Goal: Task Accomplishment & Management: Use online tool/utility

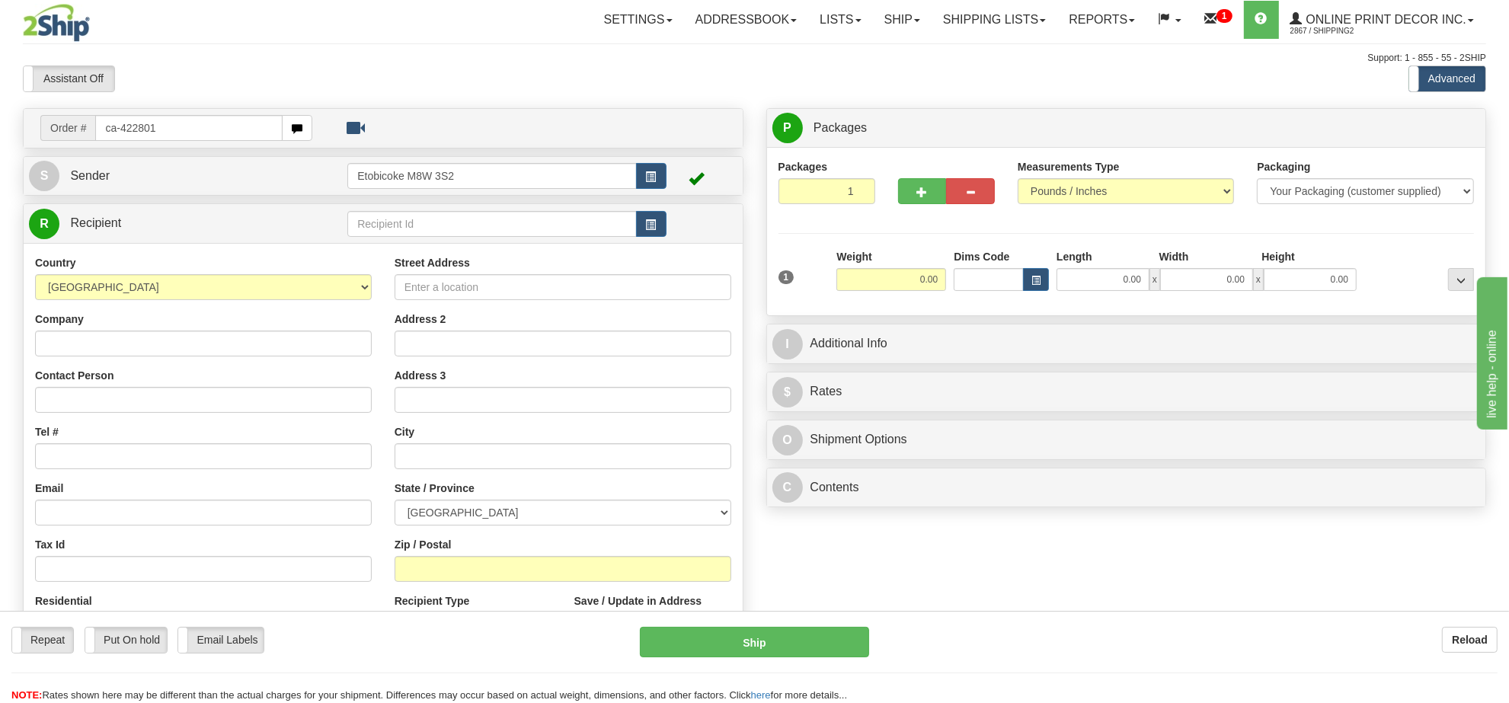
type input "ca-422801"
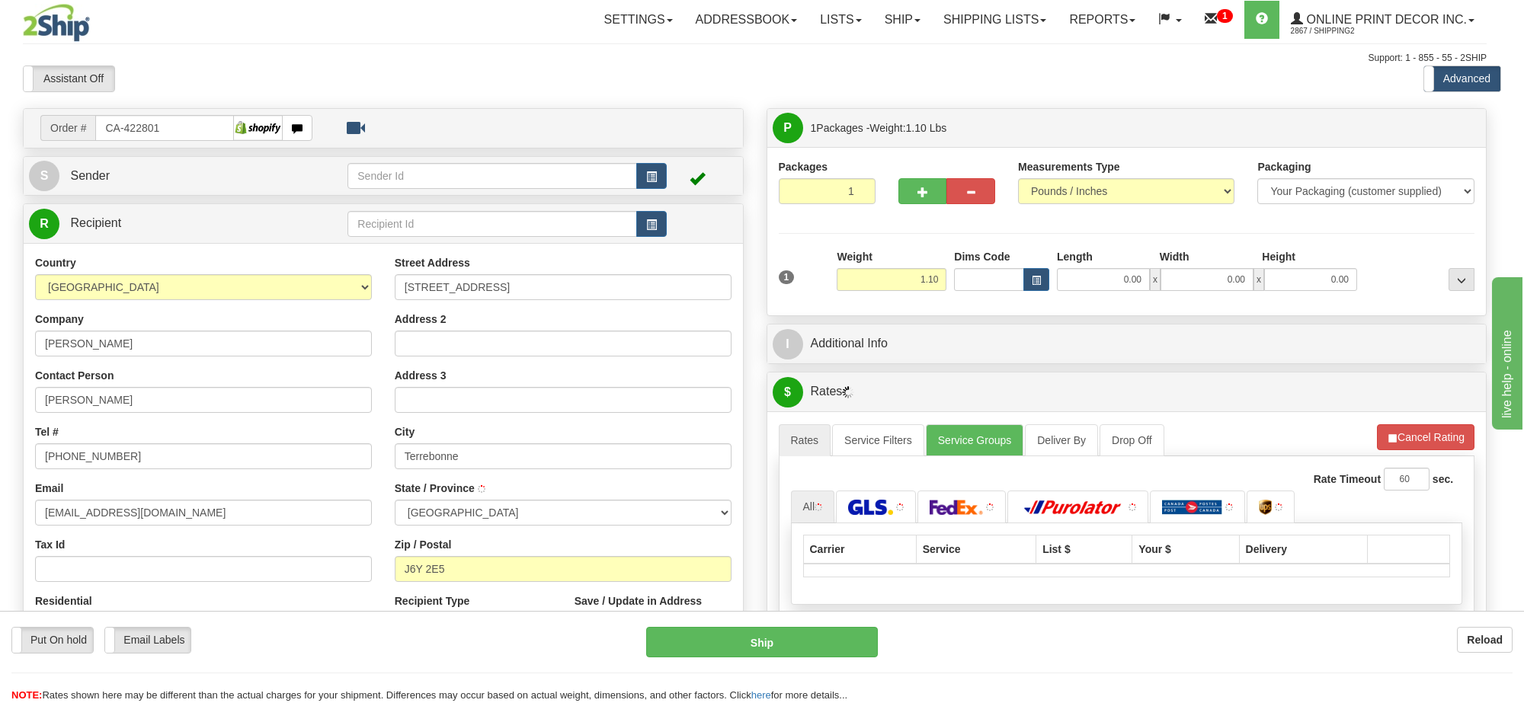
type input "TERREBONNE"
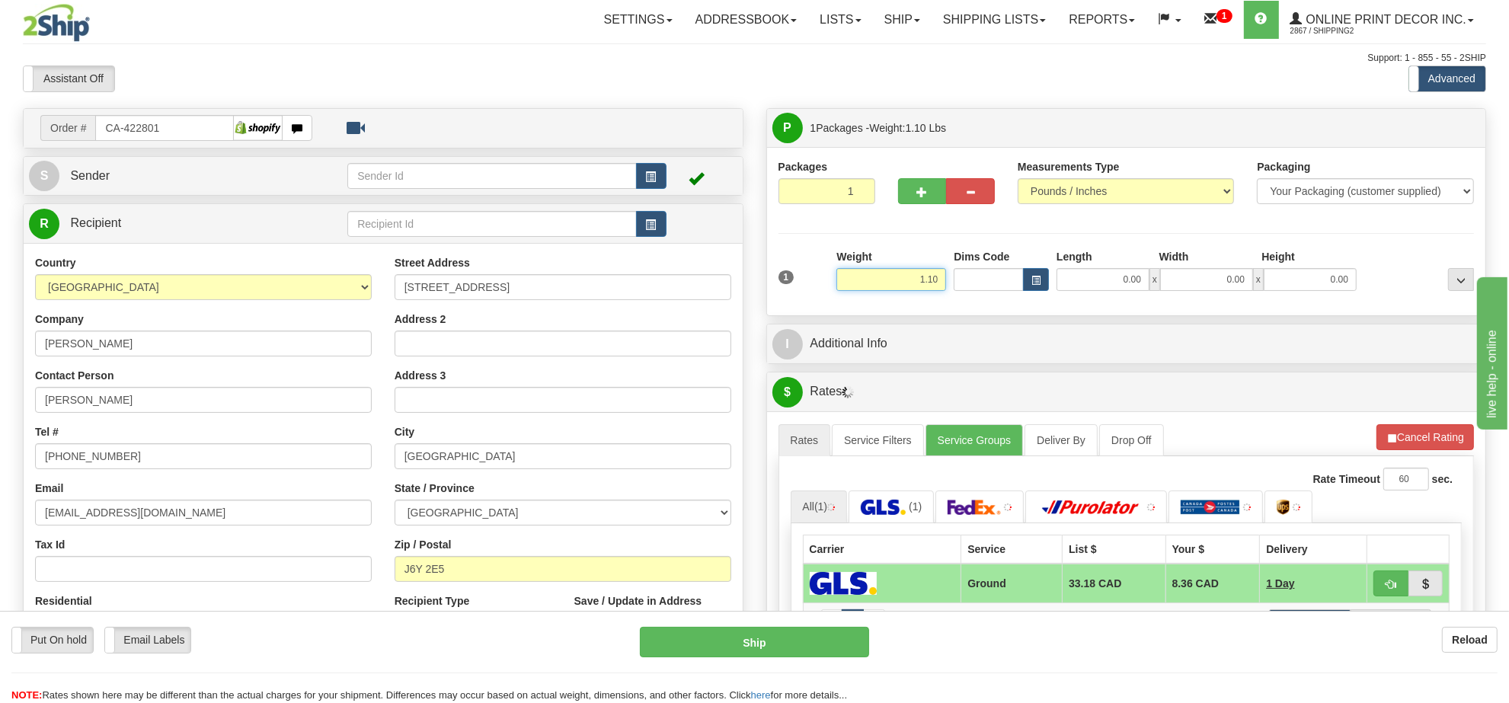
click at [924, 284] on input "1.10" at bounding box center [891, 279] width 110 height 23
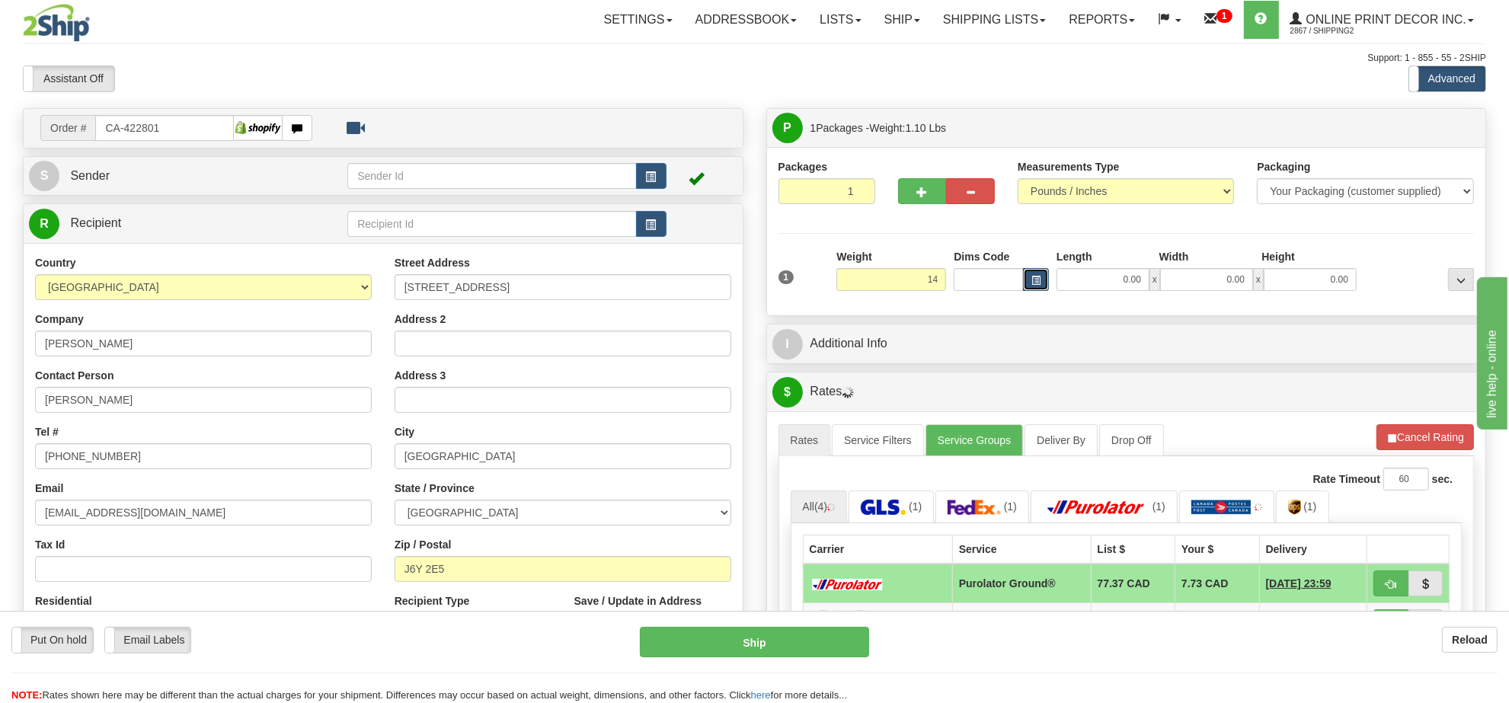
type input "14.00"
click at [1046, 289] on button "button" at bounding box center [1036, 279] width 26 height 23
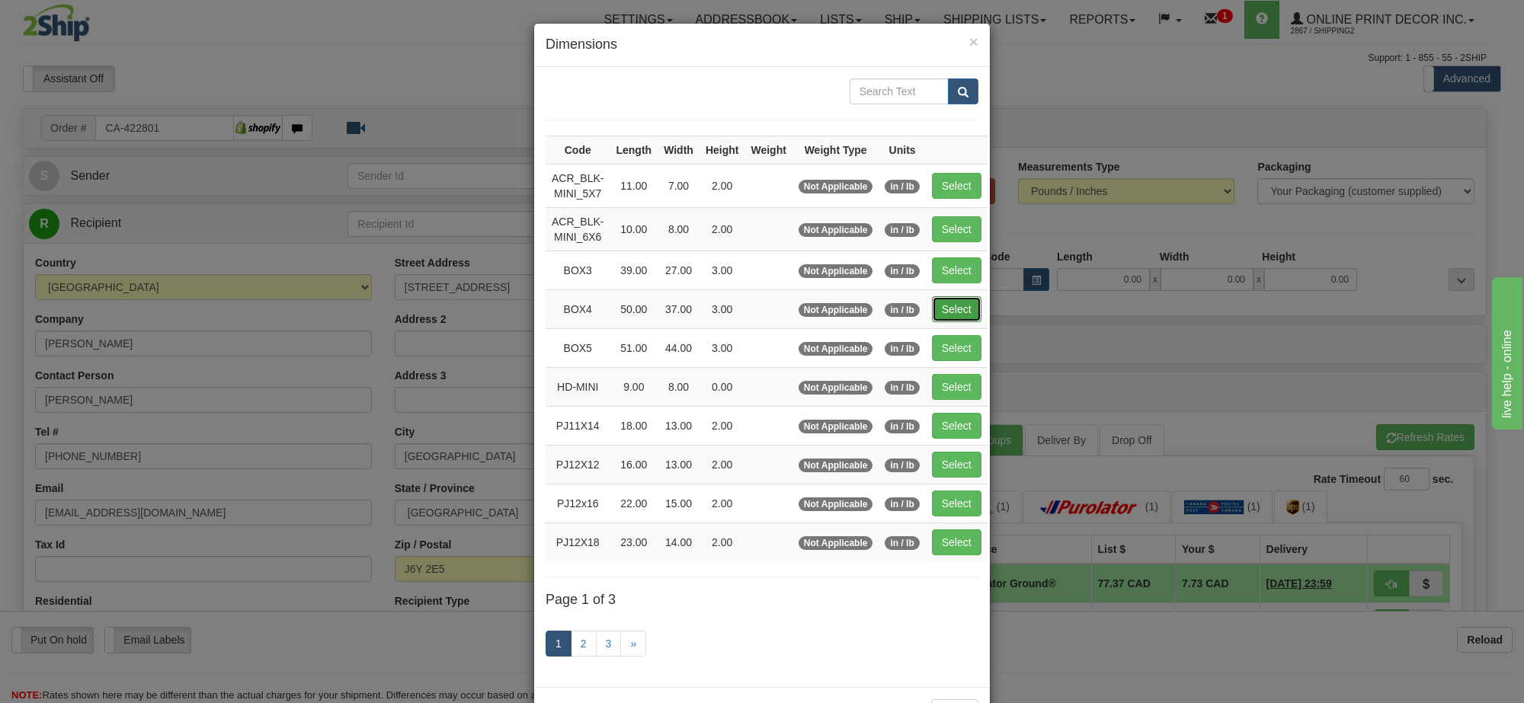
click at [964, 316] on button "Select" at bounding box center [957, 309] width 50 height 26
type input "BOX4"
type input "50.00"
type input "37.00"
type input "3.00"
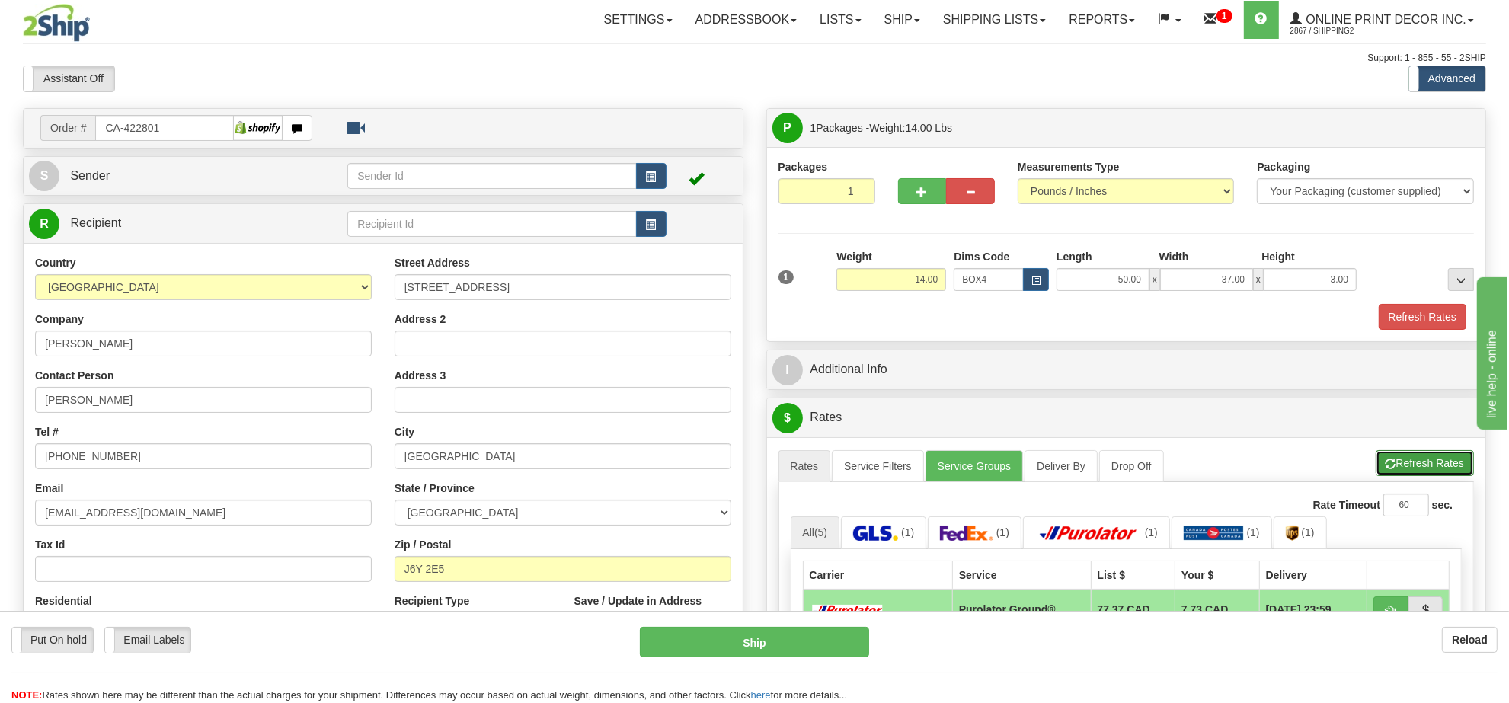
click at [1422, 471] on button "Refresh Rates" at bounding box center [1425, 463] width 98 height 26
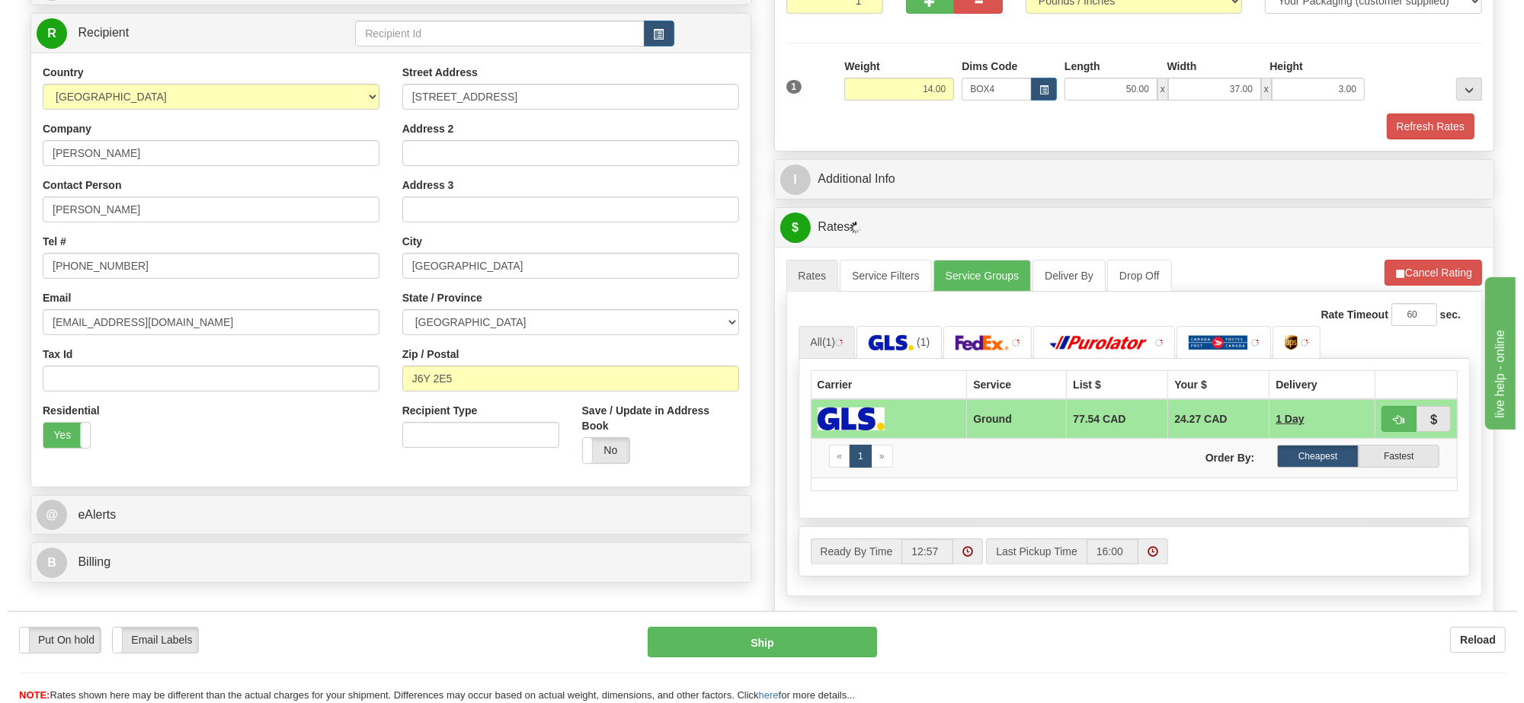
scroll to position [286, 0]
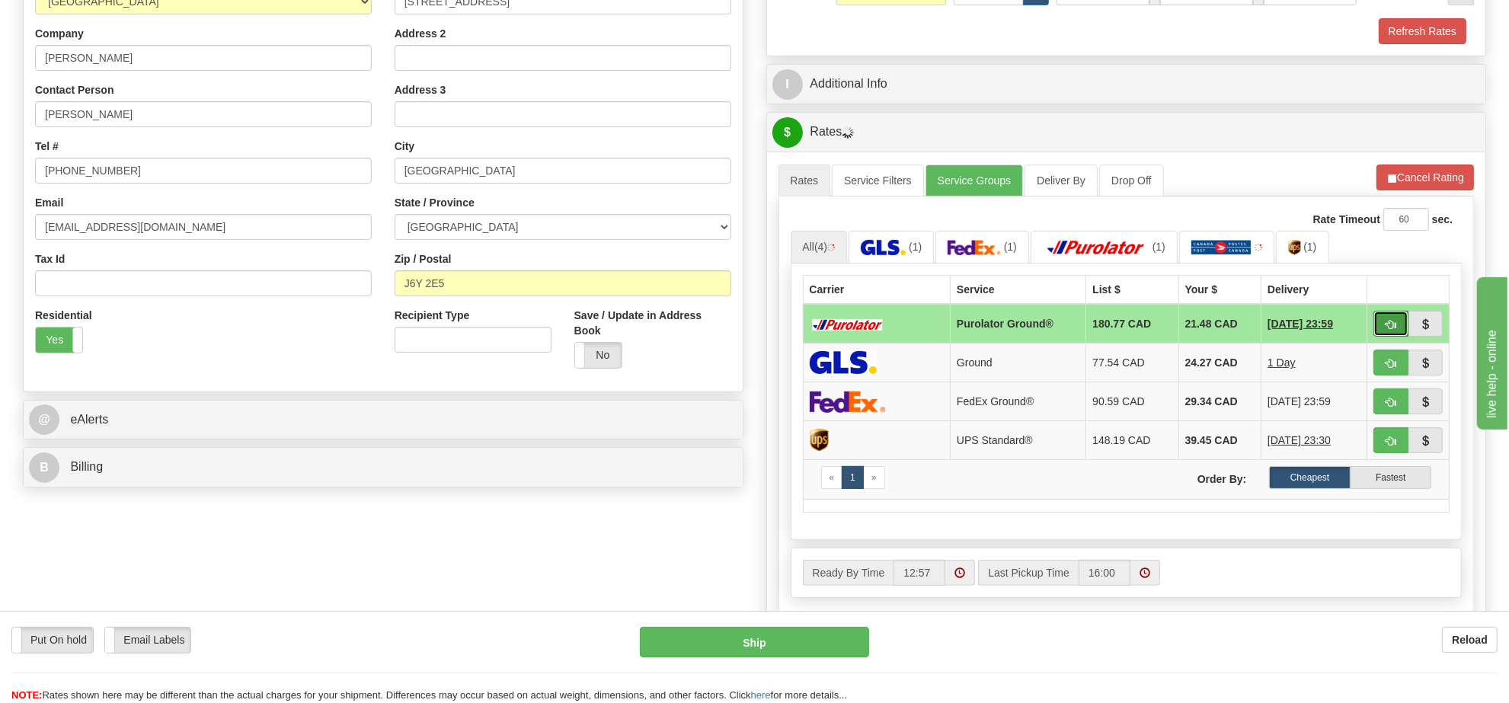
click at [1386, 325] on span "button" at bounding box center [1391, 325] width 11 height 10
click at [1390, 325] on button "button" at bounding box center [1391, 324] width 35 height 26
type input "260"
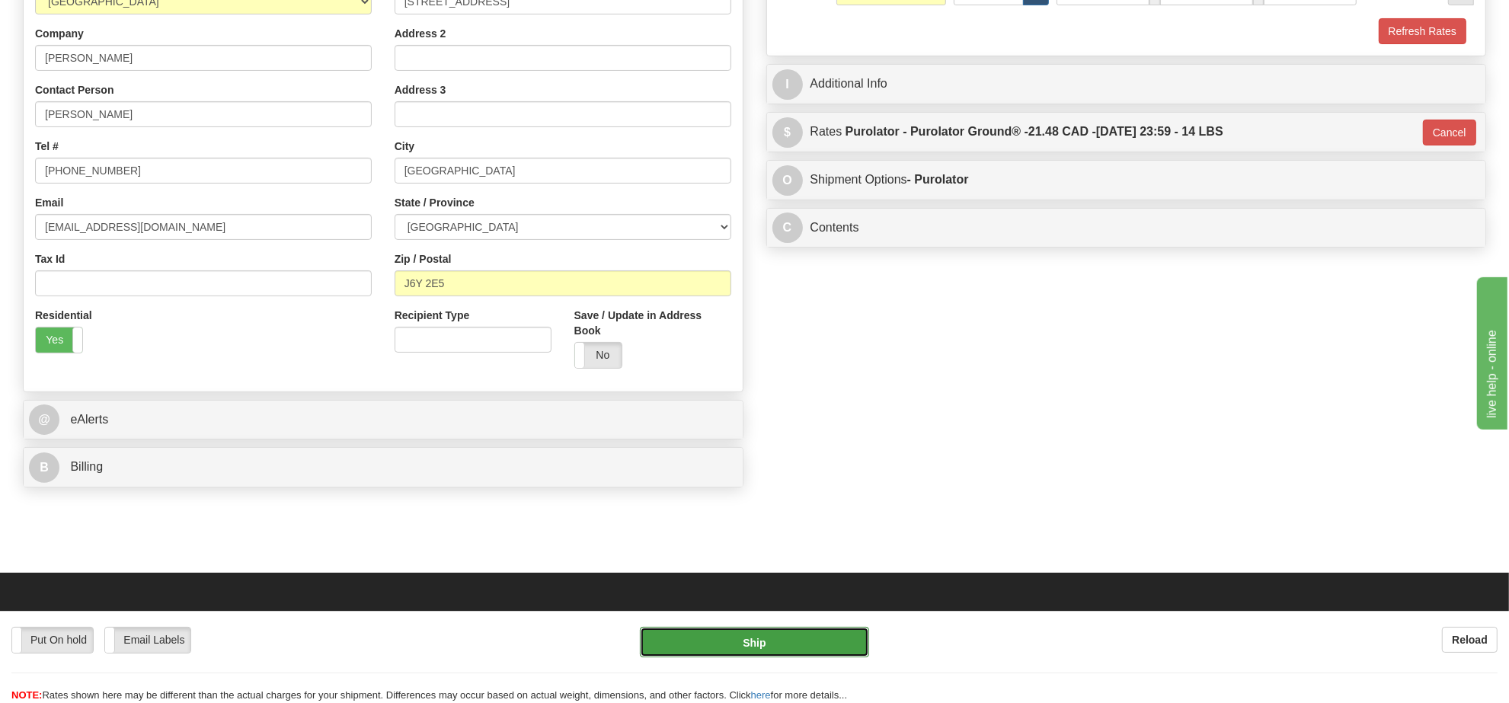
click at [798, 644] on button "Ship" at bounding box center [754, 642] width 229 height 30
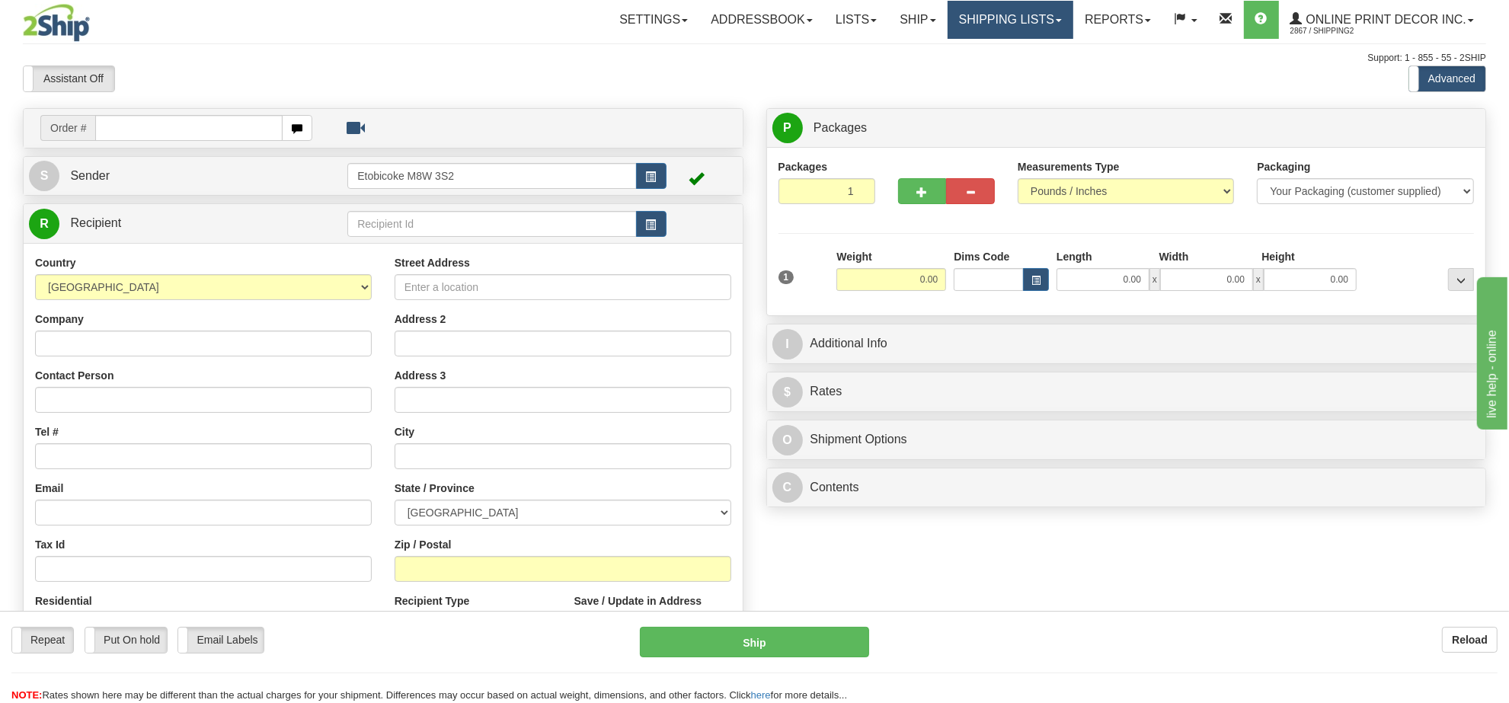
click at [971, 25] on link "Shipping lists" at bounding box center [1011, 20] width 126 height 38
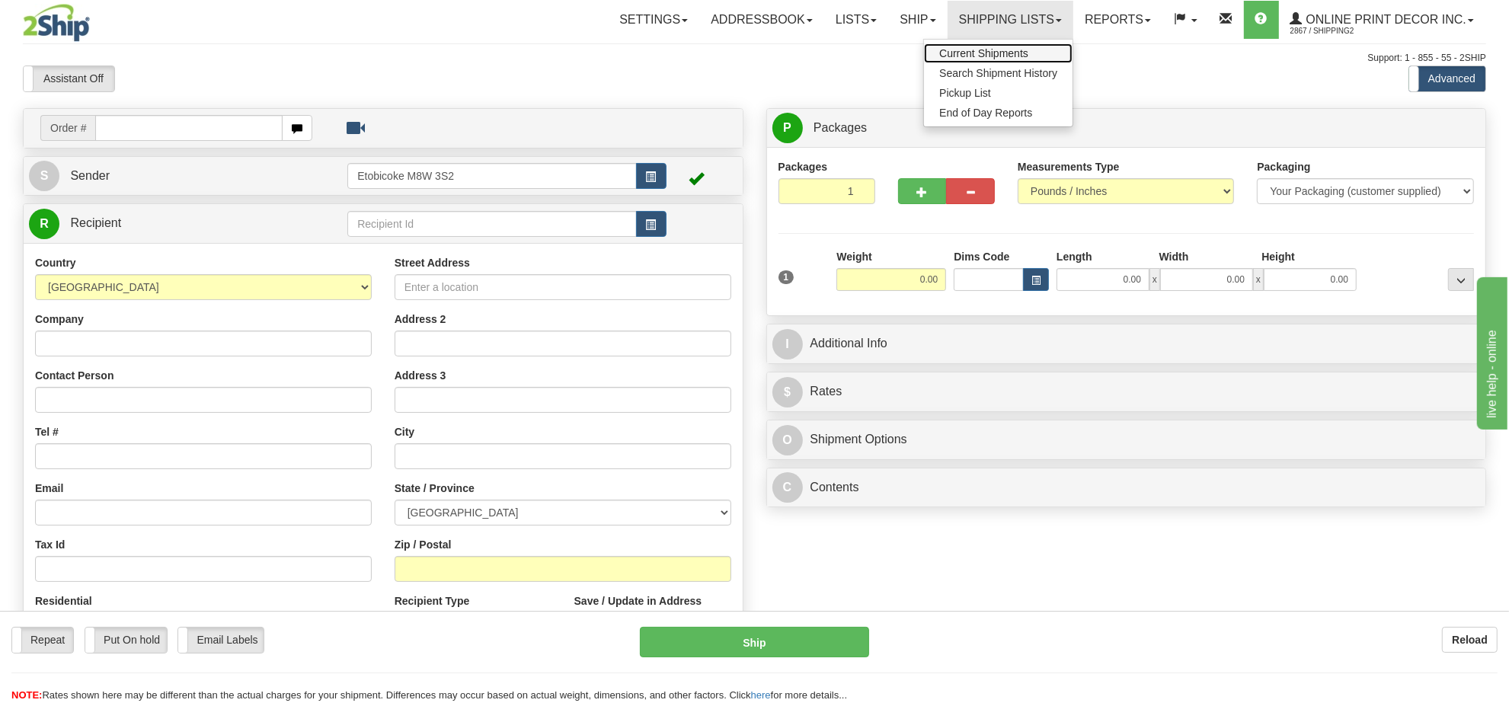
click at [956, 51] on span "Current Shipments" at bounding box center [983, 53] width 89 height 12
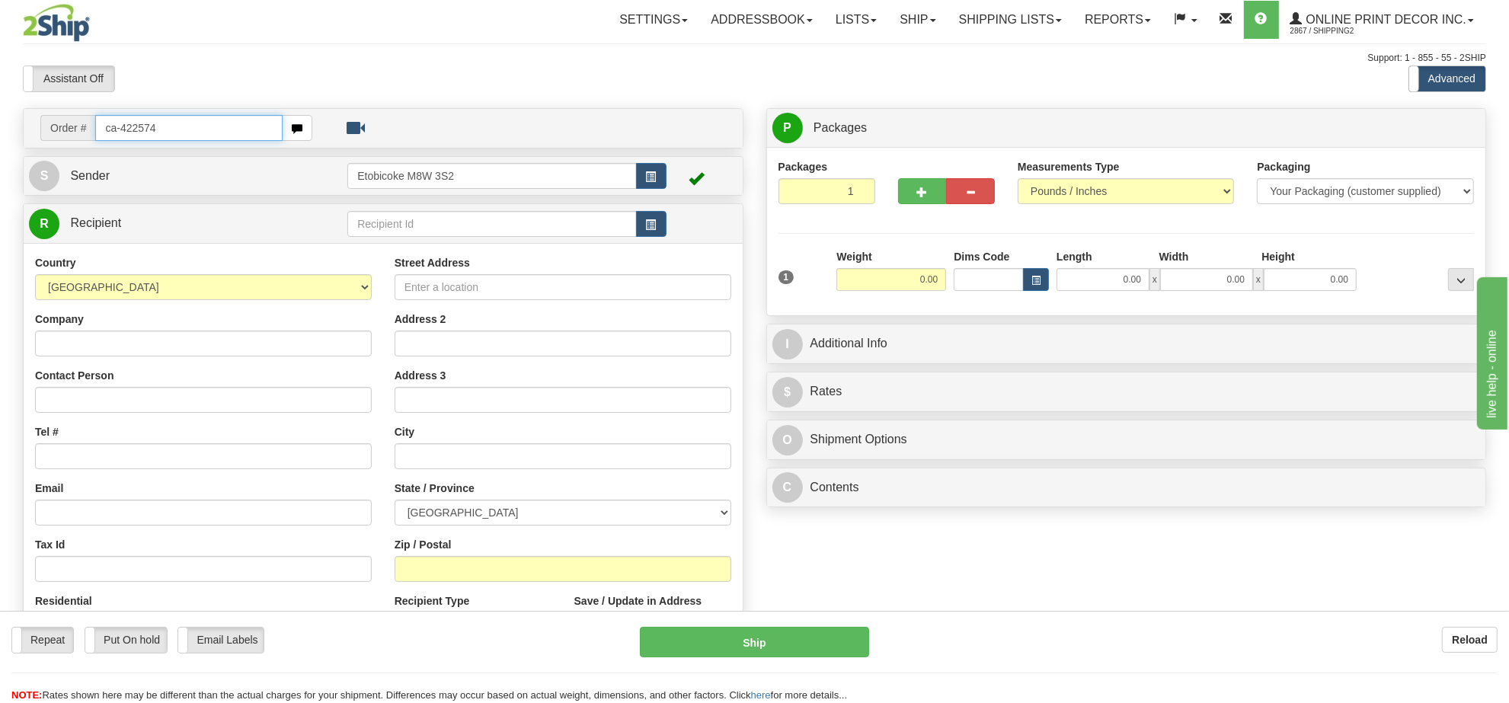
type input "ca-422574"
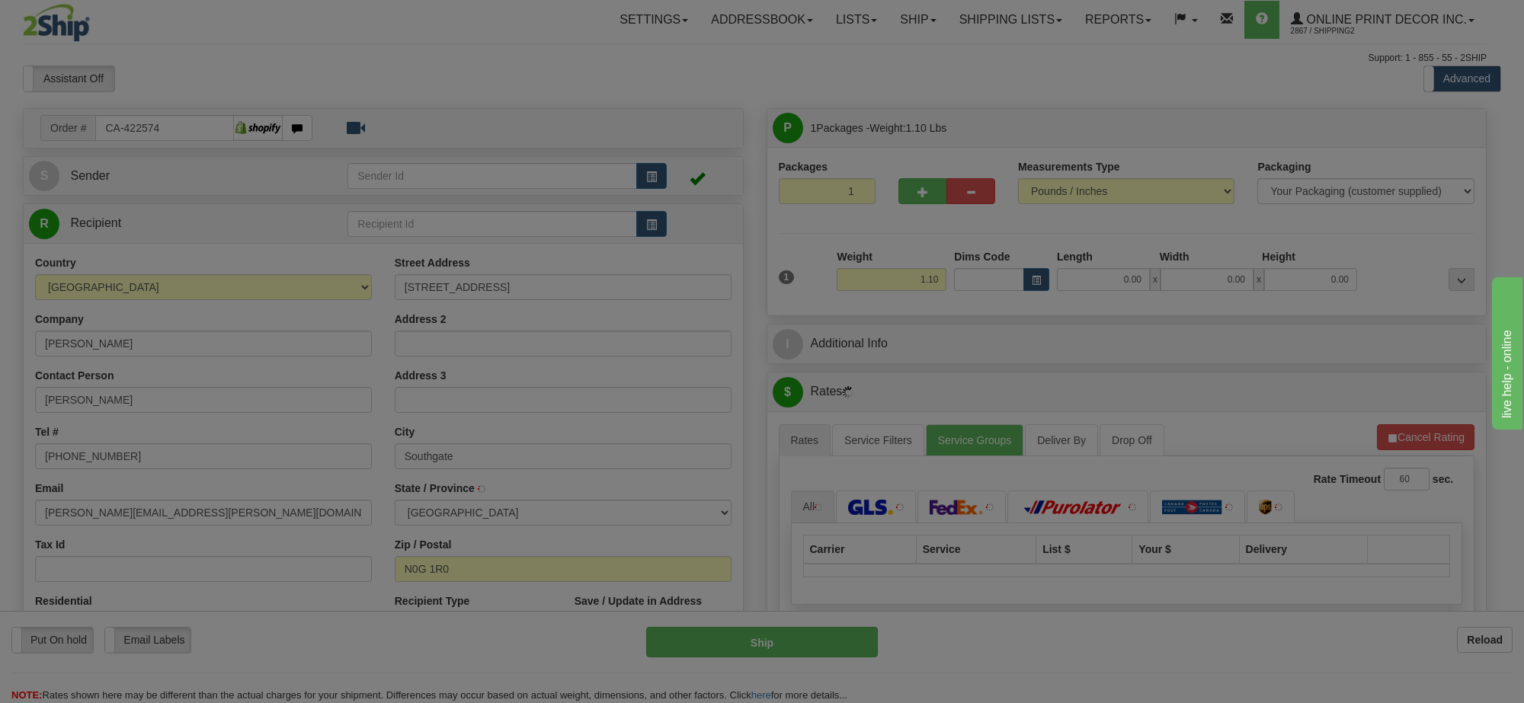
type input "DURHAM"
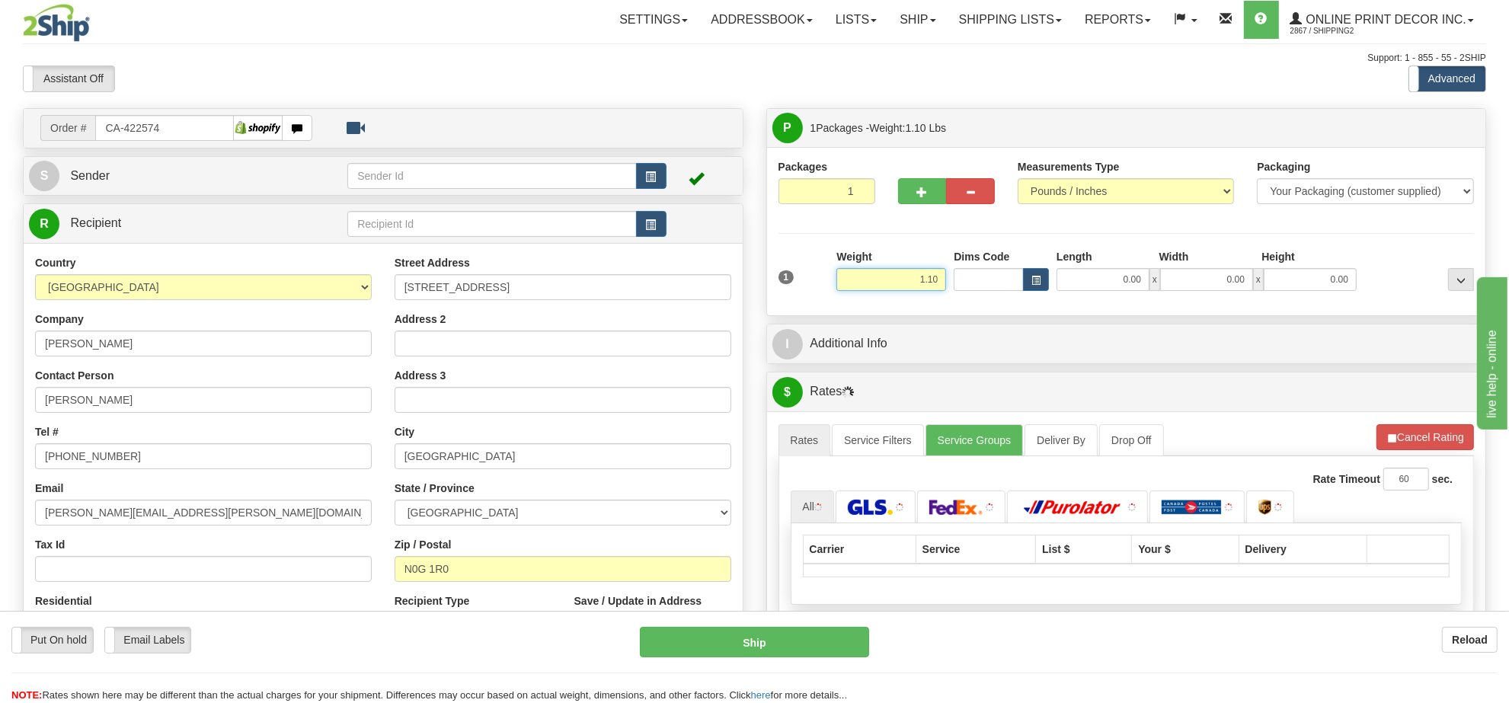
click at [916, 280] on input "1.10" at bounding box center [891, 279] width 110 height 23
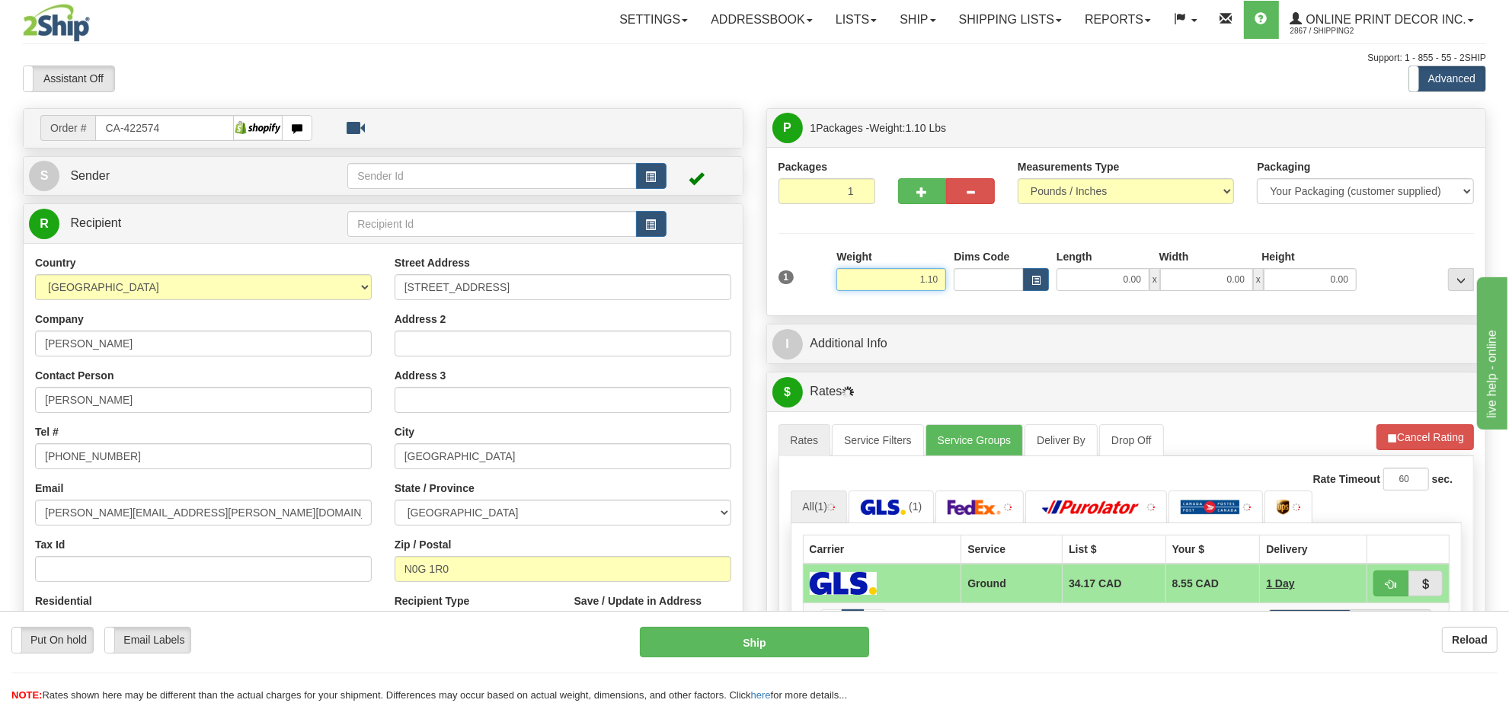
click at [916, 280] on input "1.10" at bounding box center [891, 279] width 110 height 23
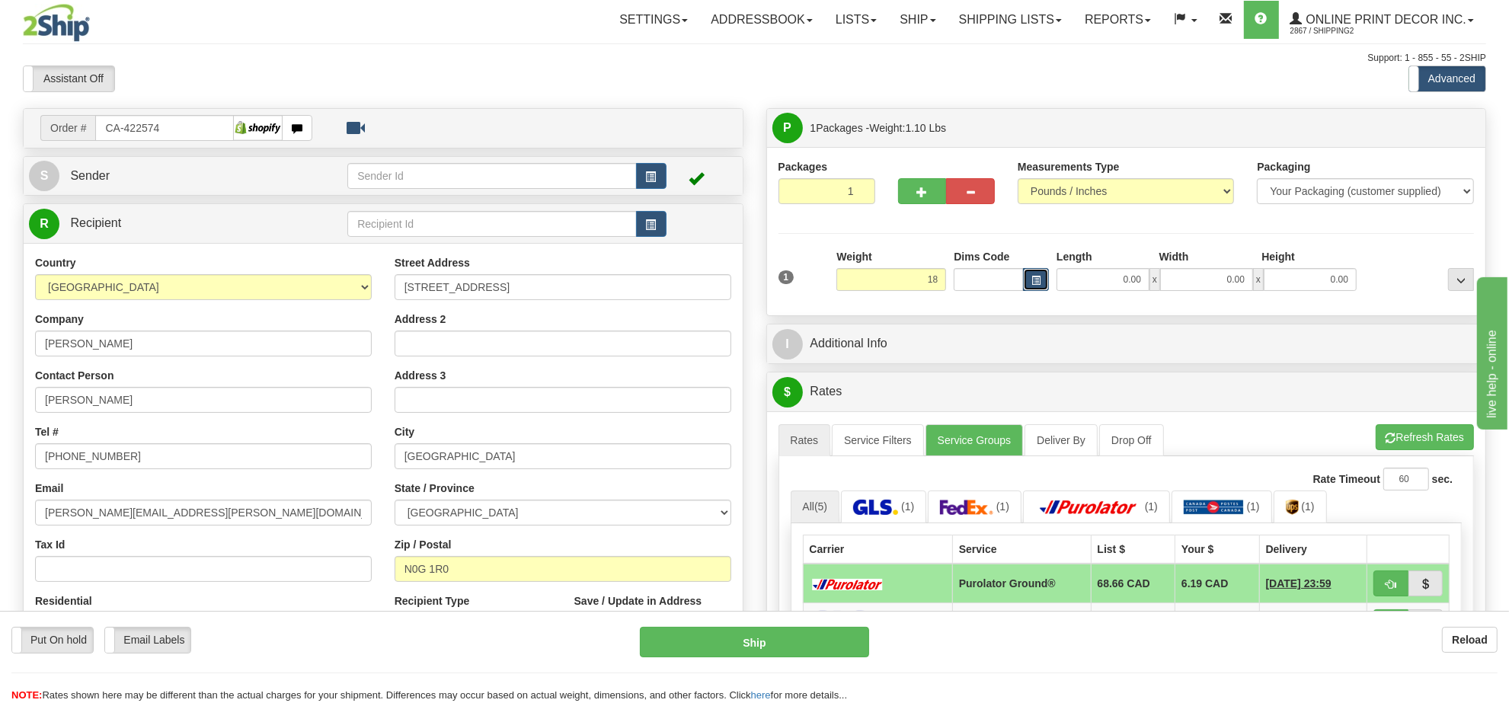
type input "18.00"
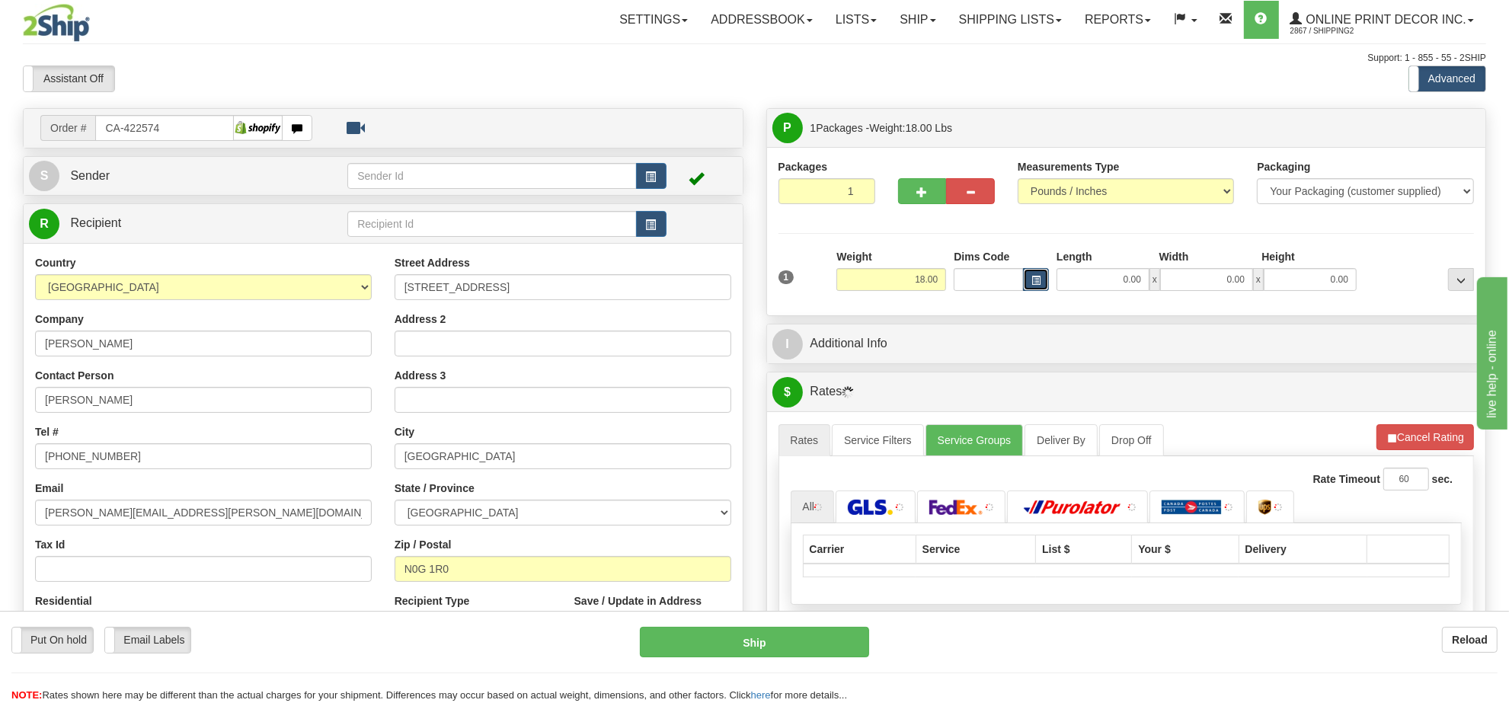
click at [1045, 274] on button "button" at bounding box center [1036, 279] width 26 height 23
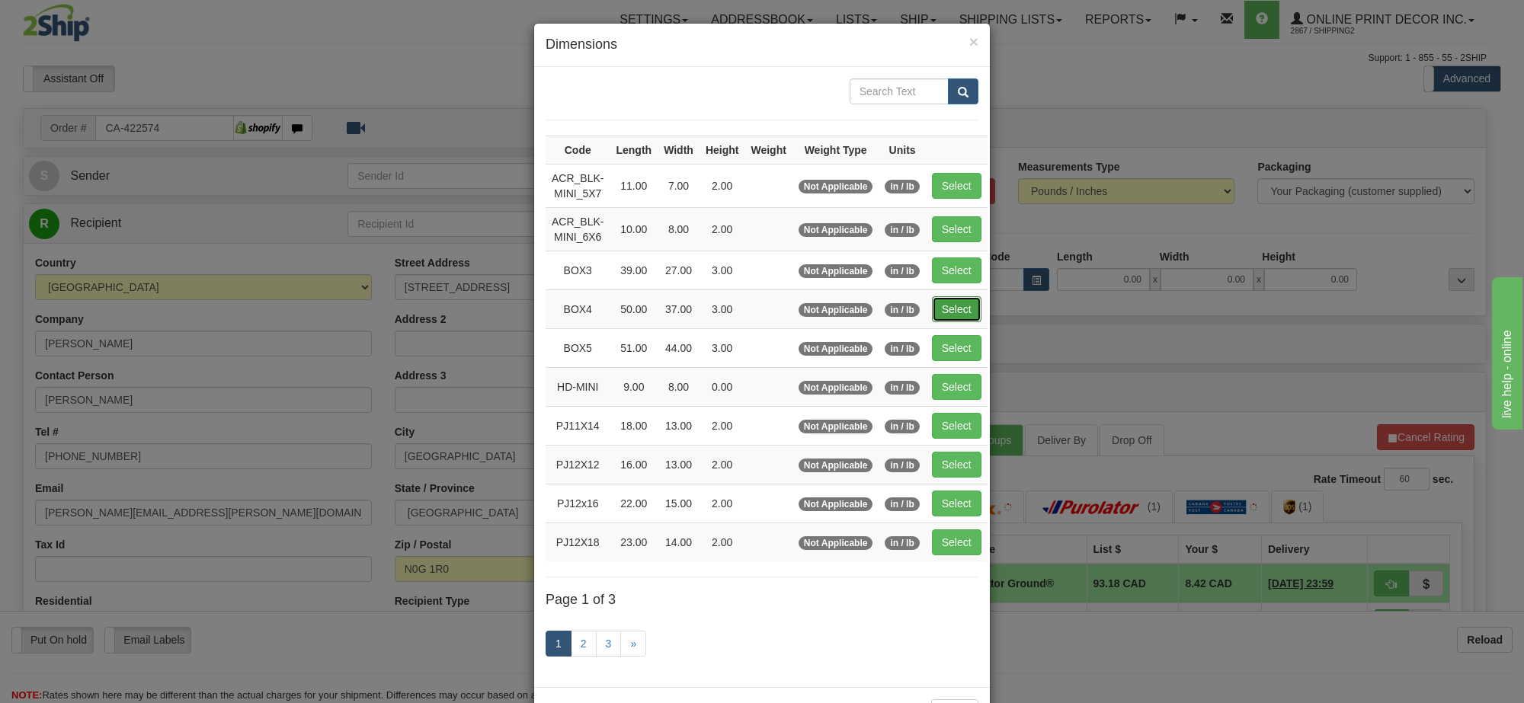
click at [968, 313] on button "Select" at bounding box center [957, 309] width 50 height 26
type input "BOX4"
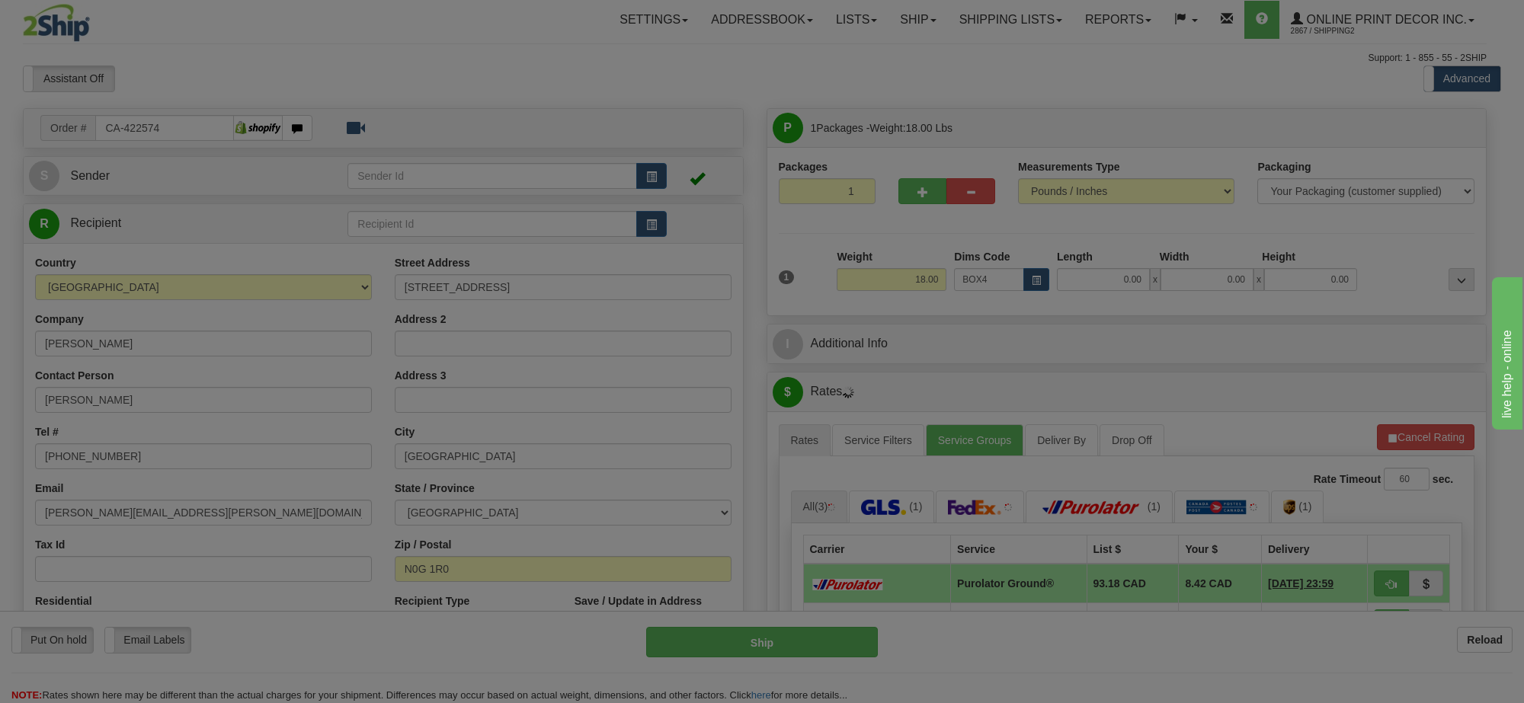
type input "50.00"
type input "37.00"
type input "3.00"
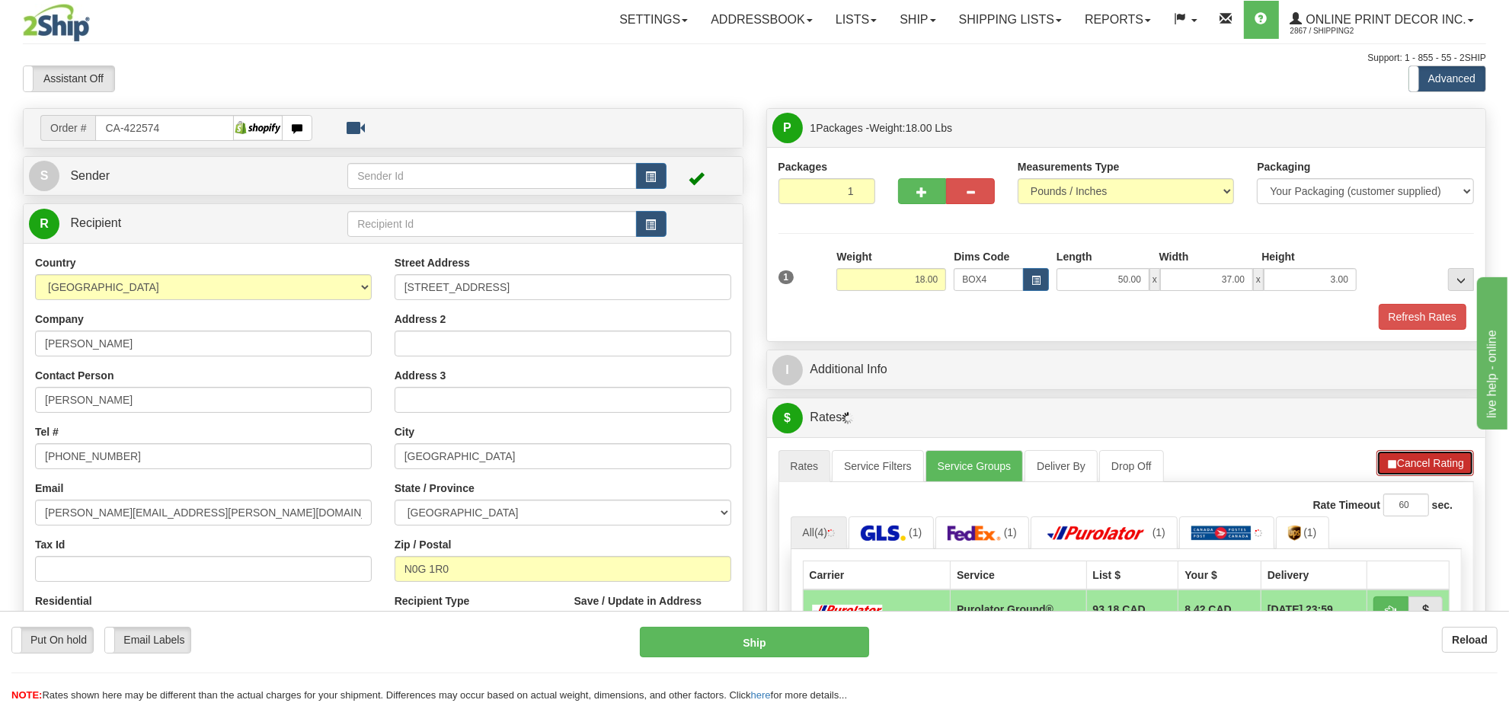
click at [1455, 470] on button "Cancel Rating" at bounding box center [1426, 463] width 98 height 26
click at [1453, 469] on button "Refresh Rates" at bounding box center [1425, 463] width 98 height 26
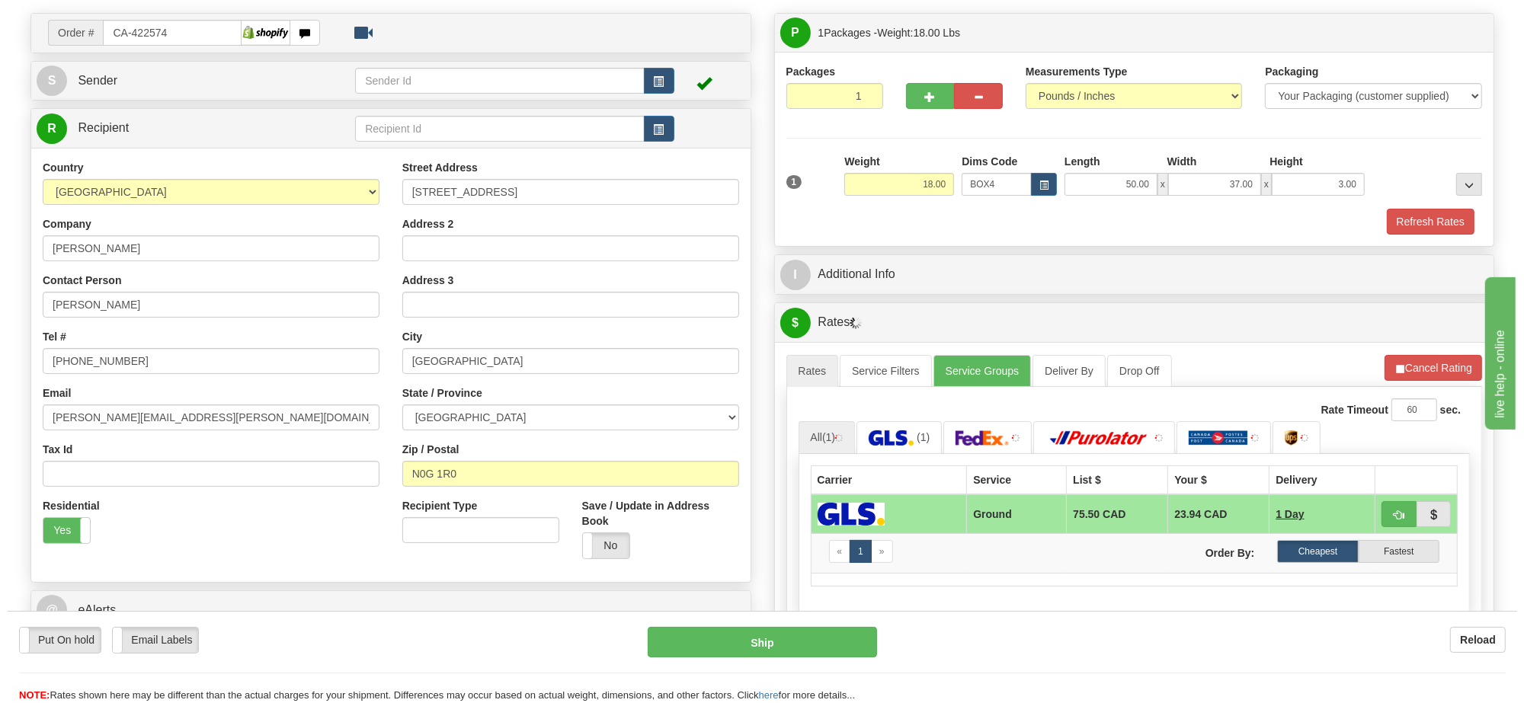
scroll to position [190, 0]
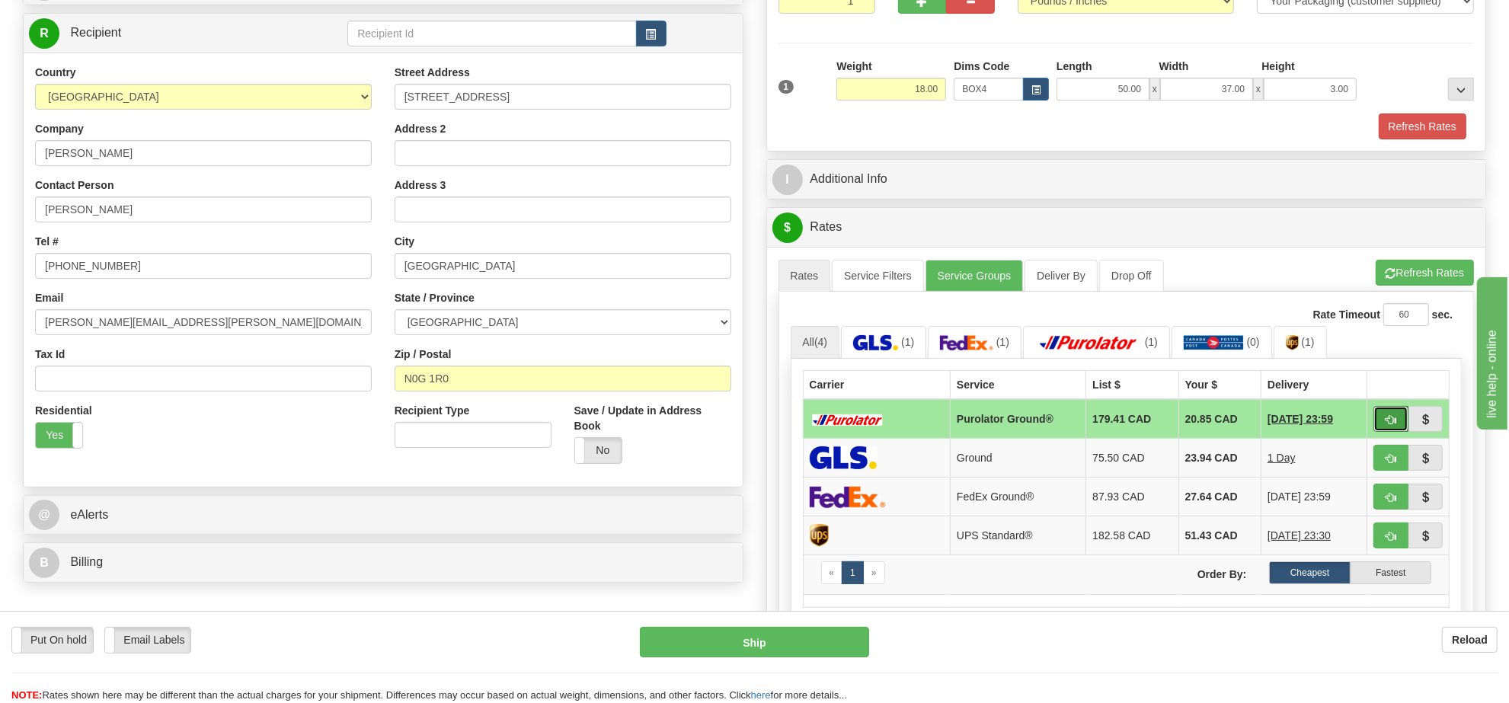
click at [1381, 425] on button "button" at bounding box center [1391, 419] width 35 height 26
type input "260"
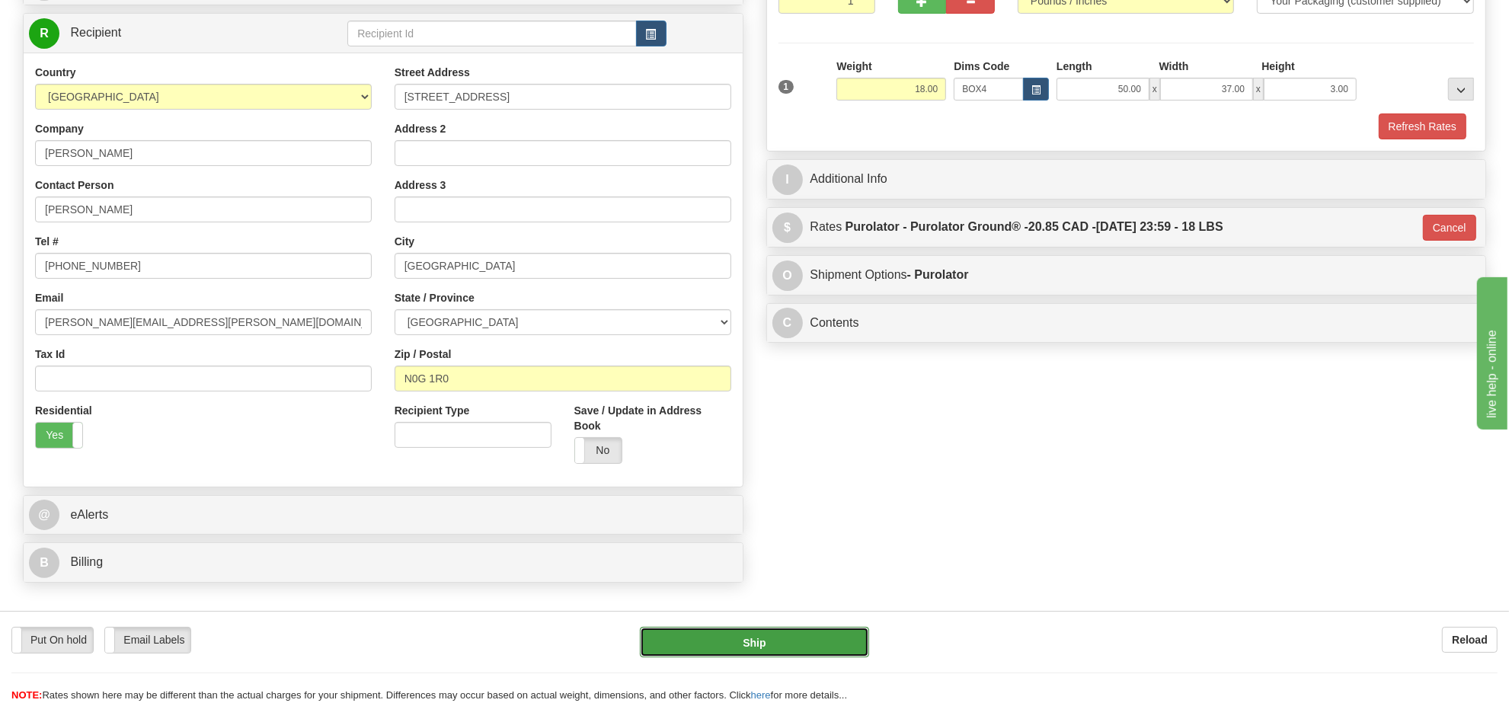
click at [800, 646] on button "Ship" at bounding box center [754, 642] width 229 height 30
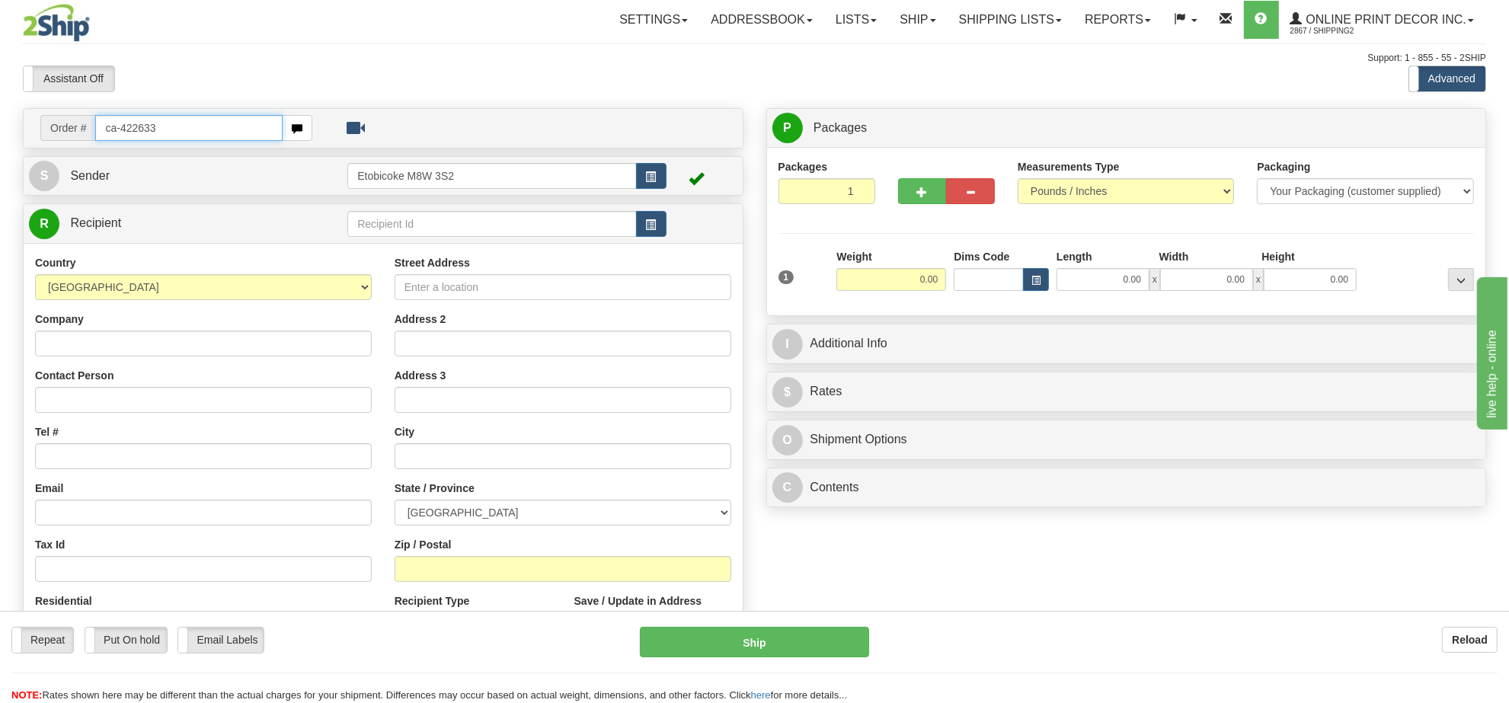
type input "ca-422633"
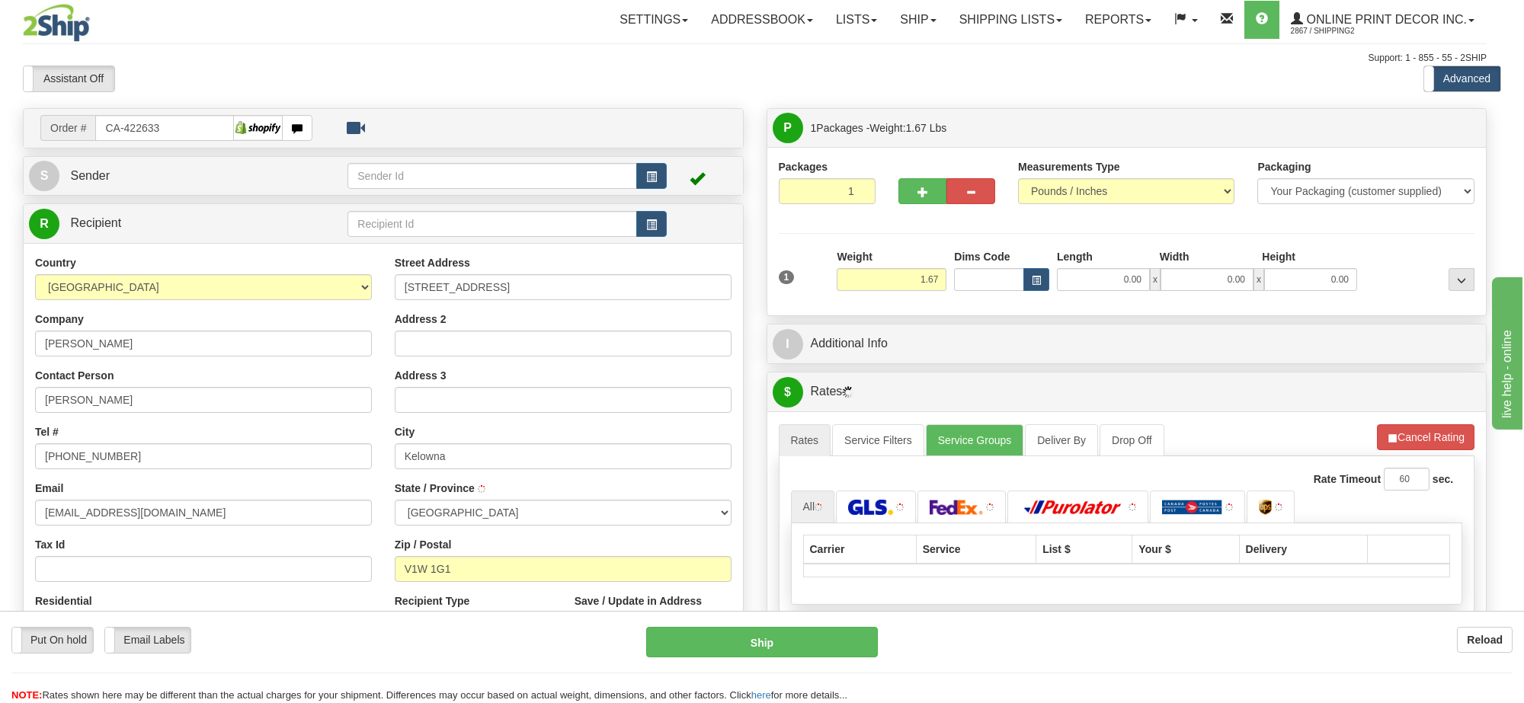
type input "KELOWNA"
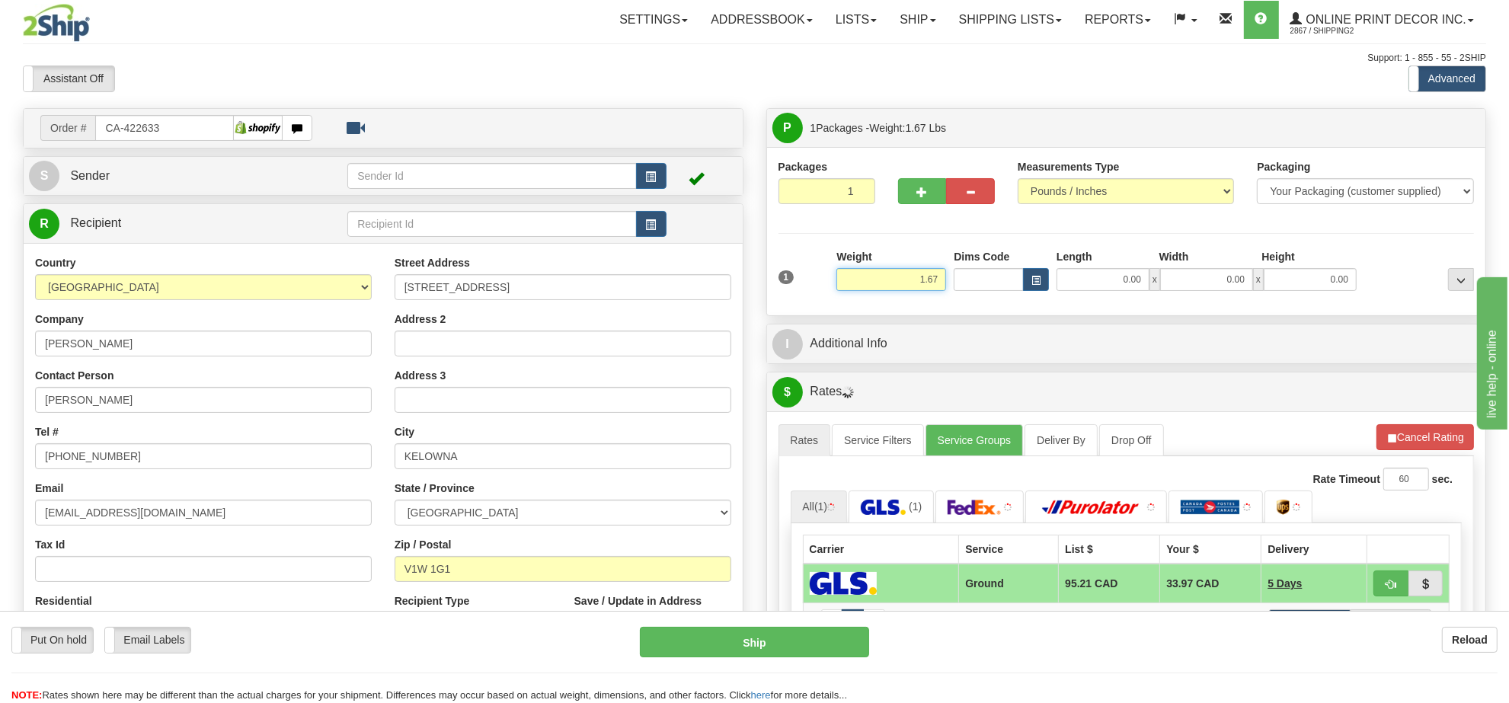
click at [916, 279] on input "1.67" at bounding box center [891, 279] width 110 height 23
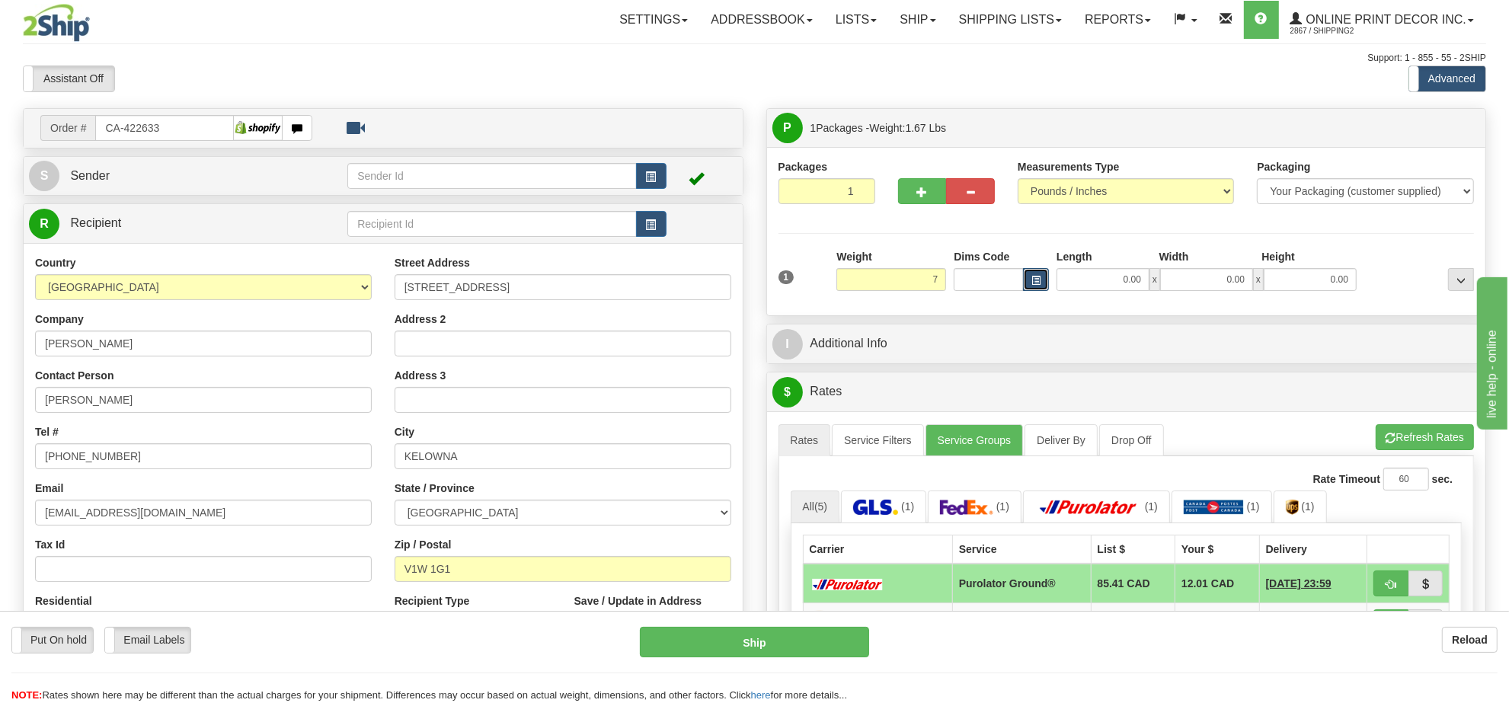
type input "7.00"
click at [1028, 283] on button "button" at bounding box center [1036, 279] width 26 height 23
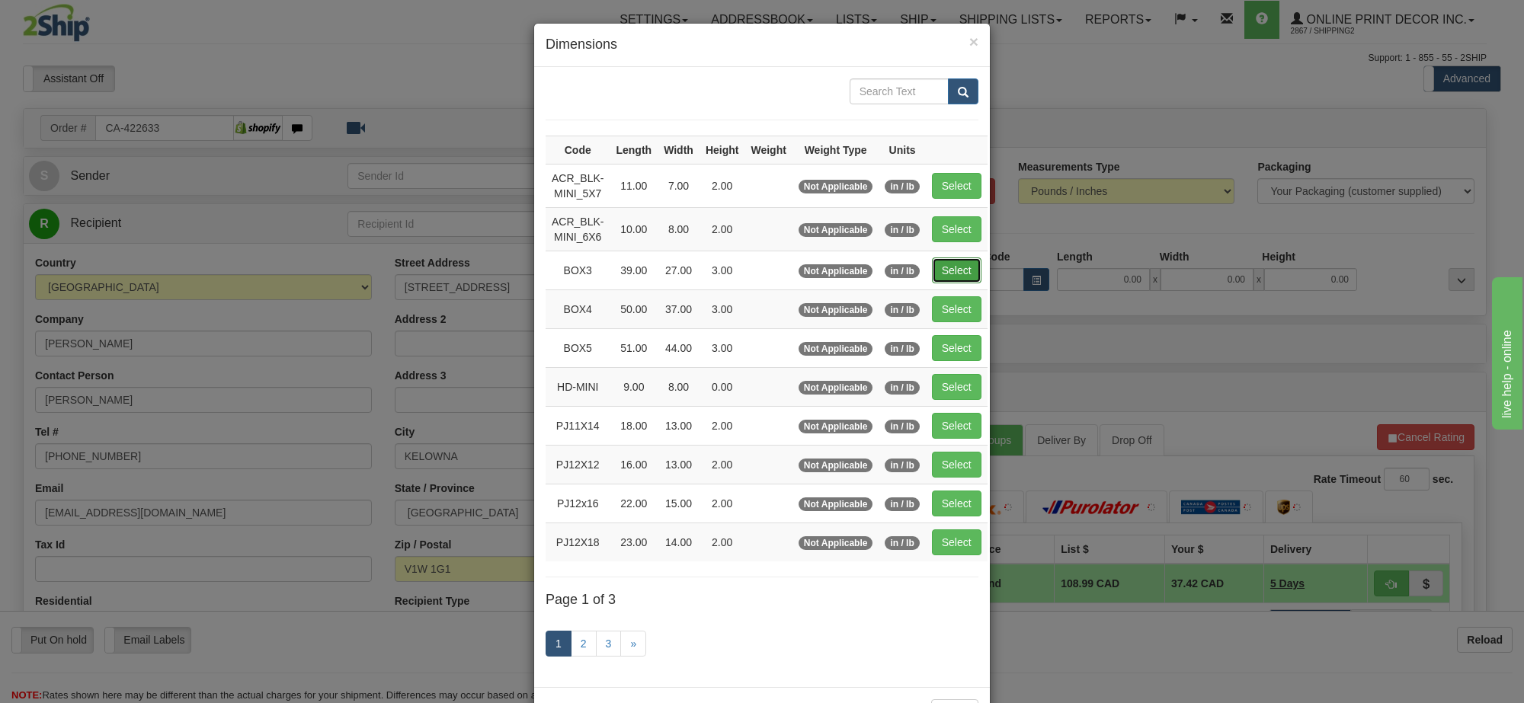
click at [977, 280] on button "Select" at bounding box center [957, 270] width 50 height 26
type input "BOX3"
type input "39.00"
type input "27.00"
type input "3.00"
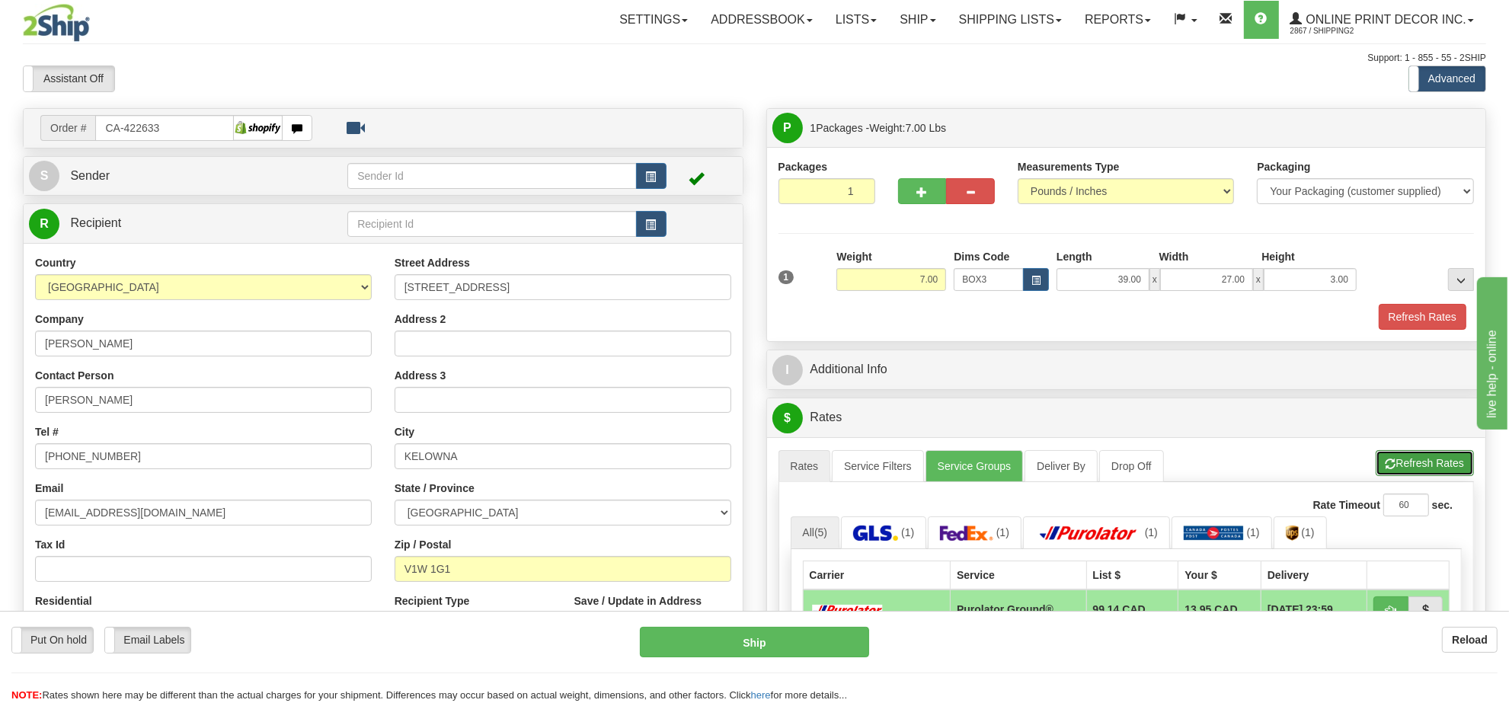
click at [1418, 476] on button "Refresh Rates" at bounding box center [1425, 463] width 98 height 26
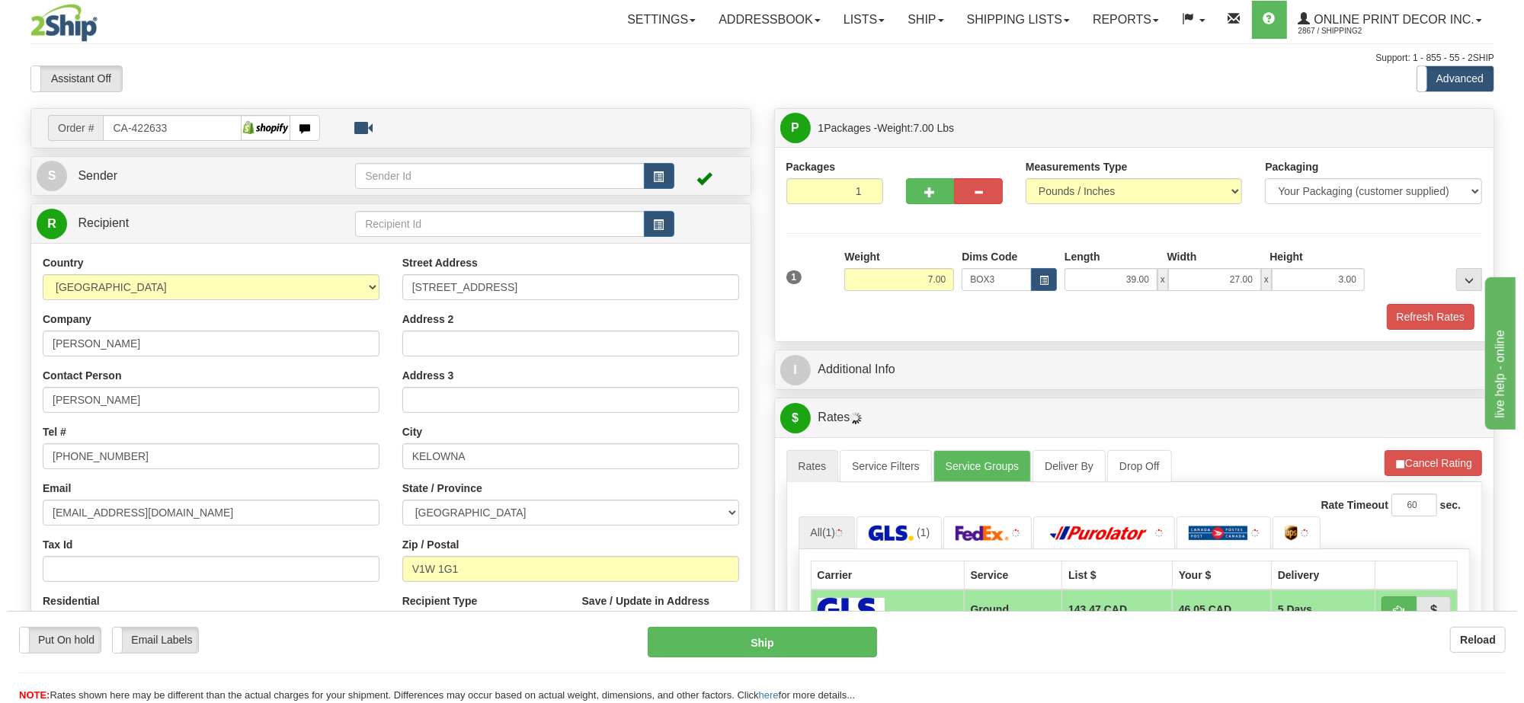
scroll to position [95, 0]
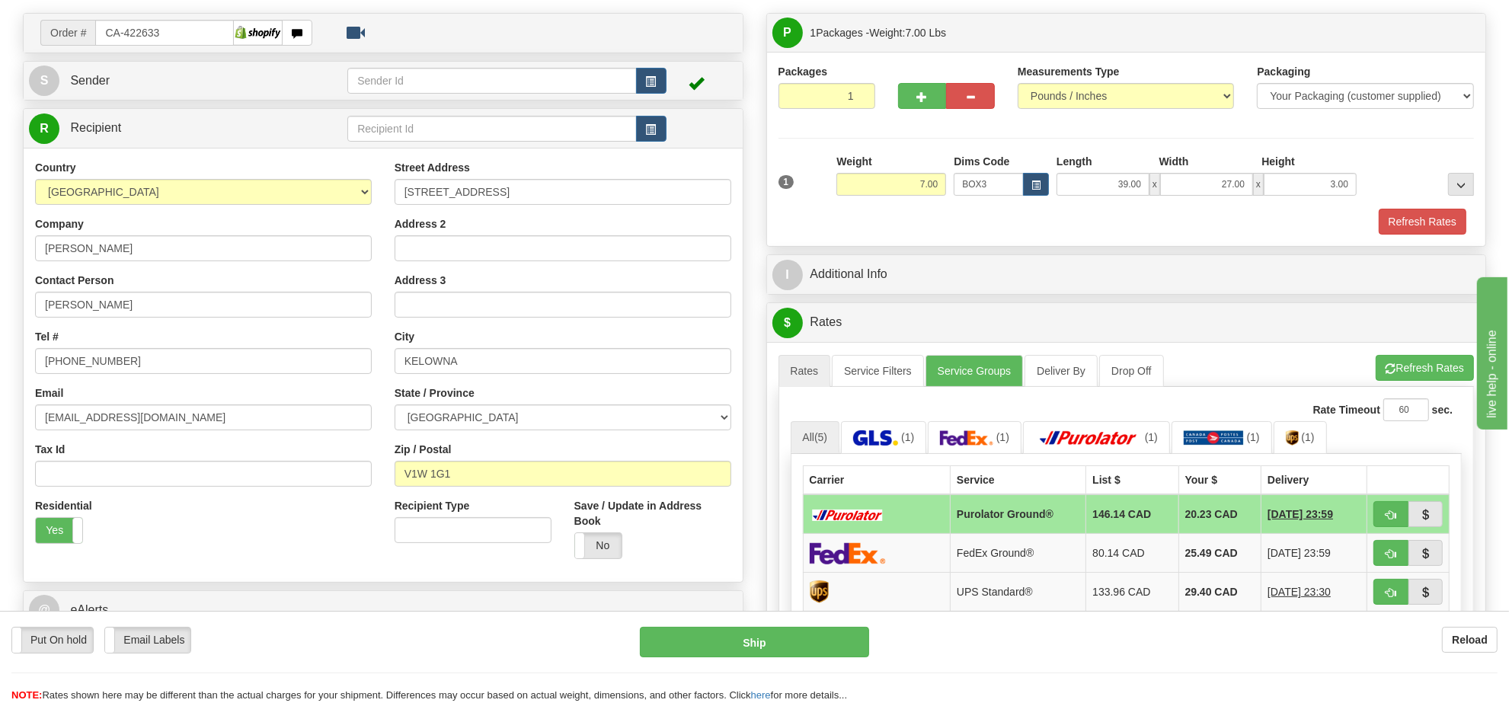
click at [1389, 520] on span "button" at bounding box center [1391, 515] width 11 height 10
type input "260"
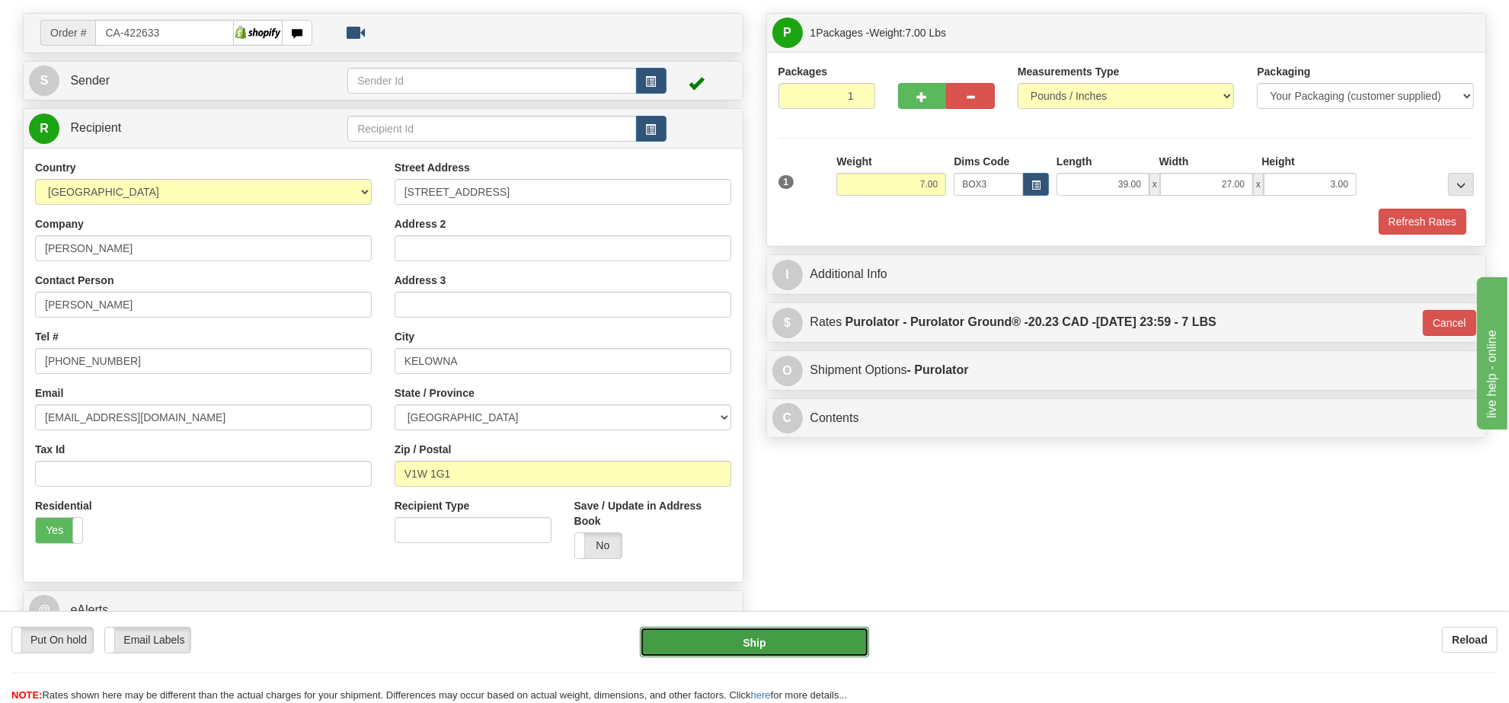
click at [835, 646] on button "Ship" at bounding box center [754, 642] width 229 height 30
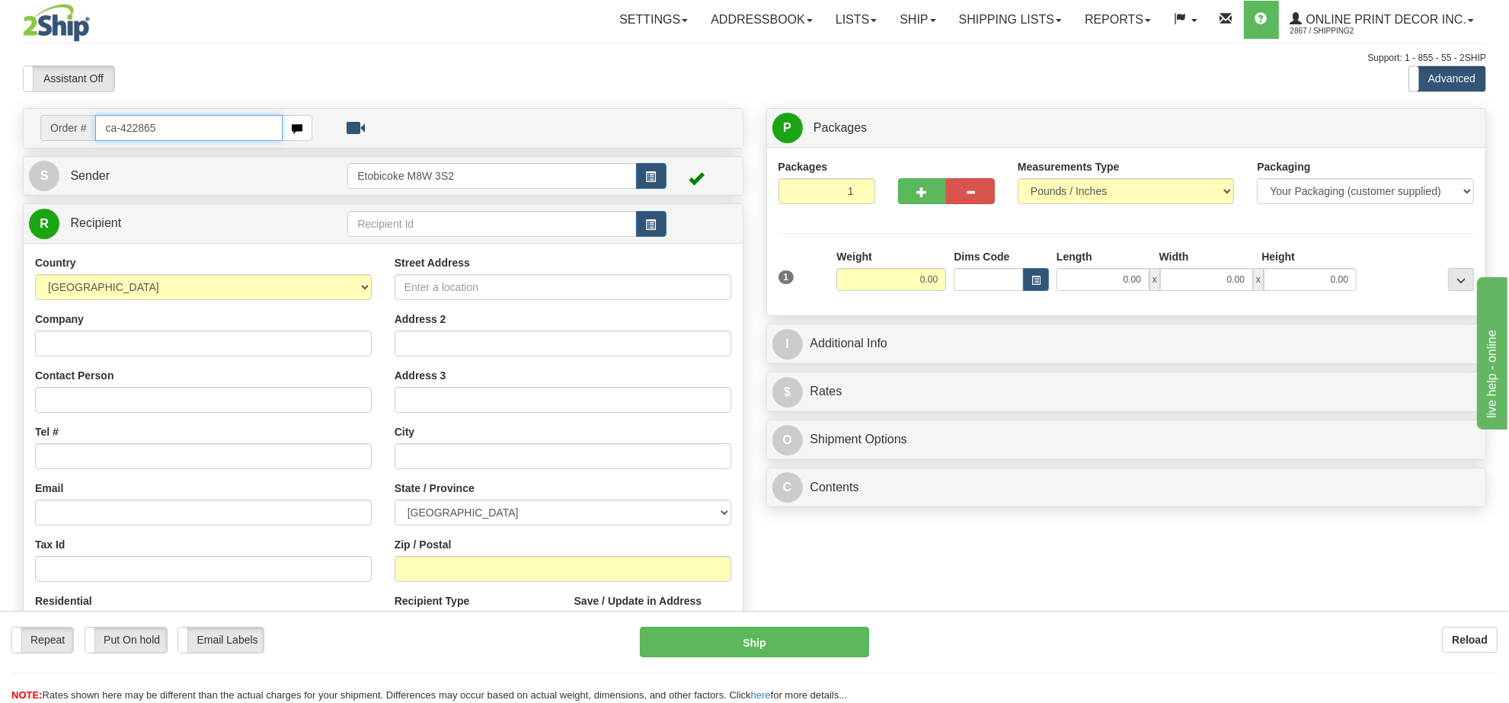
type input "ca-422865"
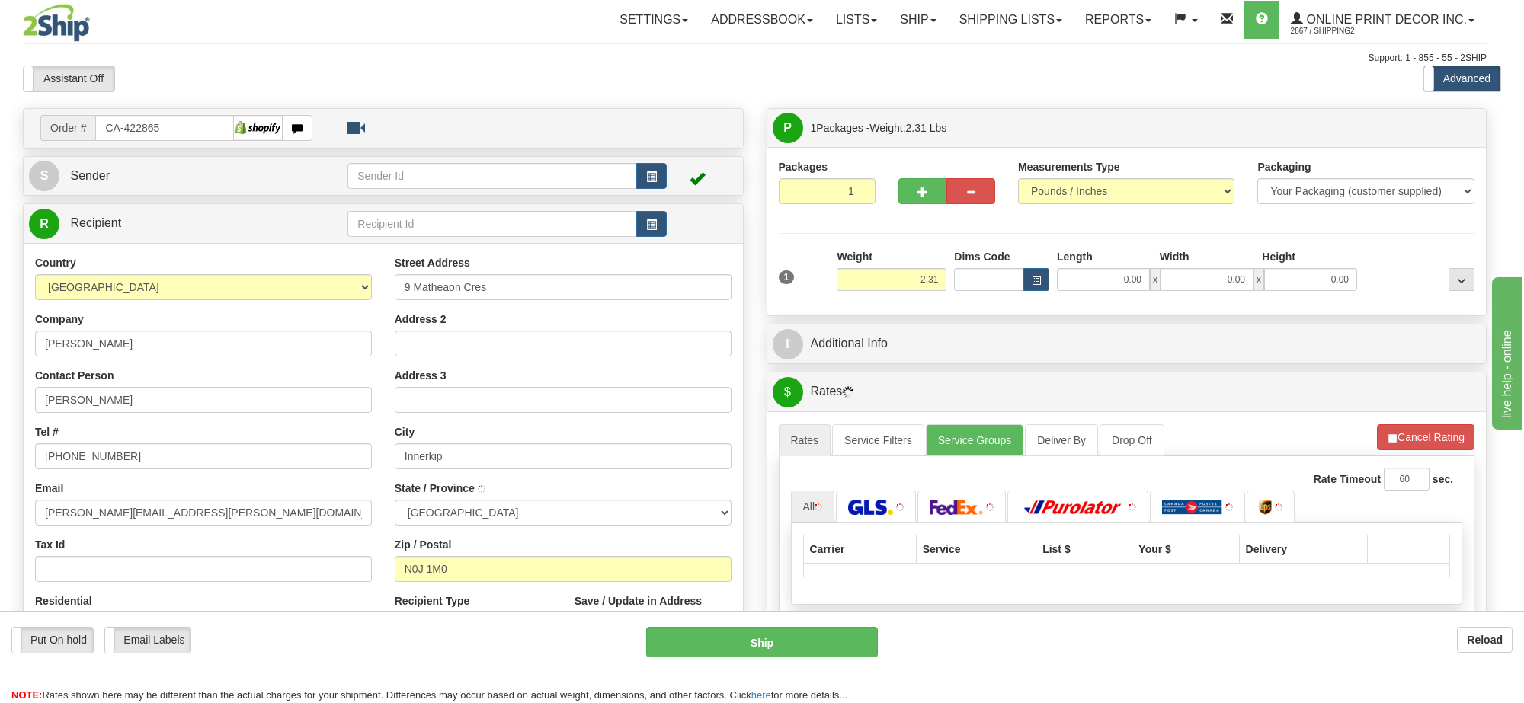
type input "INNERKIP"
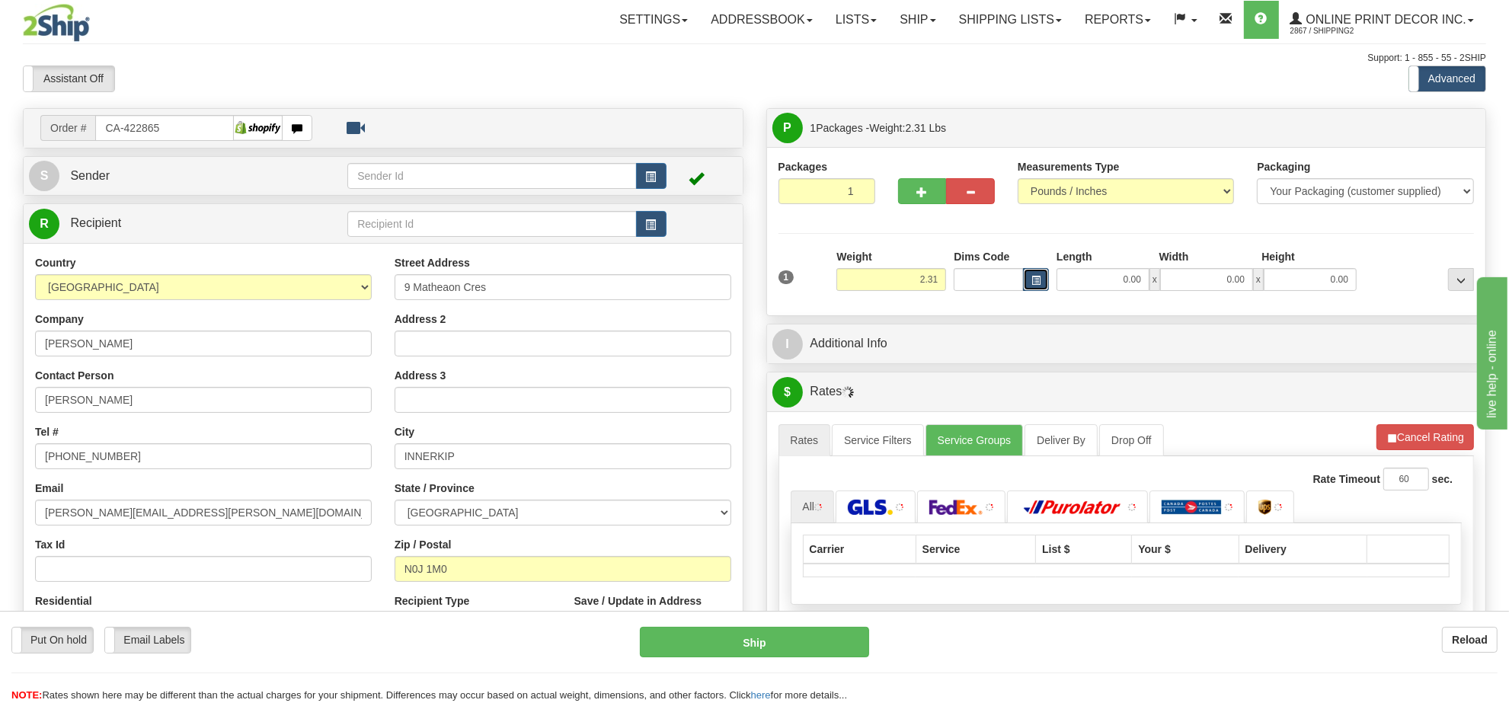
click at [1048, 283] on button "button" at bounding box center [1036, 279] width 26 height 23
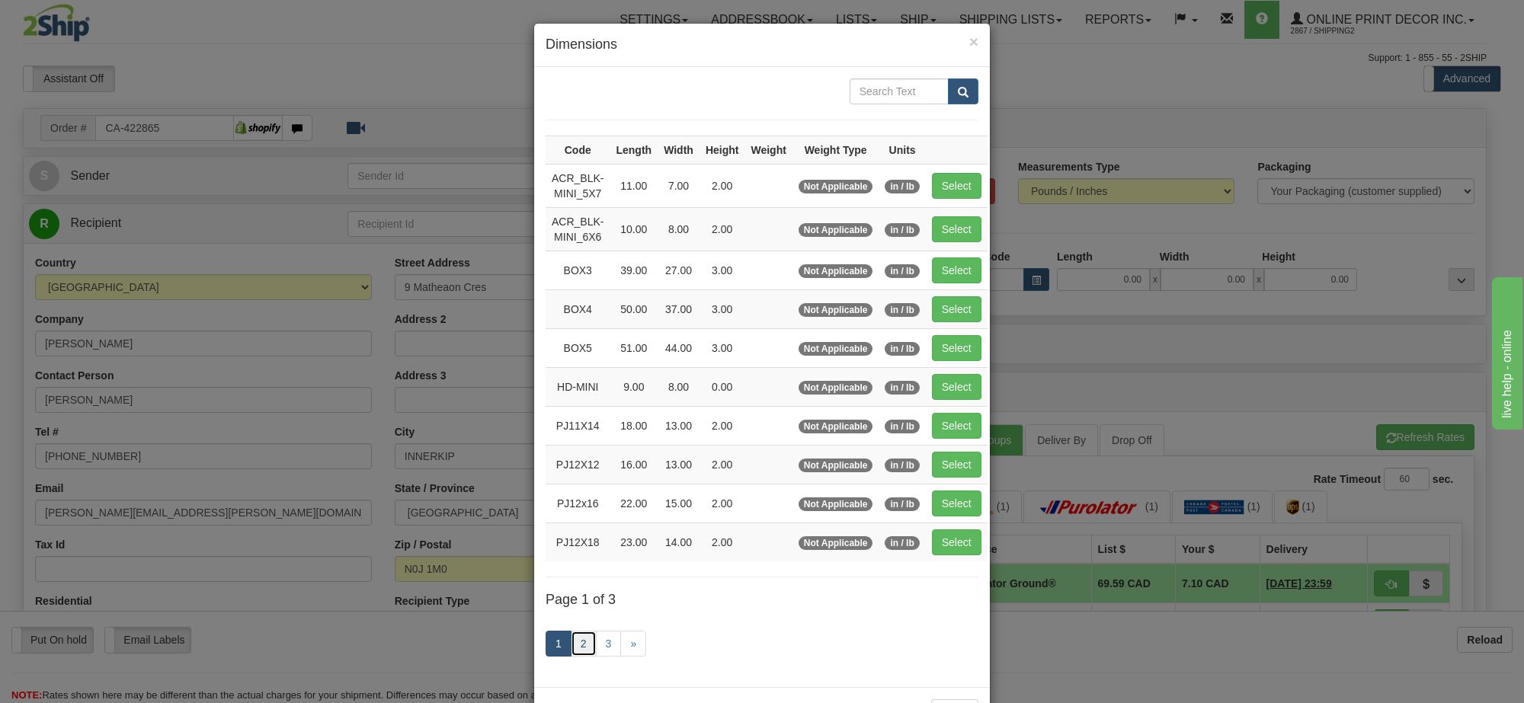
click at [579, 651] on link "2" at bounding box center [584, 644] width 26 height 26
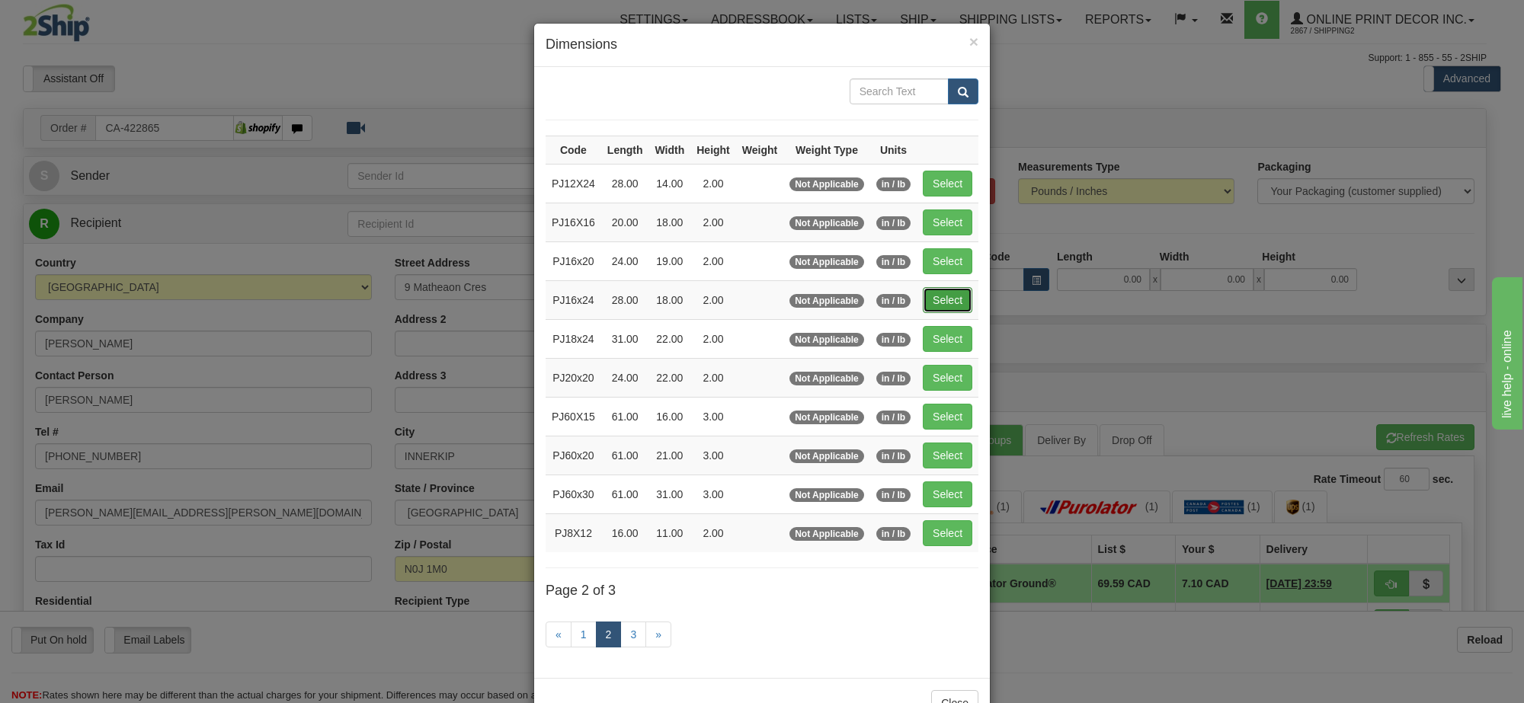
click at [954, 305] on button "Select" at bounding box center [948, 300] width 50 height 26
type input "PJ16x24"
type input "28.00"
type input "18.00"
type input "2.00"
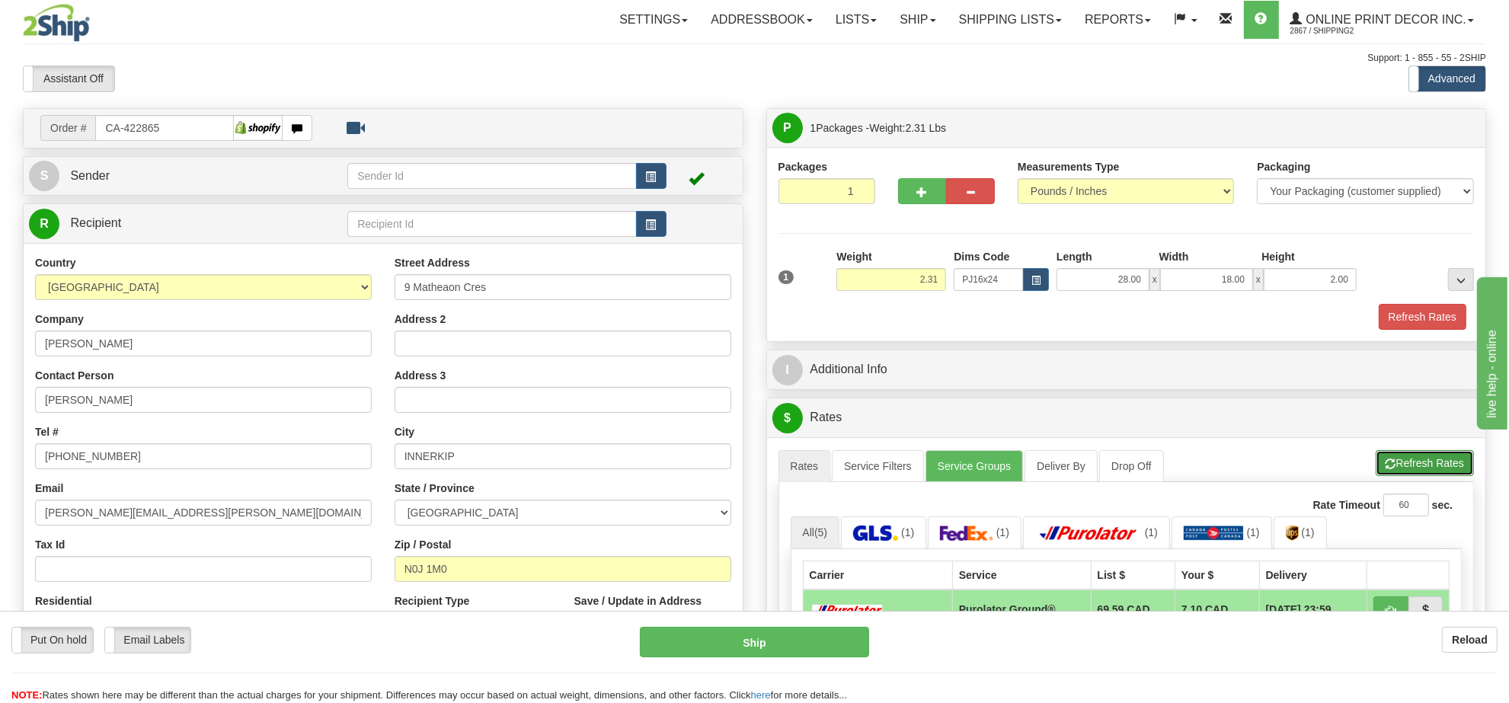
click at [1441, 463] on button "Refresh Rates" at bounding box center [1425, 463] width 98 height 26
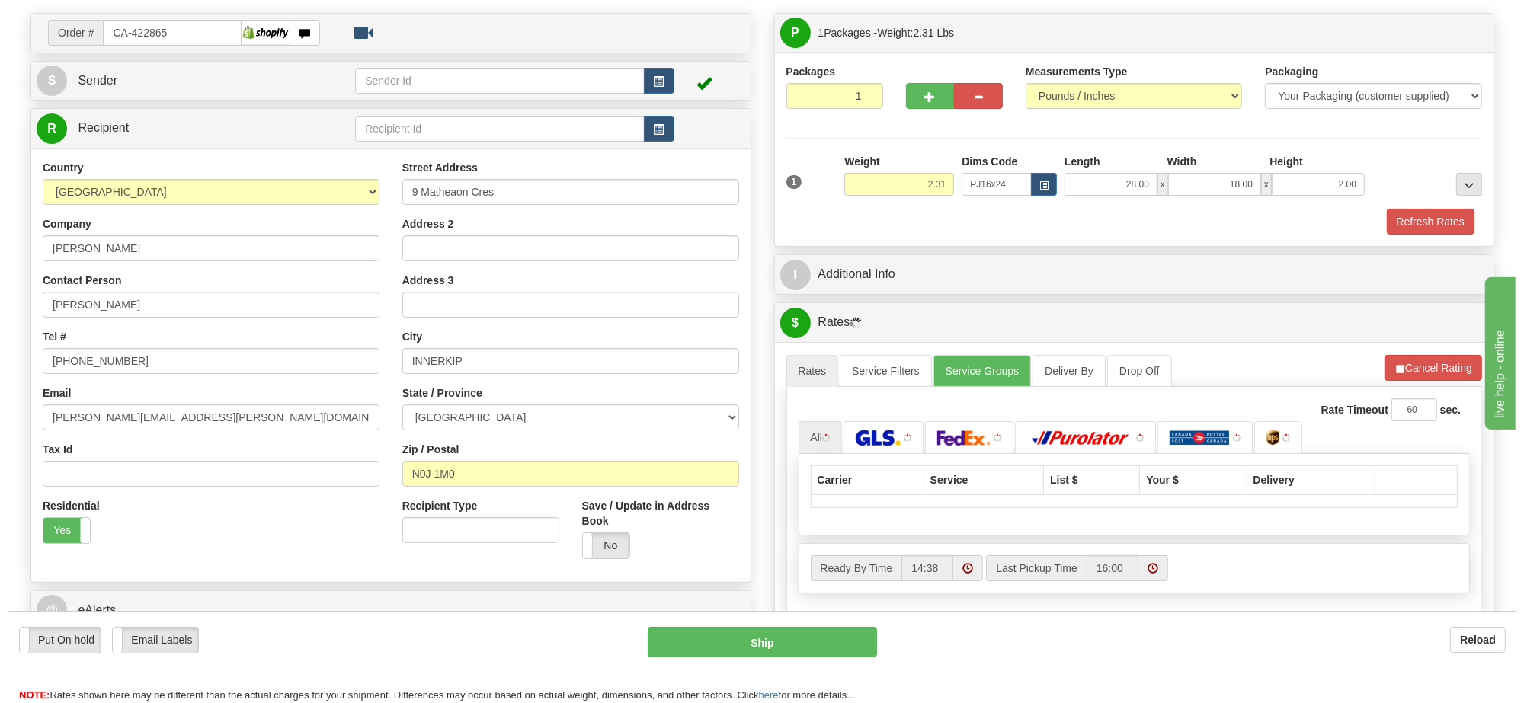
scroll to position [190, 0]
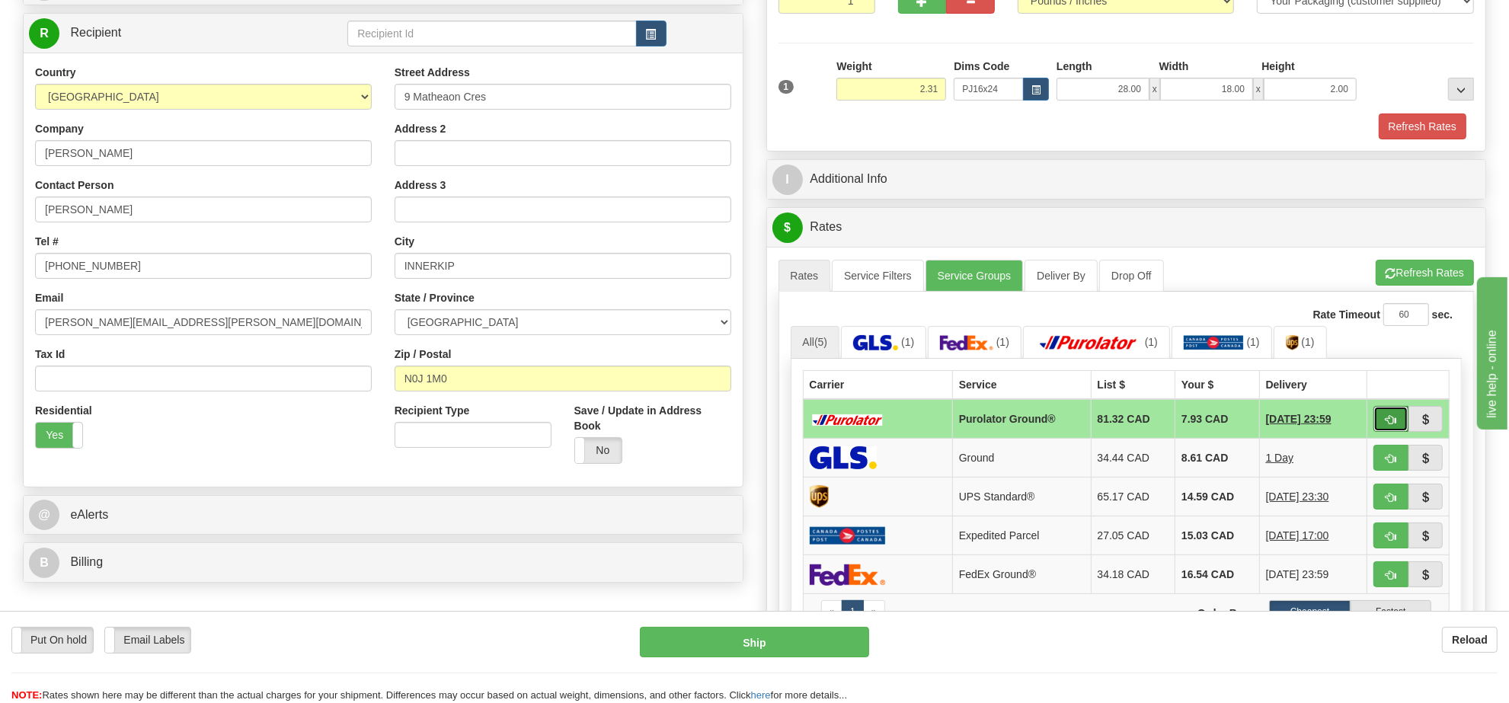
click at [1377, 424] on button "button" at bounding box center [1391, 419] width 35 height 26
type input "260"
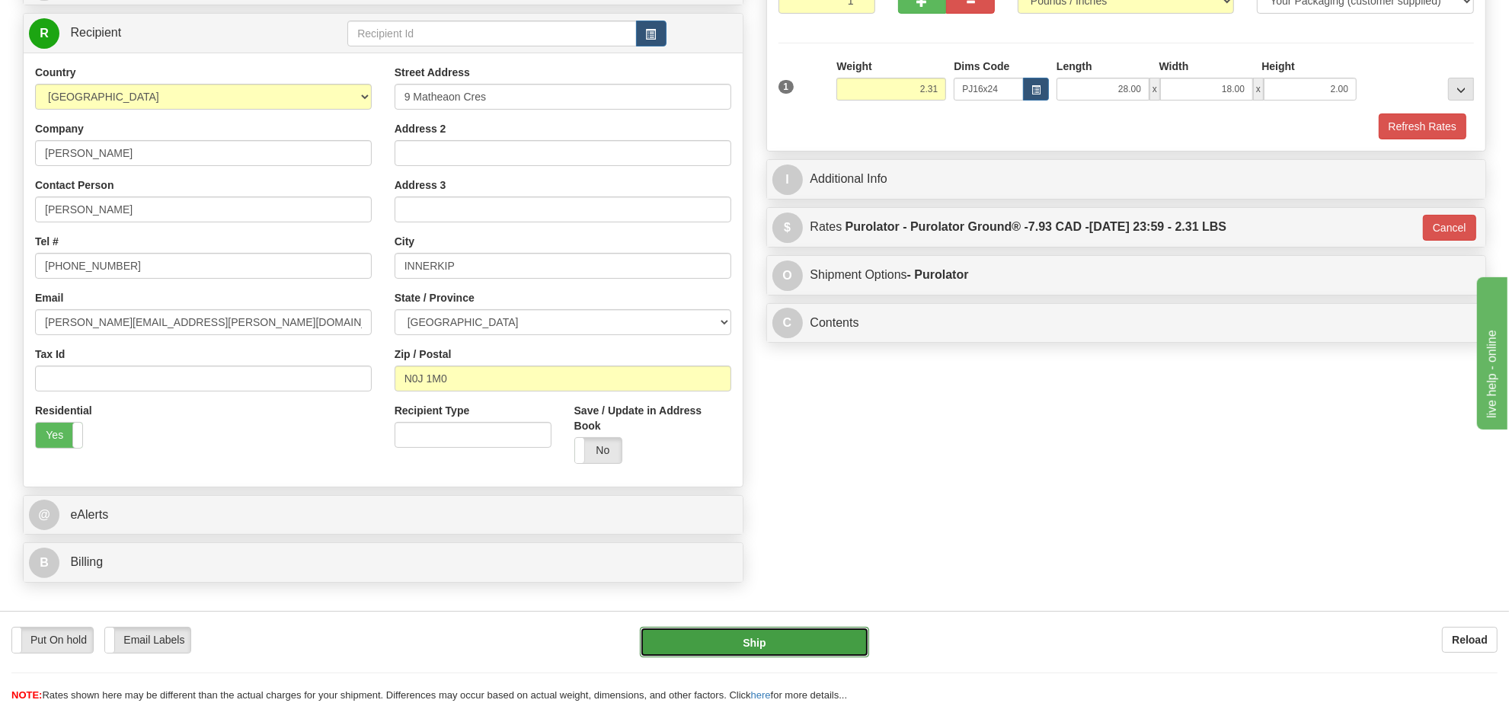
click at [804, 633] on button "Ship" at bounding box center [754, 642] width 229 height 30
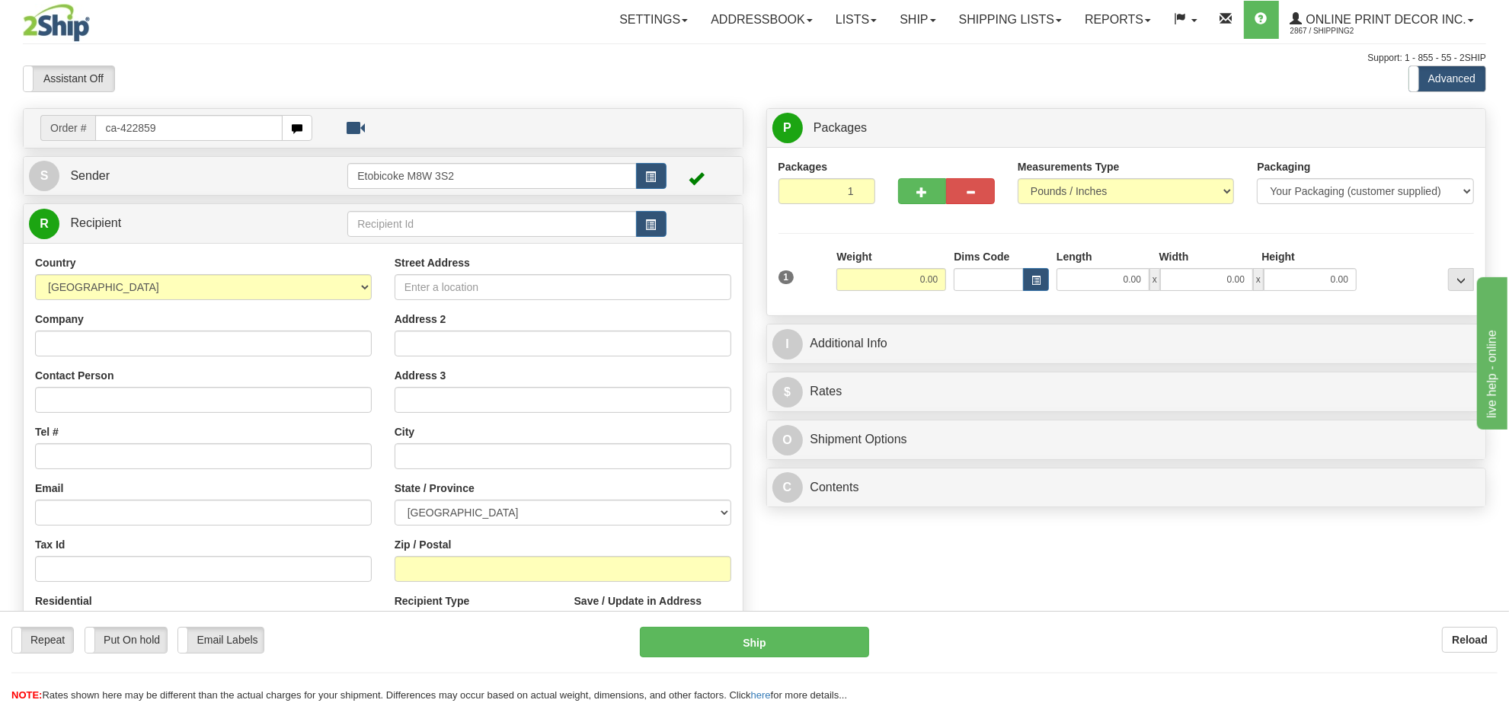
type input "ca-422859"
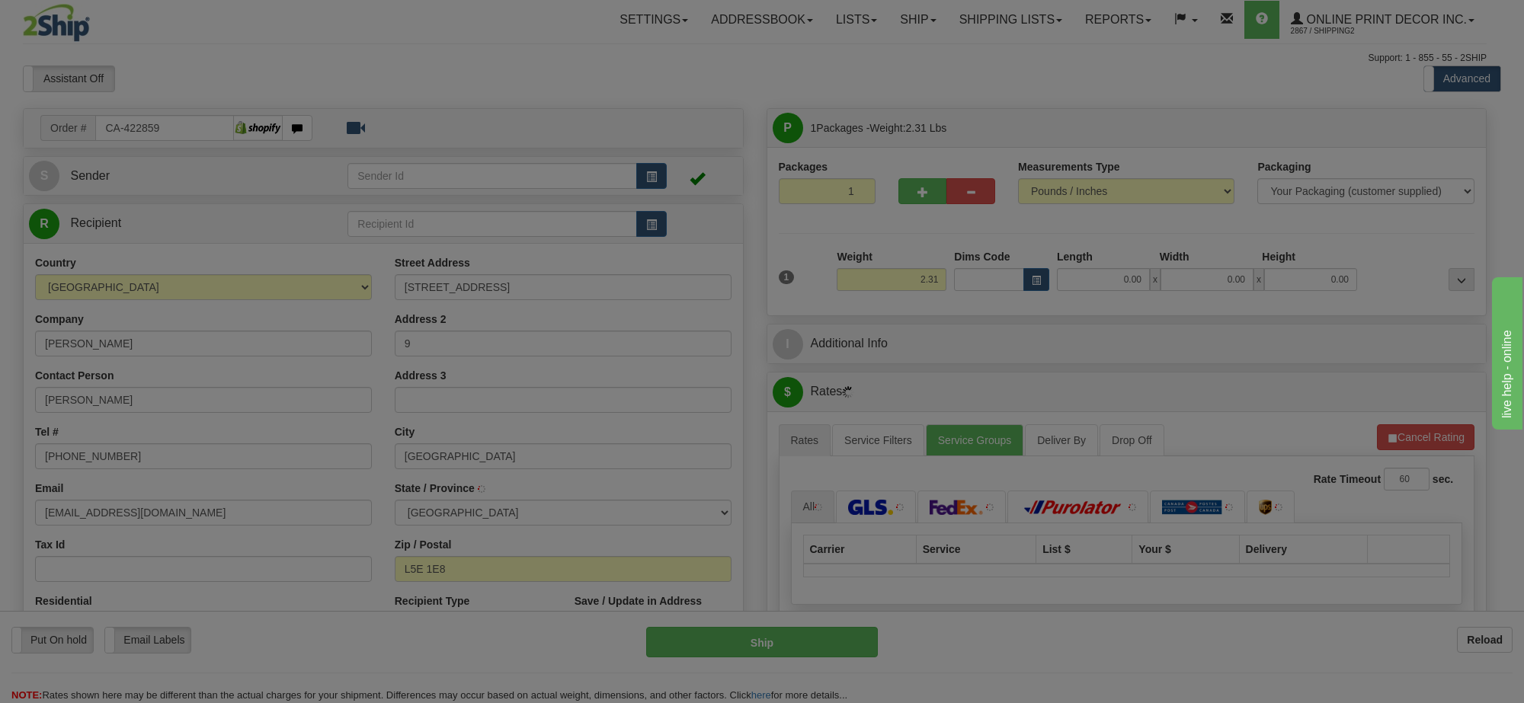
type input "MISSISSAUGA"
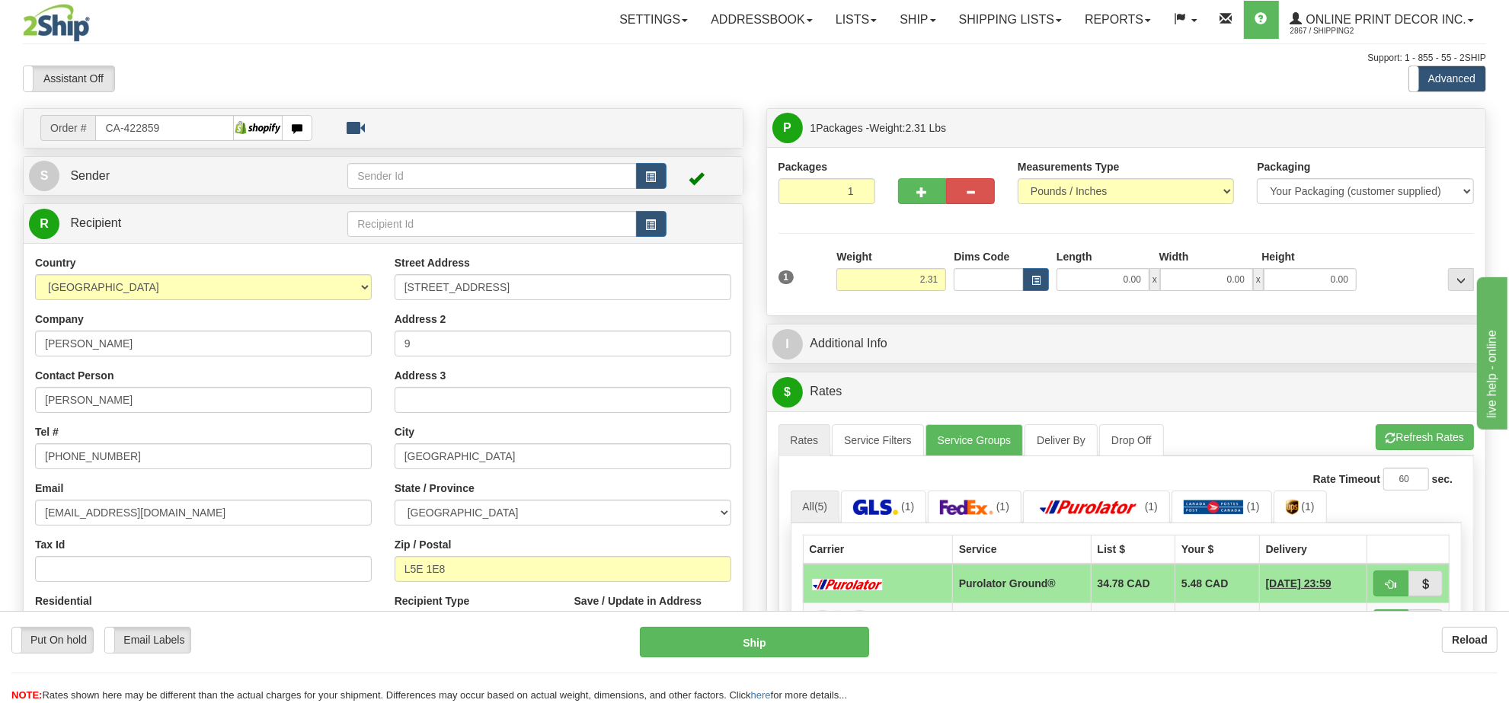
drag, startPoint x: 404, startPoint y: 78, endPoint x: 412, endPoint y: 78, distance: 8.4
click at [406, 78] on div "Assistant On Assistant Off Do a return Do a return" at bounding box center [320, 79] width 619 height 26
click at [1048, 283] on button "button" at bounding box center [1036, 279] width 26 height 23
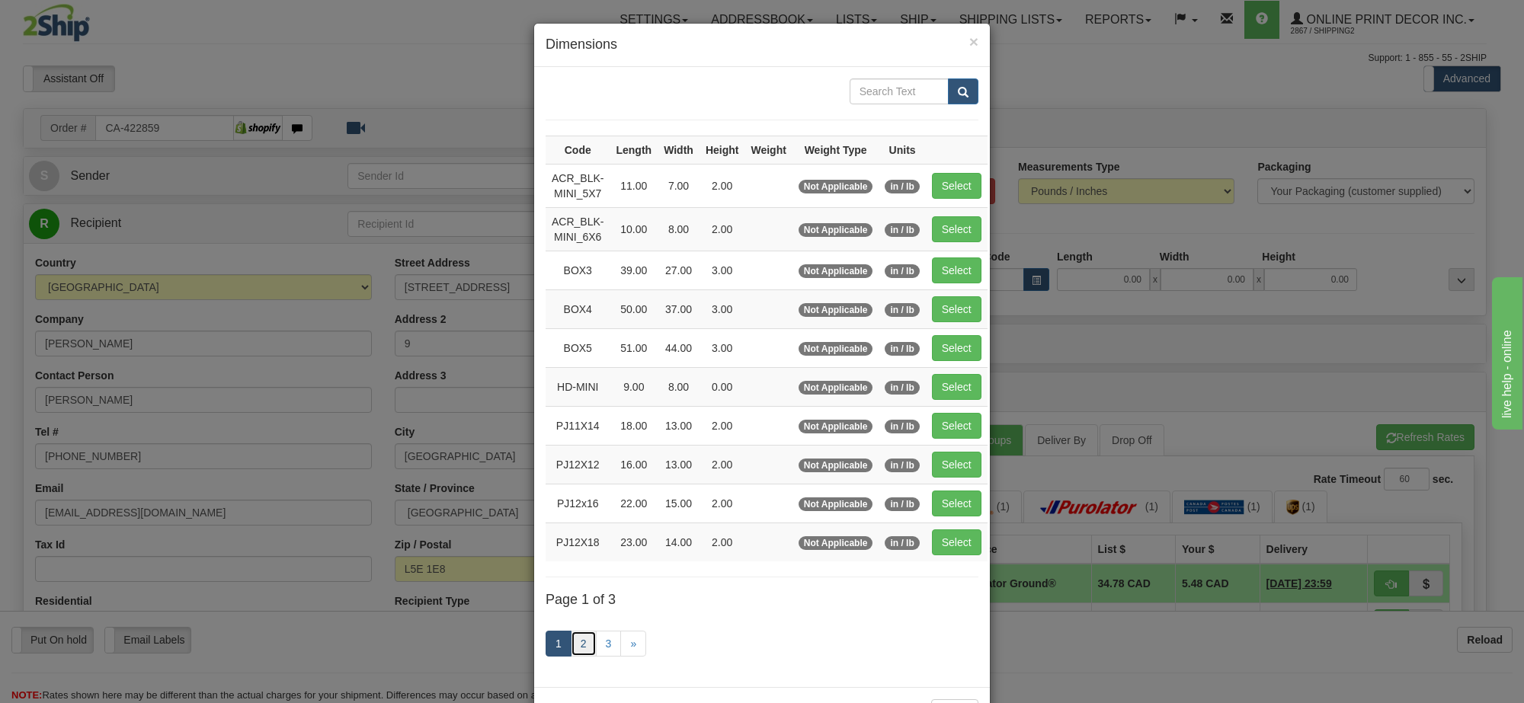
click at [573, 657] on link "2" at bounding box center [584, 644] width 26 height 26
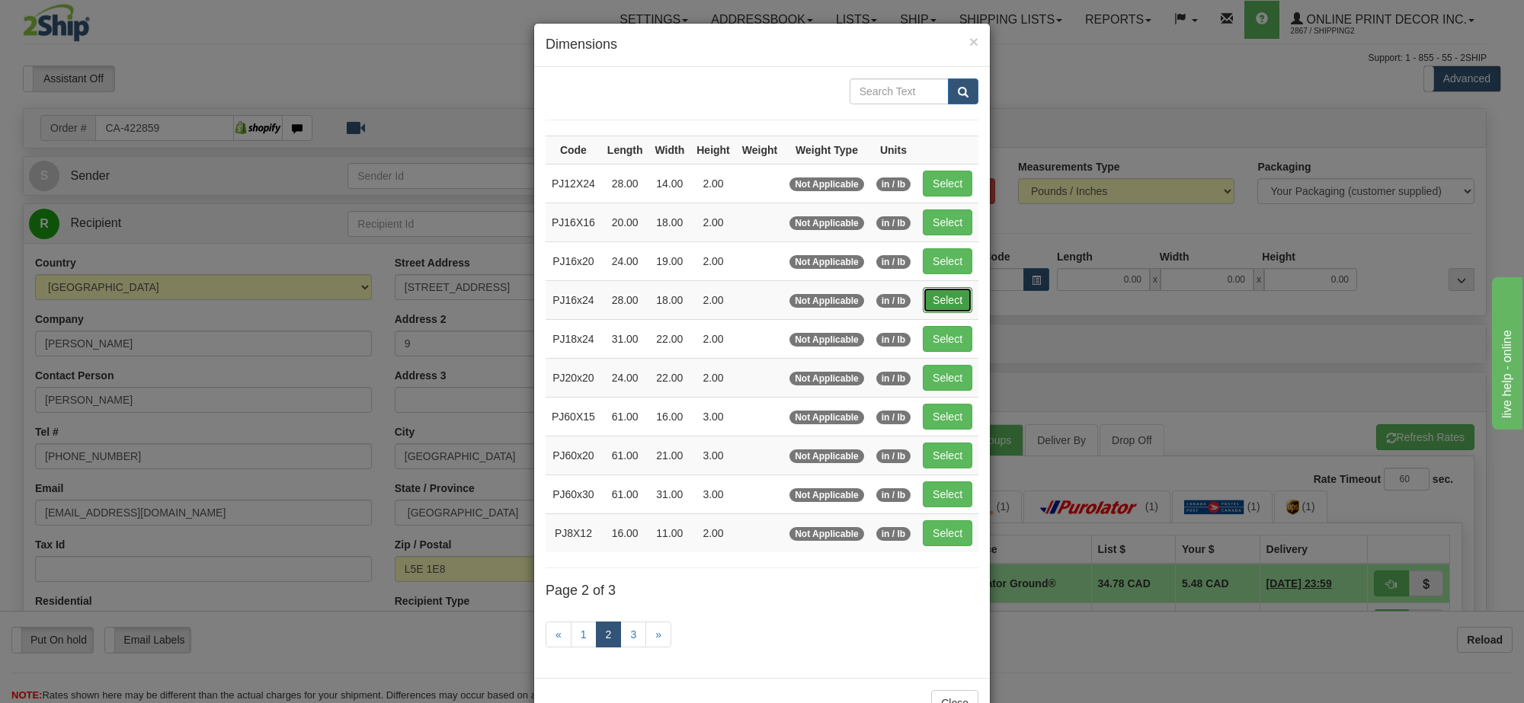
click at [956, 302] on button "Select" at bounding box center [948, 300] width 50 height 26
type input "PJ16x24"
type input "28.00"
type input "18.00"
type input "2.00"
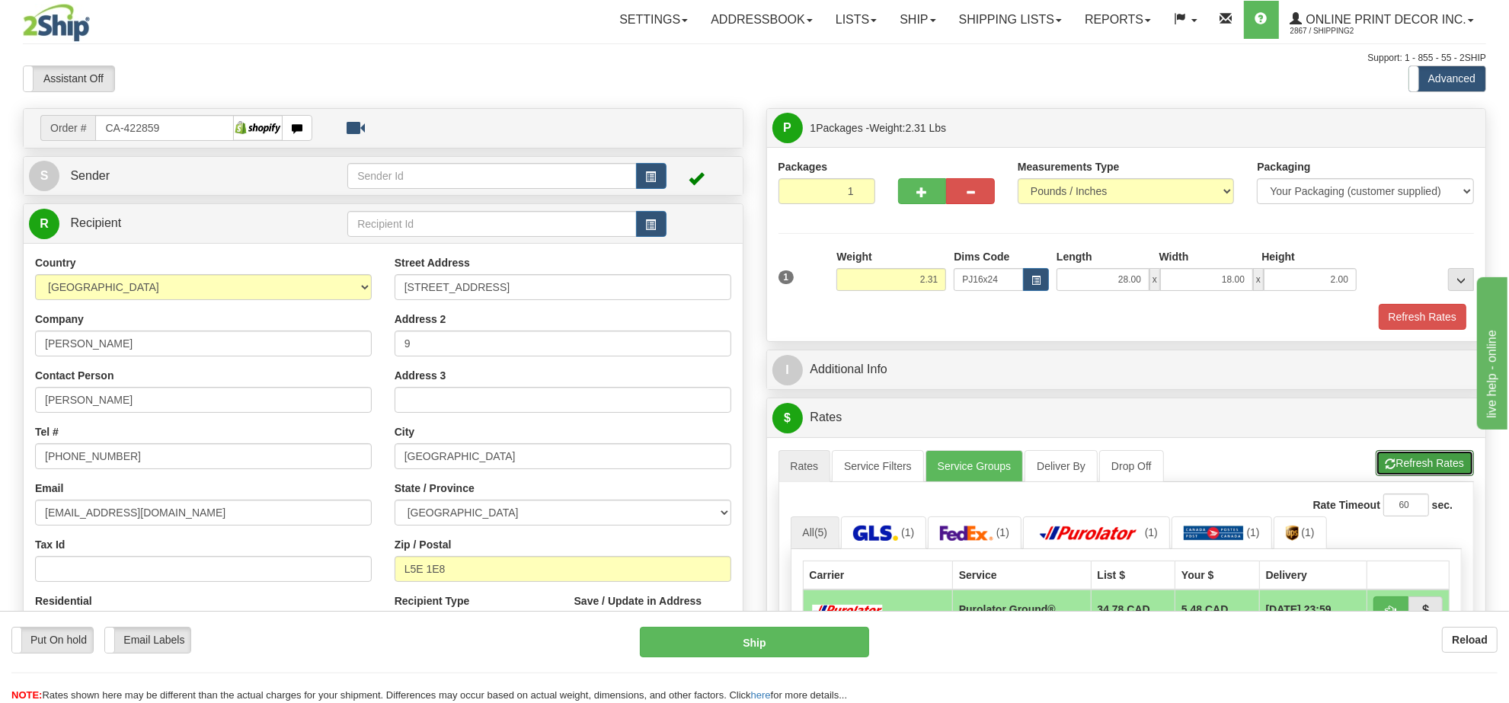
drag, startPoint x: 1426, startPoint y: 467, endPoint x: 1387, endPoint y: 456, distance: 41.2
click at [1426, 467] on button "Refresh Rates" at bounding box center [1425, 463] width 98 height 26
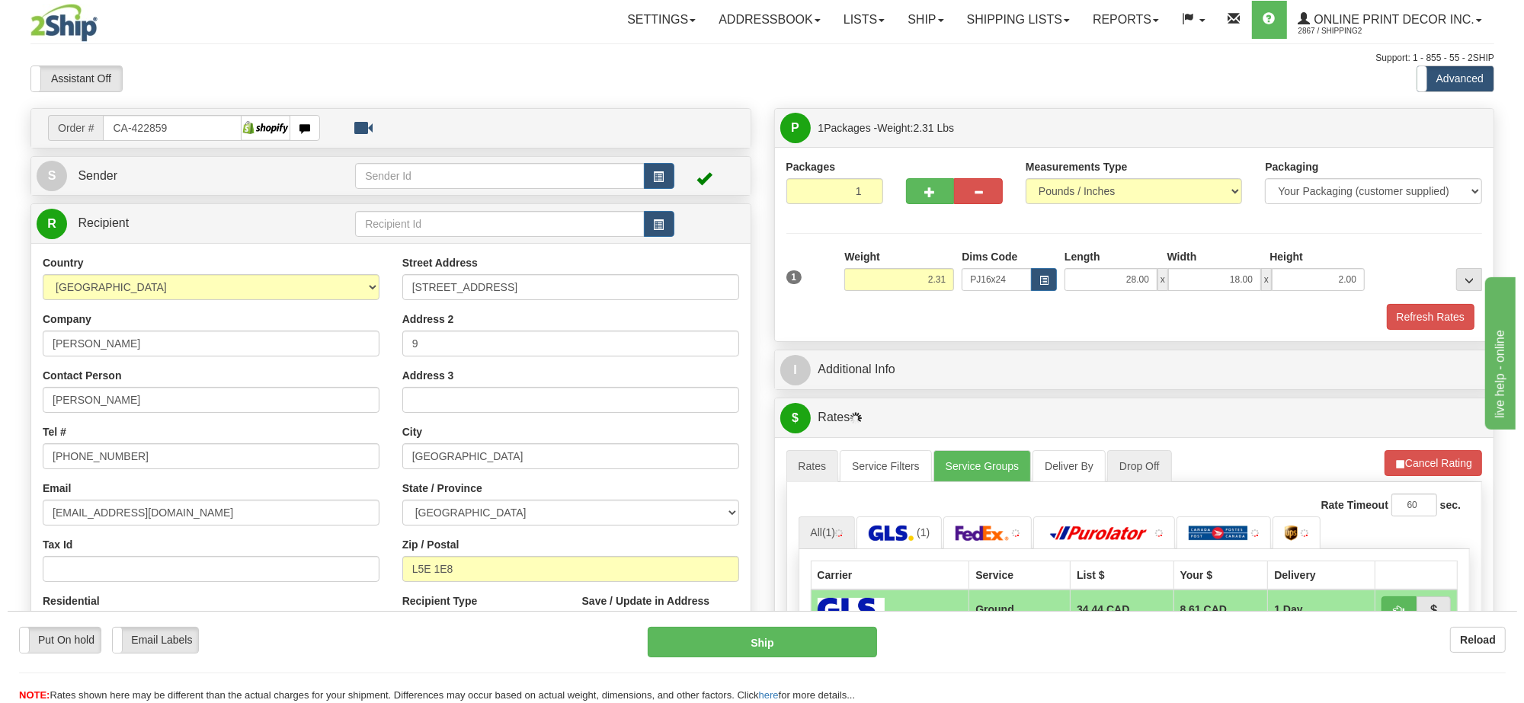
scroll to position [95, 0]
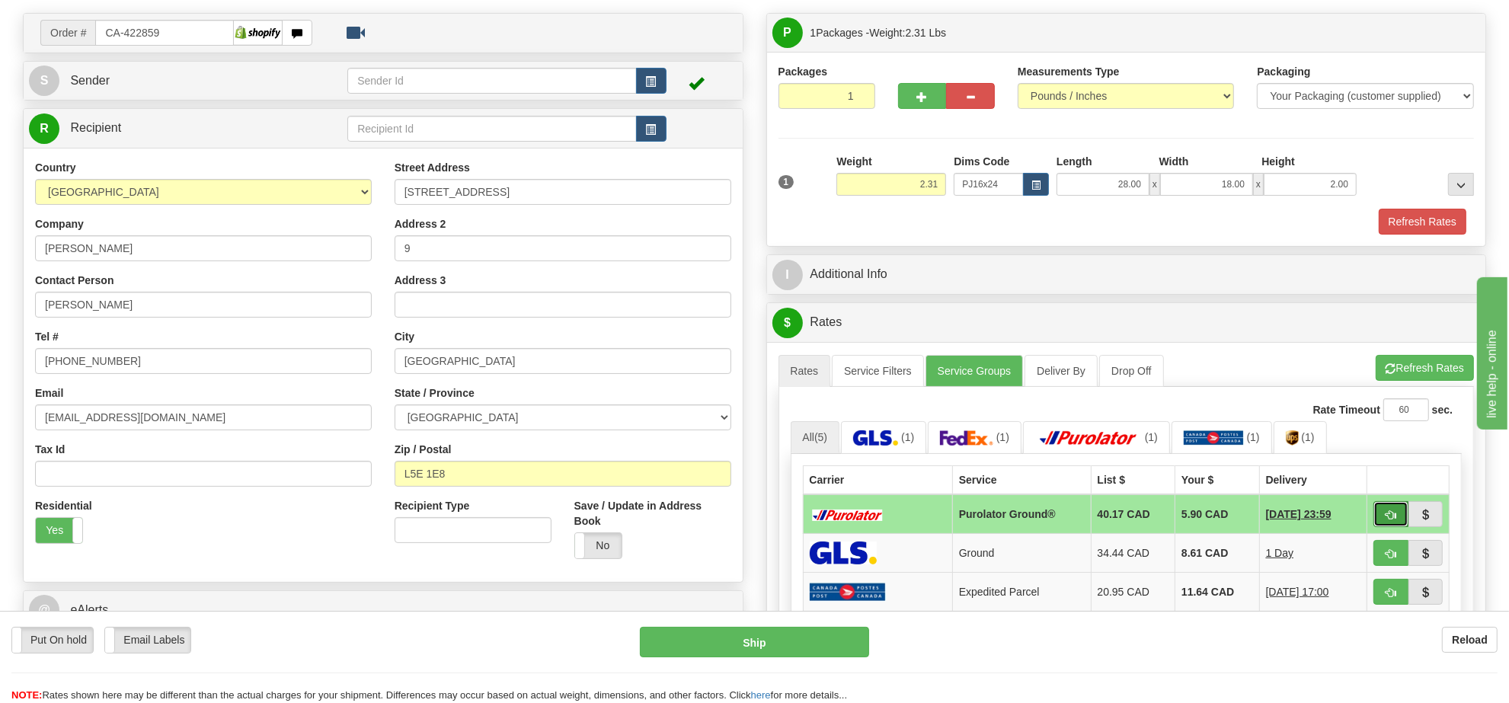
click at [1395, 520] on span "button" at bounding box center [1391, 515] width 11 height 10
type input "260"
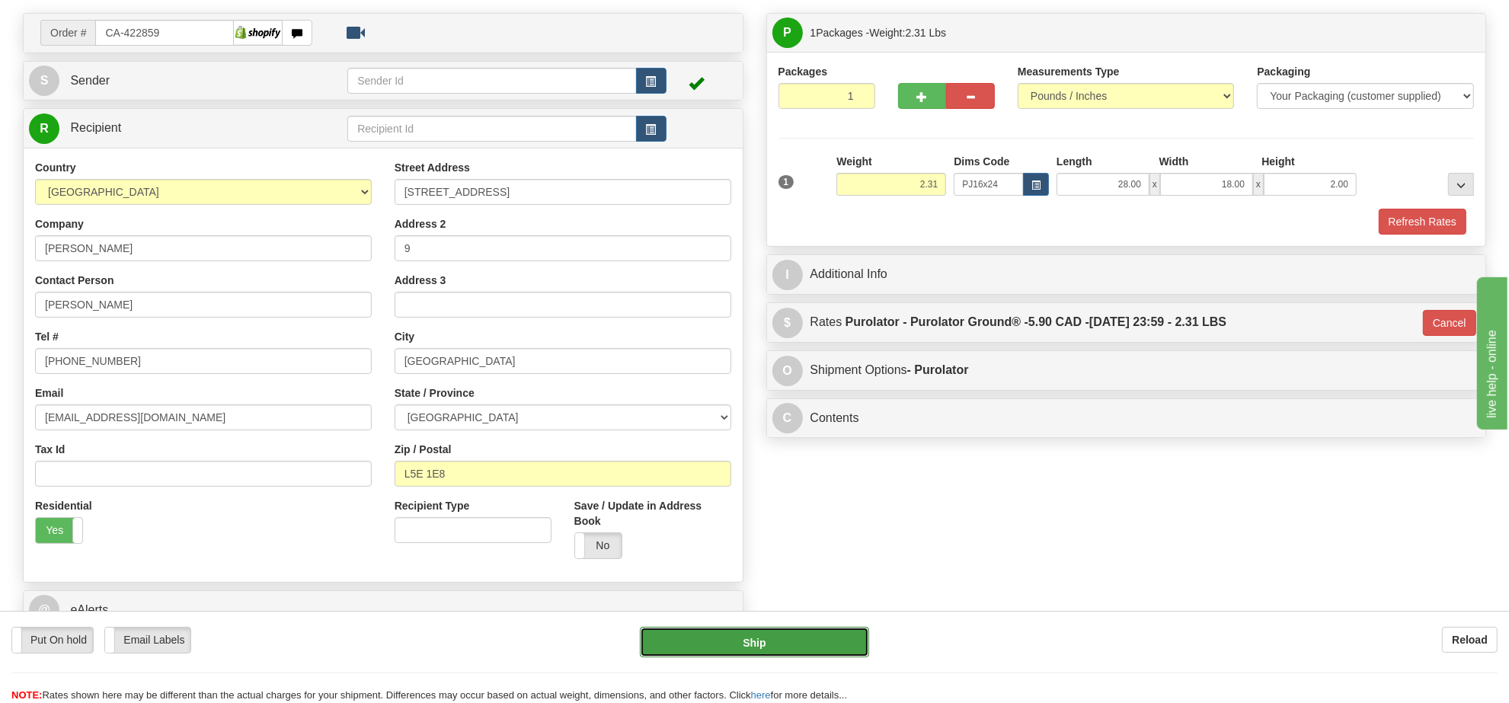
click at [823, 629] on button "Ship" at bounding box center [754, 642] width 229 height 30
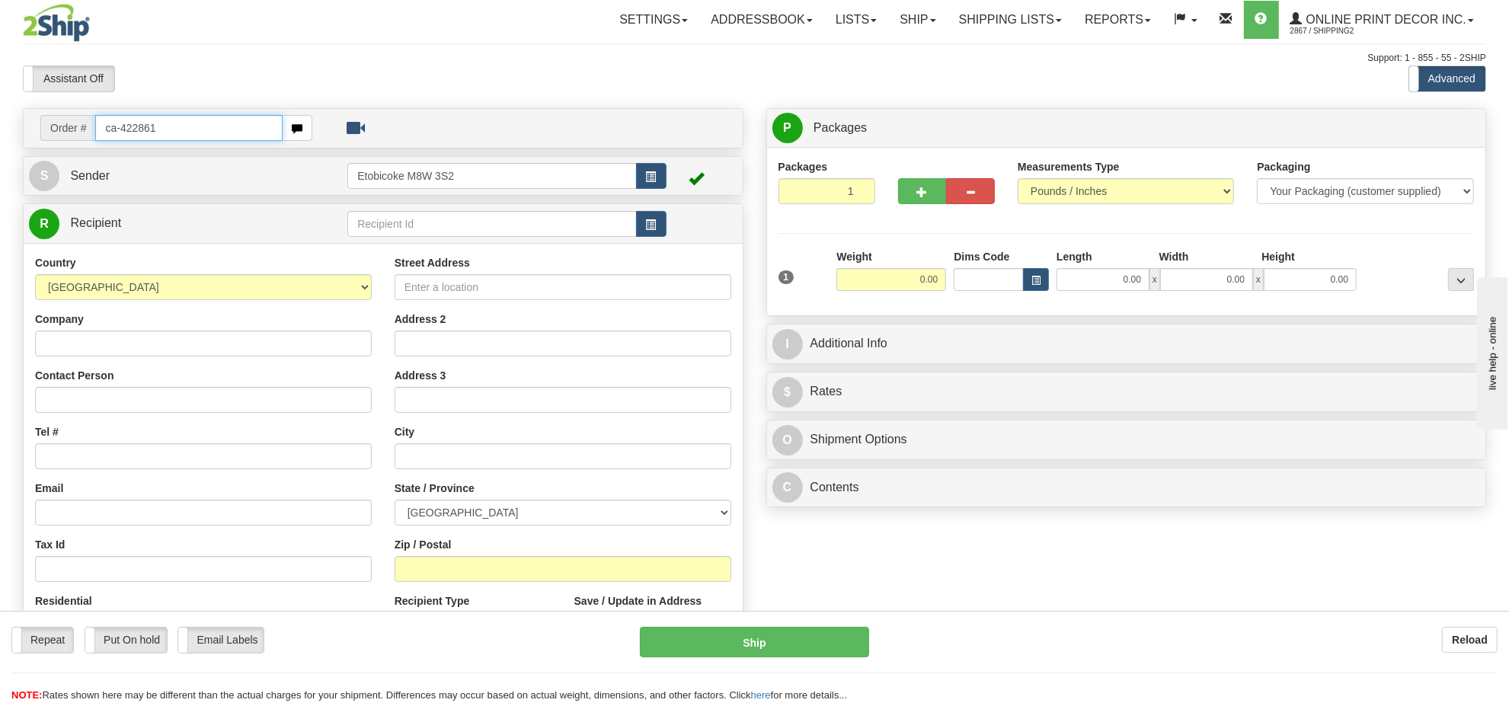
type input "ca-422861"
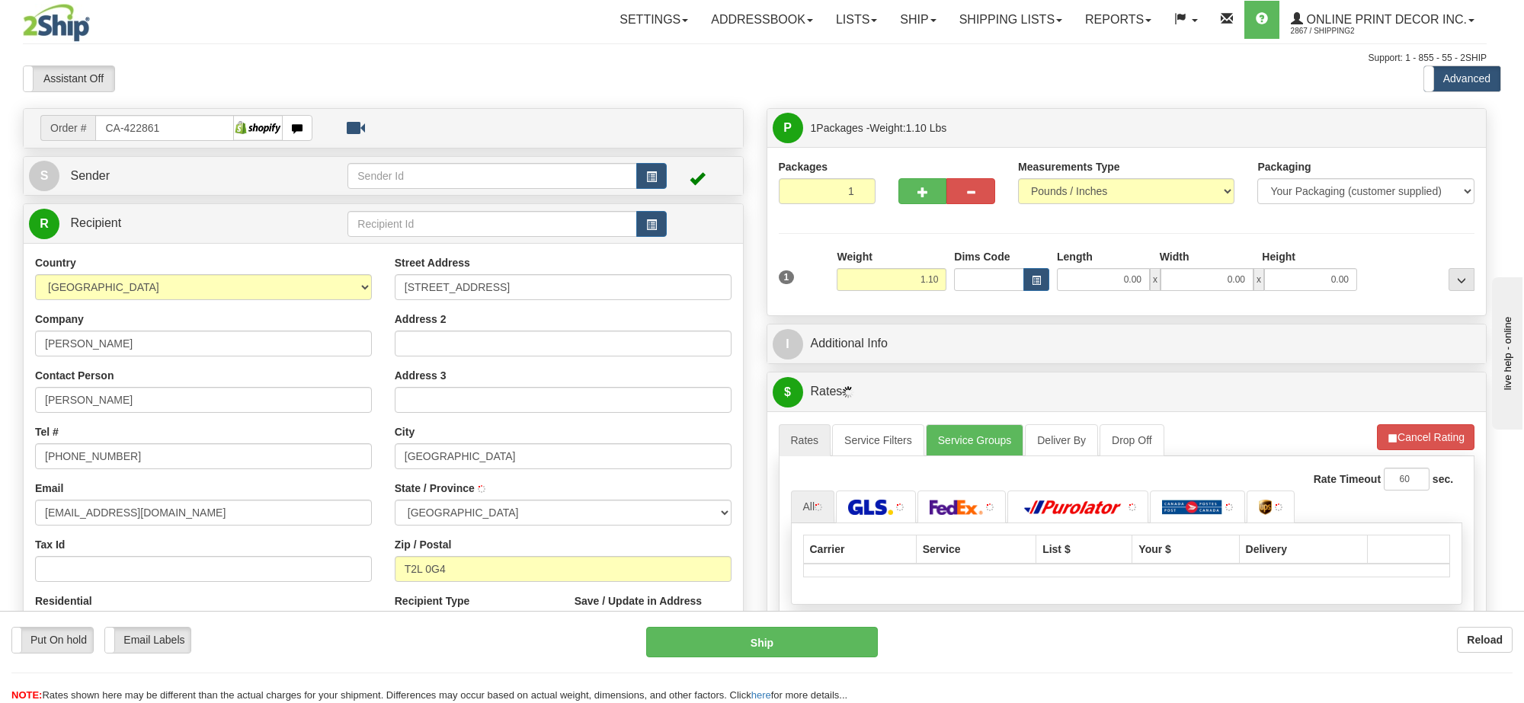
type input "[GEOGRAPHIC_DATA]"
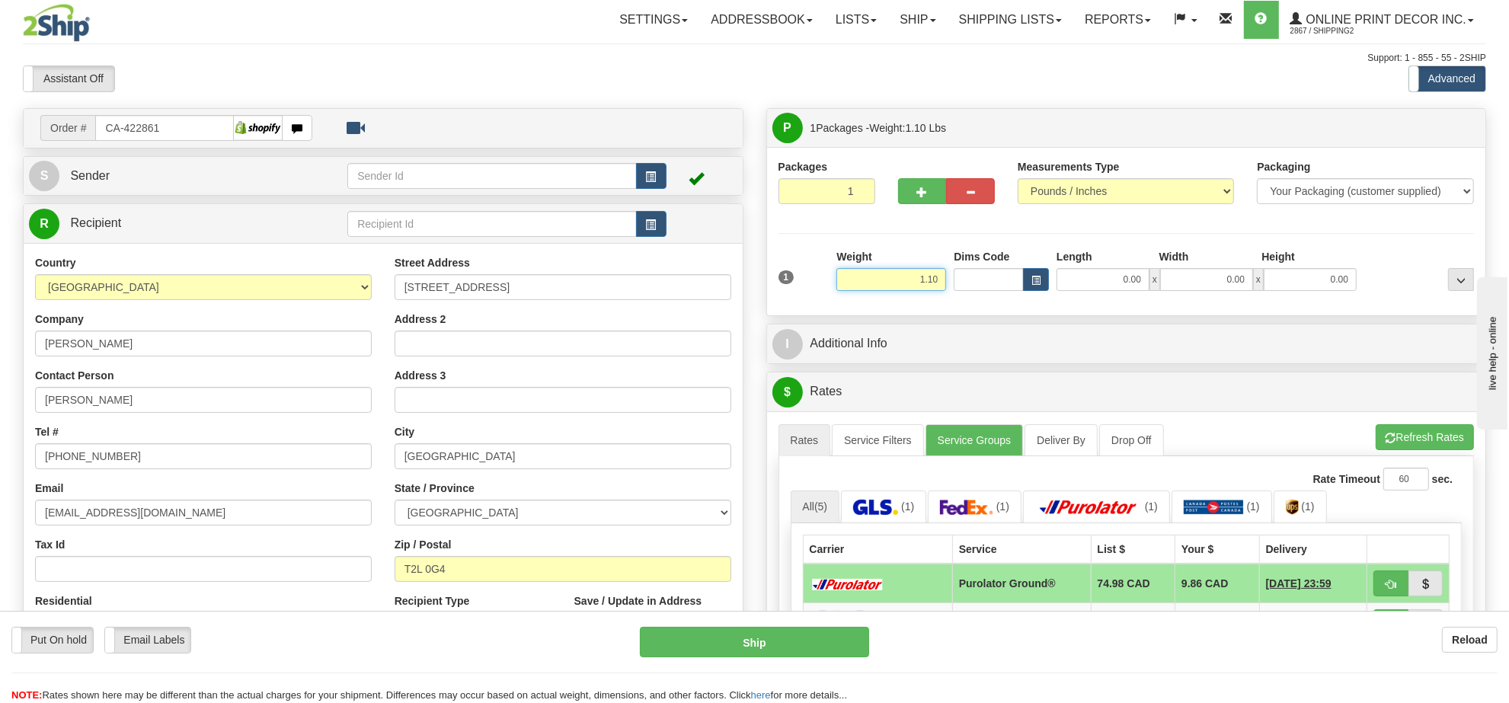
click at [896, 275] on input "1.10" at bounding box center [891, 279] width 110 height 23
type input "2.00"
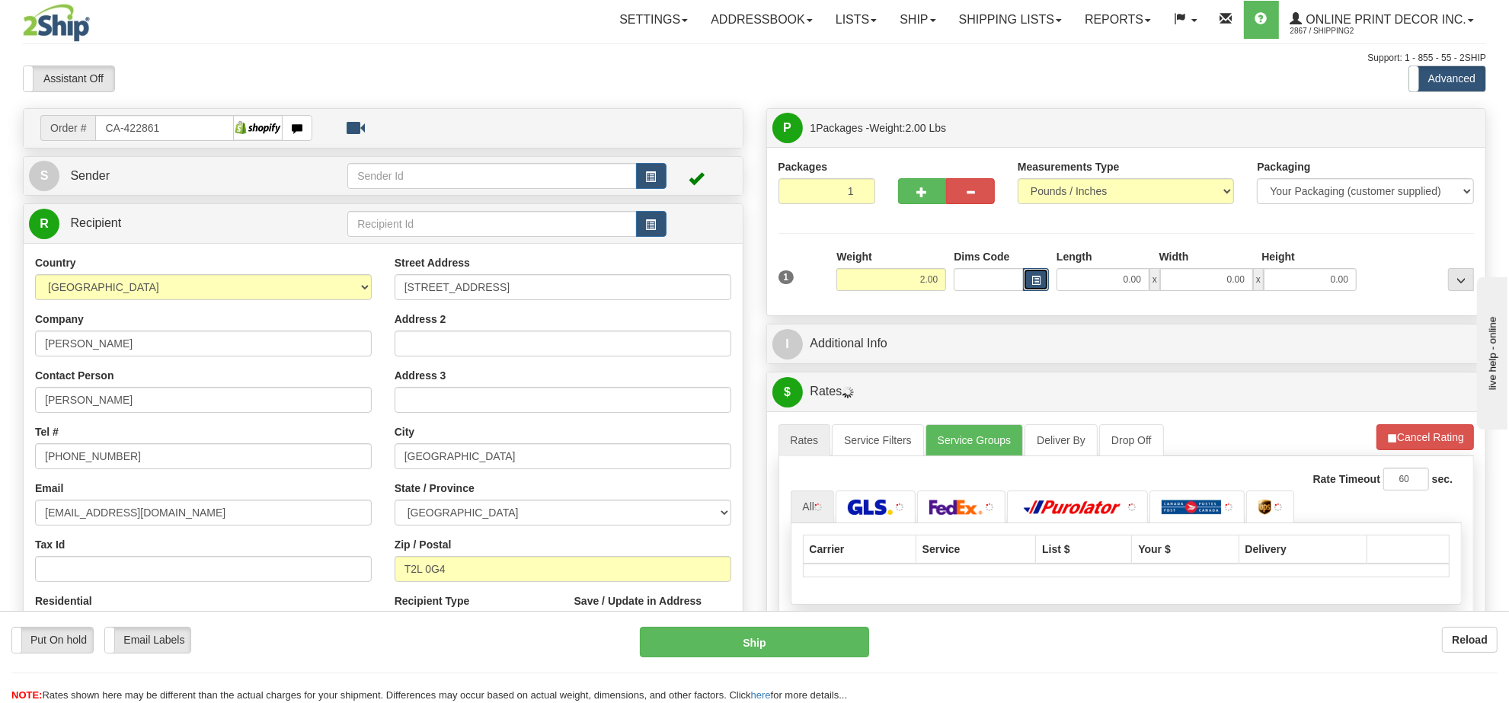
click at [1038, 280] on span "button" at bounding box center [1036, 281] width 9 height 8
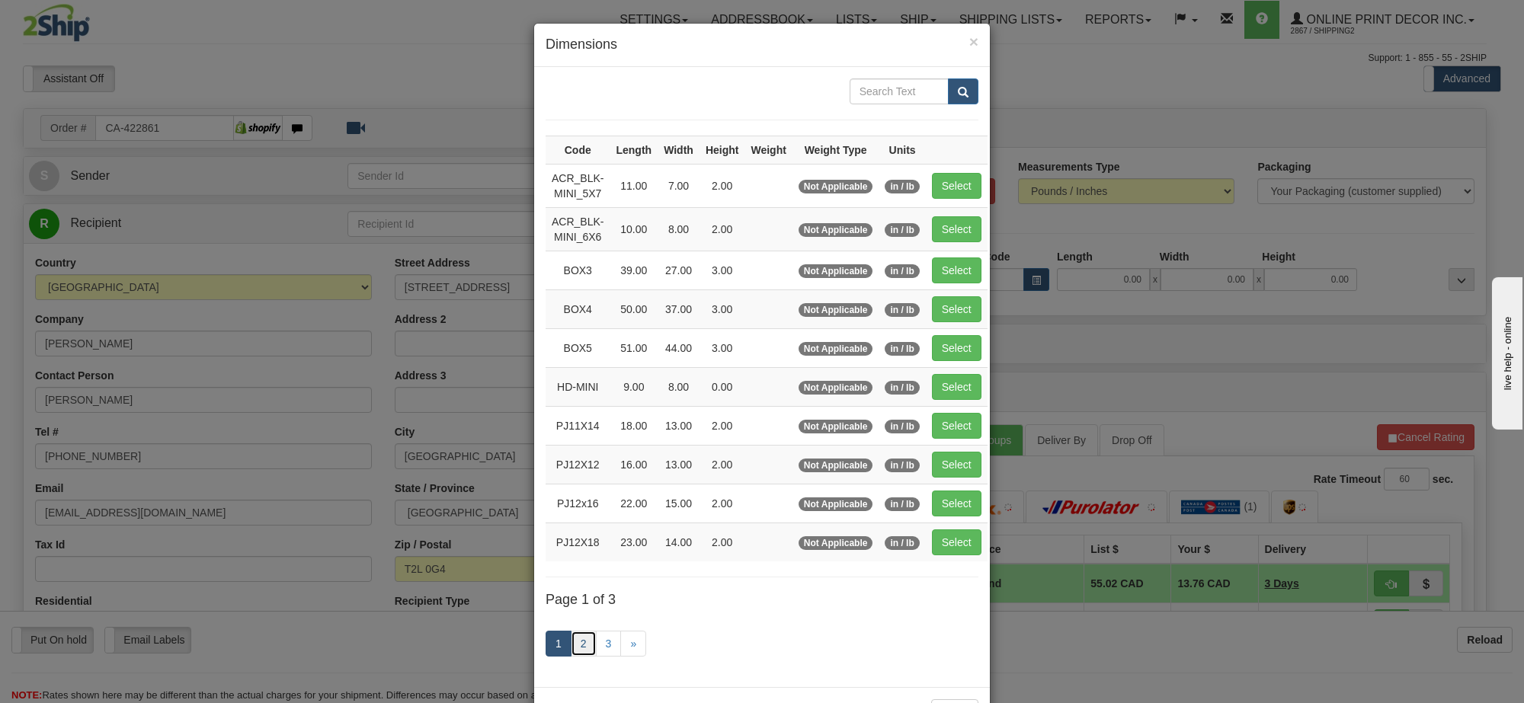
click at [585, 648] on link "2" at bounding box center [584, 644] width 26 height 26
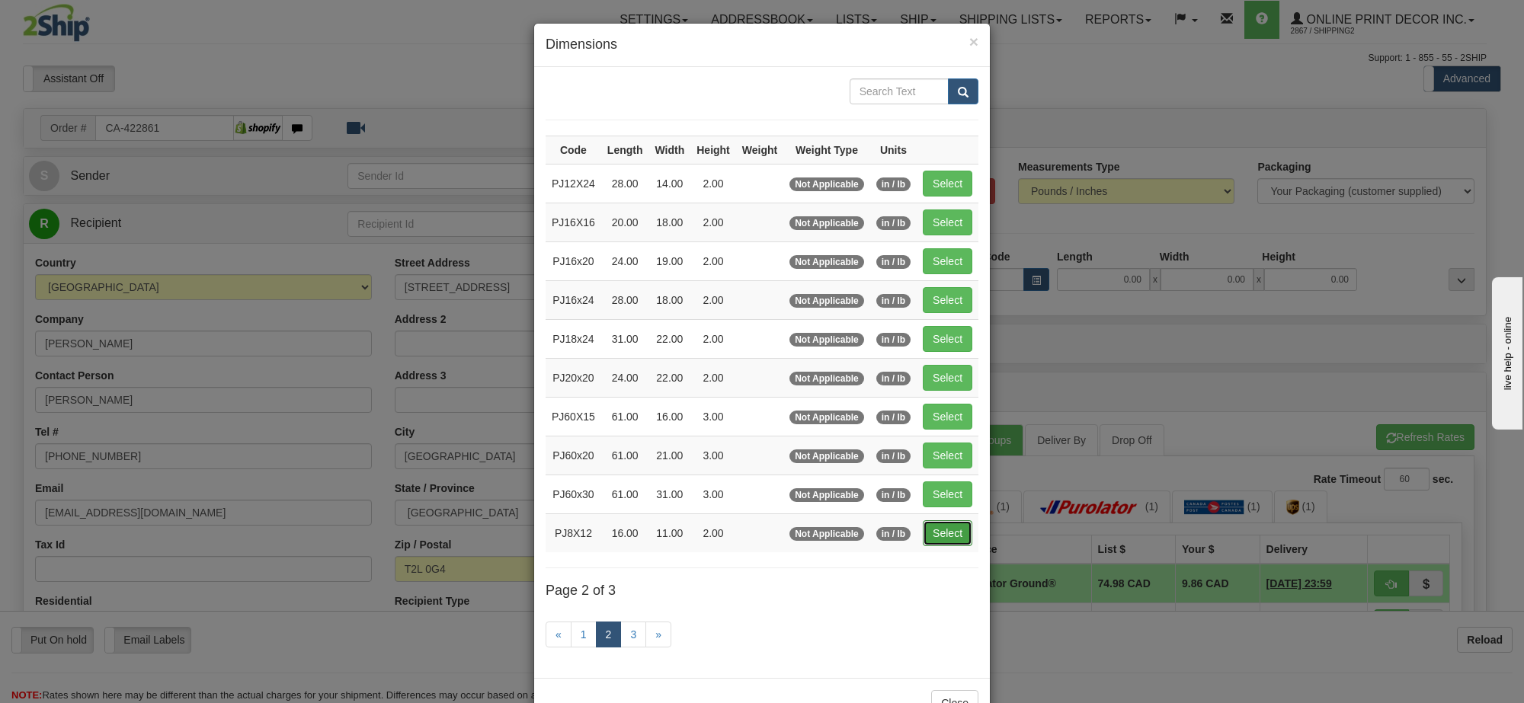
click at [952, 546] on button "Select" at bounding box center [948, 533] width 50 height 26
type input "PJ8X12"
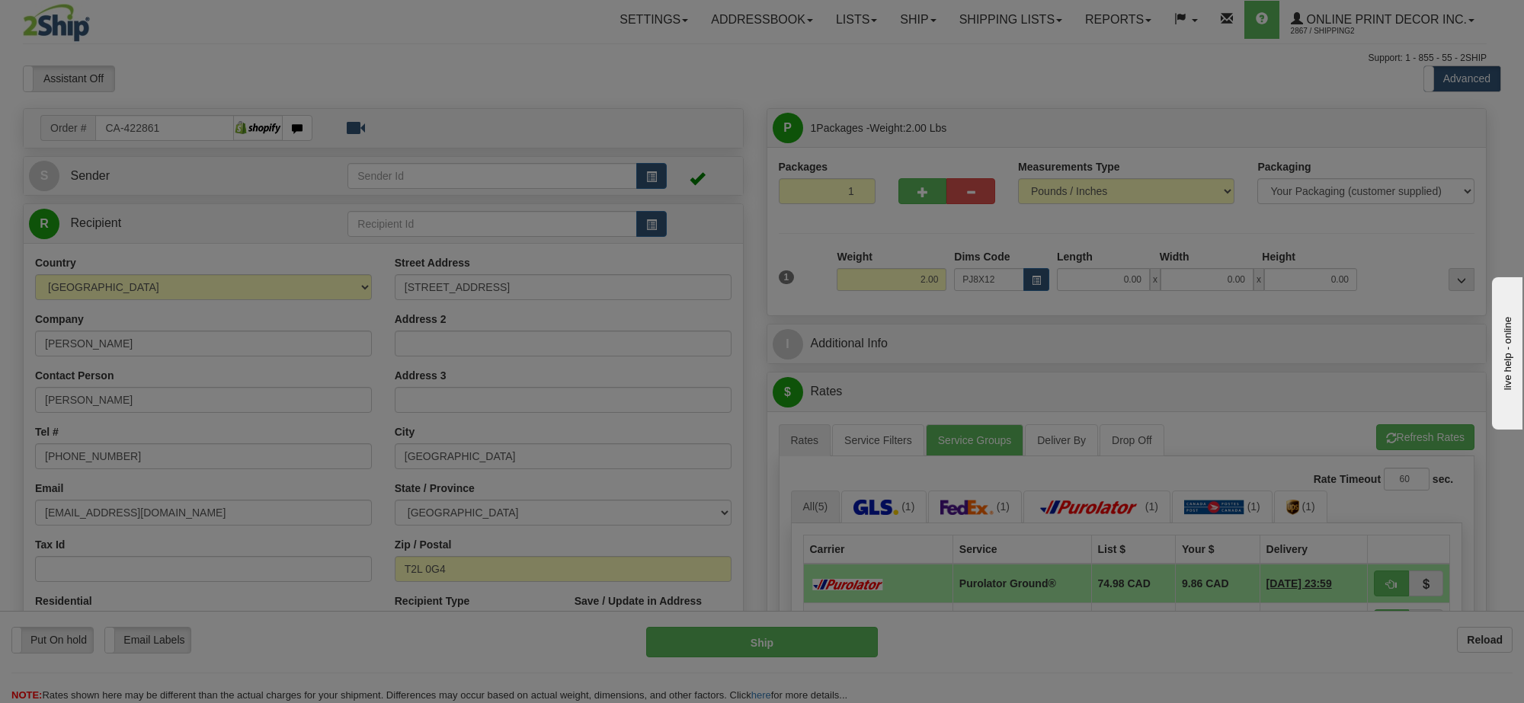
type input "16.00"
type input "11.00"
type input "2.00"
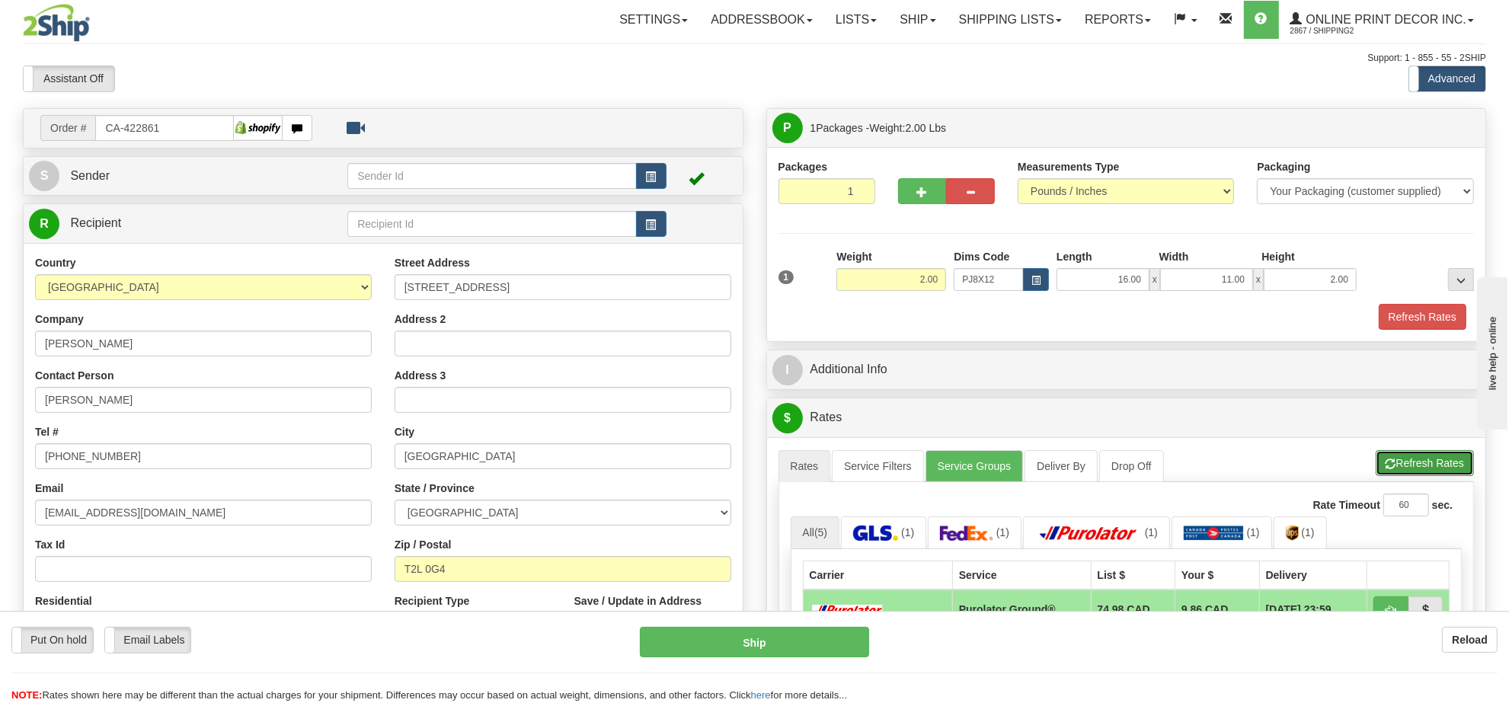
click at [1419, 469] on button "Refresh Rates" at bounding box center [1425, 463] width 98 height 26
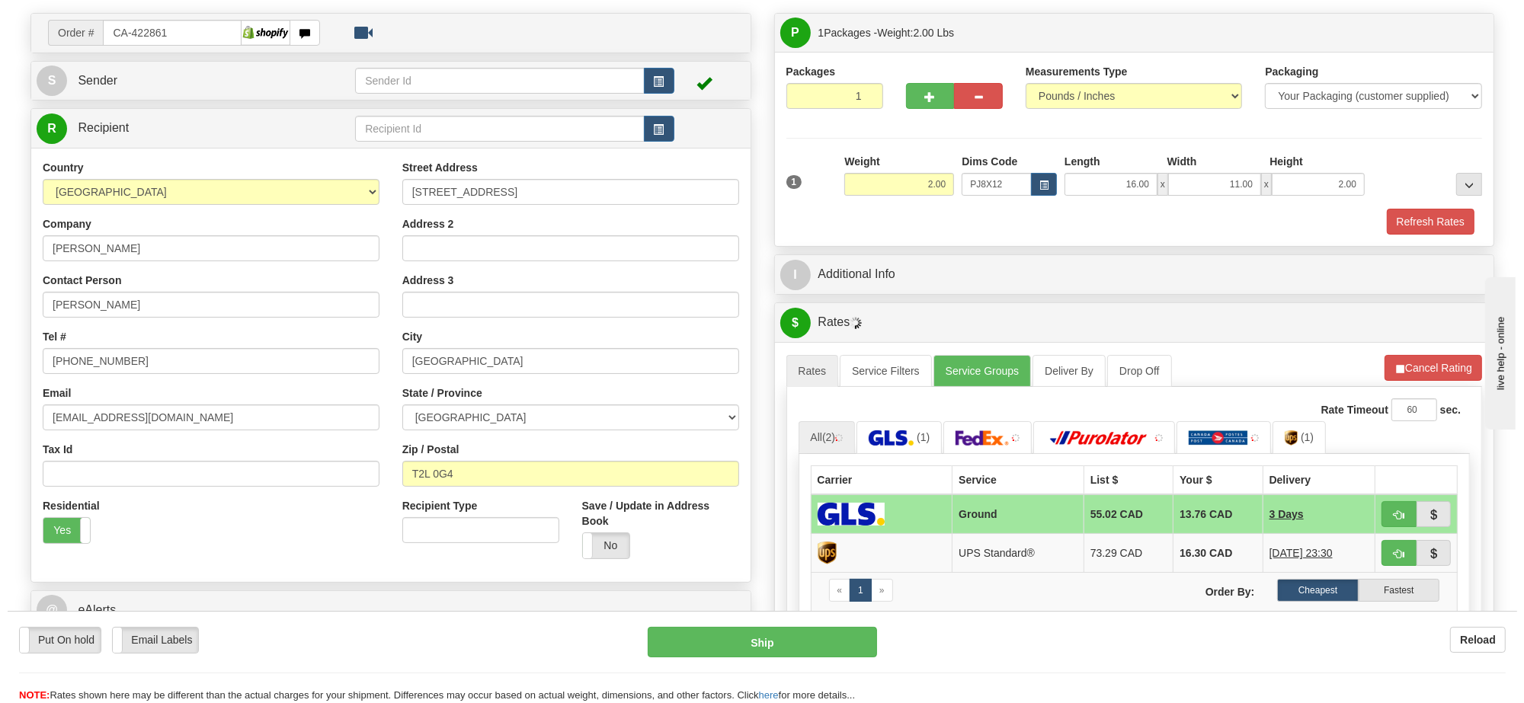
scroll to position [190, 0]
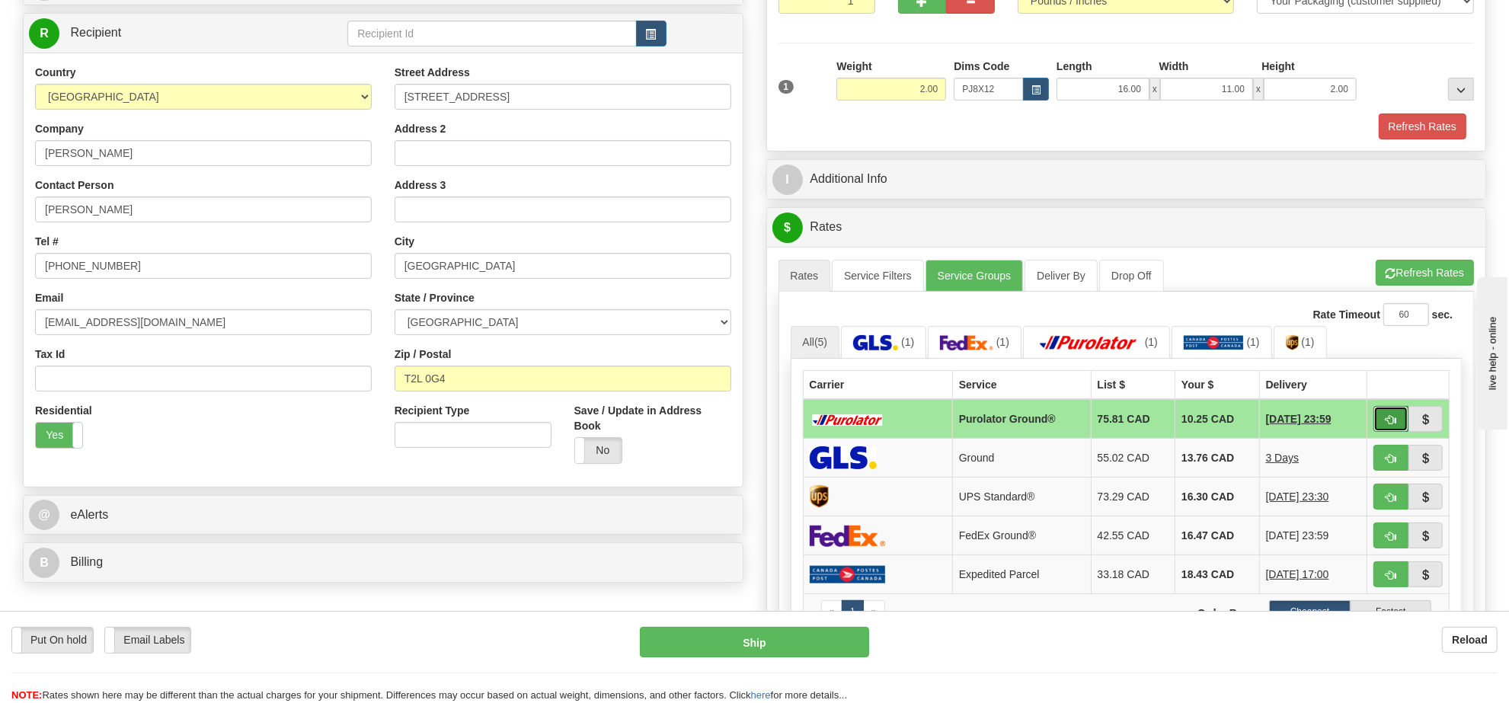
click at [1394, 425] on span "button" at bounding box center [1391, 420] width 11 height 10
type input "260"
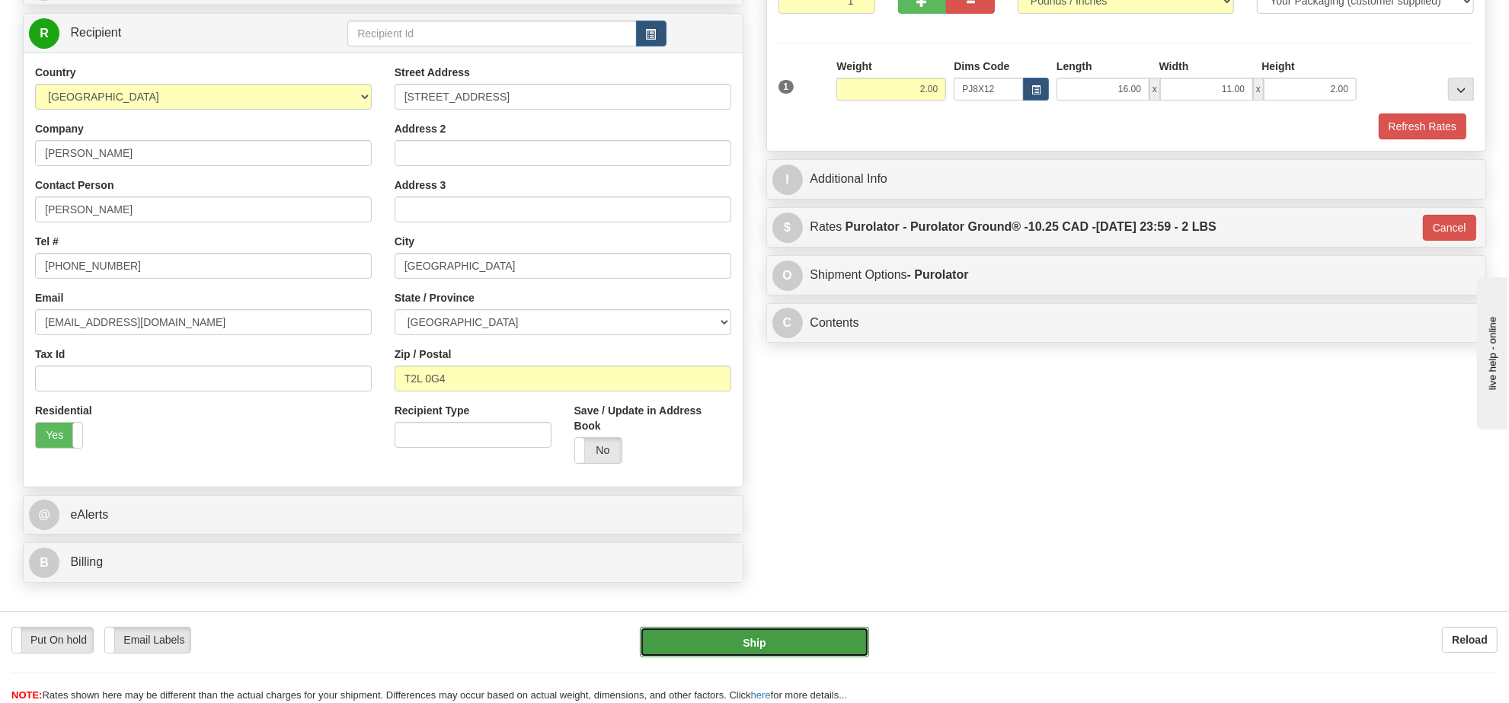
click at [838, 640] on button "Ship" at bounding box center [754, 642] width 229 height 30
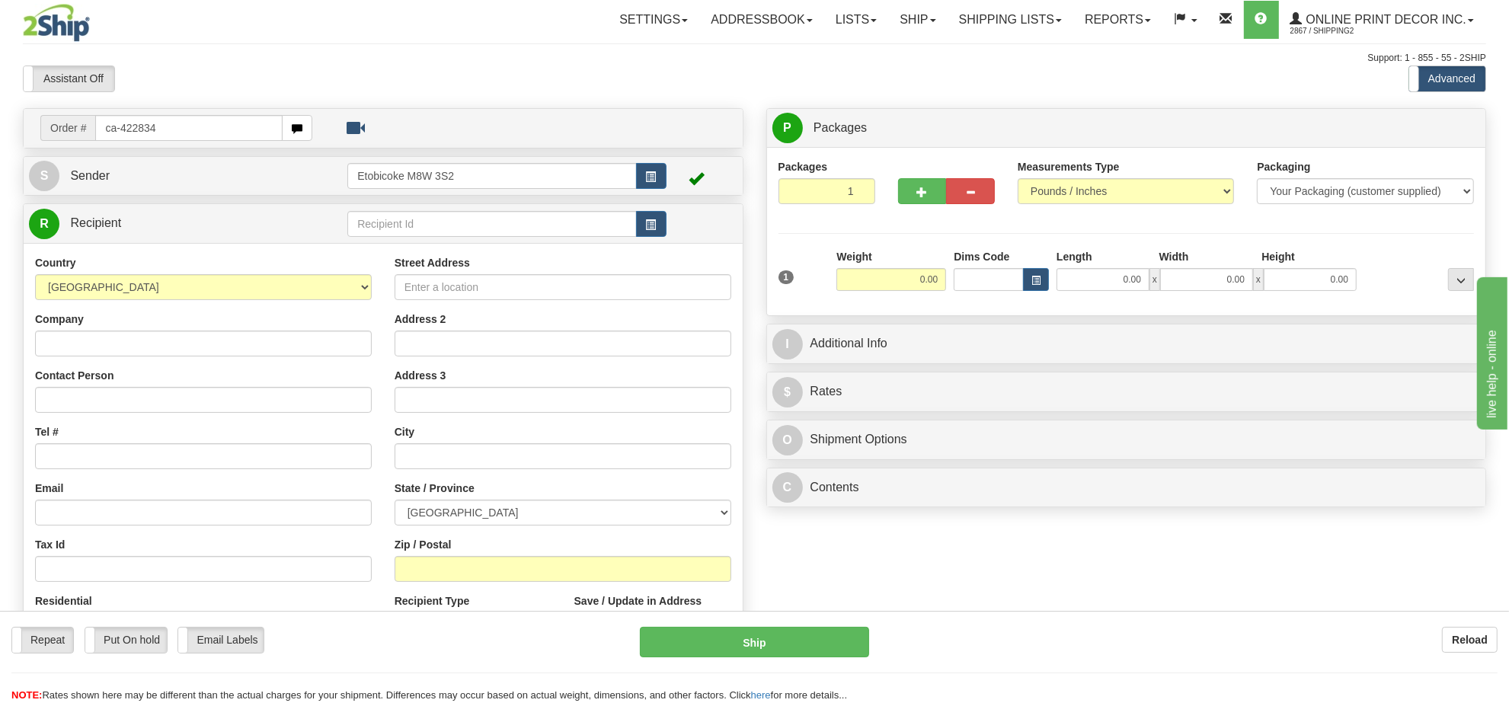
type input "ca-422834"
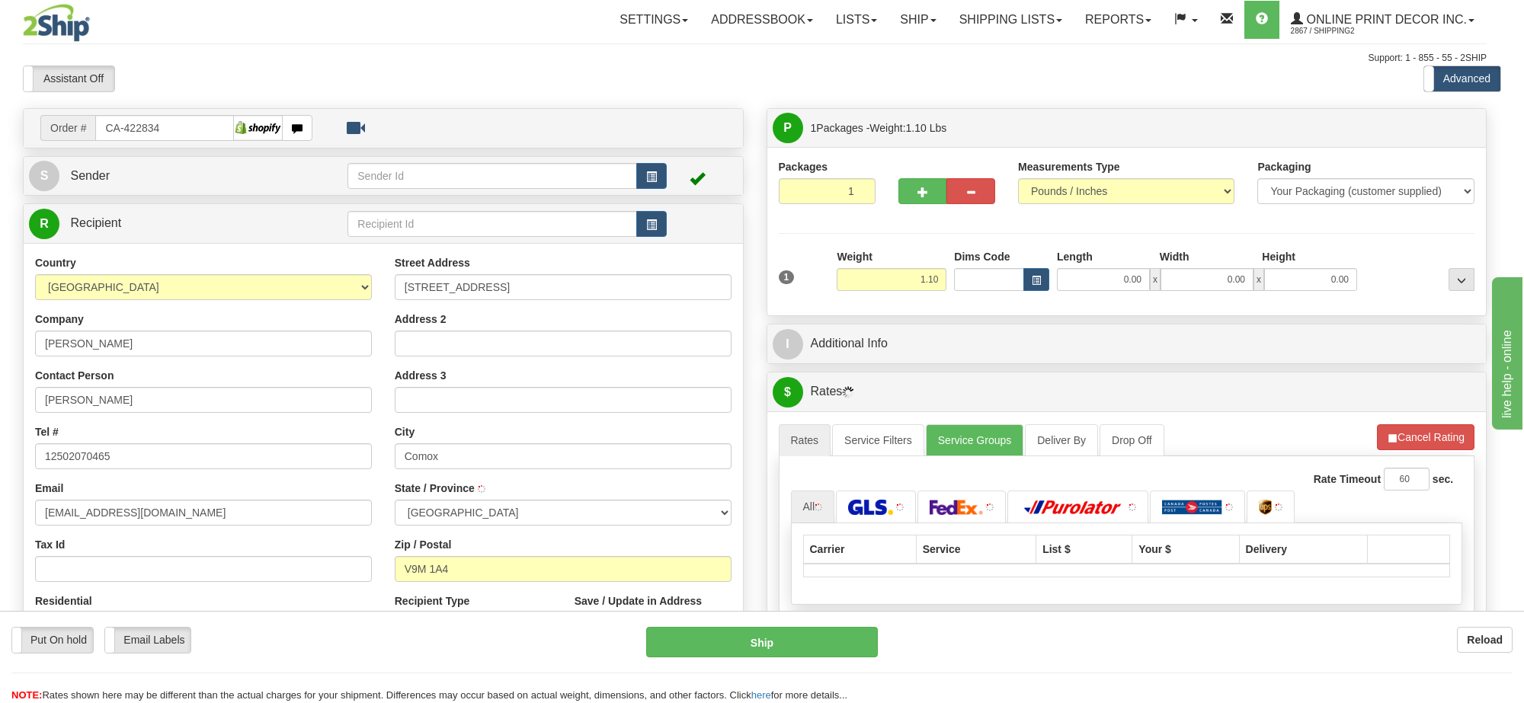
type input "COMOX"
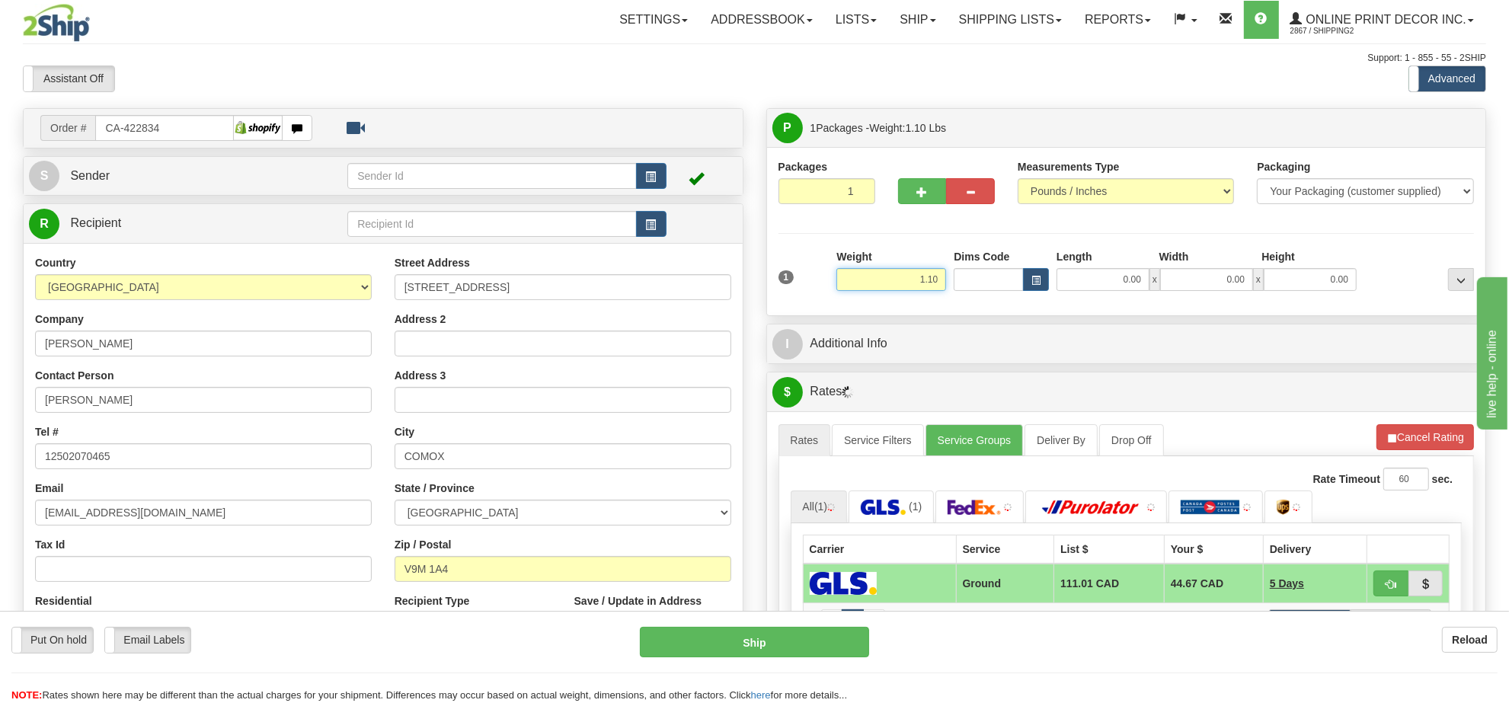
click at [927, 283] on input "1.10" at bounding box center [891, 279] width 110 height 23
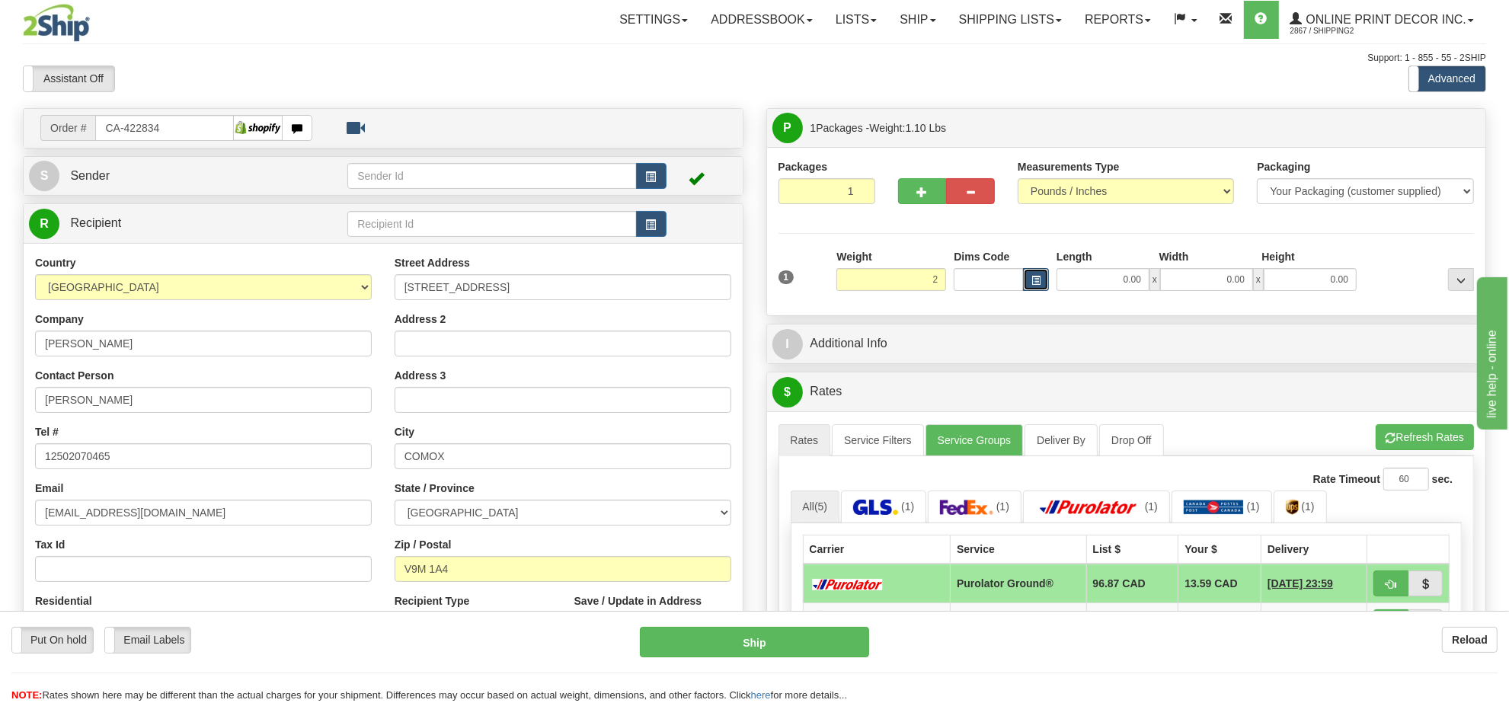
type input "2.00"
click at [1038, 277] on span "button" at bounding box center [1036, 281] width 9 height 8
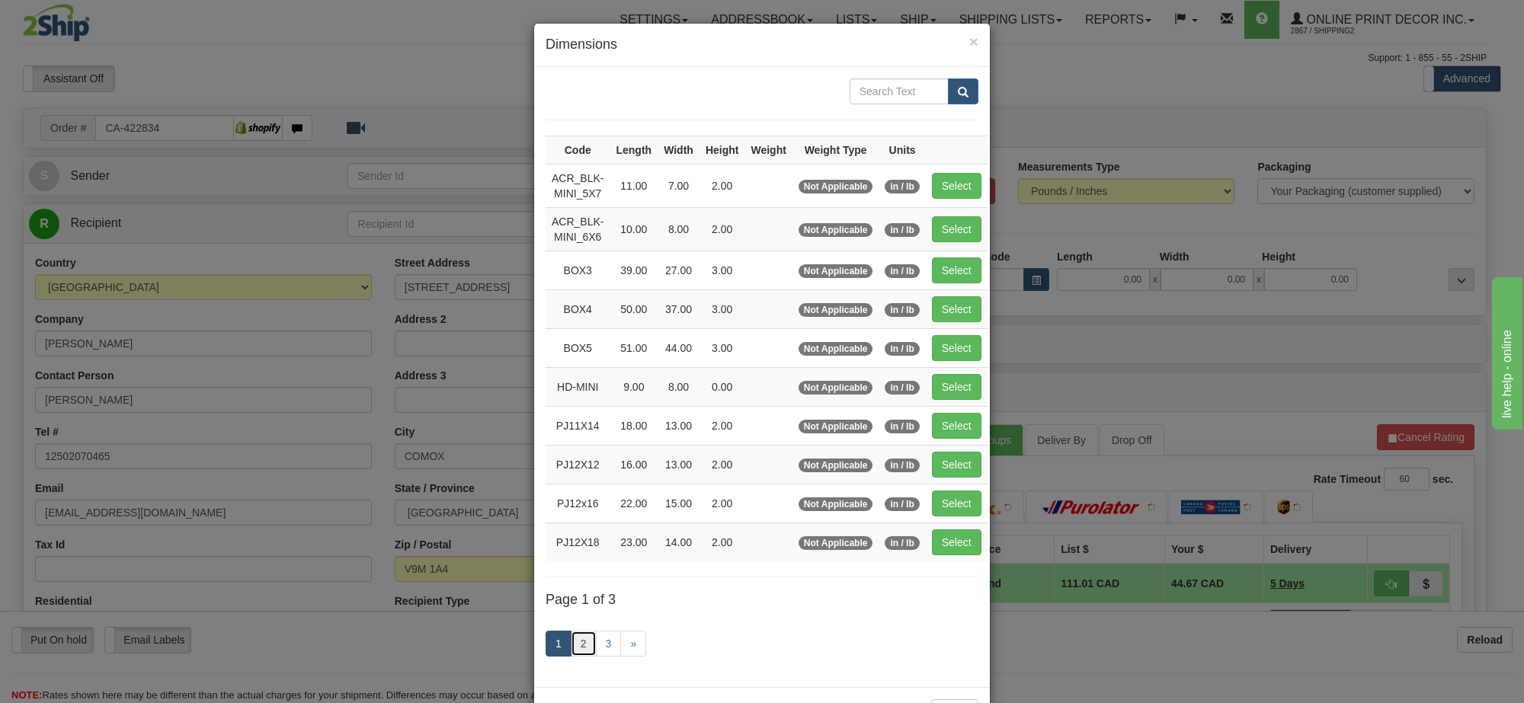
click at [572, 649] on link "2" at bounding box center [584, 644] width 26 height 26
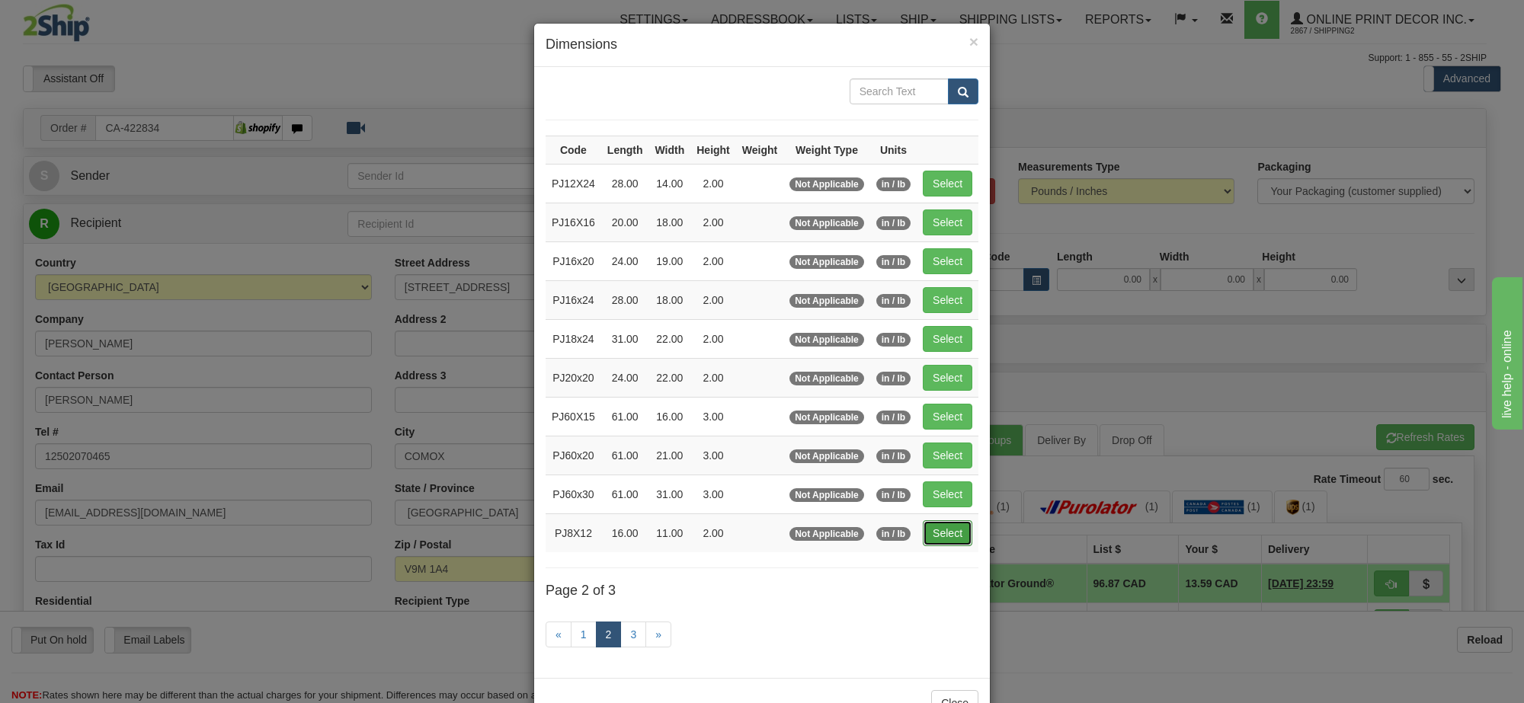
click at [960, 538] on button "Select" at bounding box center [948, 533] width 50 height 26
type input "PJ8X12"
type input "16.00"
type input "11.00"
type input "2.00"
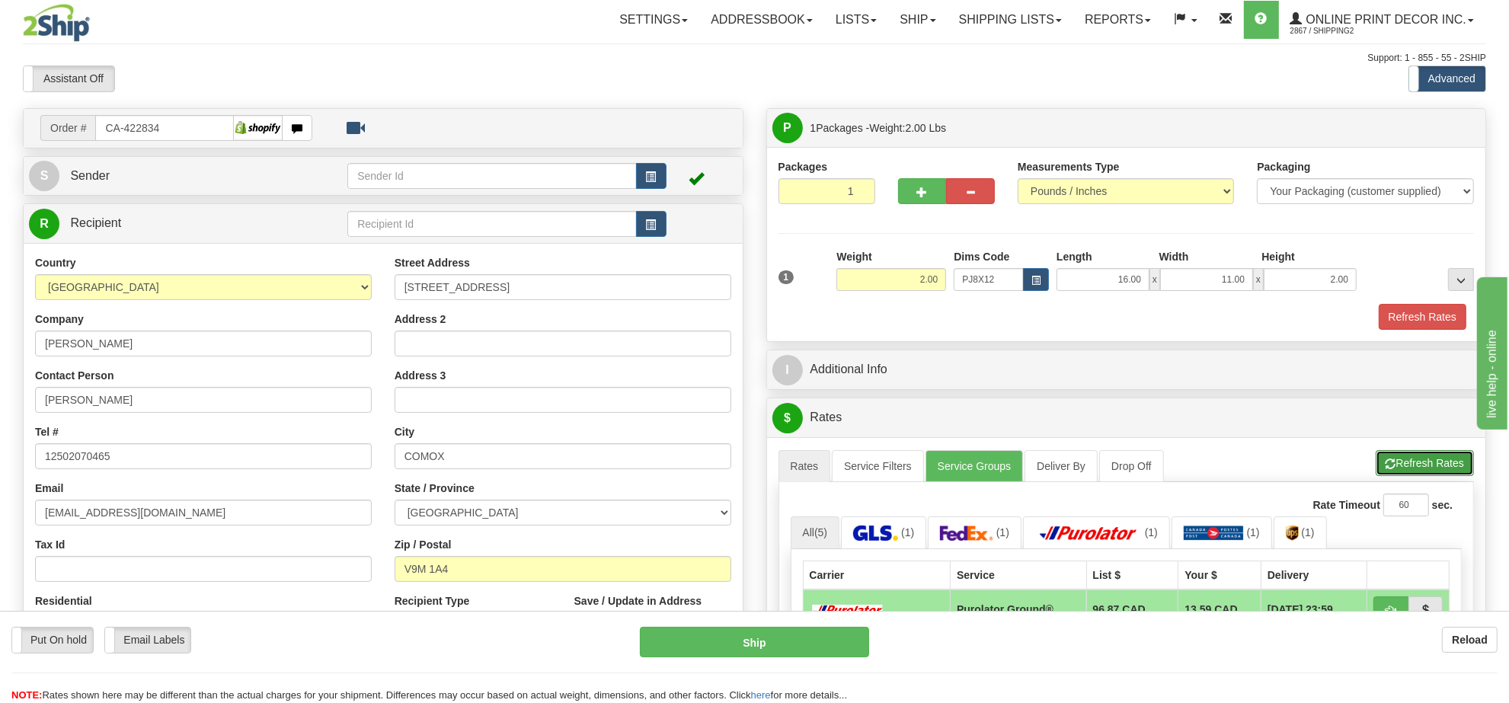
click at [1410, 467] on button "Refresh Rates" at bounding box center [1425, 463] width 98 height 26
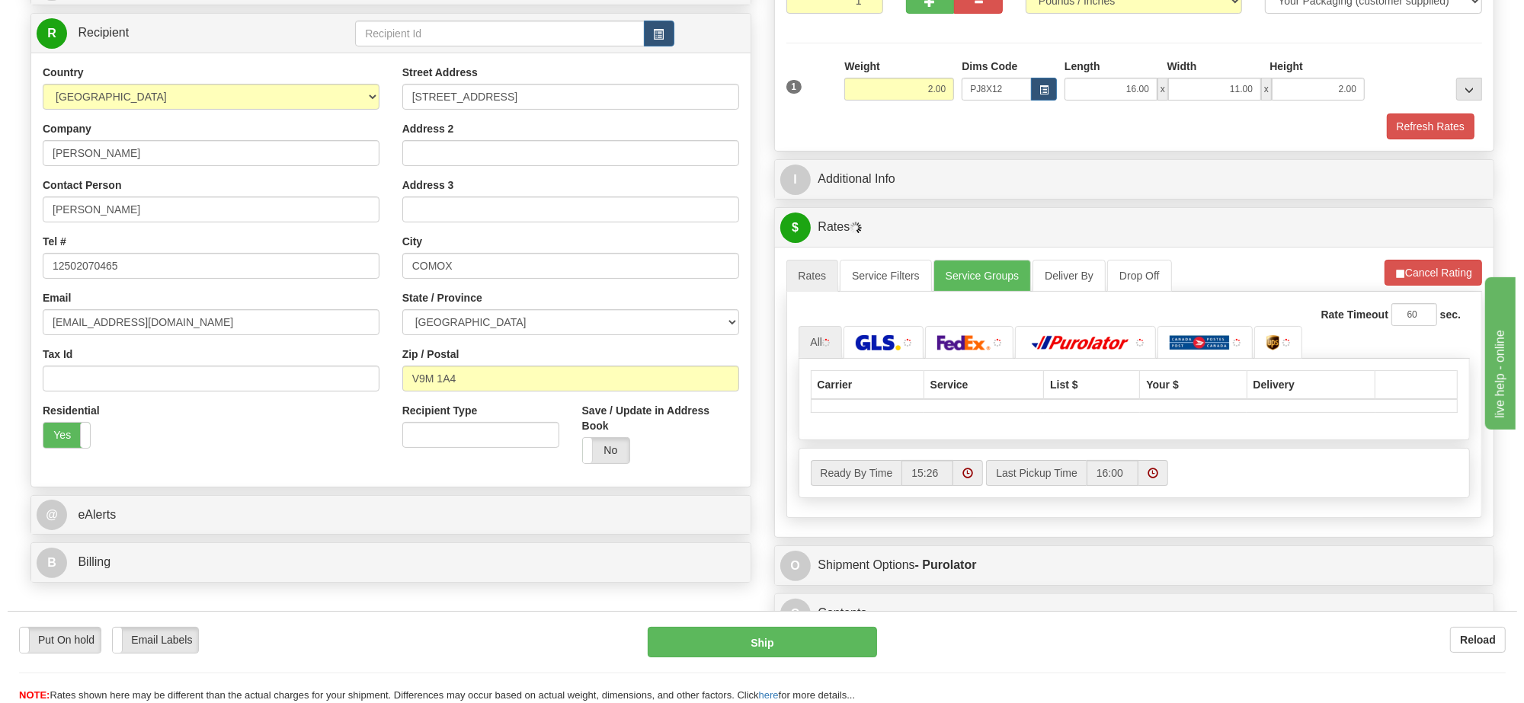
scroll to position [286, 0]
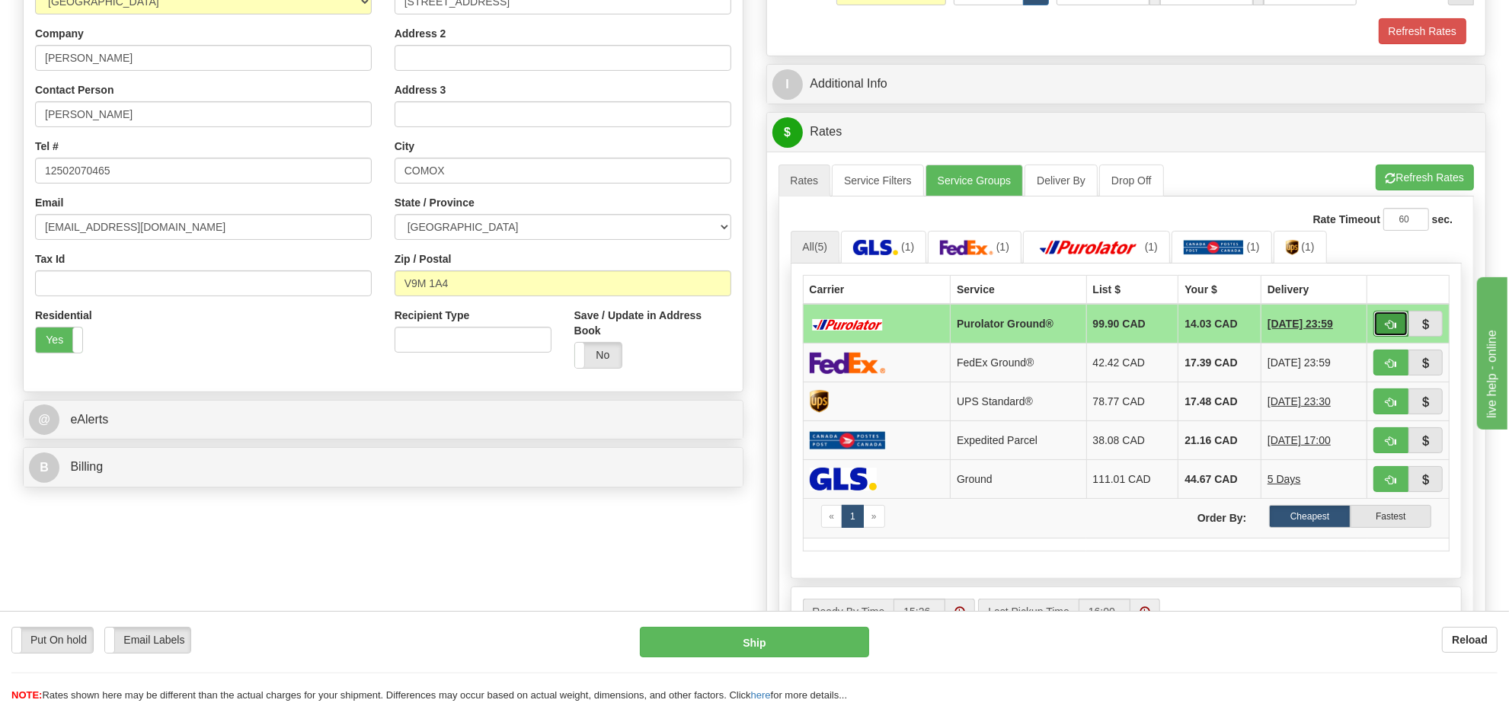
click at [1380, 336] on button "button" at bounding box center [1391, 324] width 35 height 26
type input "260"
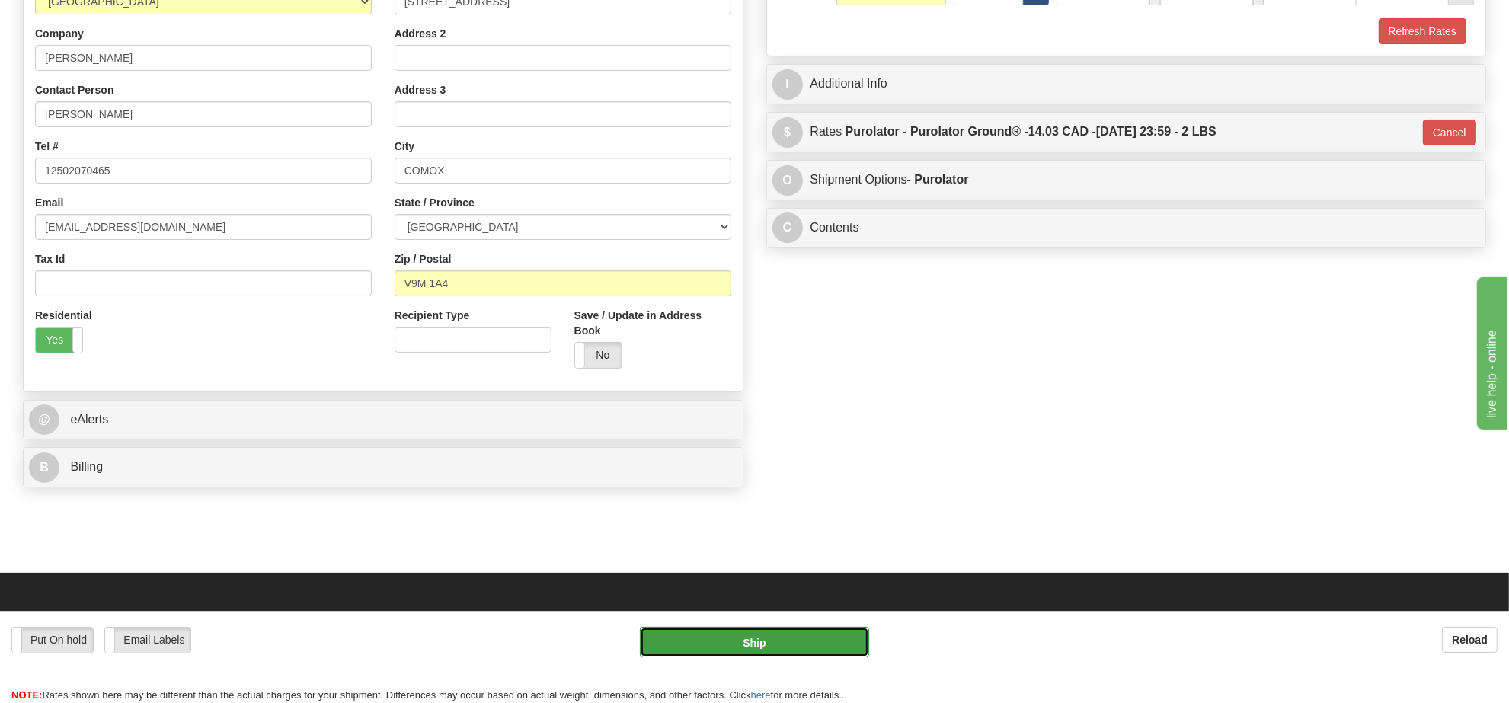
click at [830, 638] on button "Ship" at bounding box center [754, 642] width 229 height 30
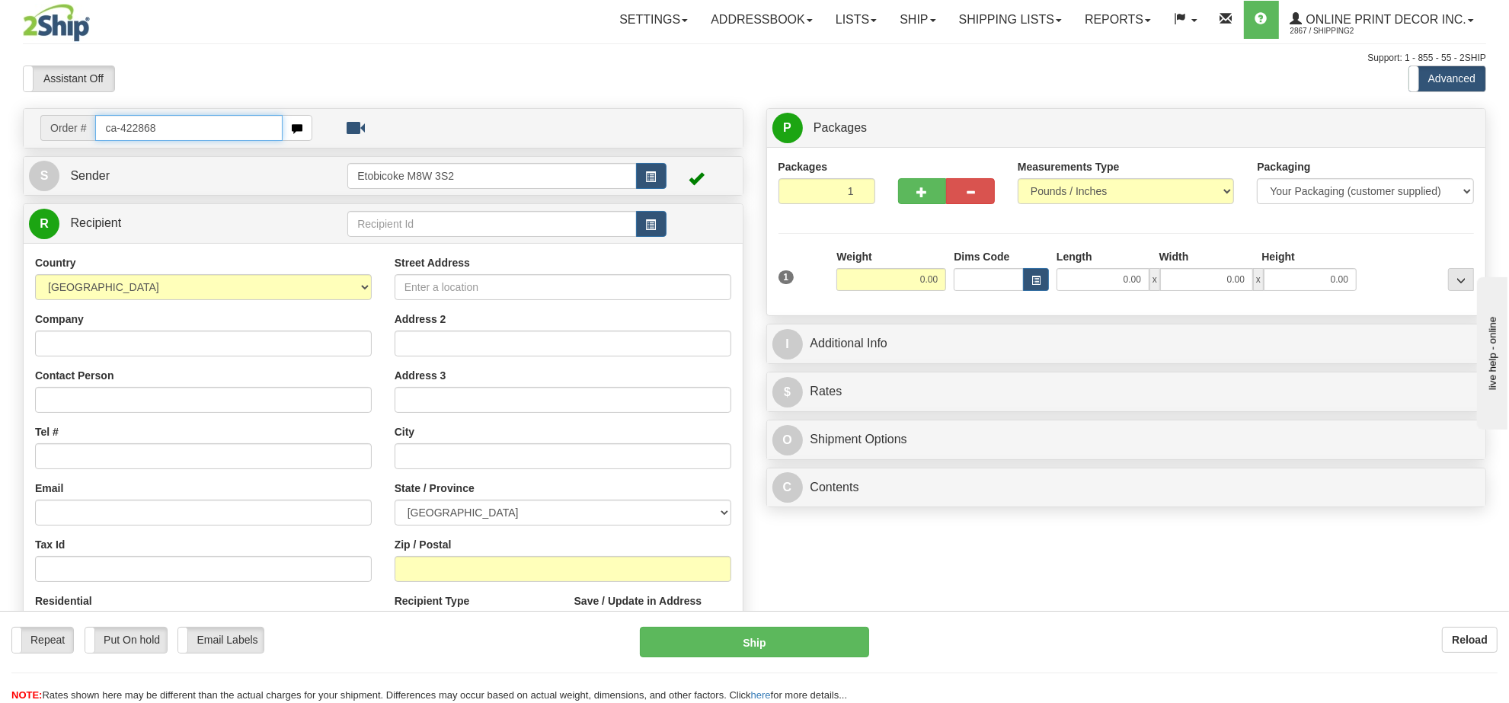
type input "ca-422868"
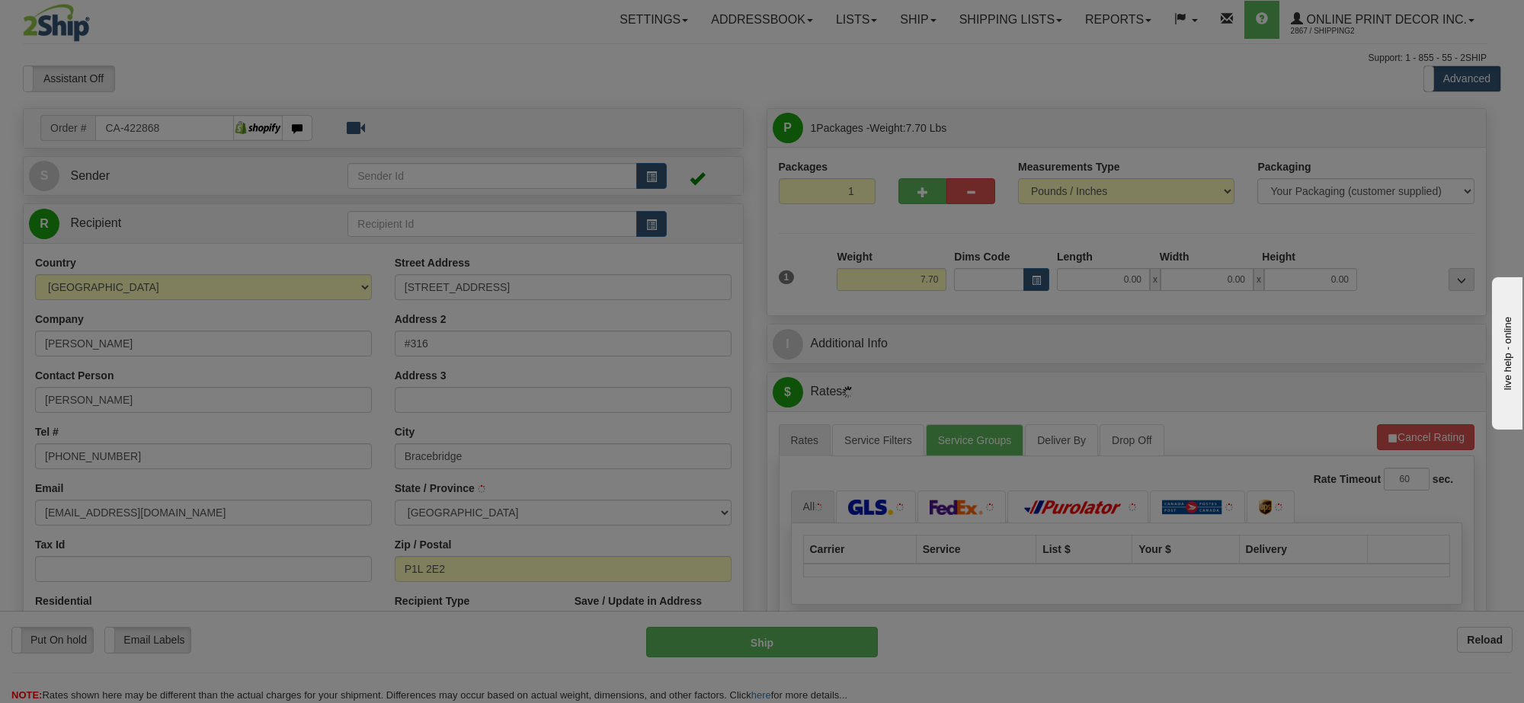
type input "BRACEBRIDGE"
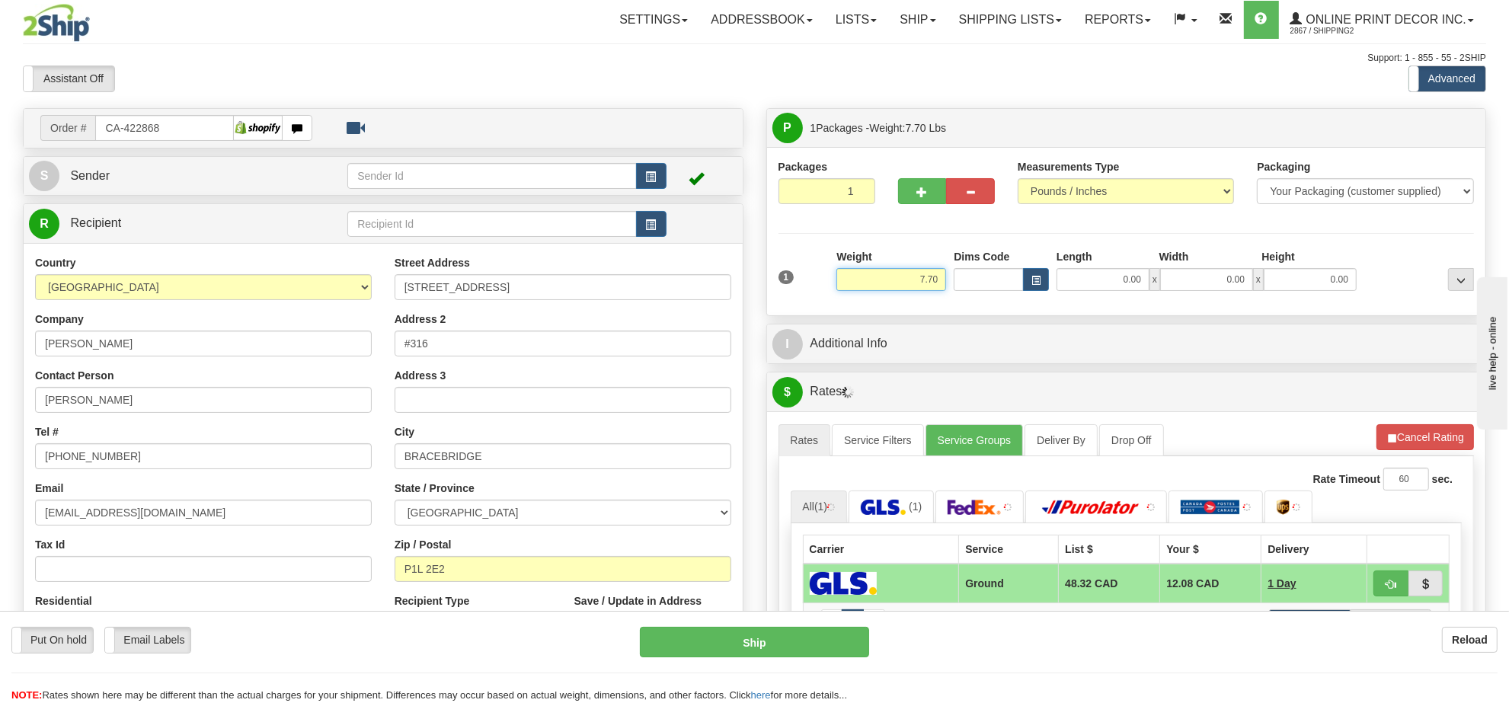
click at [927, 277] on input "7.70" at bounding box center [891, 279] width 110 height 23
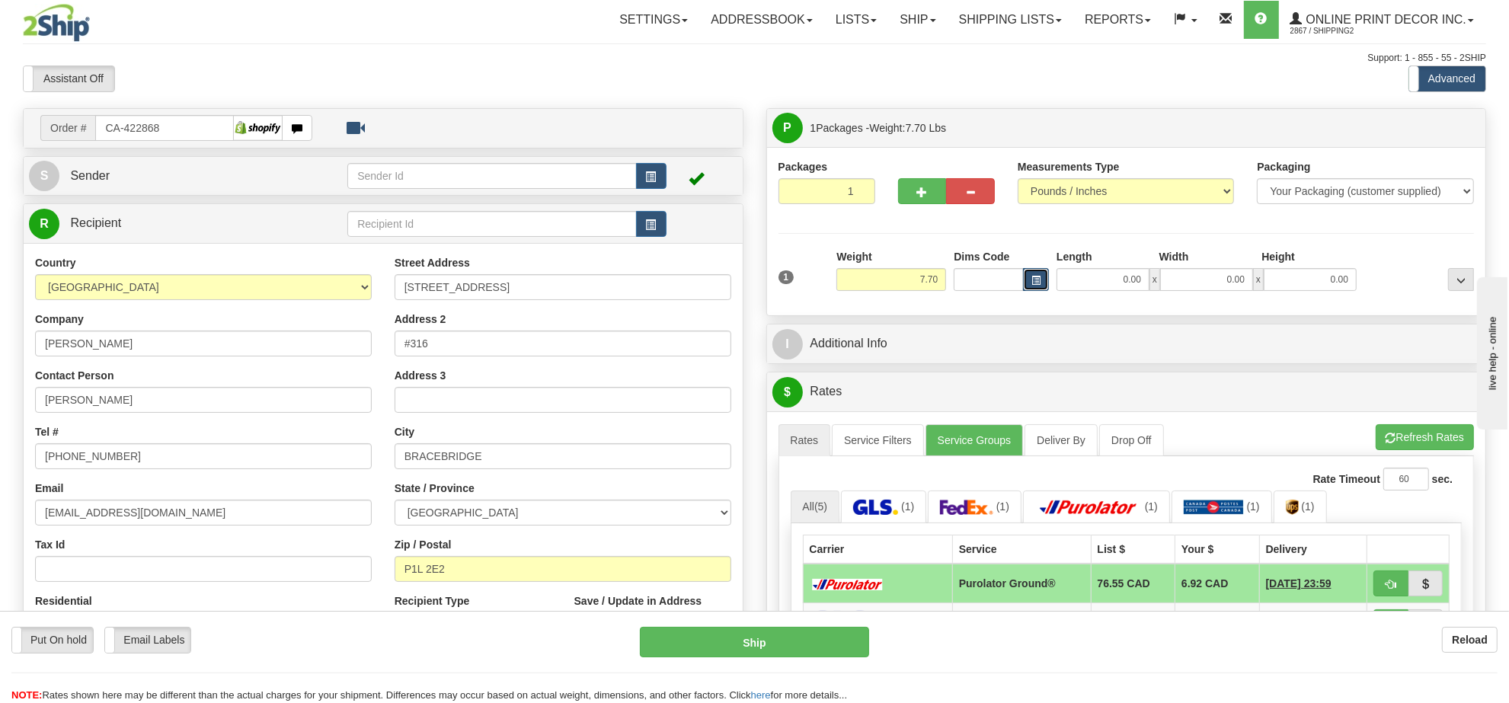
click at [1030, 280] on button "button" at bounding box center [1036, 279] width 26 height 23
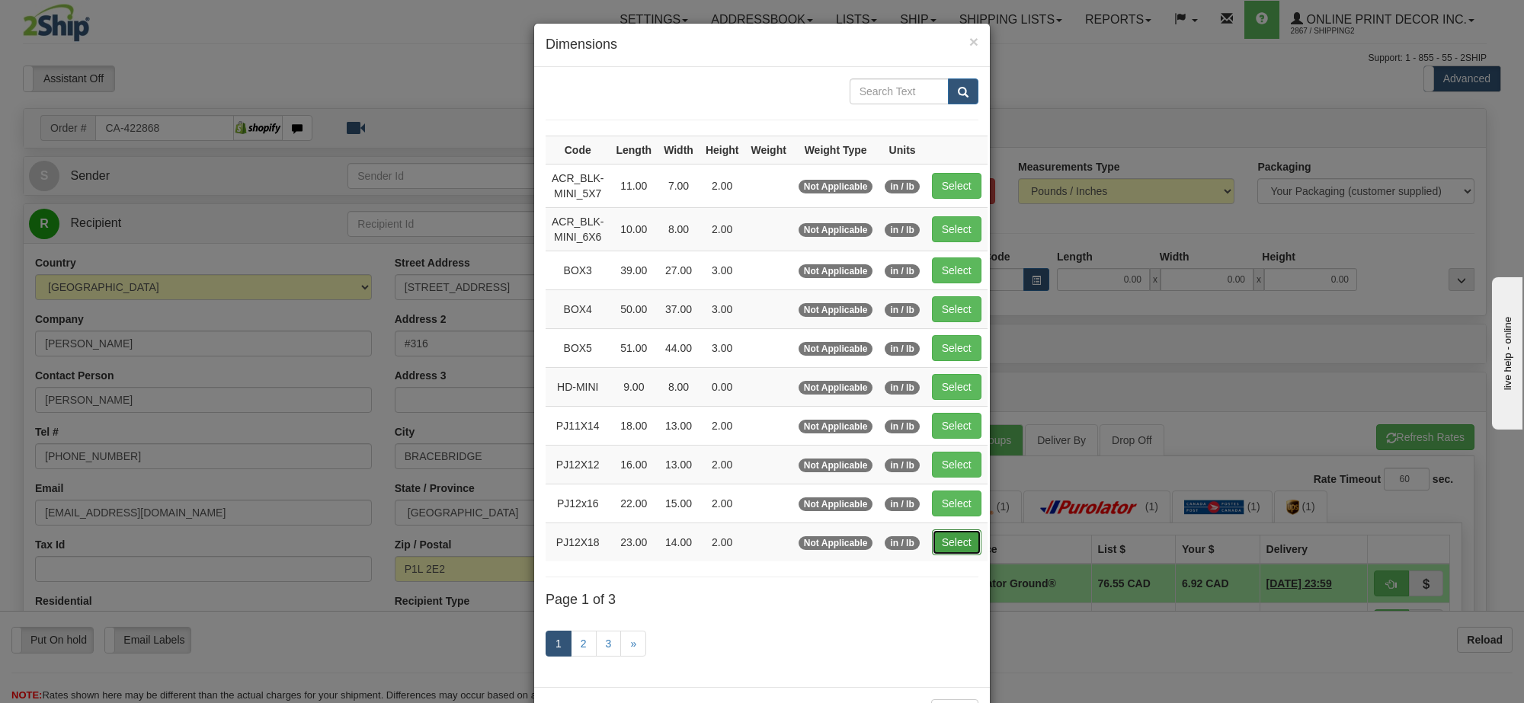
click at [948, 542] on button "Select" at bounding box center [957, 542] width 50 height 26
type input "PJ12X18"
type input "23.00"
type input "14.00"
type input "2.00"
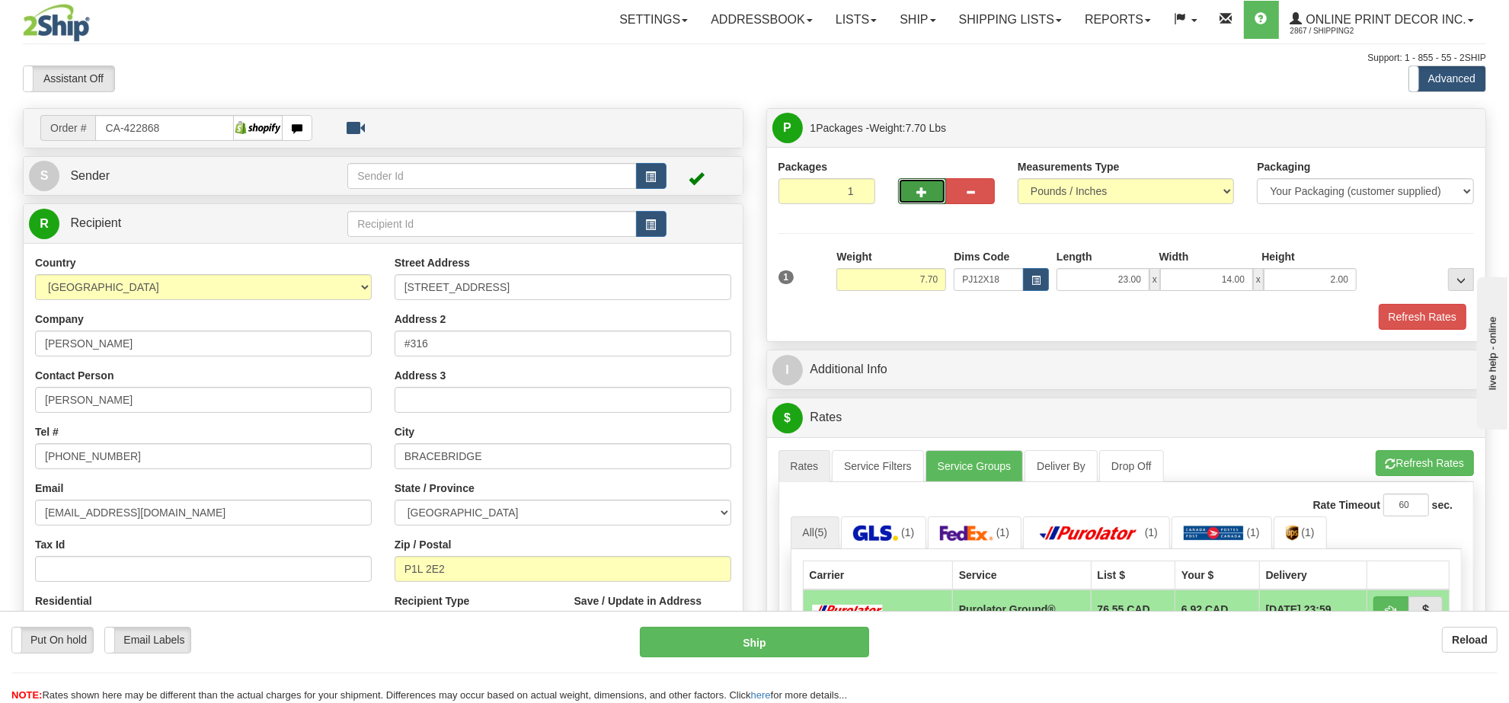
click at [915, 192] on button "button" at bounding box center [922, 191] width 49 height 26
radio input "true"
type input "2"
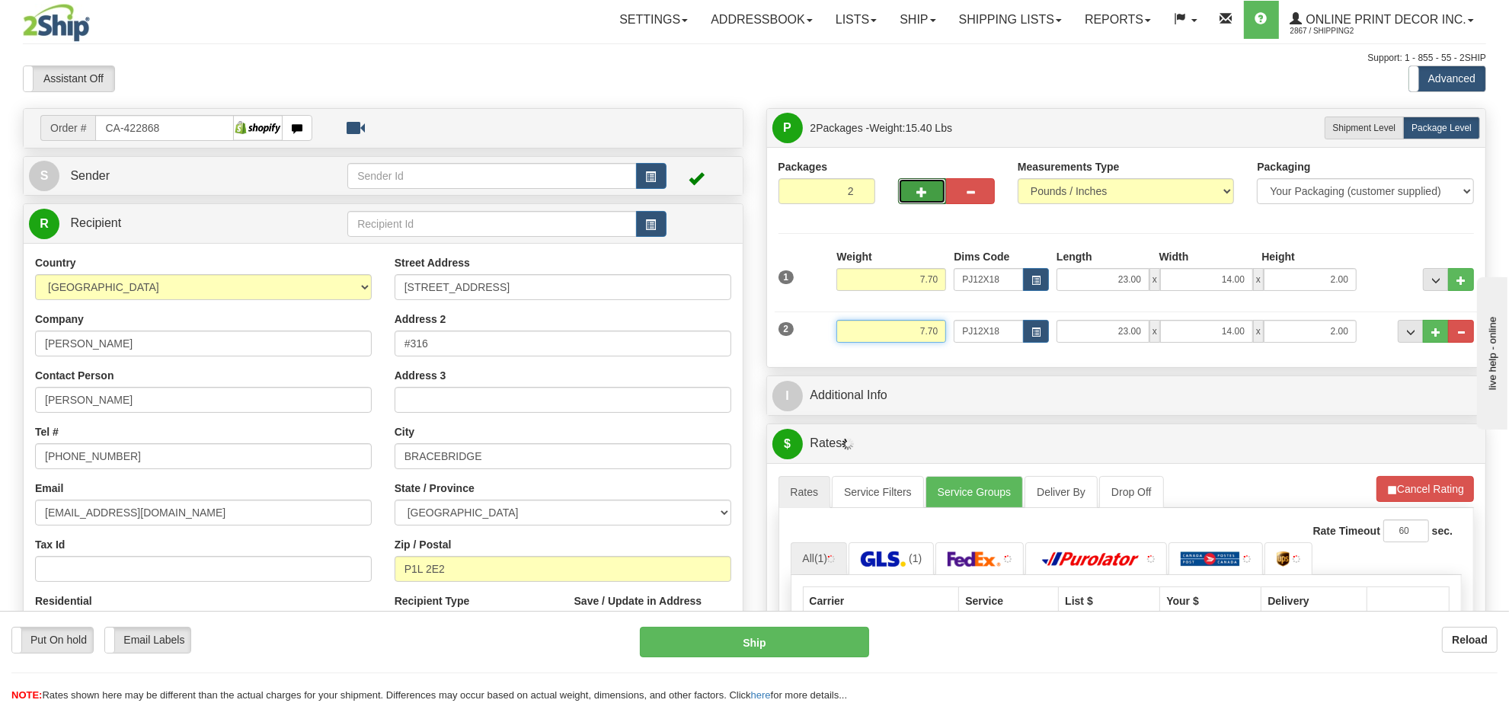
click at [926, 329] on input "7.70" at bounding box center [891, 331] width 110 height 23
click at [926, 330] on input "7.70" at bounding box center [891, 331] width 110 height 23
type input "2.00"
click at [1037, 333] on span "button" at bounding box center [1036, 332] width 9 height 8
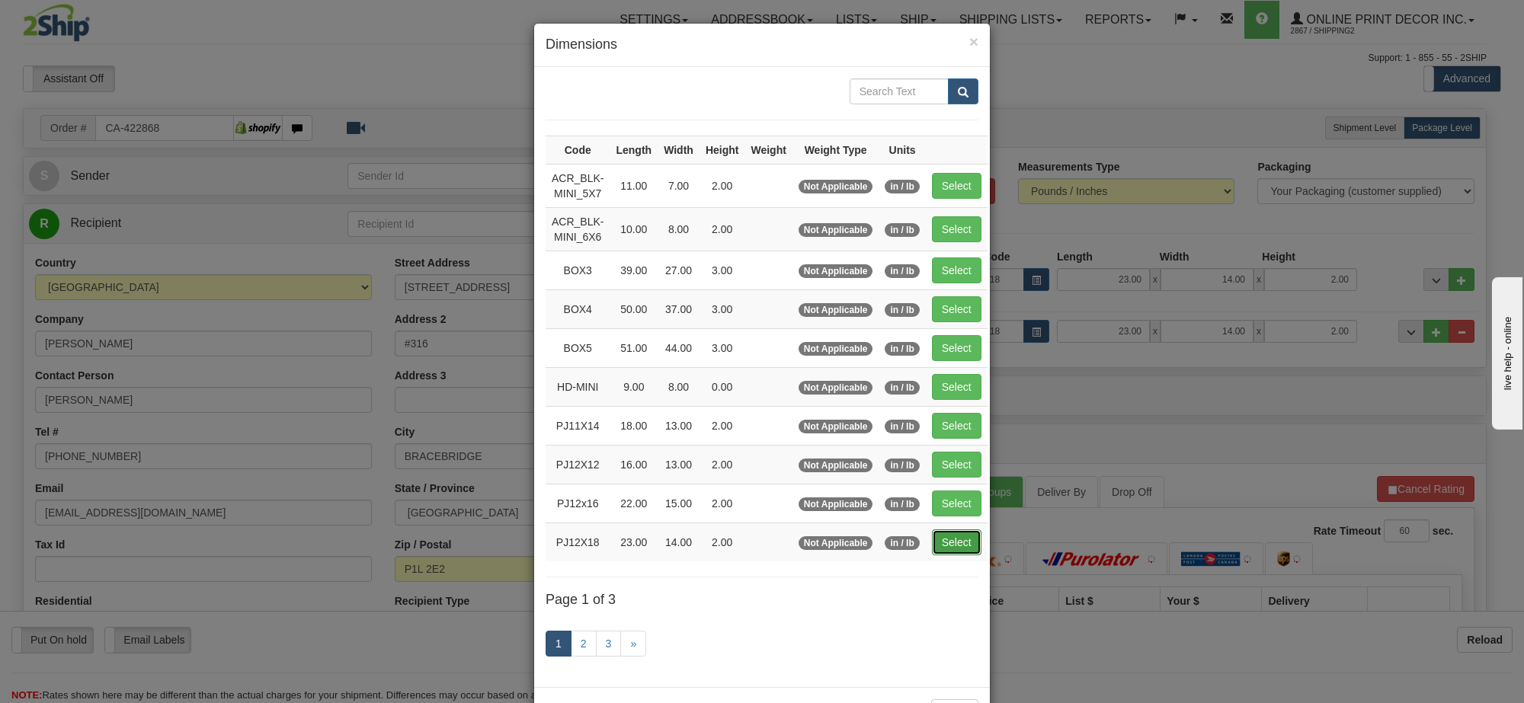
click at [966, 545] on button "Select" at bounding box center [957, 542] width 50 height 26
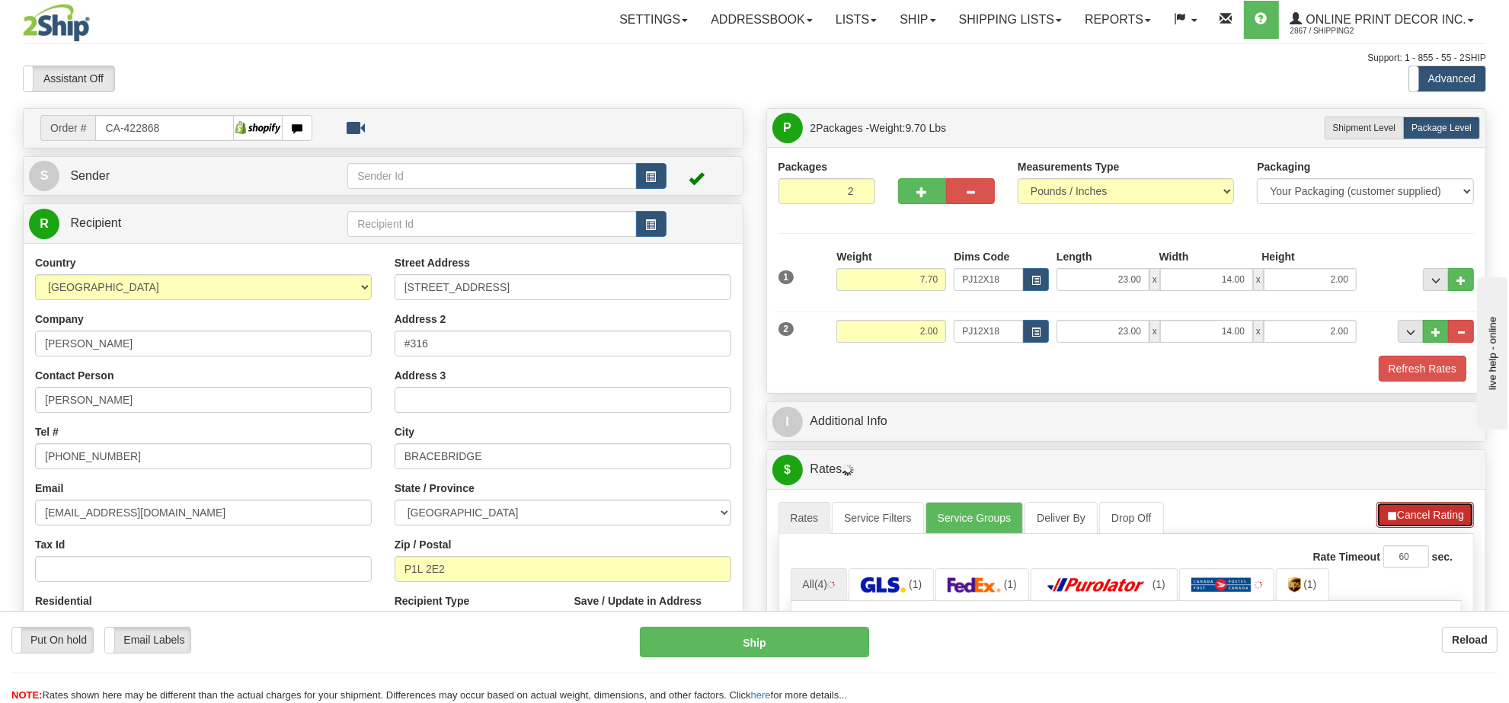
click at [1438, 511] on button "Cancel Rating" at bounding box center [1426, 515] width 98 height 26
click at [1438, 511] on button "Refresh Rates" at bounding box center [1425, 515] width 98 height 26
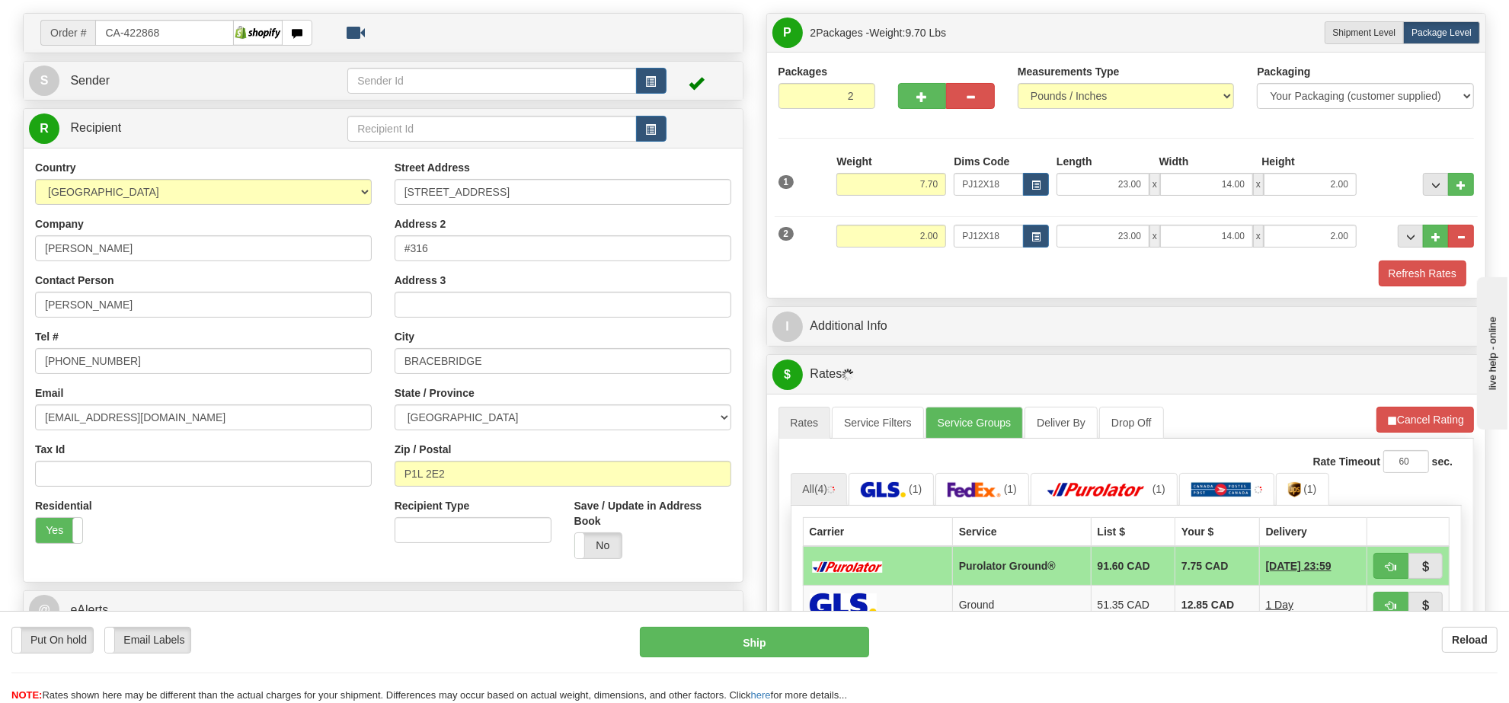
scroll to position [190, 0]
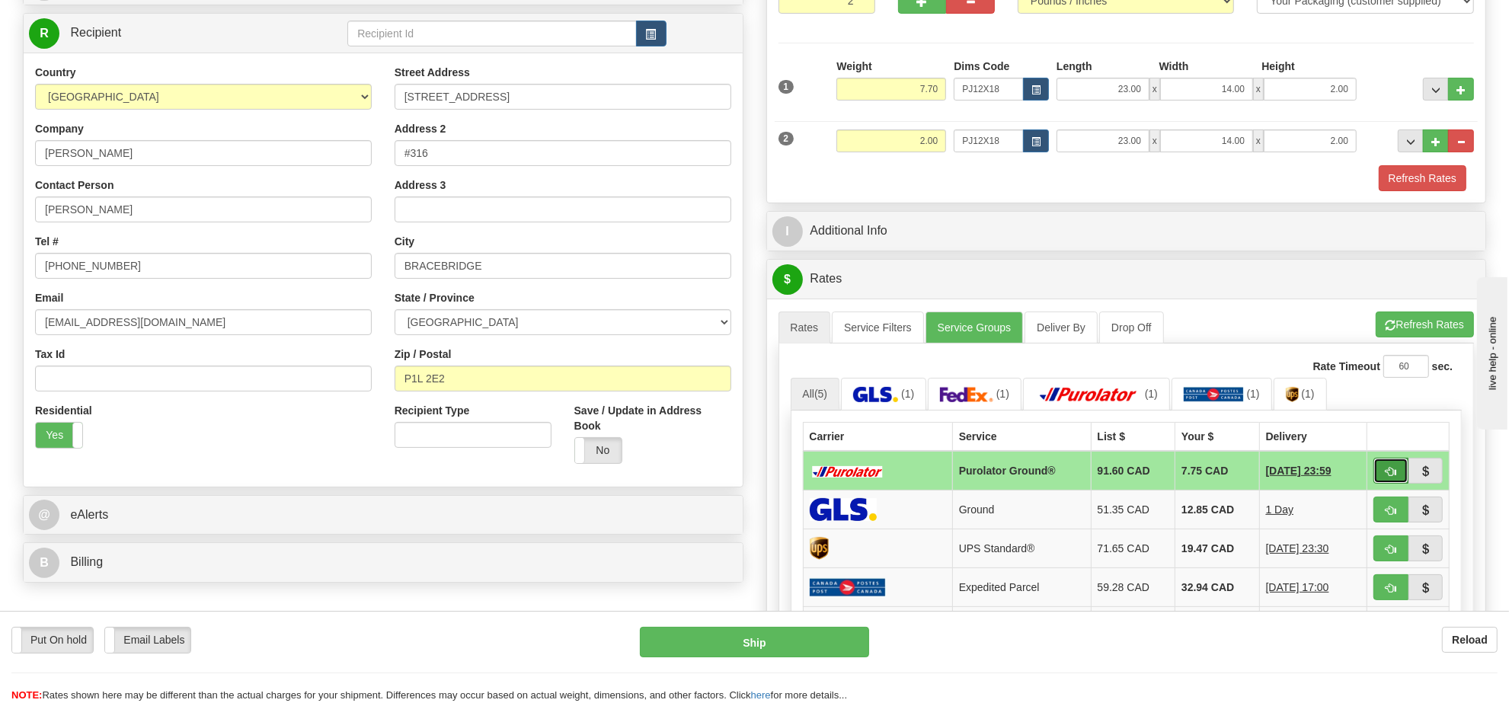
click at [1390, 472] on span "button" at bounding box center [1391, 472] width 11 height 10
type input "260"
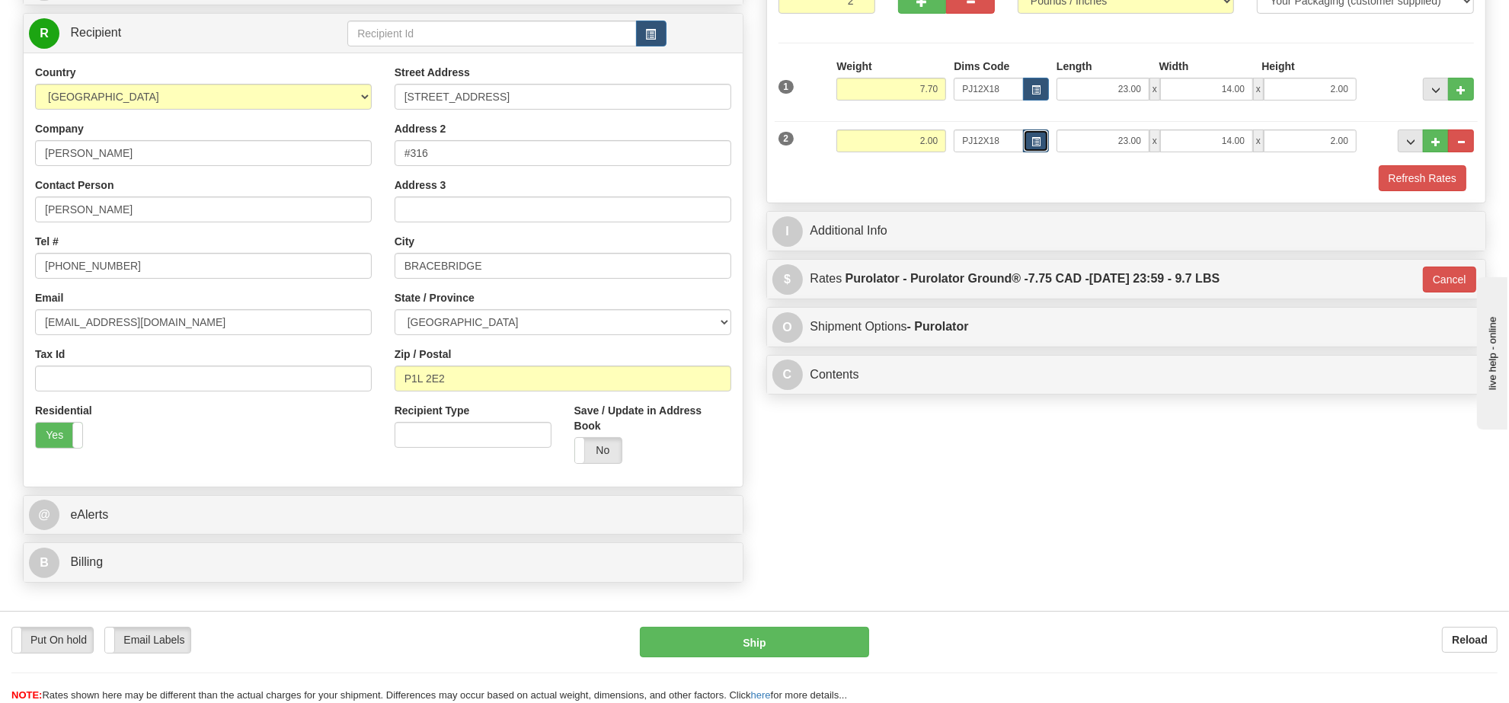
click at [1041, 138] on button "button" at bounding box center [1036, 141] width 26 height 23
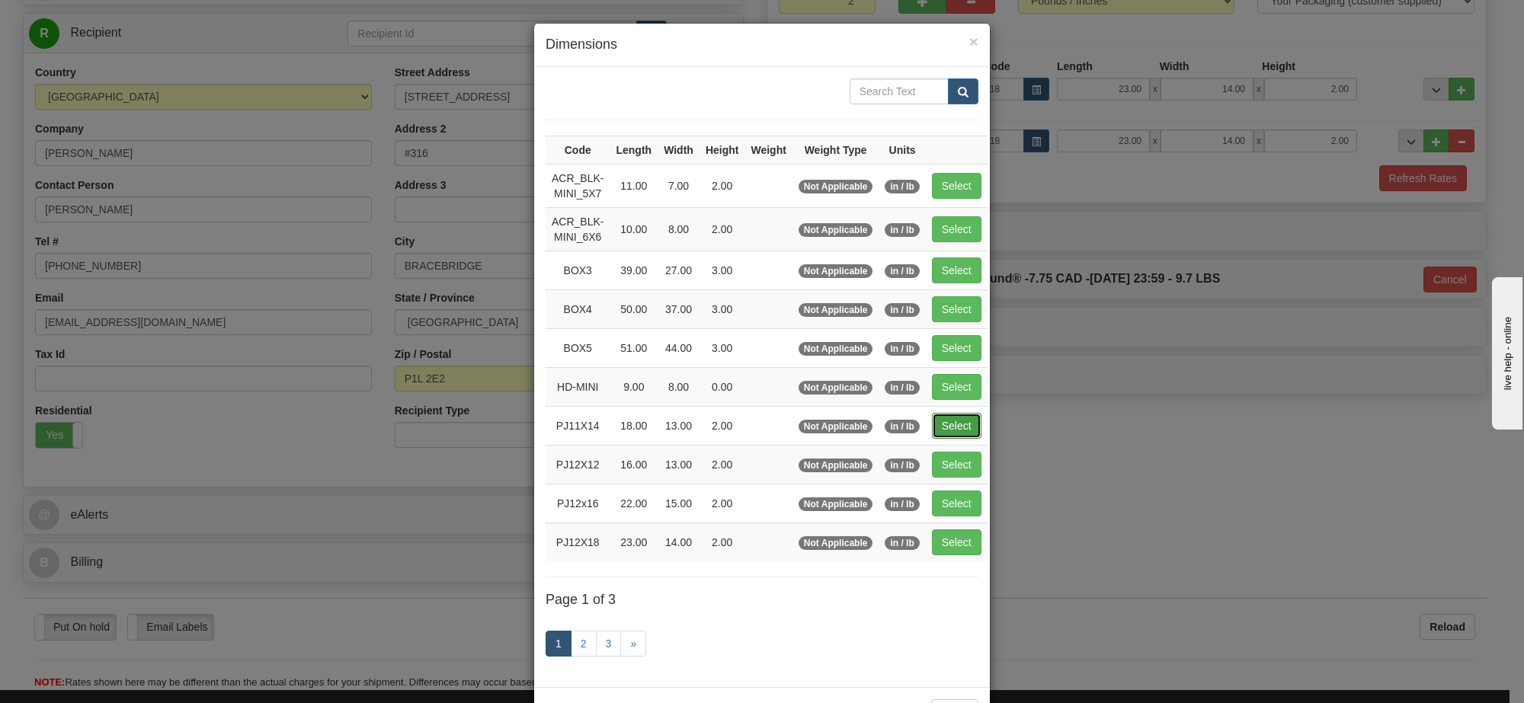
click at [954, 424] on button "Select" at bounding box center [957, 426] width 50 height 26
type input "PJ11X14"
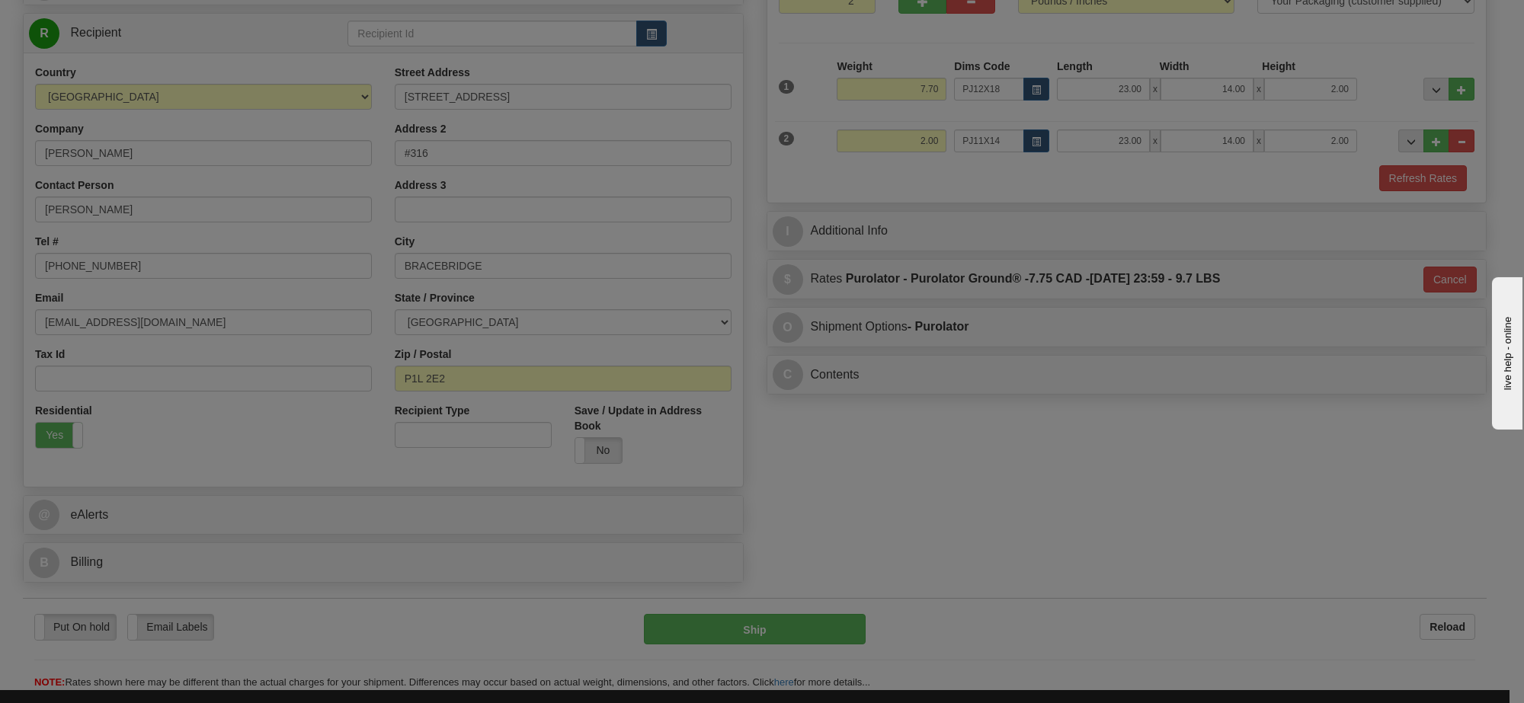
type input "18.00"
type input "13.00"
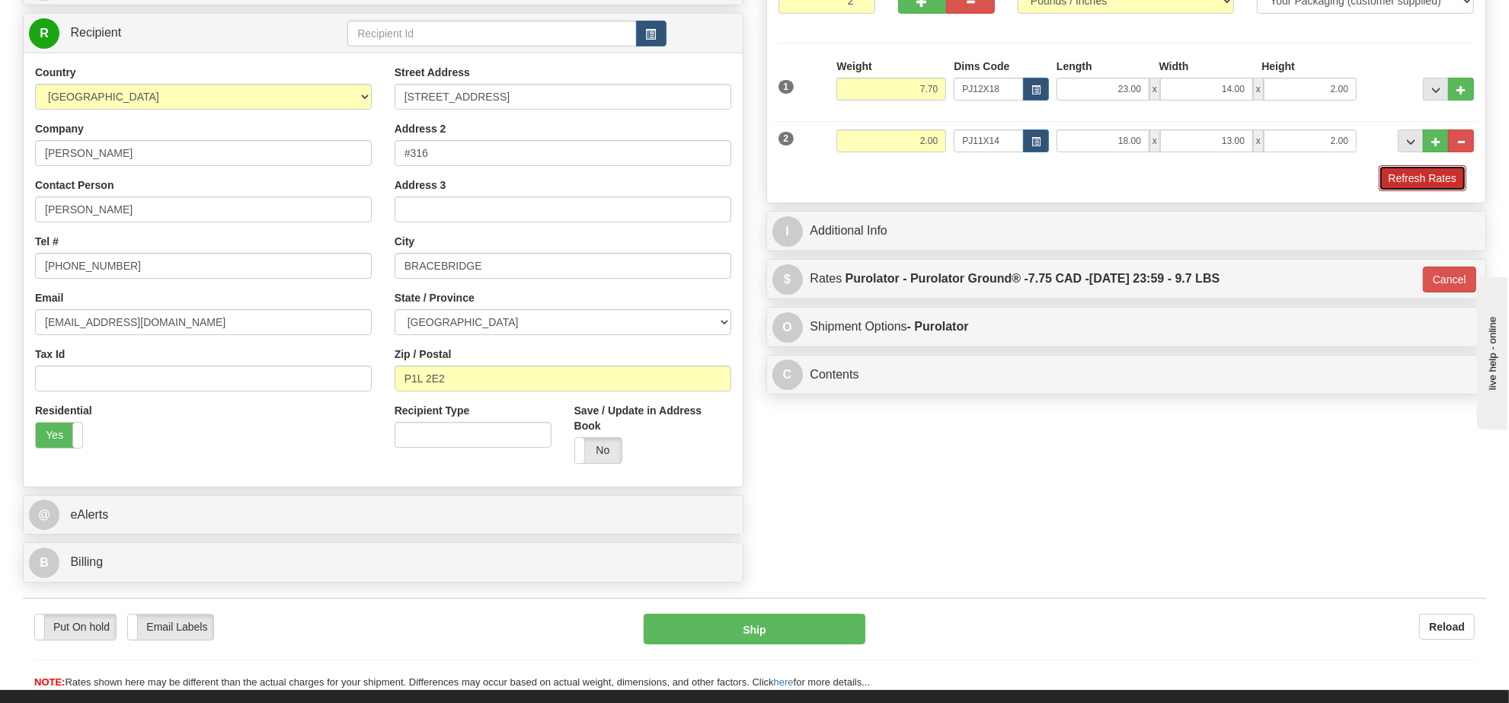
click at [1392, 180] on button "Refresh Rates" at bounding box center [1423, 178] width 88 height 26
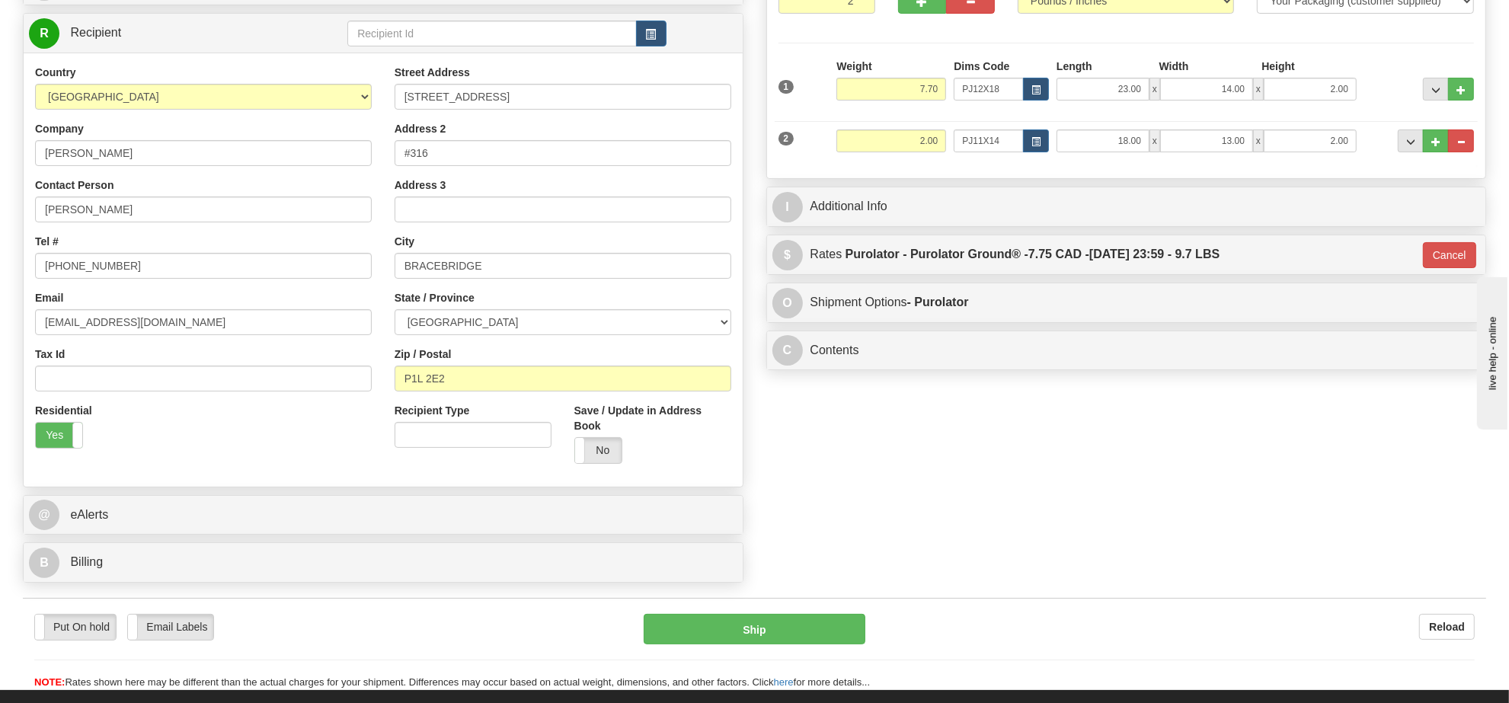
type input "260"
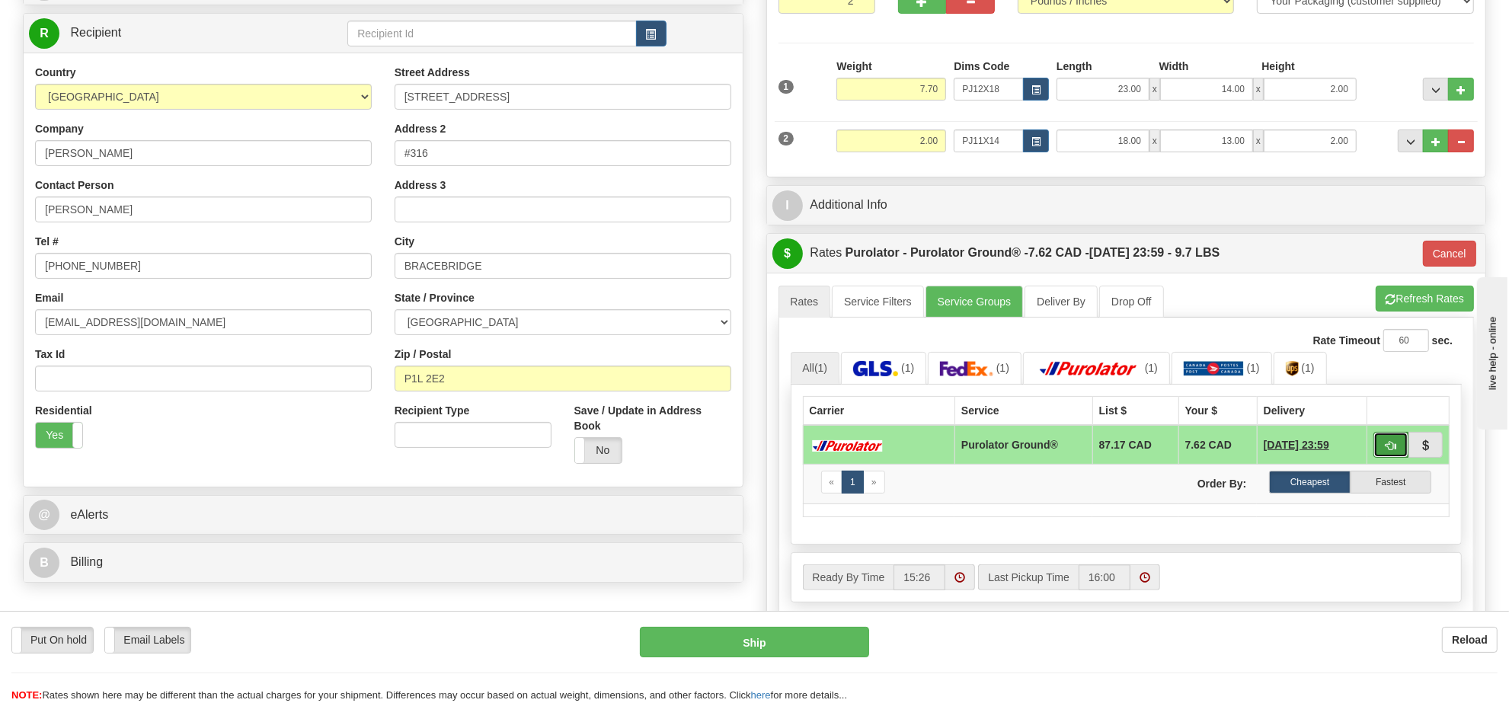
click at [1386, 451] on span "button" at bounding box center [1391, 446] width 11 height 10
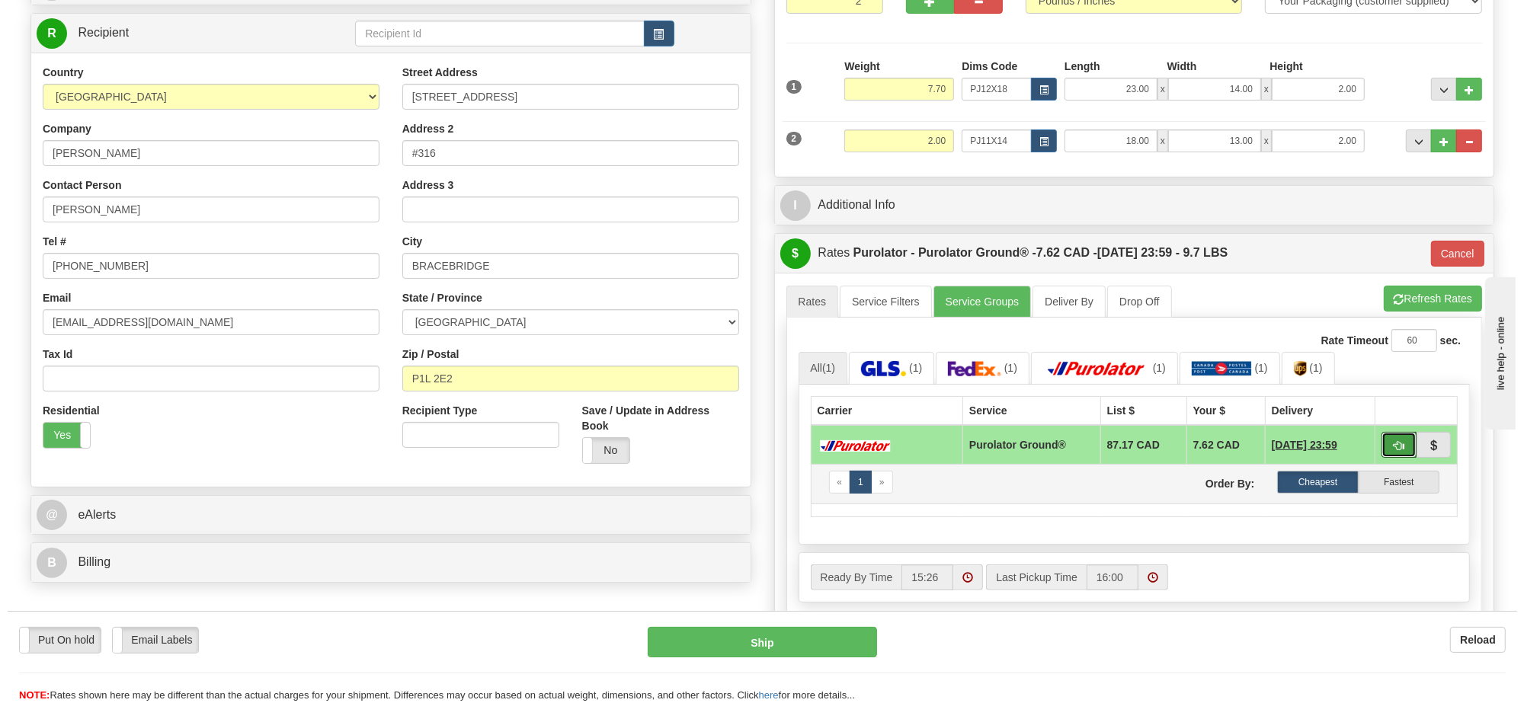
scroll to position [286, 0]
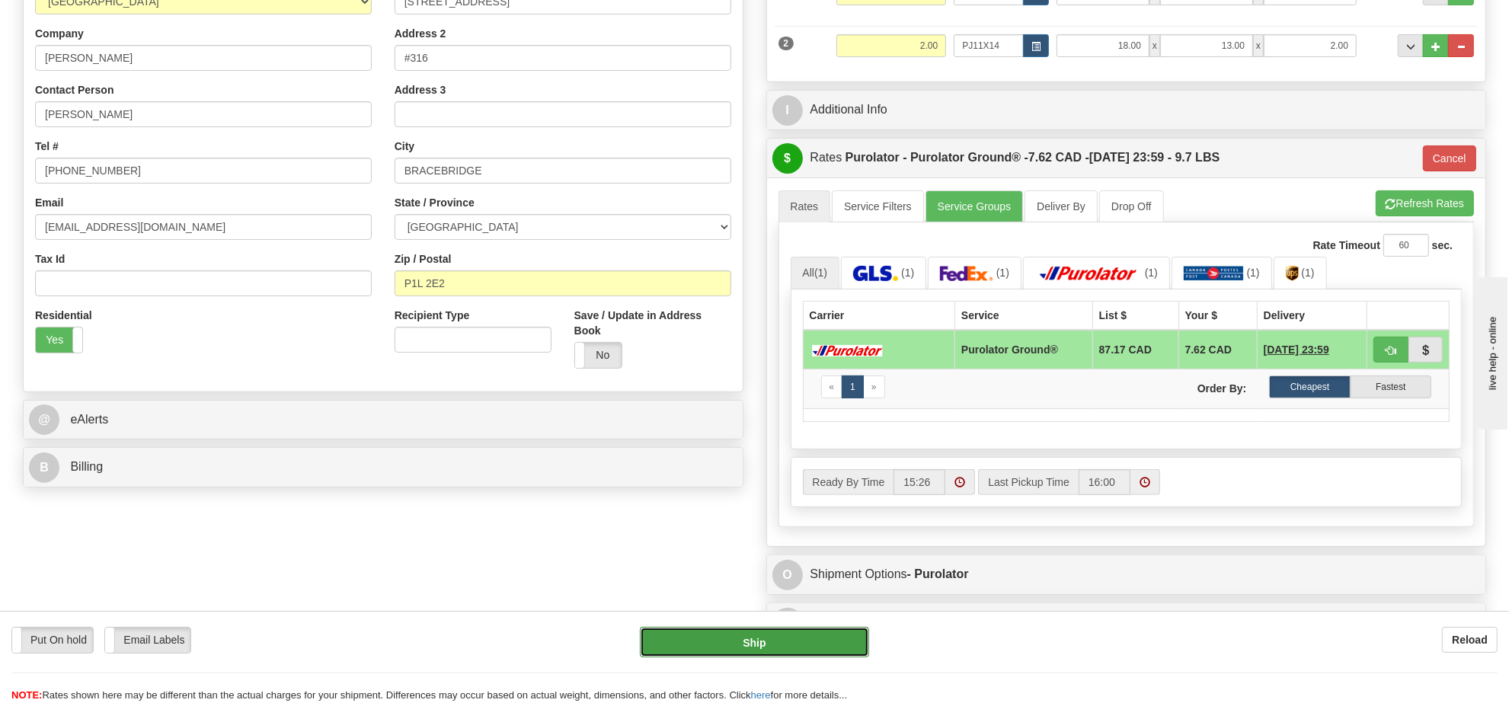
click at [805, 653] on button "Ship" at bounding box center [754, 642] width 229 height 30
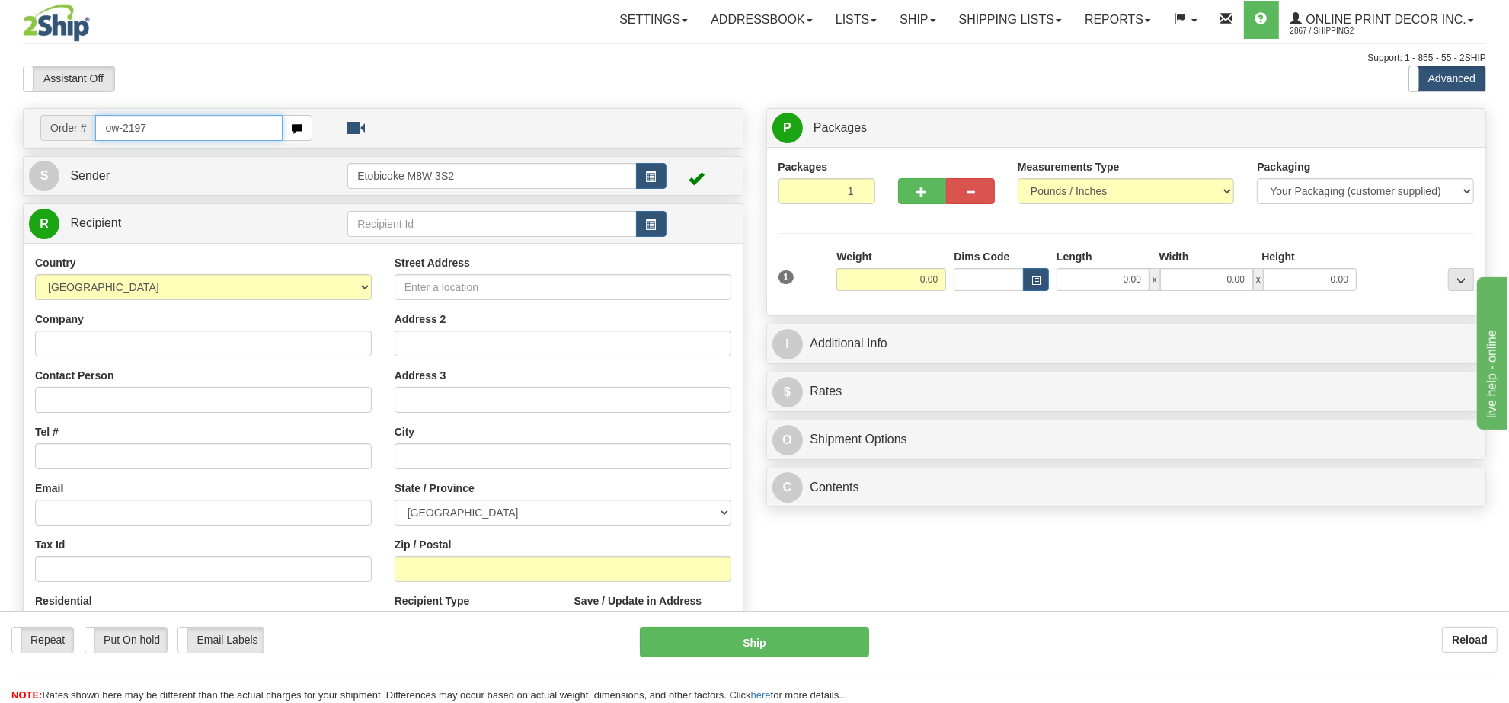
type input "ow-2197"
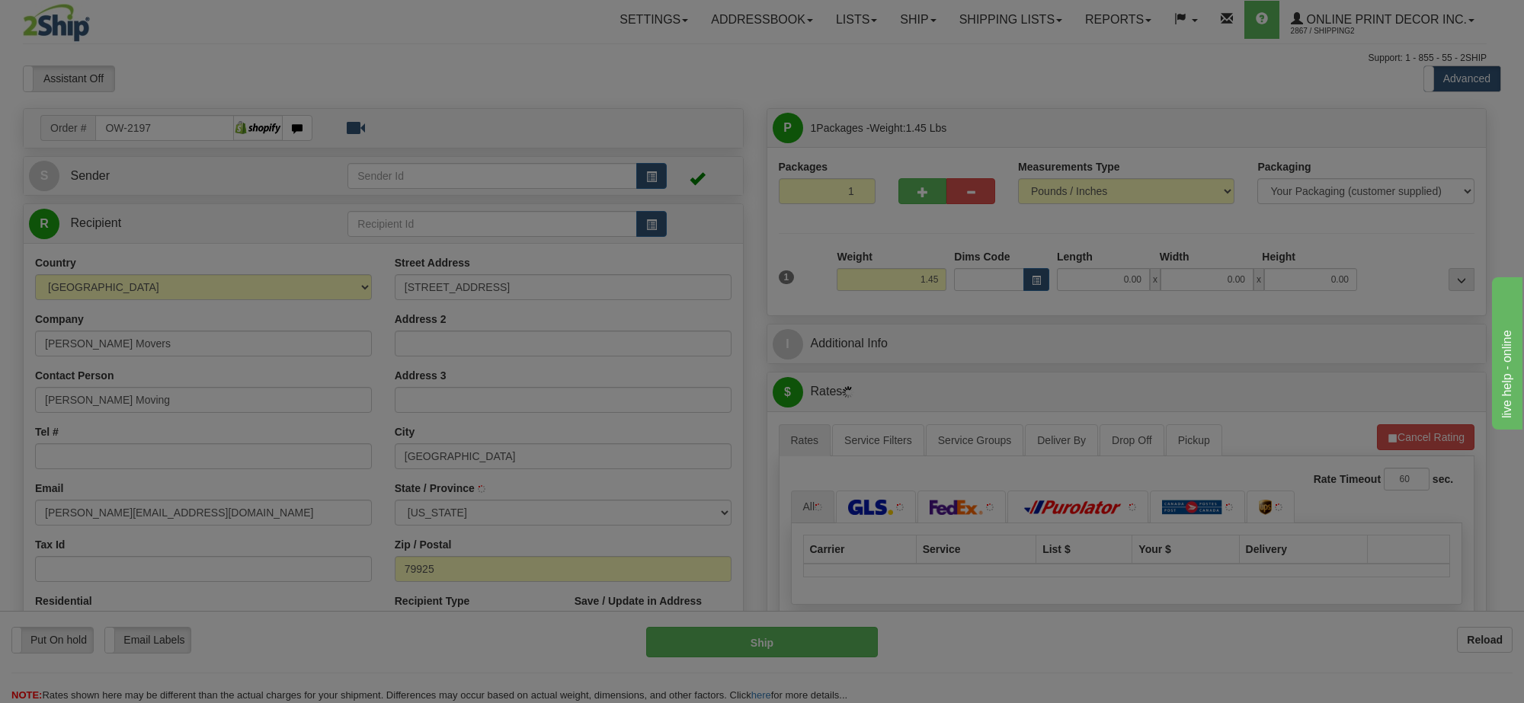
type input "EL PASO"
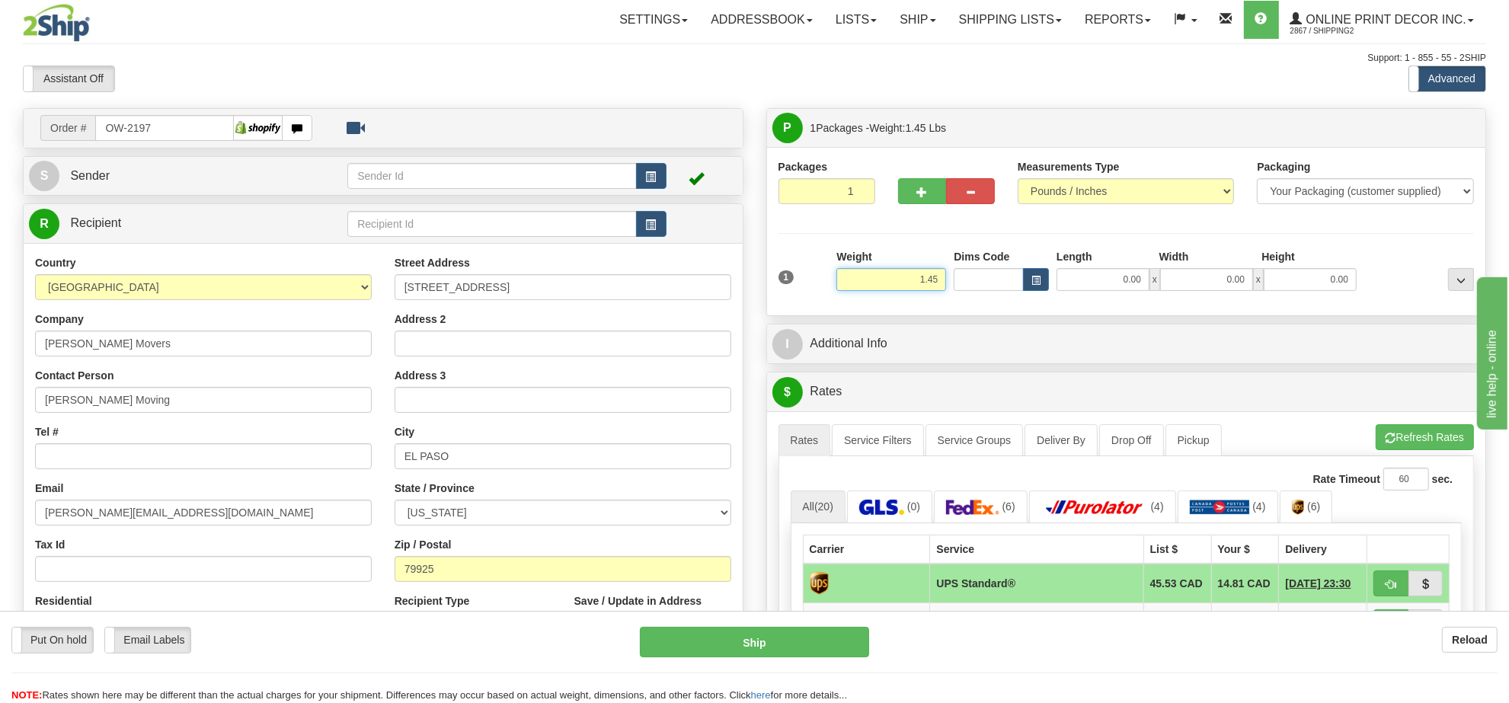
click at [884, 280] on input "1.45" at bounding box center [891, 279] width 110 height 23
click at [884, 277] on input "1.45" at bounding box center [891, 279] width 110 height 23
click at [884, 276] on input "1.45" at bounding box center [891, 279] width 110 height 23
click at [884, 278] on input "1.45" at bounding box center [891, 279] width 110 height 23
type input "5"
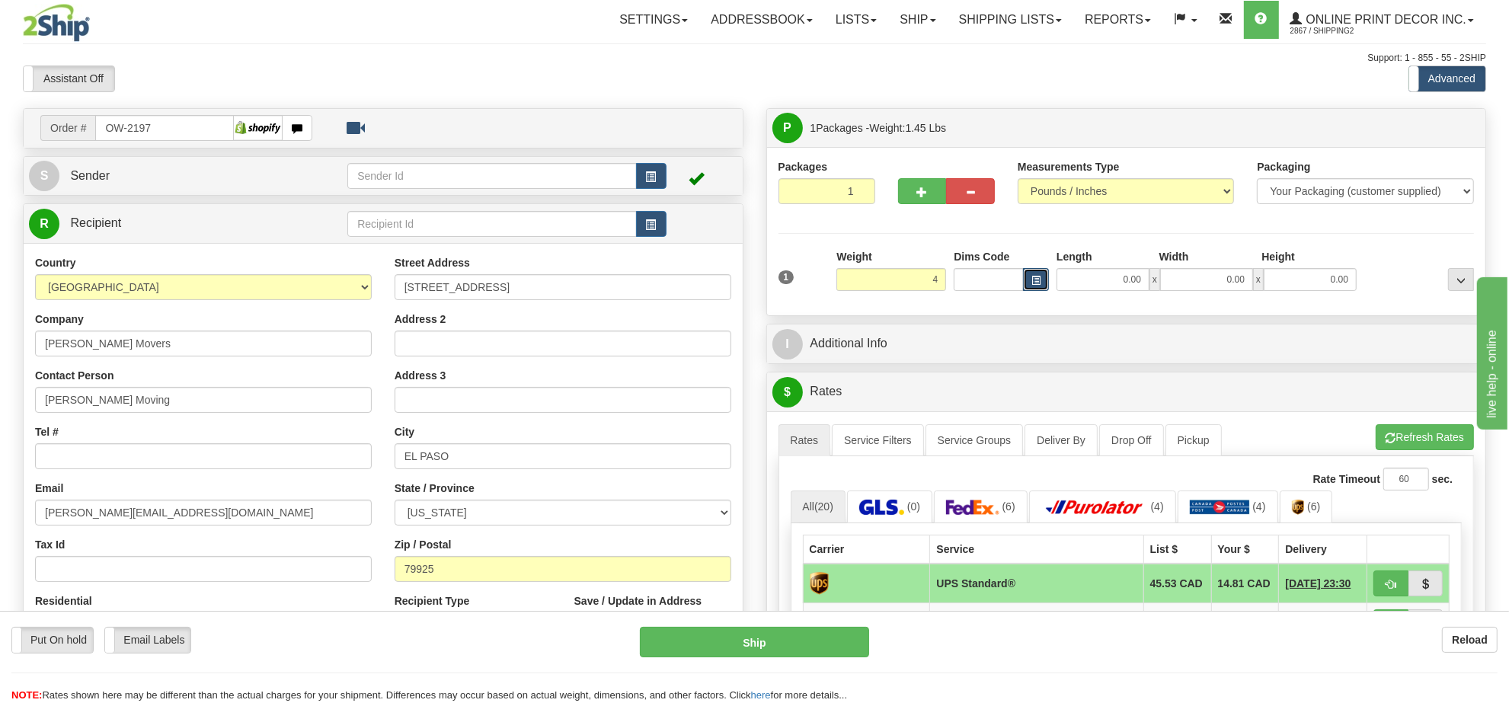
type input "4.00"
click at [1036, 285] on span "button" at bounding box center [1036, 281] width 9 height 8
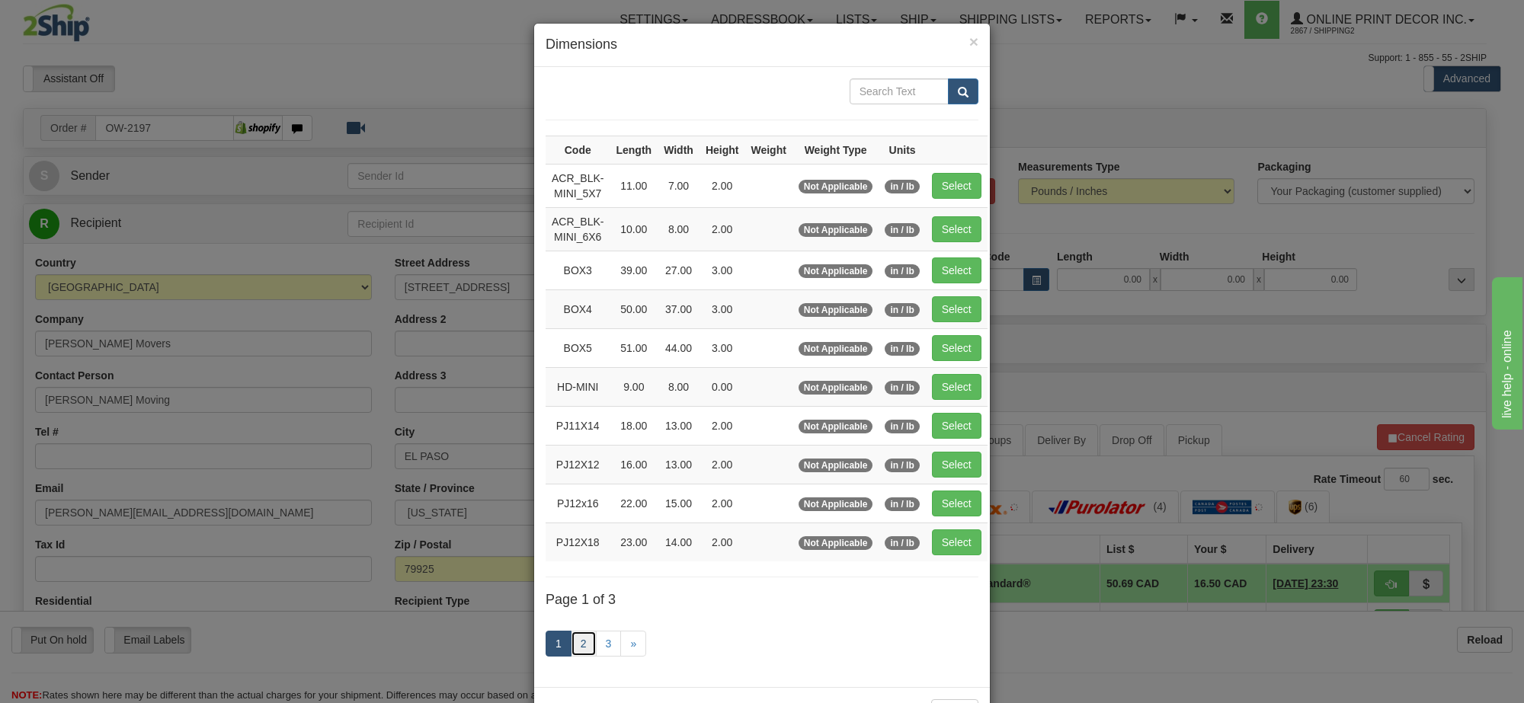
click at [577, 652] on link "2" at bounding box center [584, 644] width 26 height 26
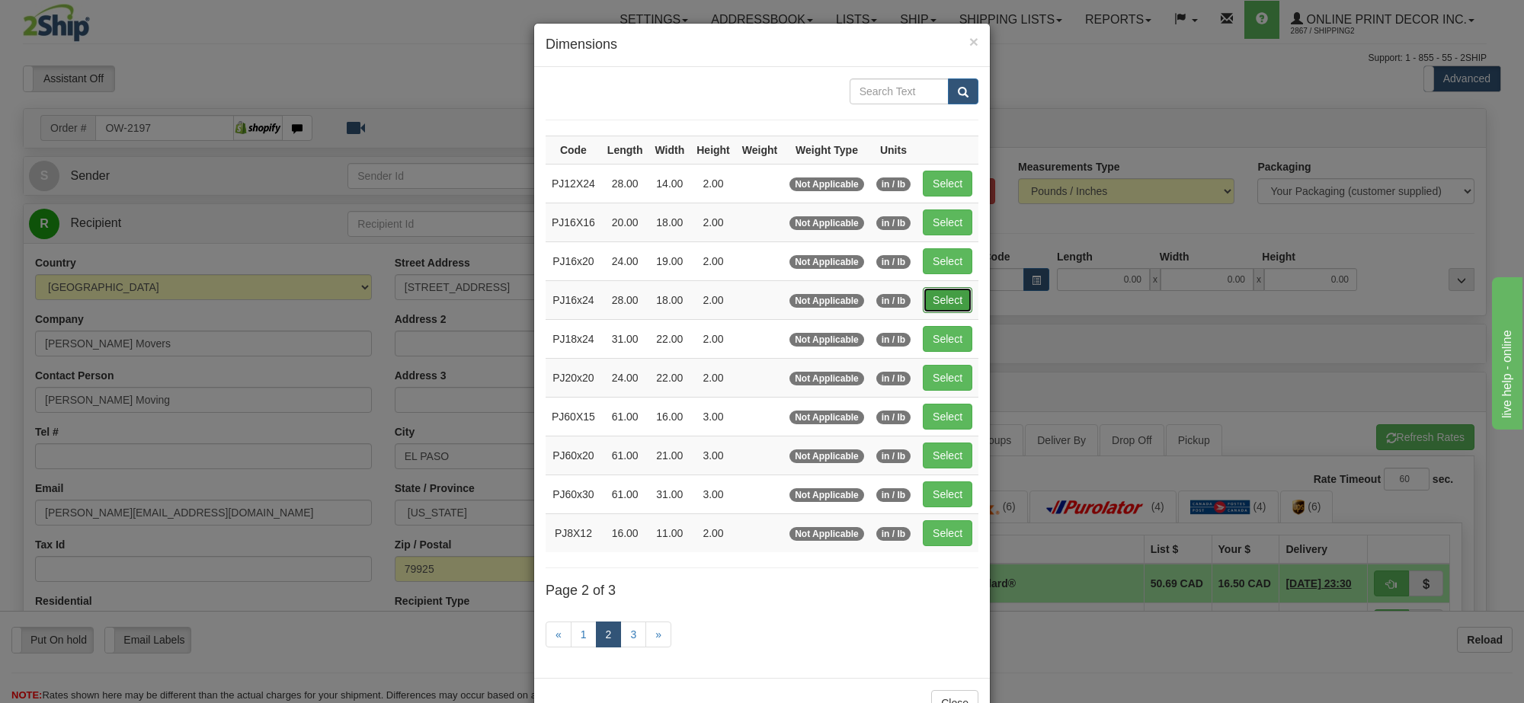
click at [953, 311] on button "Select" at bounding box center [948, 300] width 50 height 26
type input "PJ16x24"
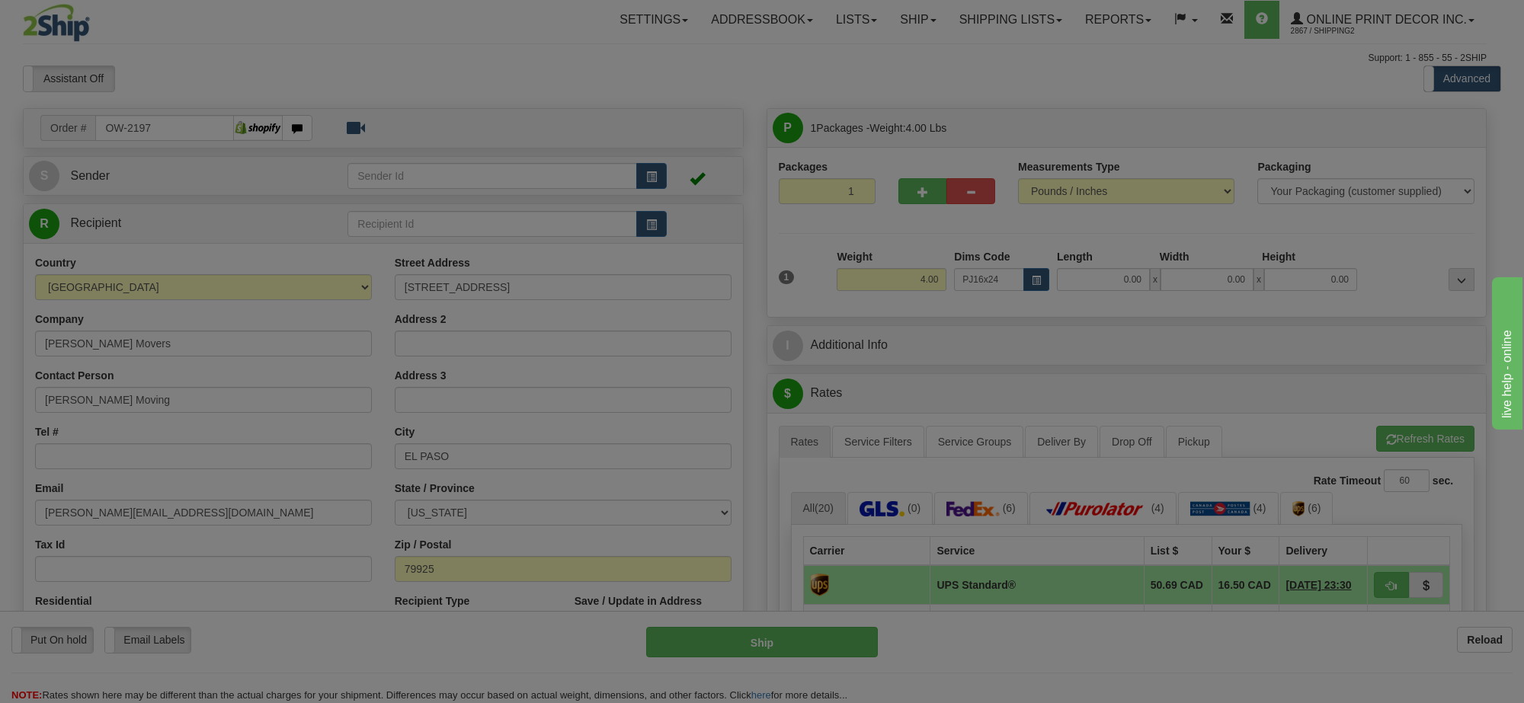
type input "28.00"
type input "18.00"
type input "2.00"
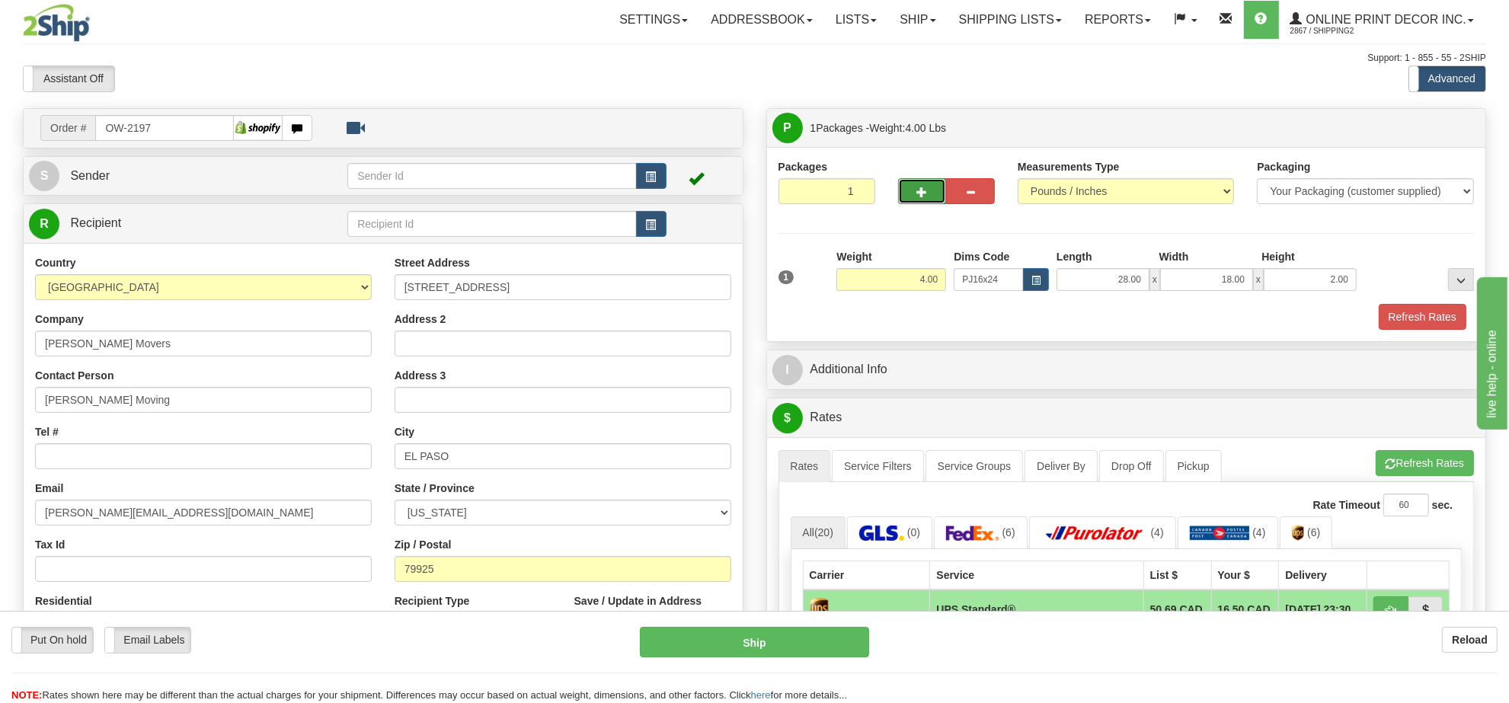
click at [919, 196] on span "button" at bounding box center [922, 192] width 11 height 10
radio input "true"
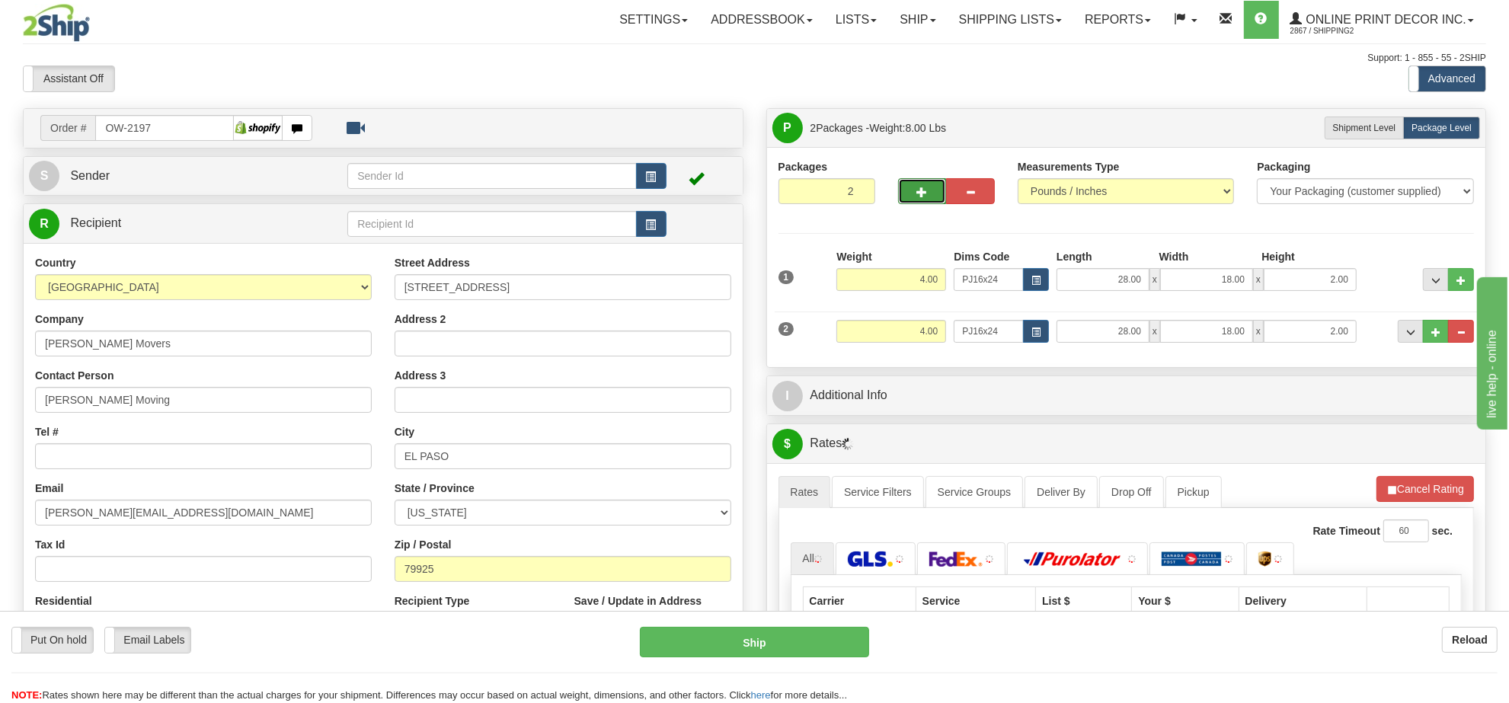
click at [919, 196] on span "button" at bounding box center [922, 192] width 11 height 10
type input "3"
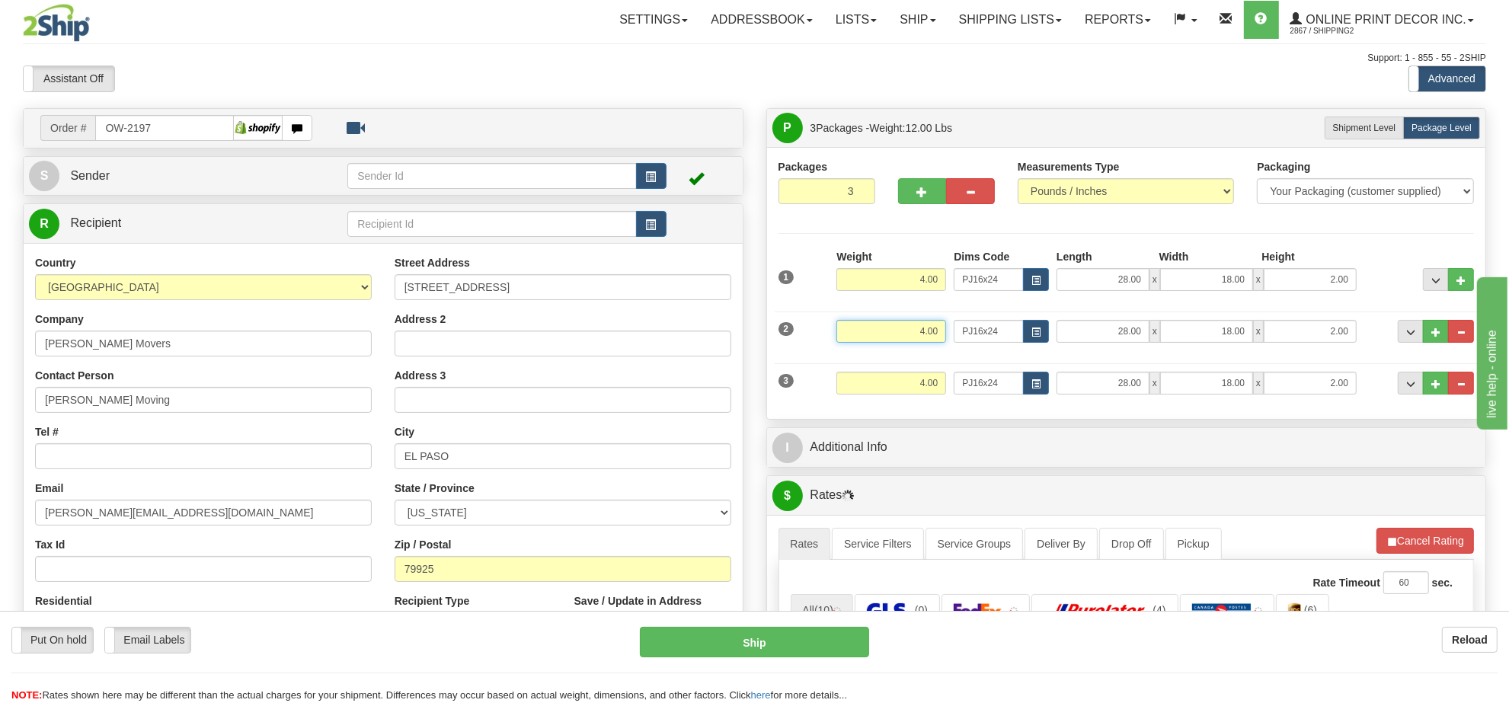
click at [923, 330] on input "4.00" at bounding box center [891, 331] width 110 height 23
type input "8.00"
click at [1030, 326] on button "button" at bounding box center [1036, 331] width 26 height 23
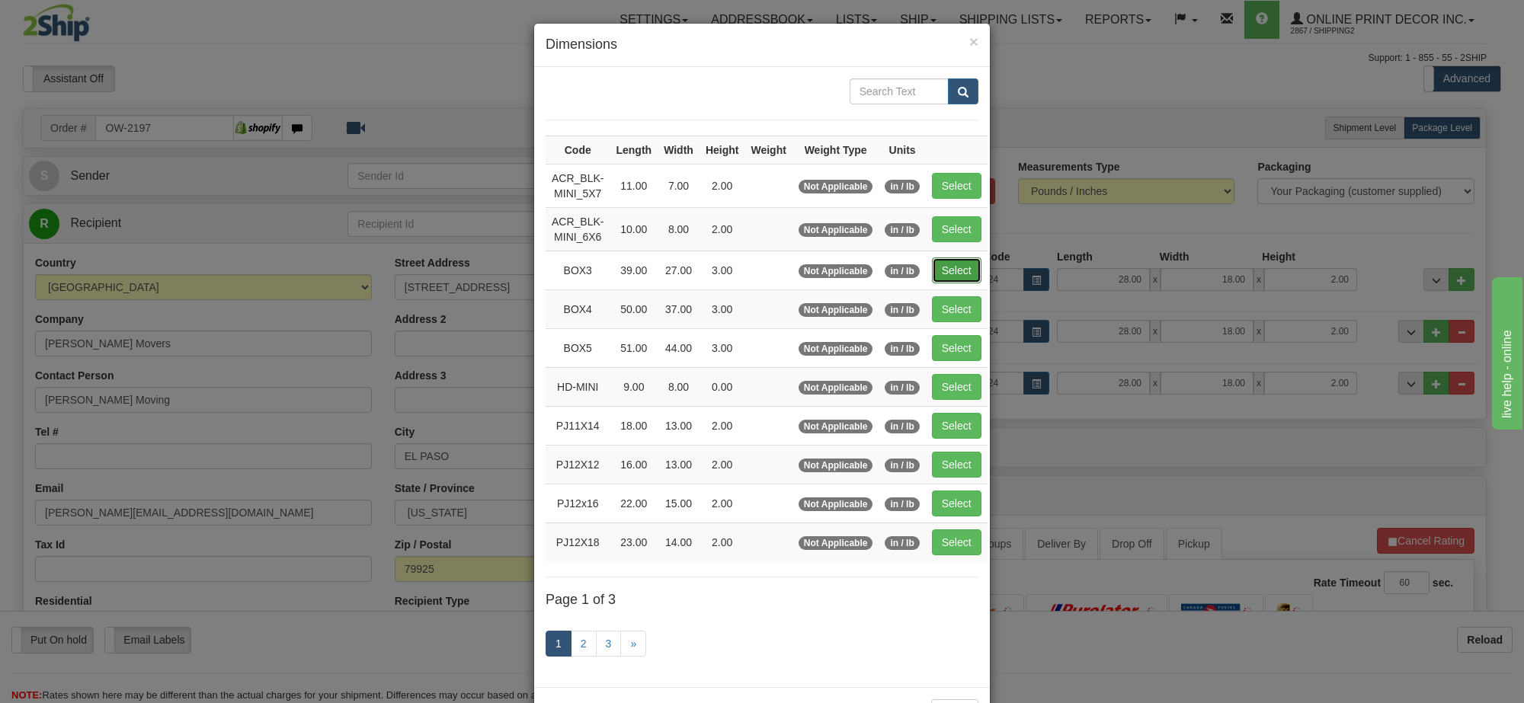
click at [943, 280] on button "Select" at bounding box center [957, 270] width 50 height 26
type input "BOX3"
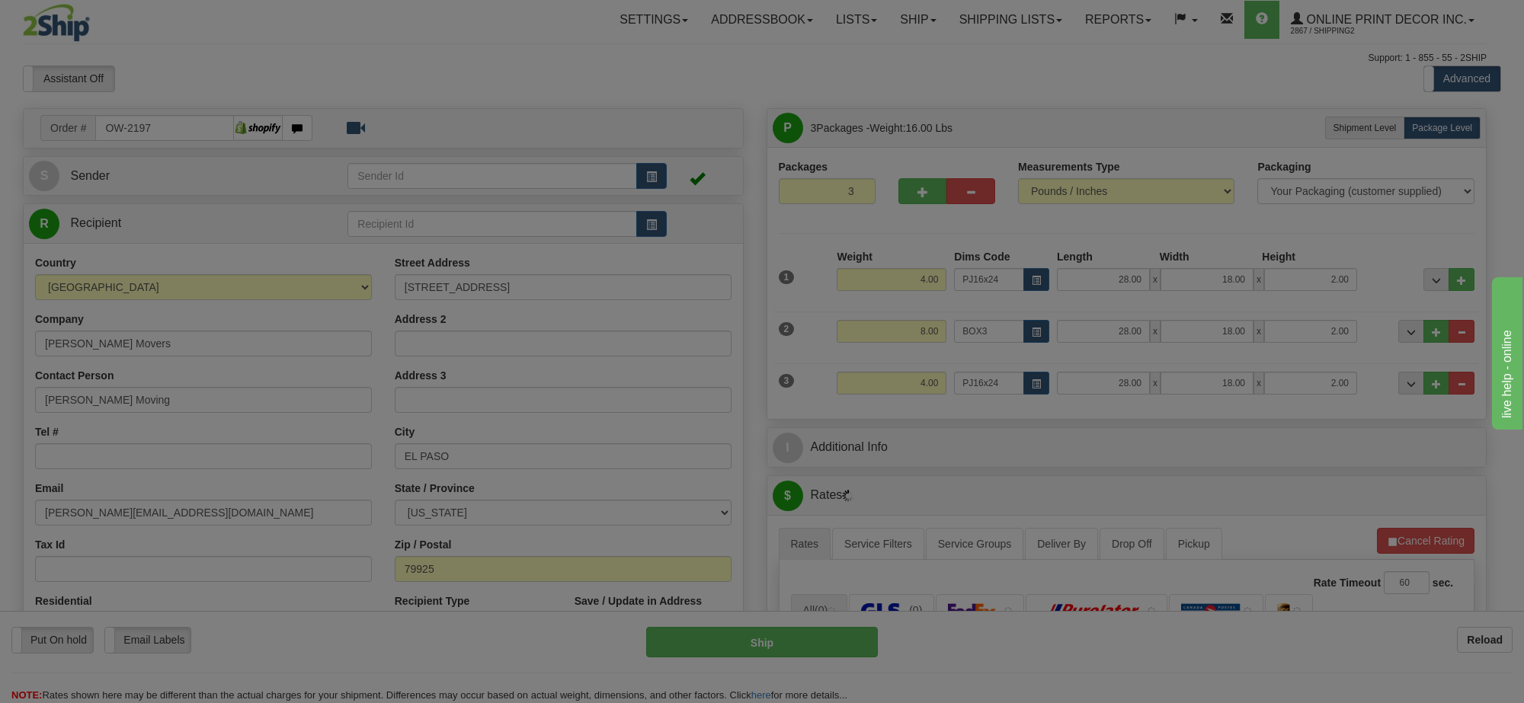
type input "39.00"
type input "27.00"
type input "3.00"
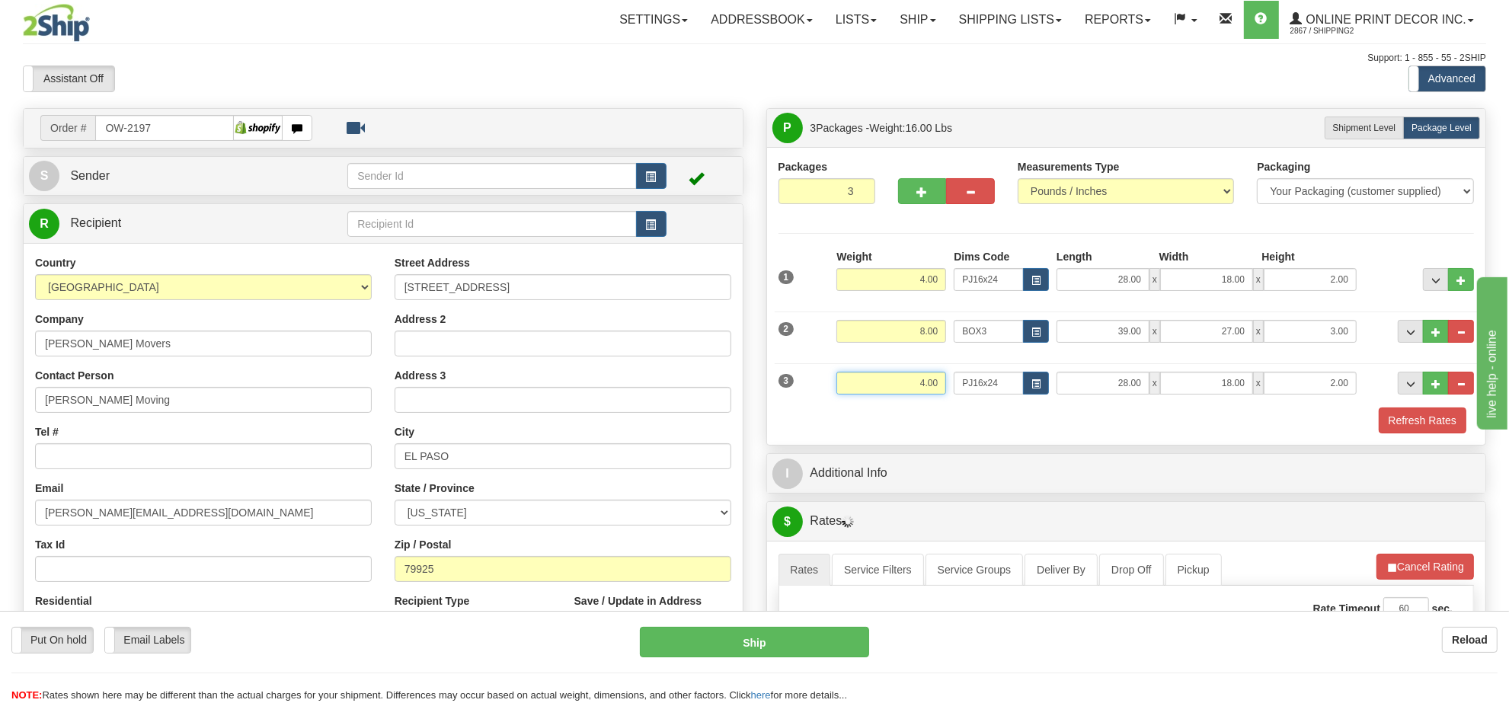
click at [899, 375] on input "4.00" at bounding box center [891, 383] width 110 height 23
type input "12.00"
click at [1025, 389] on button "button" at bounding box center [1036, 383] width 26 height 23
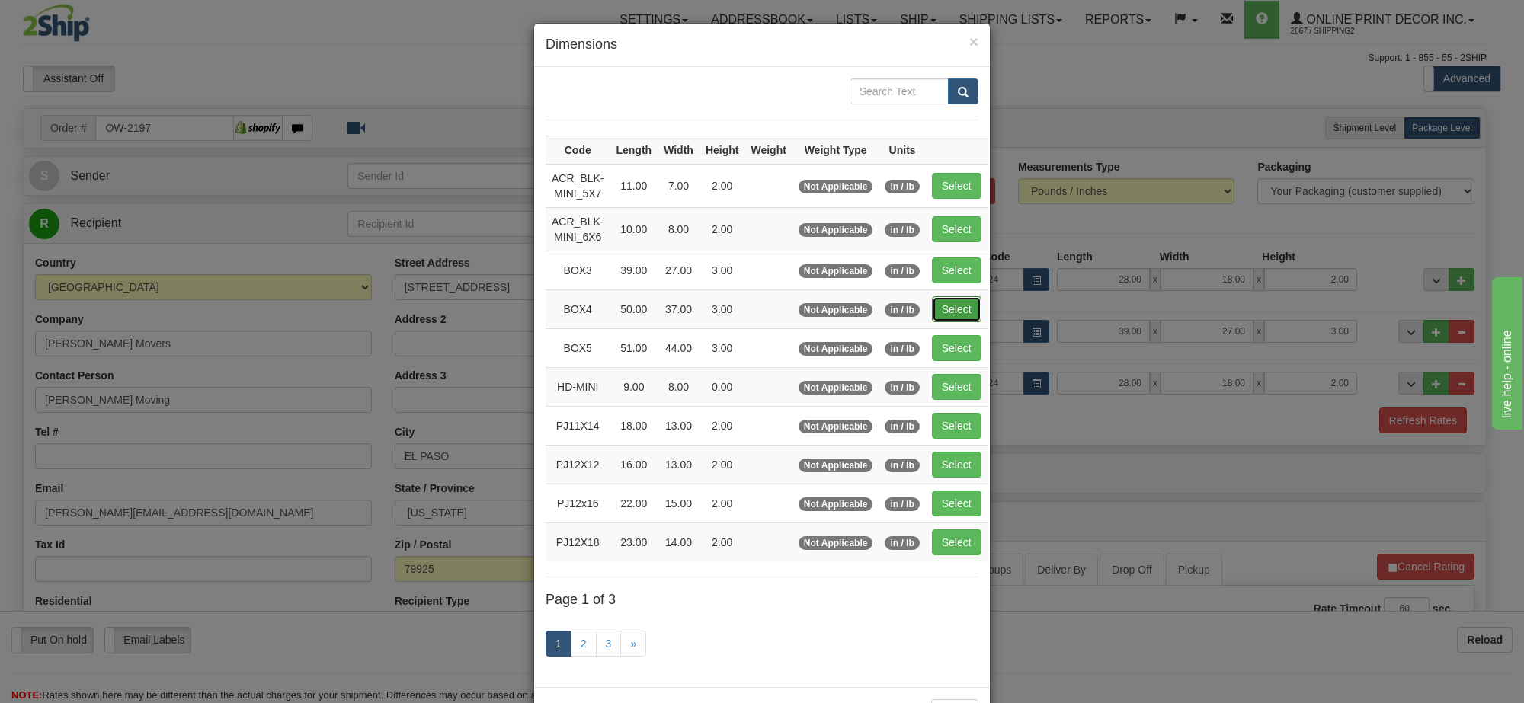
click at [953, 318] on button "Select" at bounding box center [957, 309] width 50 height 26
type input "BOX4"
type input "50.00"
type input "37.00"
type input "3.00"
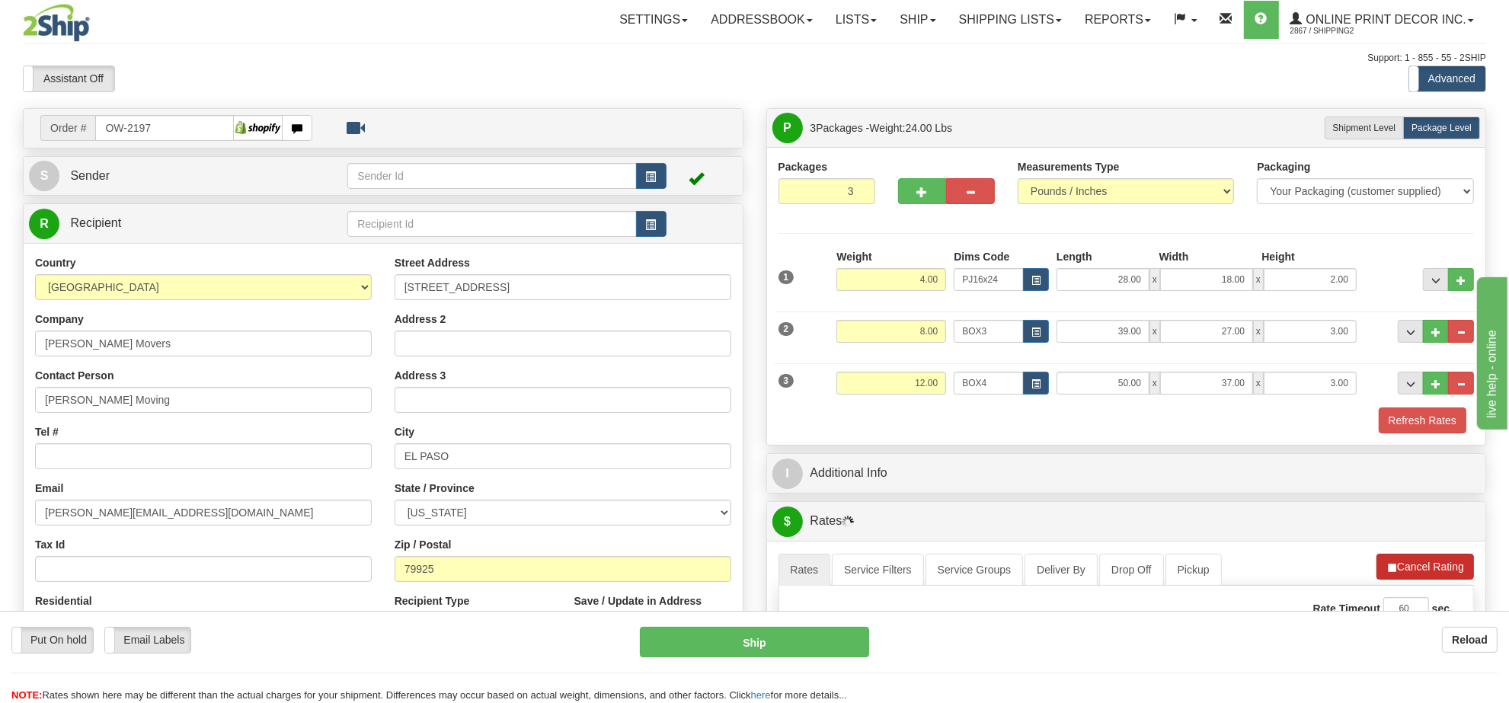
click at [0, 0] on button "Refresh Rates" at bounding box center [0, 0] width 0 height 0
click at [1395, 573] on span "button" at bounding box center [1392, 568] width 11 height 10
click at [1421, 562] on button "Refresh Rates" at bounding box center [1425, 567] width 98 height 26
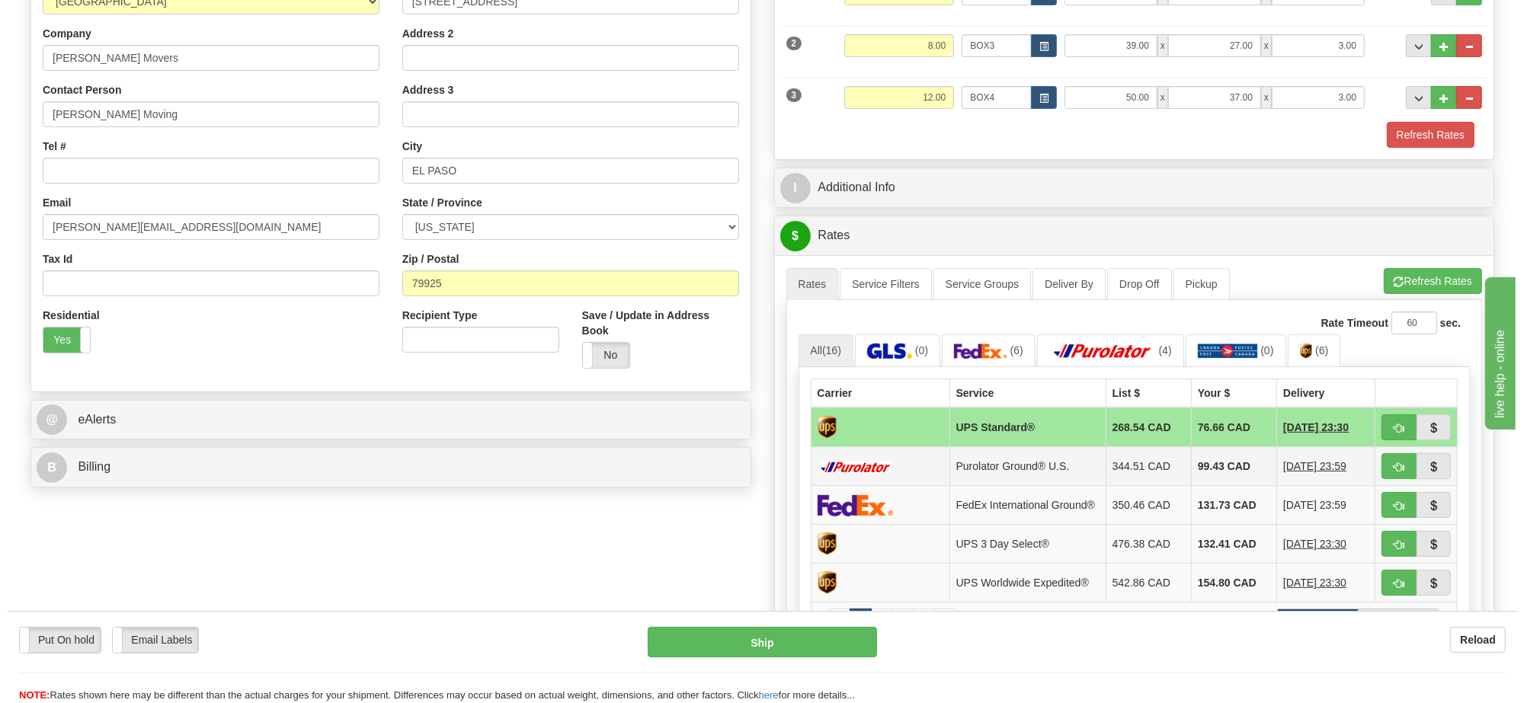
scroll to position [381, 0]
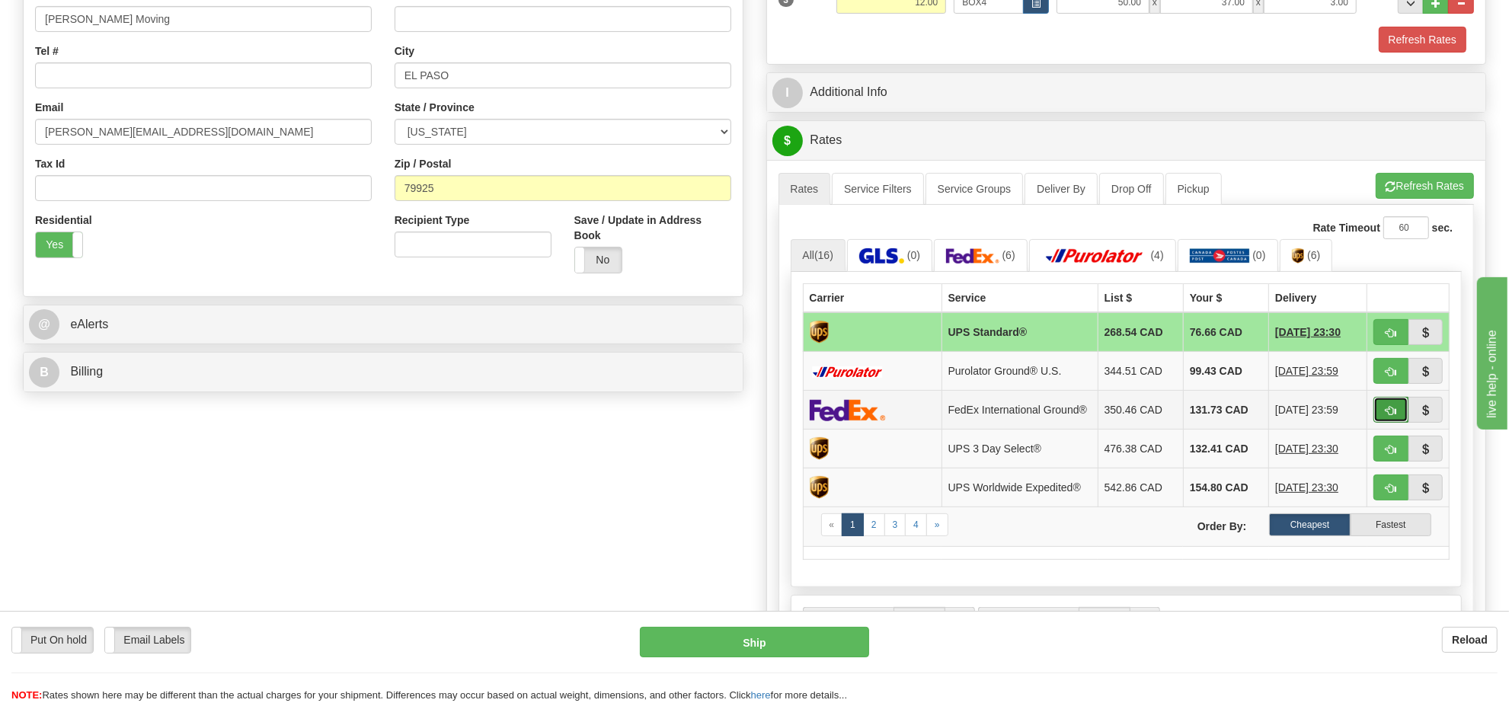
click at [1383, 420] on button "button" at bounding box center [1391, 410] width 35 height 26
type input "92"
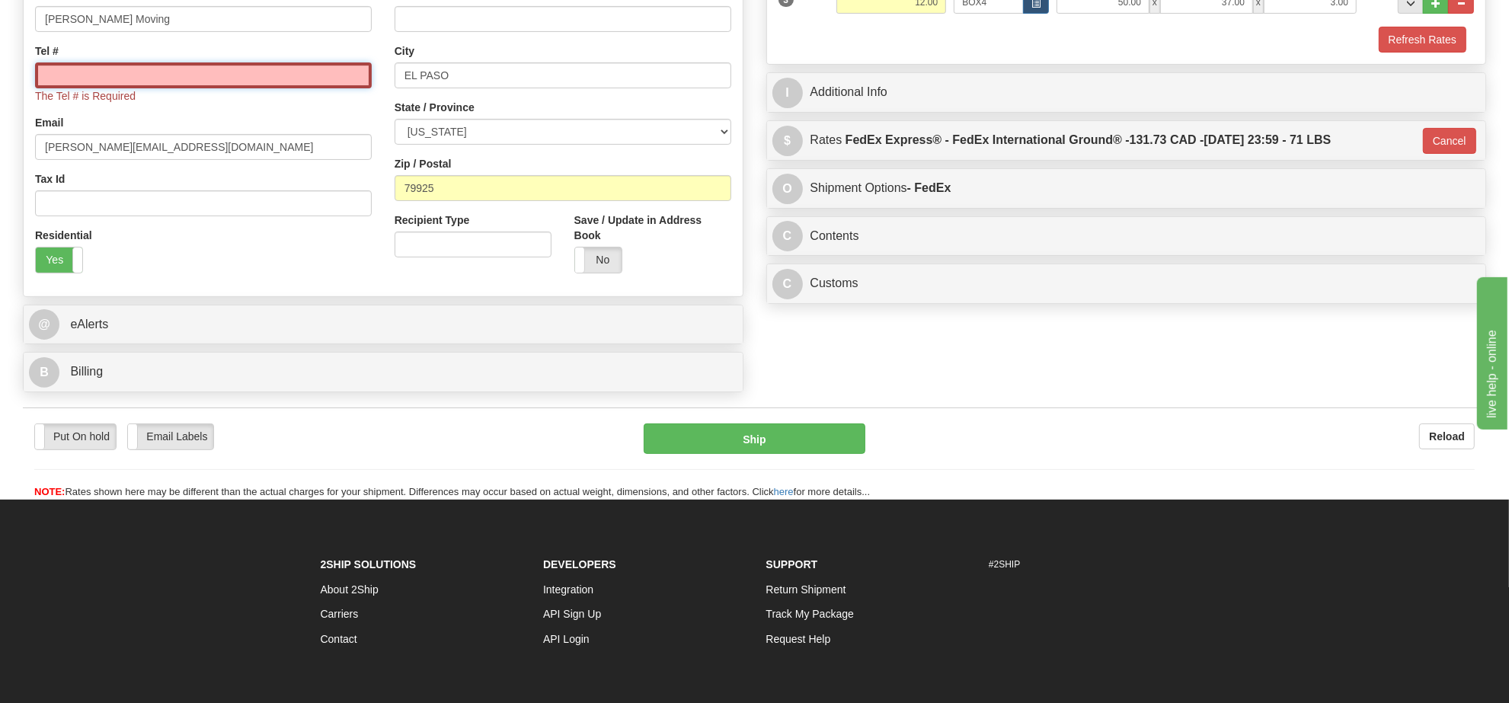
drag, startPoint x: 264, startPoint y: 78, endPoint x: 252, endPoint y: 89, distance: 16.2
click at [264, 78] on input "Tel #" at bounding box center [203, 75] width 337 height 26
type input "[PHONE_NUMBER]"
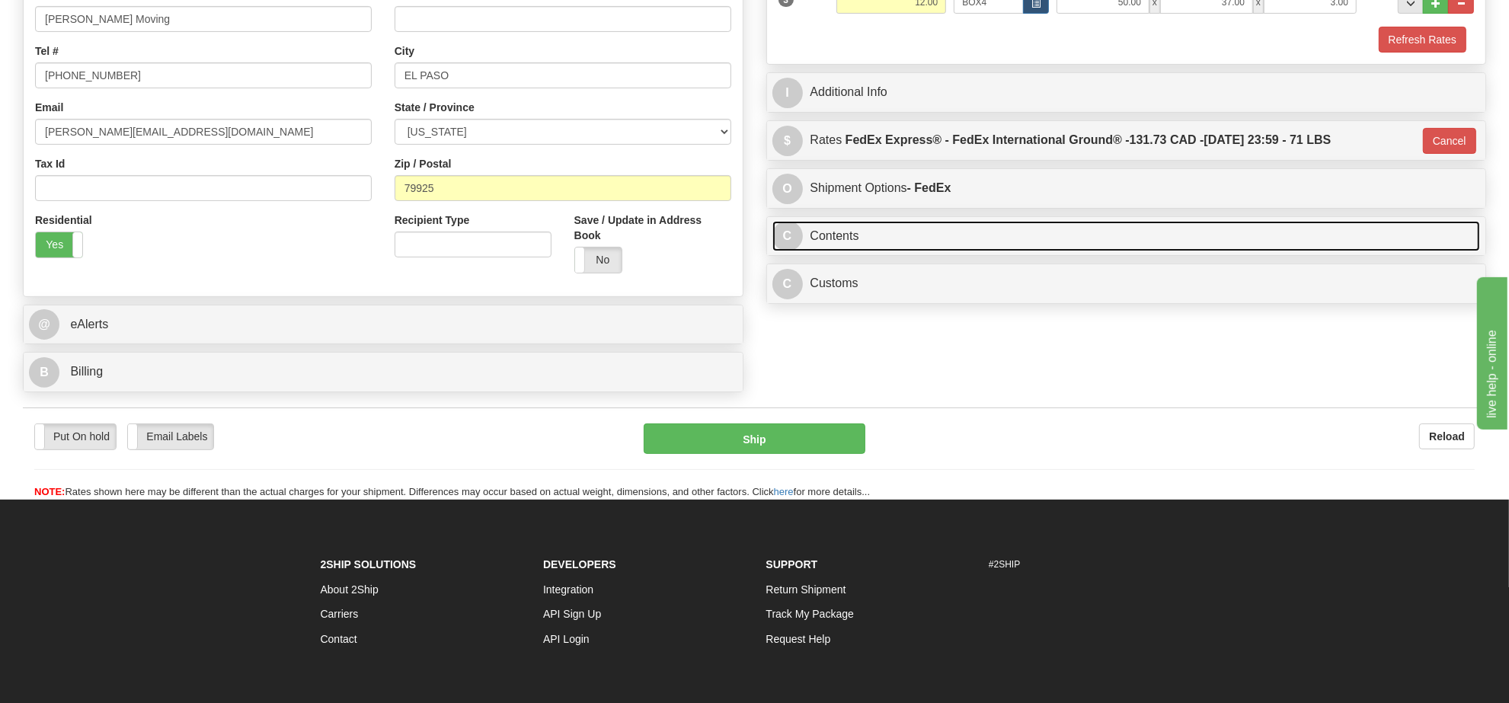
click at [881, 250] on link "C Contents" at bounding box center [1126, 236] width 708 height 31
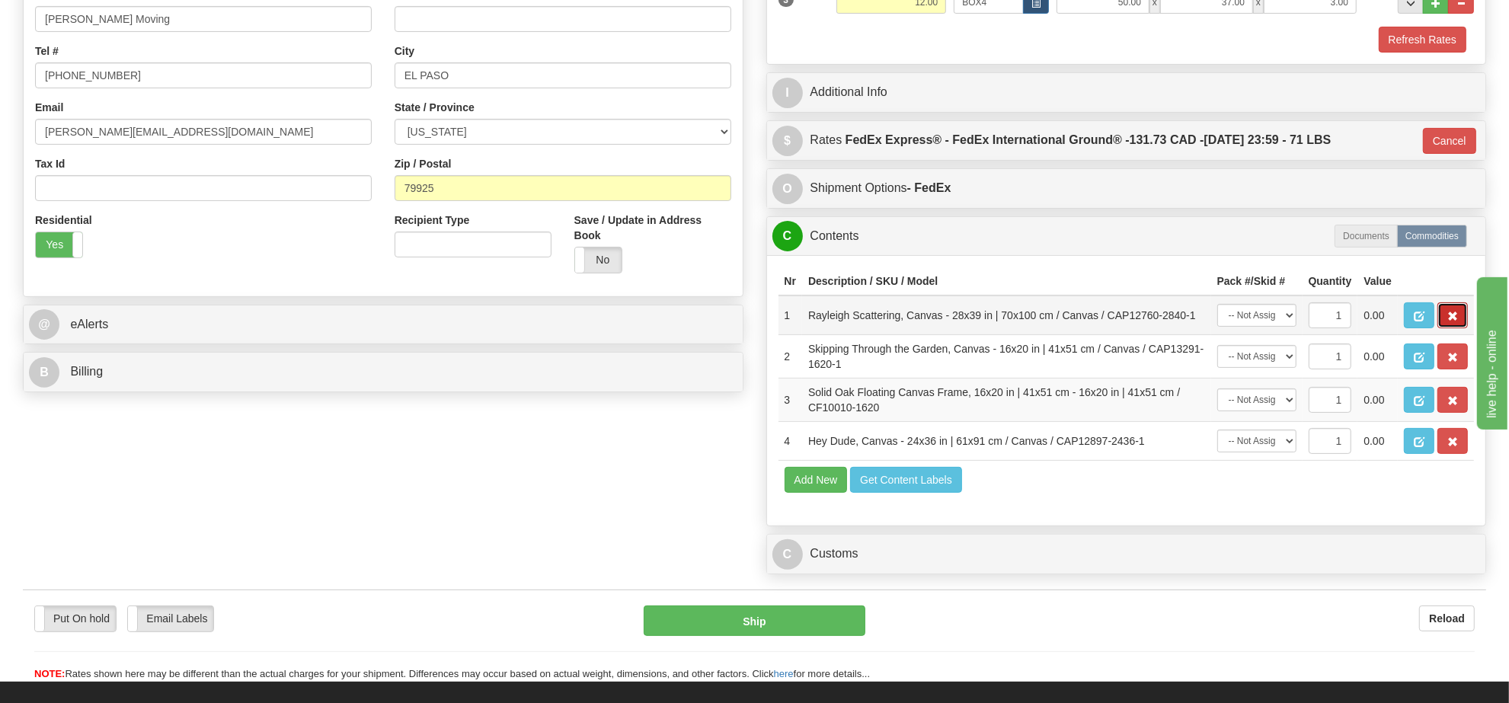
drag, startPoint x: 1450, startPoint y: 354, endPoint x: 1438, endPoint y: 357, distance: 12.4
click at [1448, 321] on span "button" at bounding box center [1452, 317] width 11 height 10
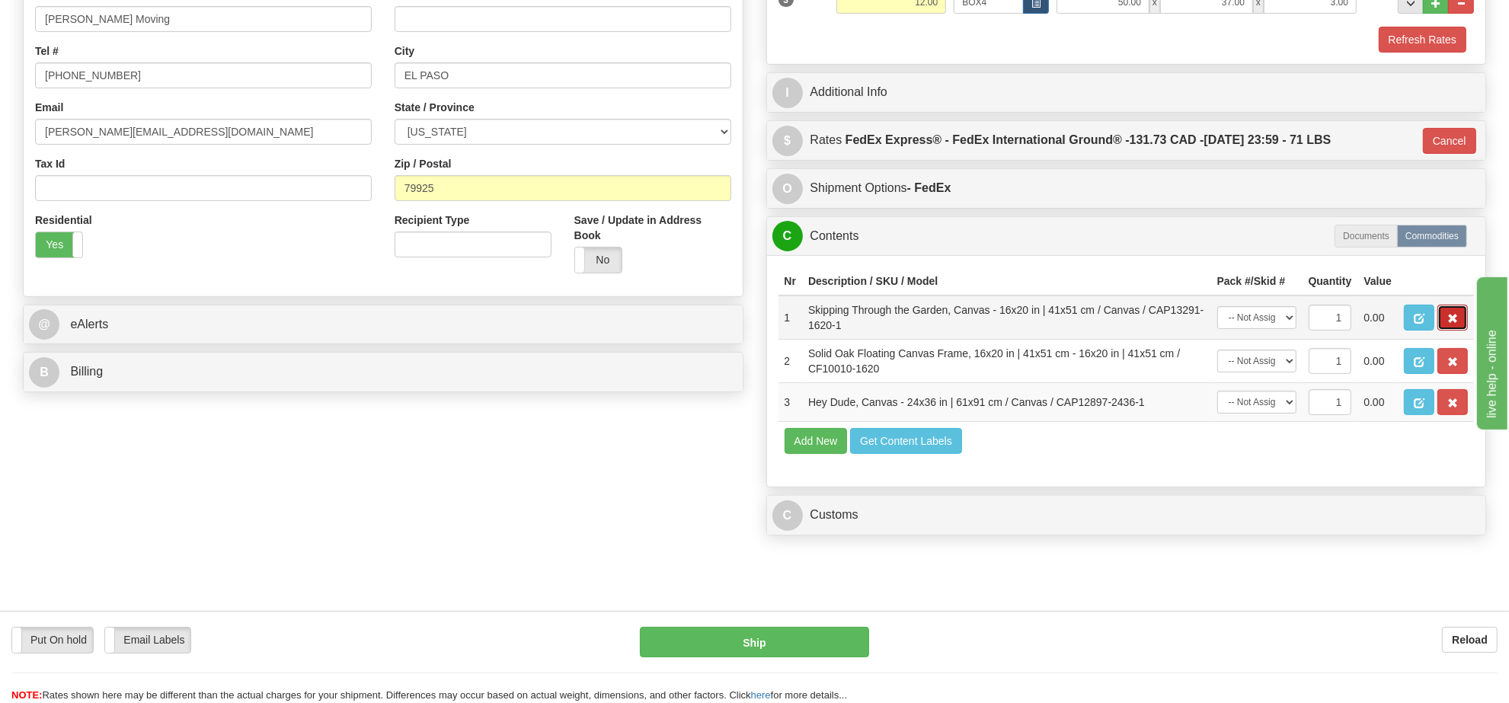
click at [1461, 331] on button "button" at bounding box center [1453, 318] width 30 height 26
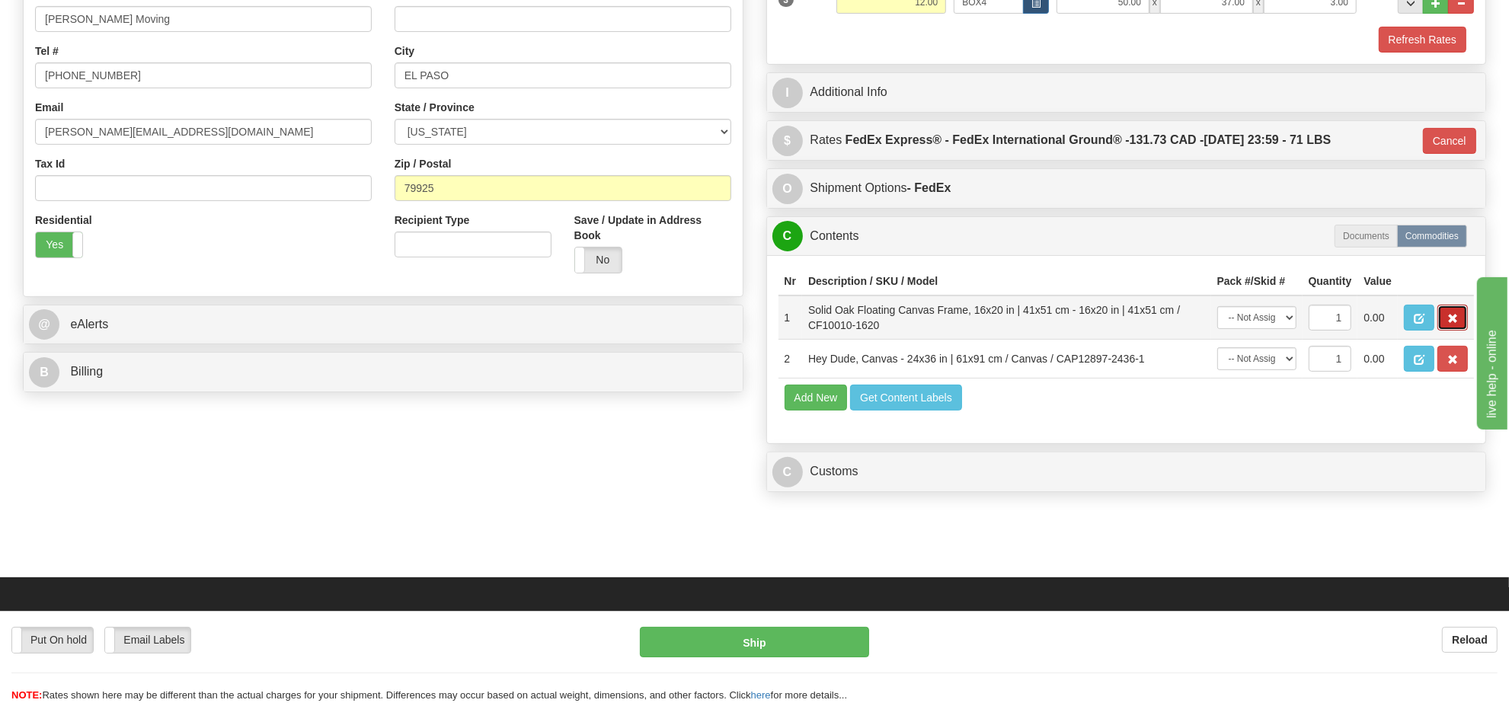
click at [1459, 331] on button "button" at bounding box center [1453, 318] width 30 height 26
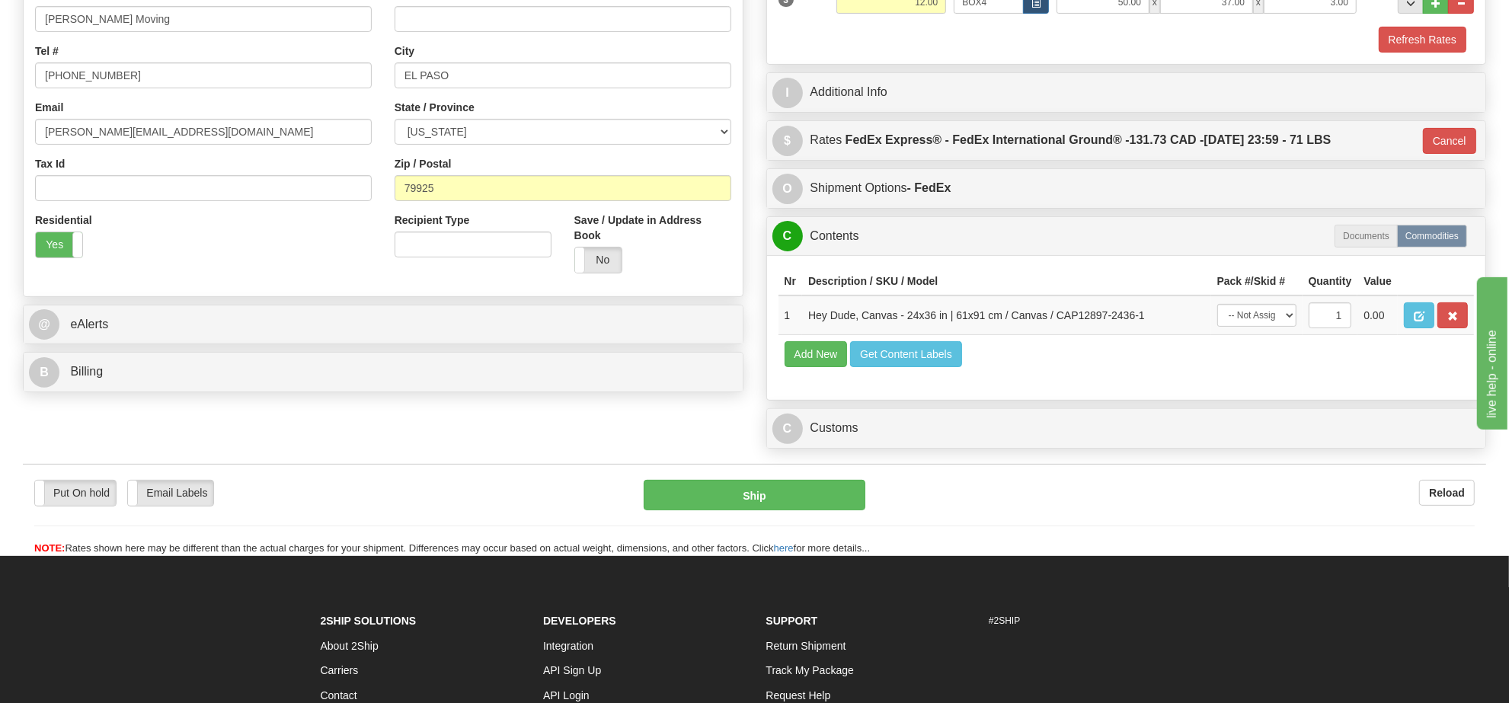
click at [1457, 328] on button "button" at bounding box center [1453, 315] width 30 height 26
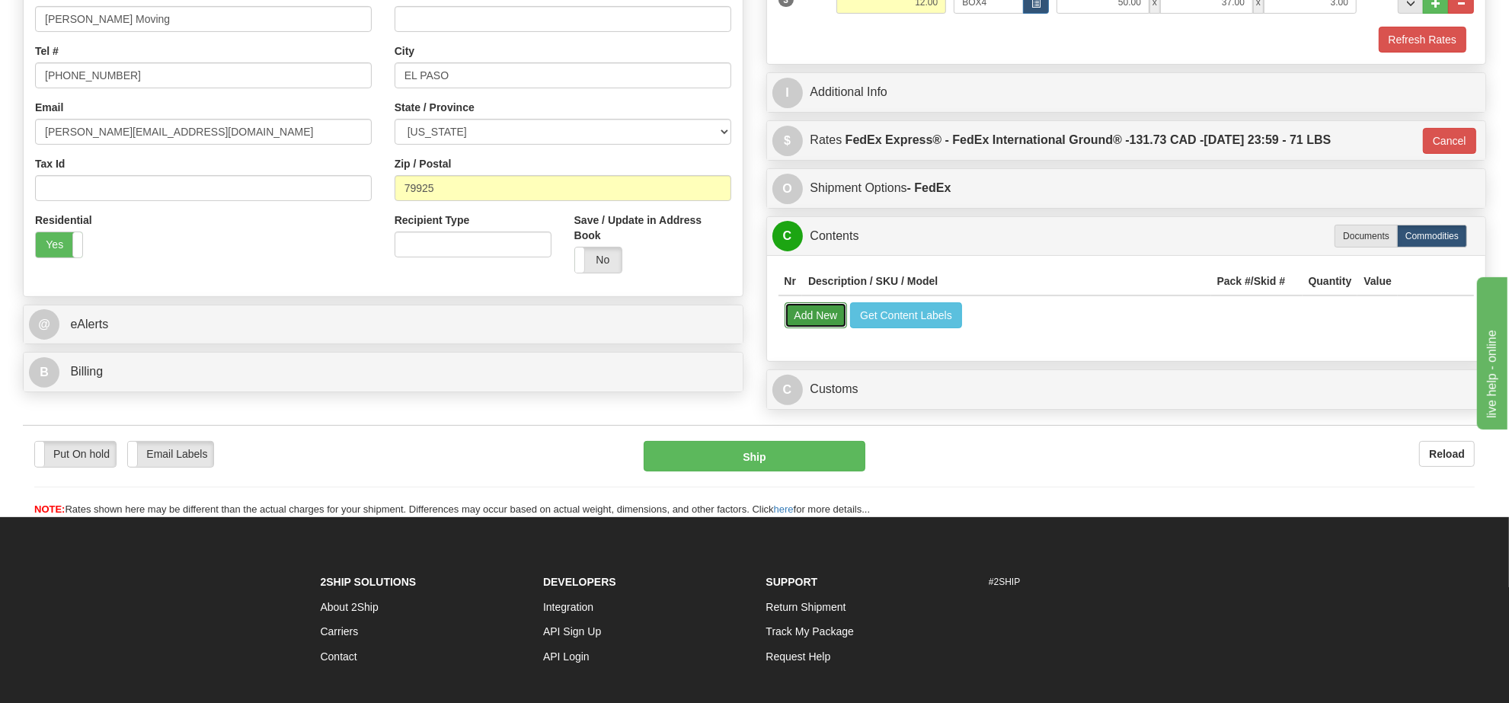
click at [833, 317] on button "Add New" at bounding box center [816, 315] width 63 height 26
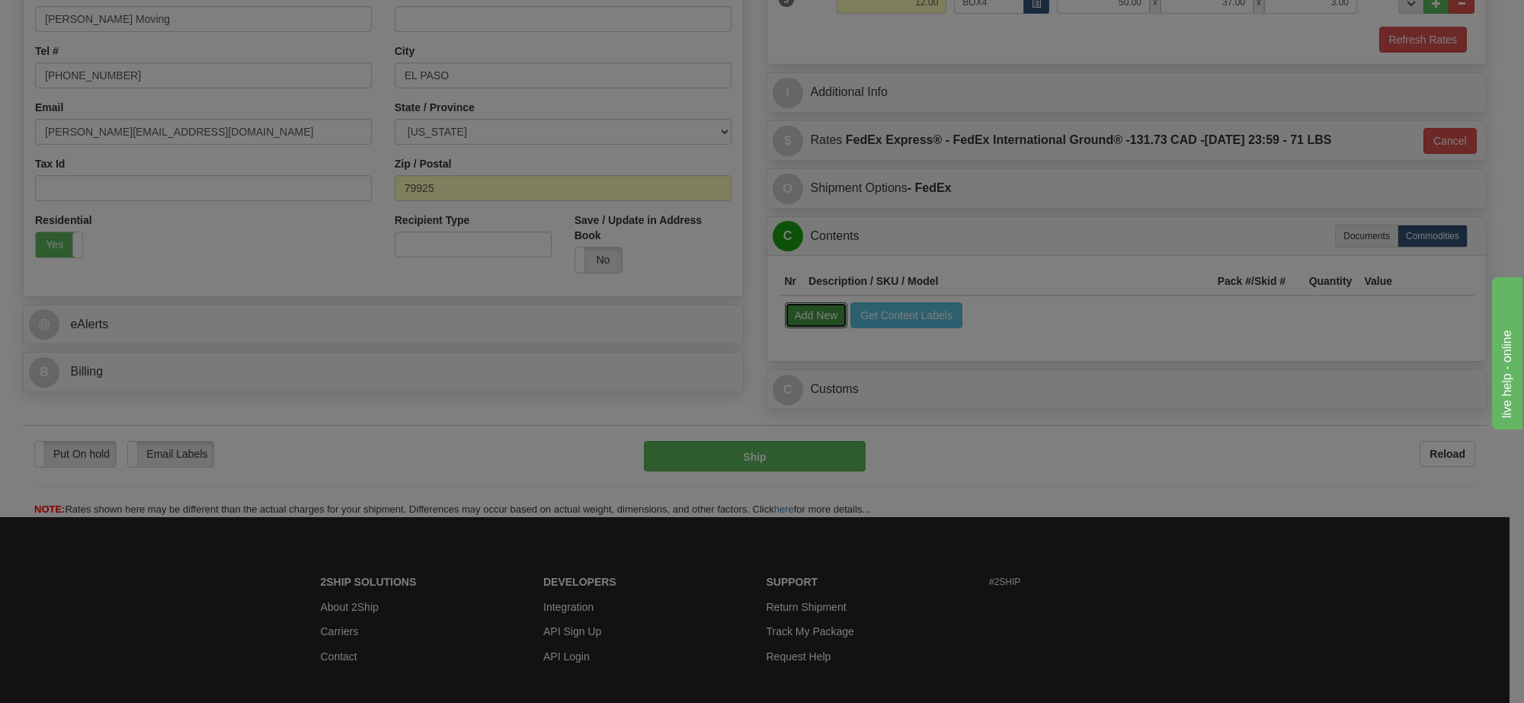
select select
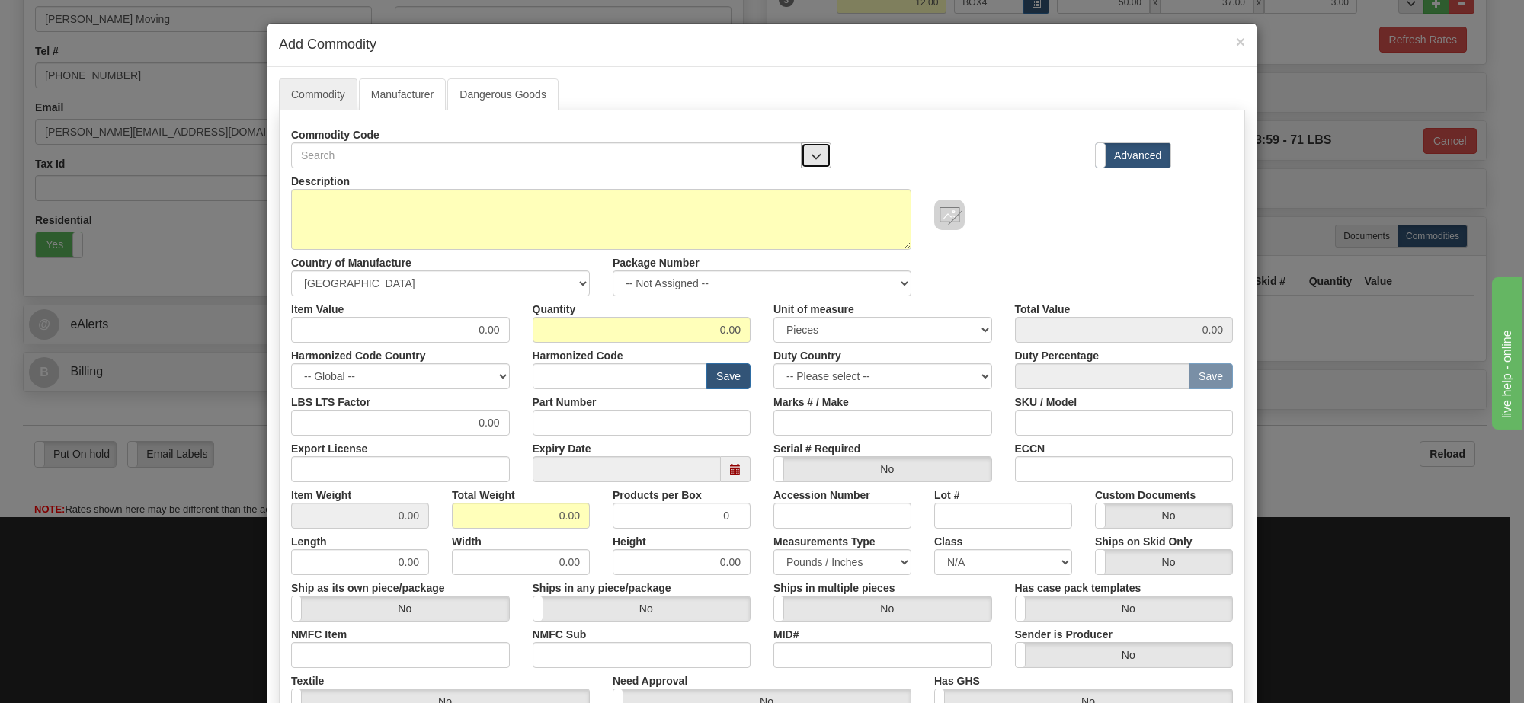
click at [811, 158] on span "button" at bounding box center [816, 157] width 11 height 10
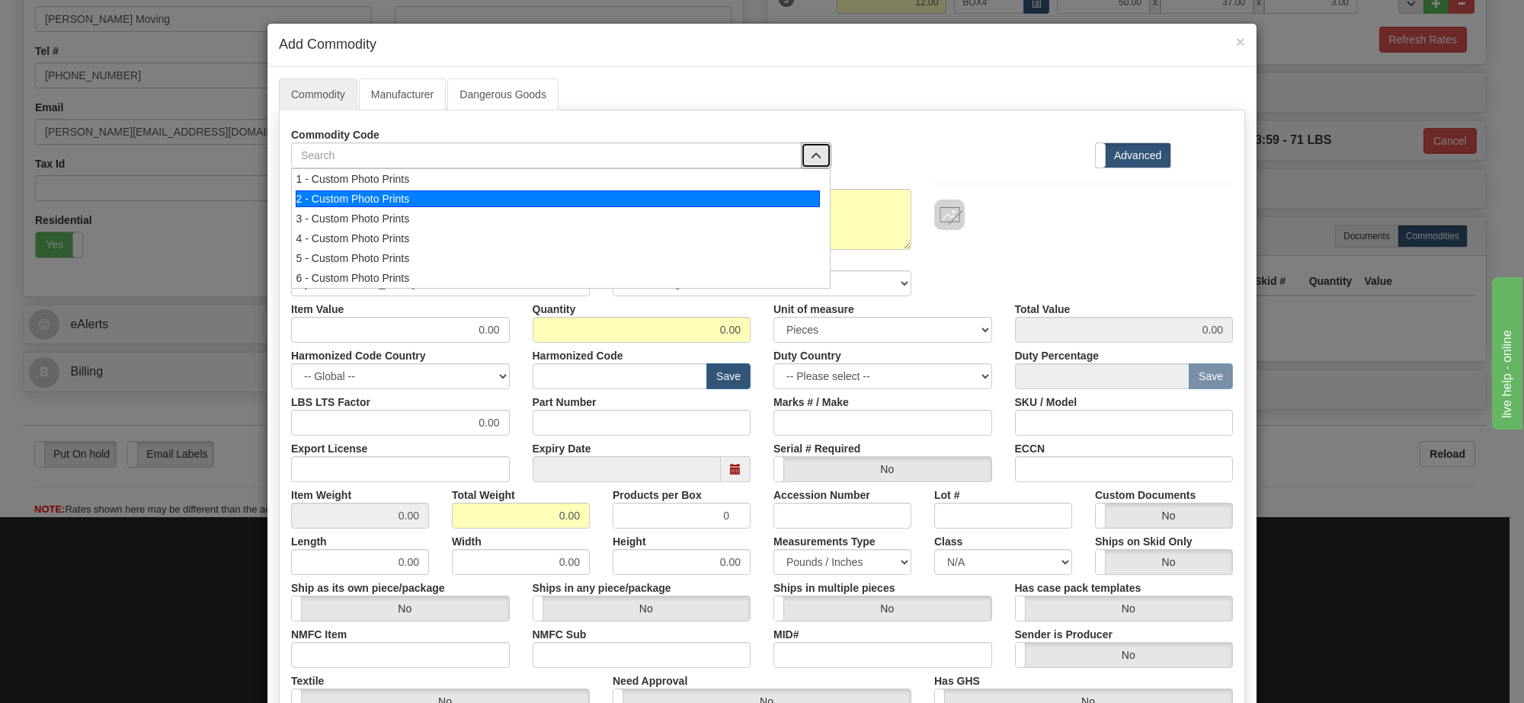
click at [782, 193] on div "2 - Custom Photo Prints" at bounding box center [558, 198] width 525 height 17
select select "1"
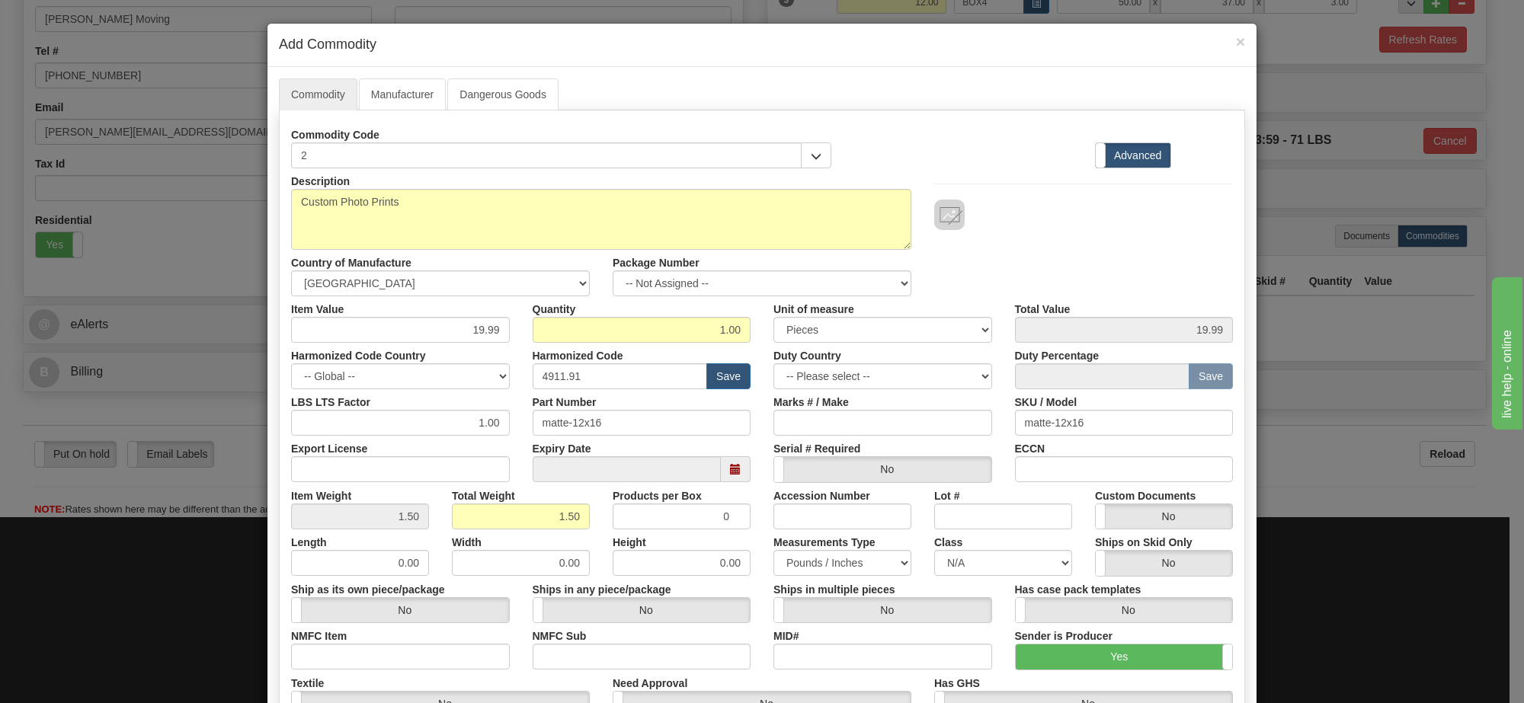
scroll to position [2, 0]
click at [737, 280] on select "-- Not Assigned -- Item 1 Item 2 Item 3" at bounding box center [762, 283] width 299 height 26
select select "0"
click at [613, 271] on select "-- Not Assigned -- Item 1 Item 2 Item 3" at bounding box center [762, 283] width 299 height 26
click at [402, 92] on link "Manufacturer" at bounding box center [402, 94] width 87 height 32
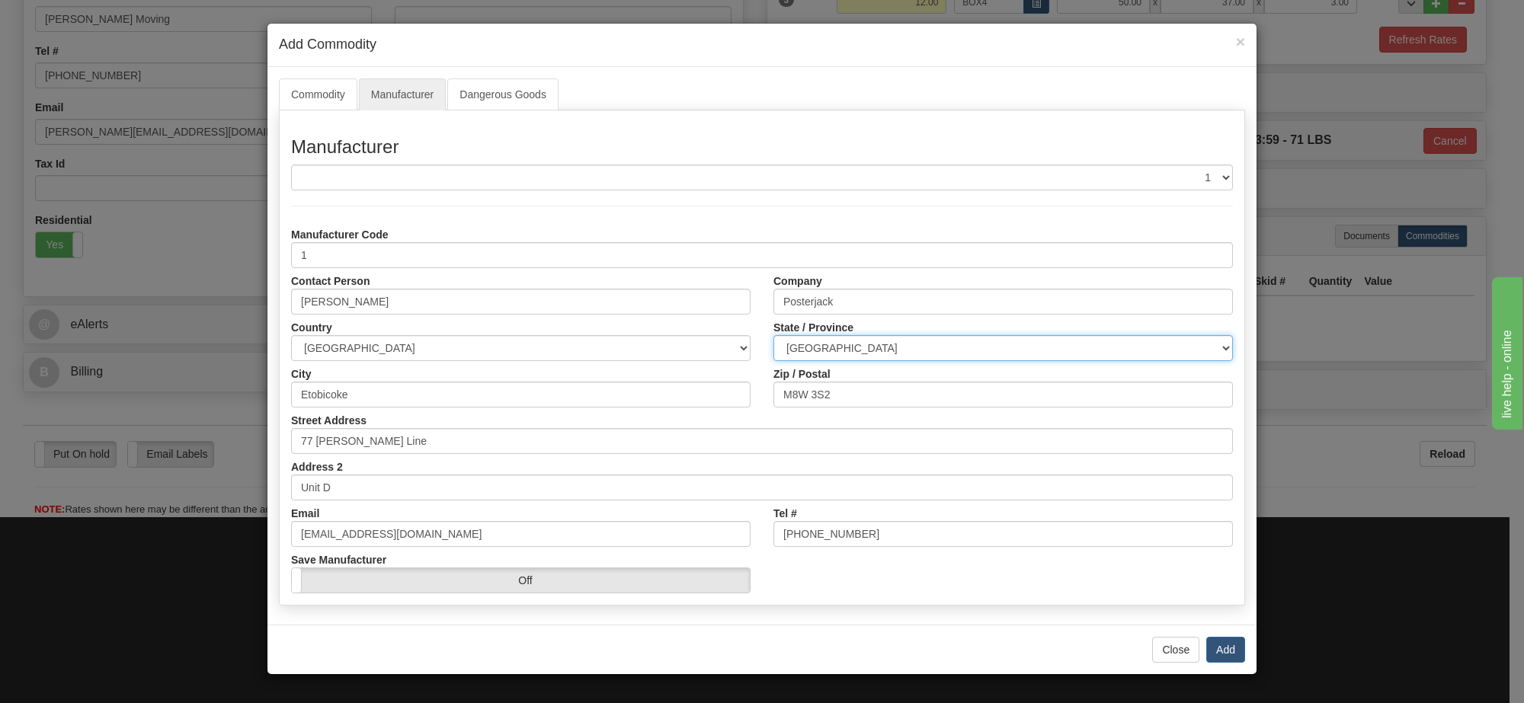
click at [908, 347] on select "ALBERTA BRITISH COLUMBIA MANITOBA NEW BRUNSWICK NEWFOUNDLAND NOVA SCOTIA NUNAVU…" at bounding box center [1002, 348] width 459 height 26
select select "ON"
click at [773, 336] on select "ALBERTA BRITISH COLUMBIA MANITOBA NEW BRUNSWICK NEWFOUNDLAND NOVA SCOTIA NUNAVU…" at bounding box center [1002, 348] width 459 height 26
click at [1221, 655] on button "Add" at bounding box center [1225, 650] width 39 height 26
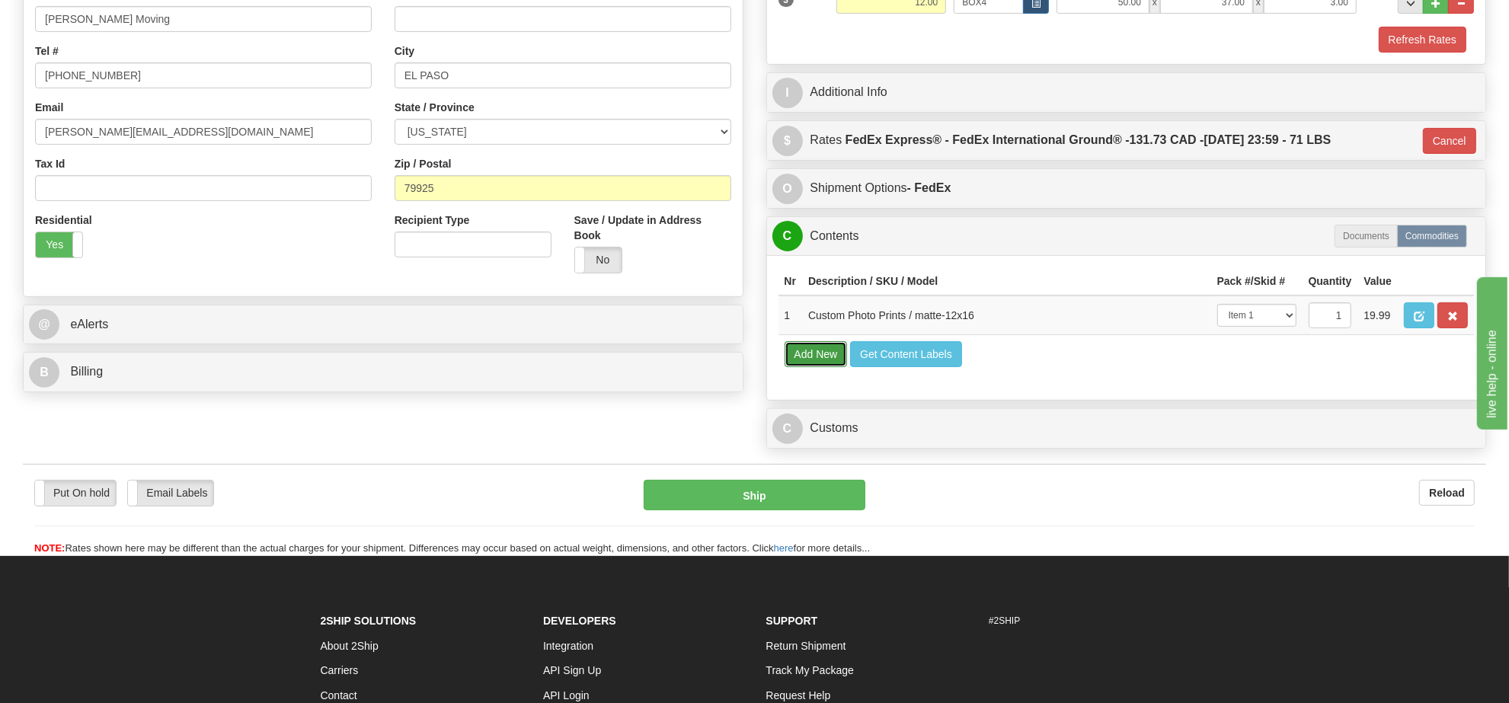
click at [801, 367] on button "Add New" at bounding box center [816, 354] width 63 height 26
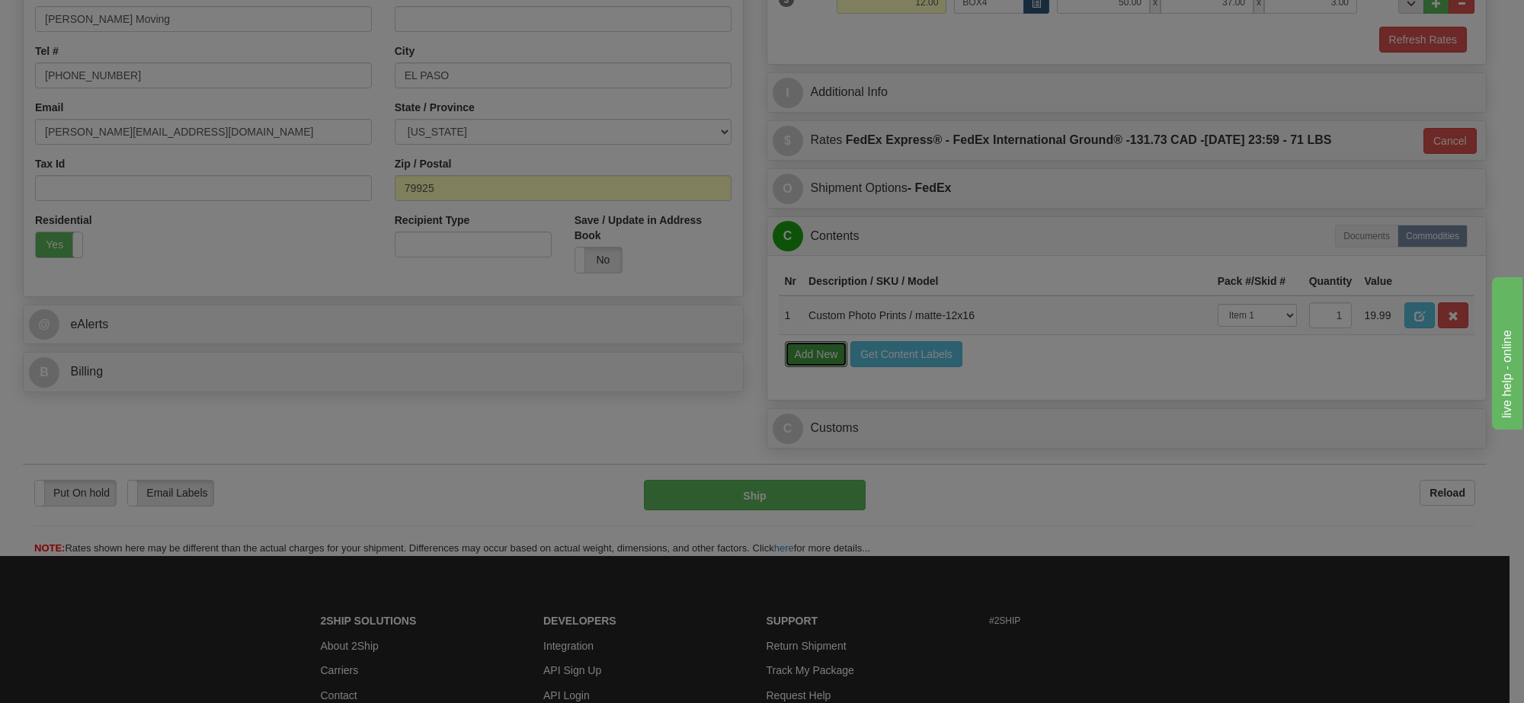
select select
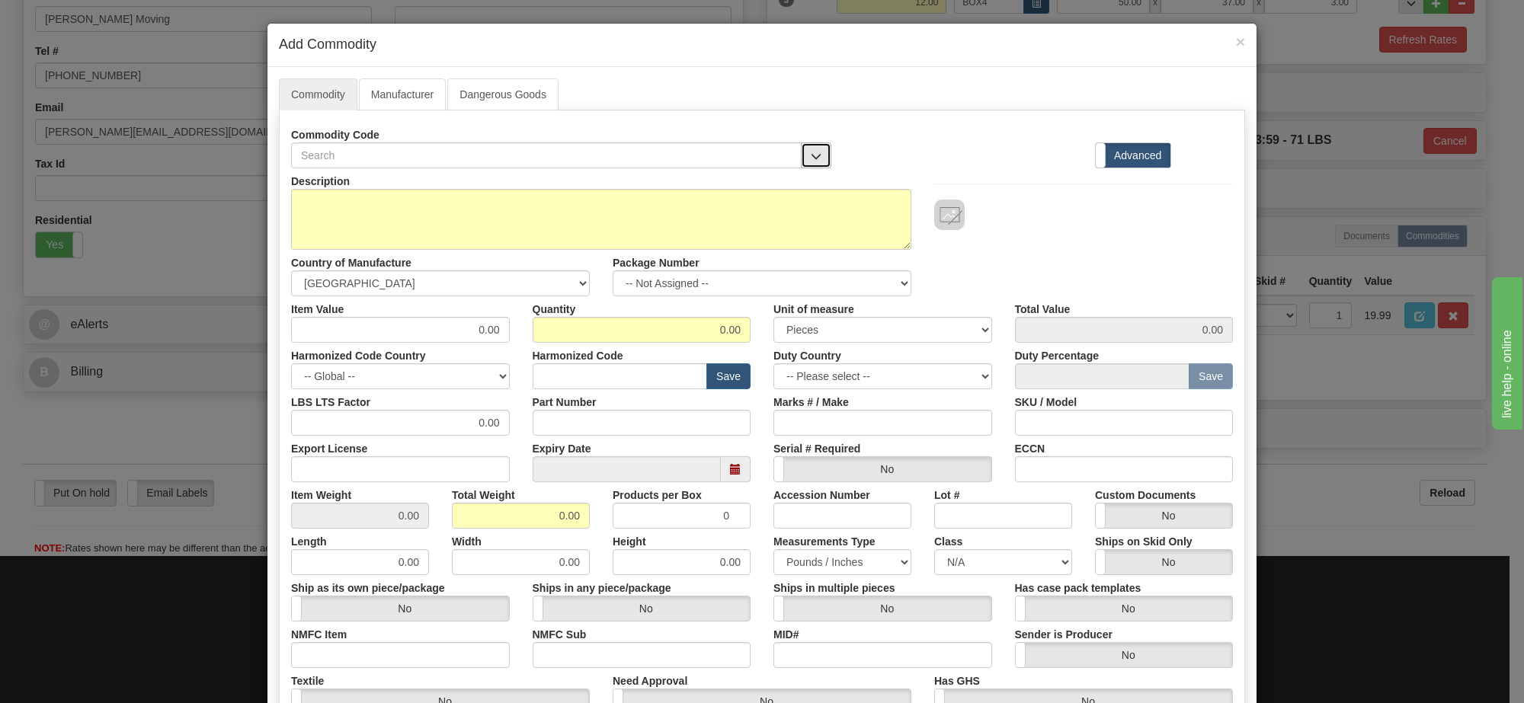
click at [812, 156] on span "button" at bounding box center [816, 157] width 11 height 10
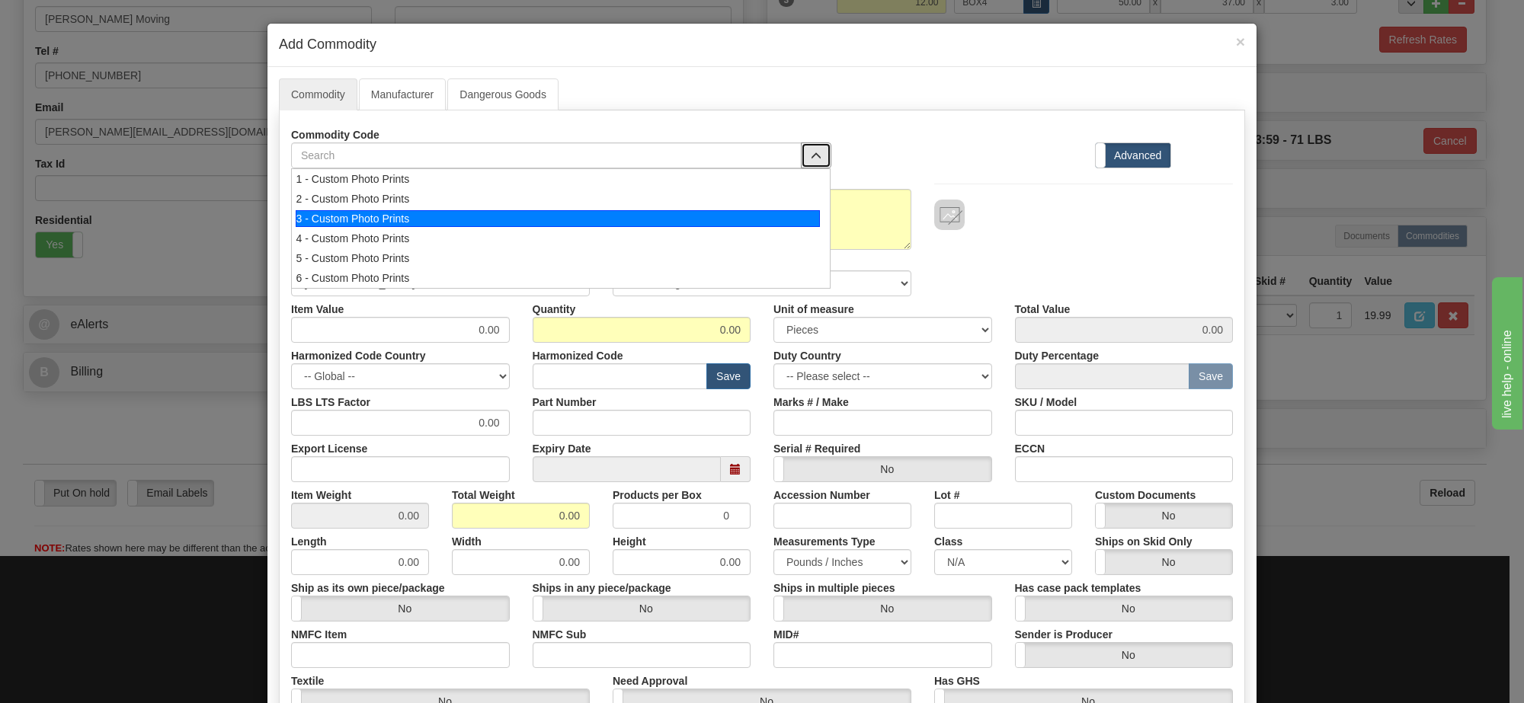
click at [783, 226] on div "3 - Custom Photo Prints" at bounding box center [558, 218] width 525 height 17
select select "1"
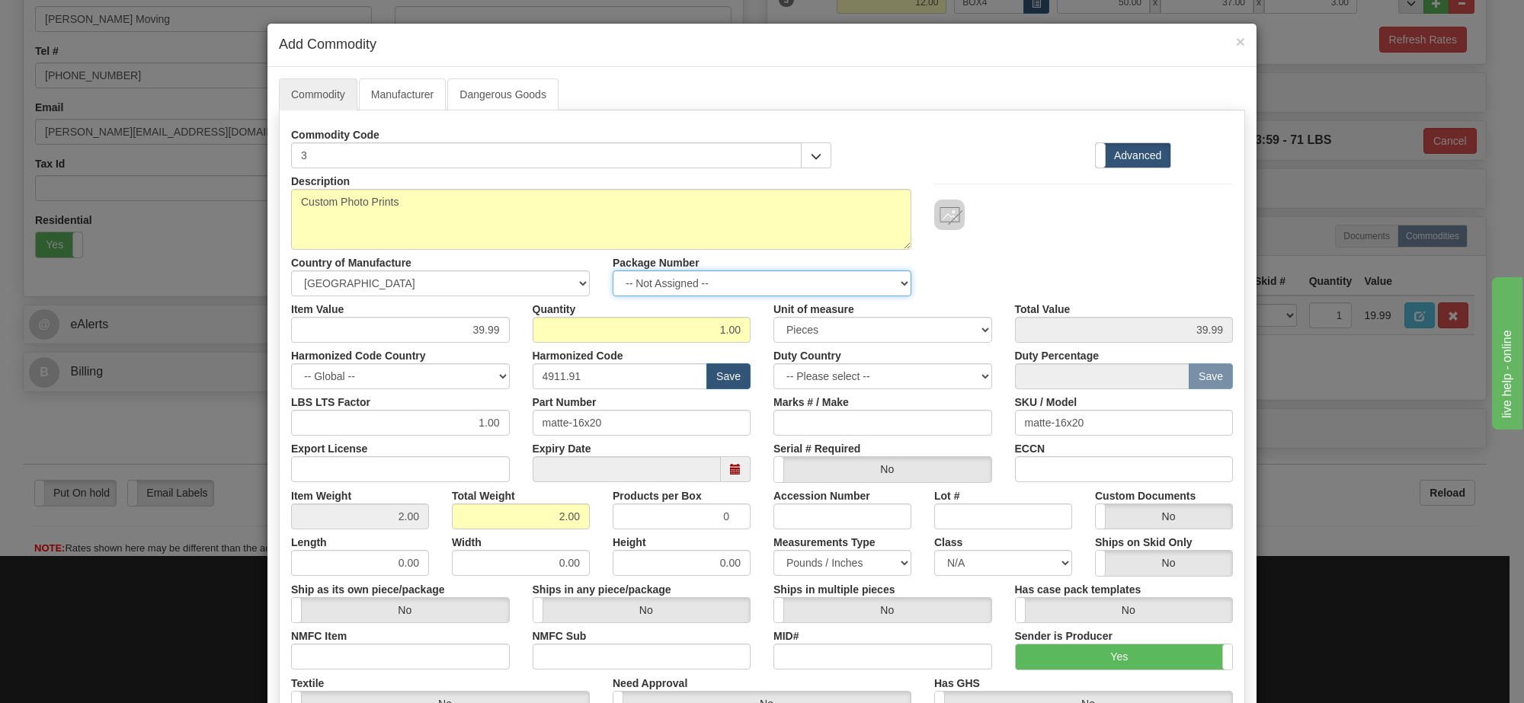
click at [790, 287] on select "-- Not Assigned -- Item 1 Item 2 Item 3" at bounding box center [762, 283] width 299 height 26
select select "0"
click at [613, 271] on select "-- Not Assigned -- Item 1 Item 2 Item 3" at bounding box center [762, 283] width 299 height 26
click at [405, 101] on link "Manufacturer" at bounding box center [402, 94] width 87 height 32
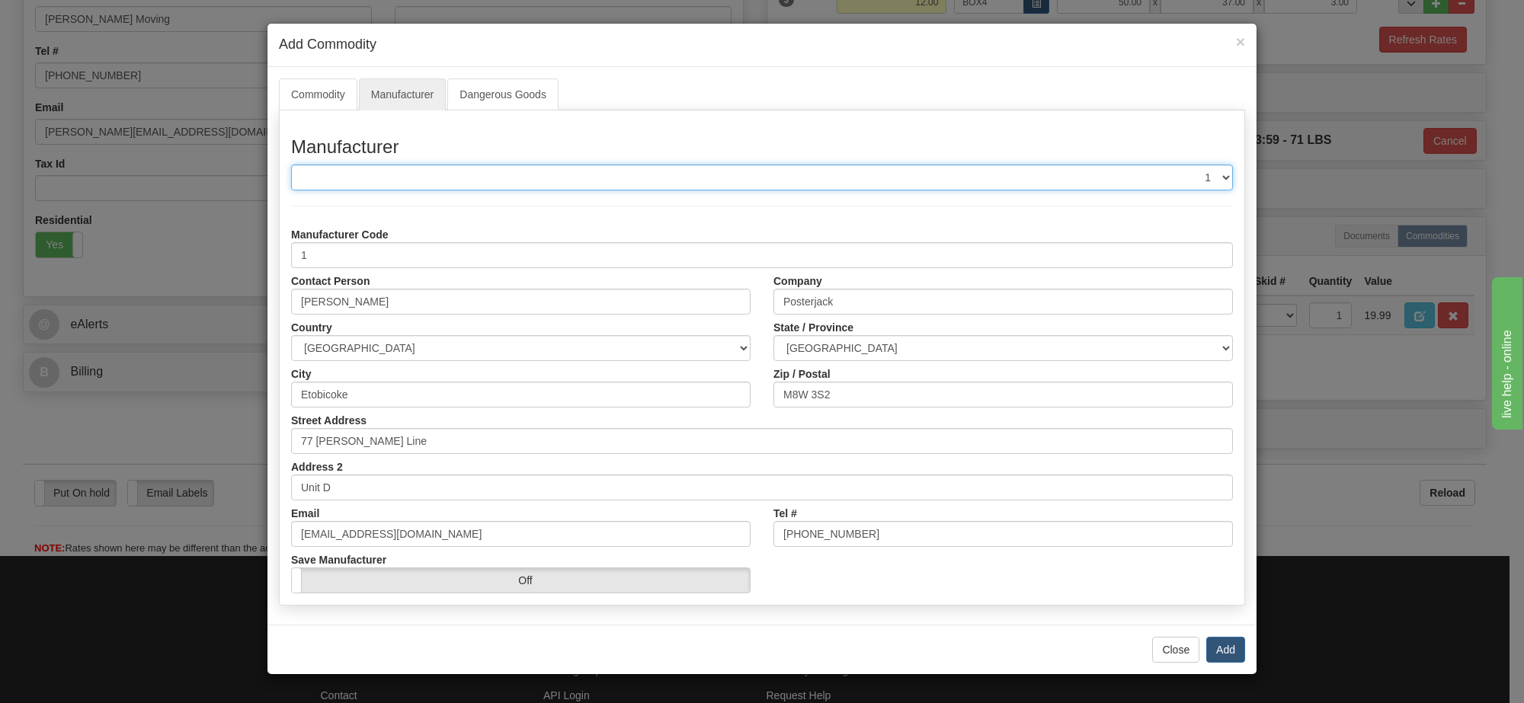
click at [484, 185] on select "-- Select Manufacturer -- 1" at bounding box center [762, 178] width 942 height 26
click at [492, 190] on select "-- Select Manufacturer -- 1" at bounding box center [762, 178] width 942 height 26
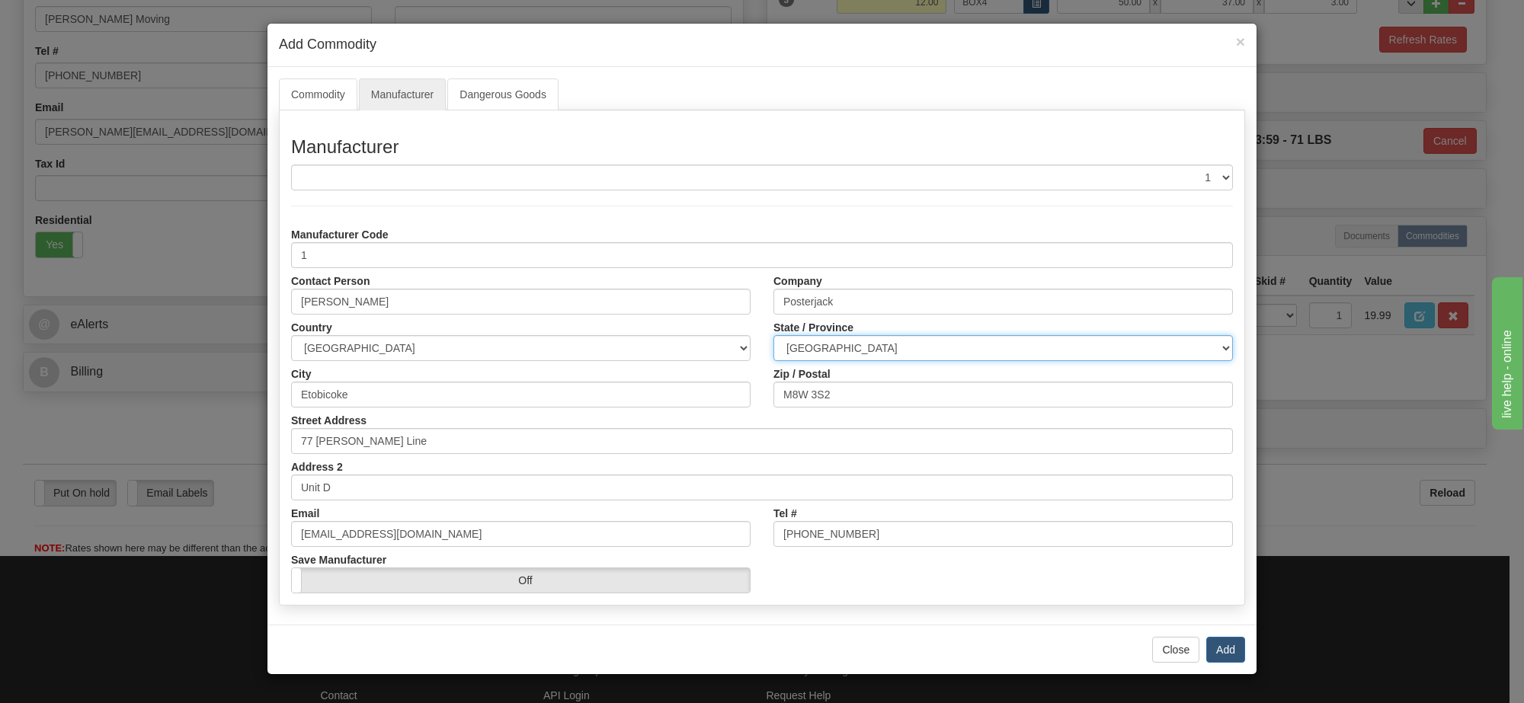
click at [942, 347] on select "ALBERTA BRITISH COLUMBIA MANITOBA NEW BRUNSWICK NEWFOUNDLAND NOVA SCOTIA NUNAVU…" at bounding box center [1002, 348] width 459 height 26
select select "ON"
click at [773, 336] on select "ALBERTA BRITISH COLUMBIA MANITOBA NEW BRUNSWICK NEWFOUNDLAND NOVA SCOTIA NUNAVU…" at bounding box center [1002, 348] width 459 height 26
click at [1221, 650] on button "Add" at bounding box center [1225, 650] width 39 height 26
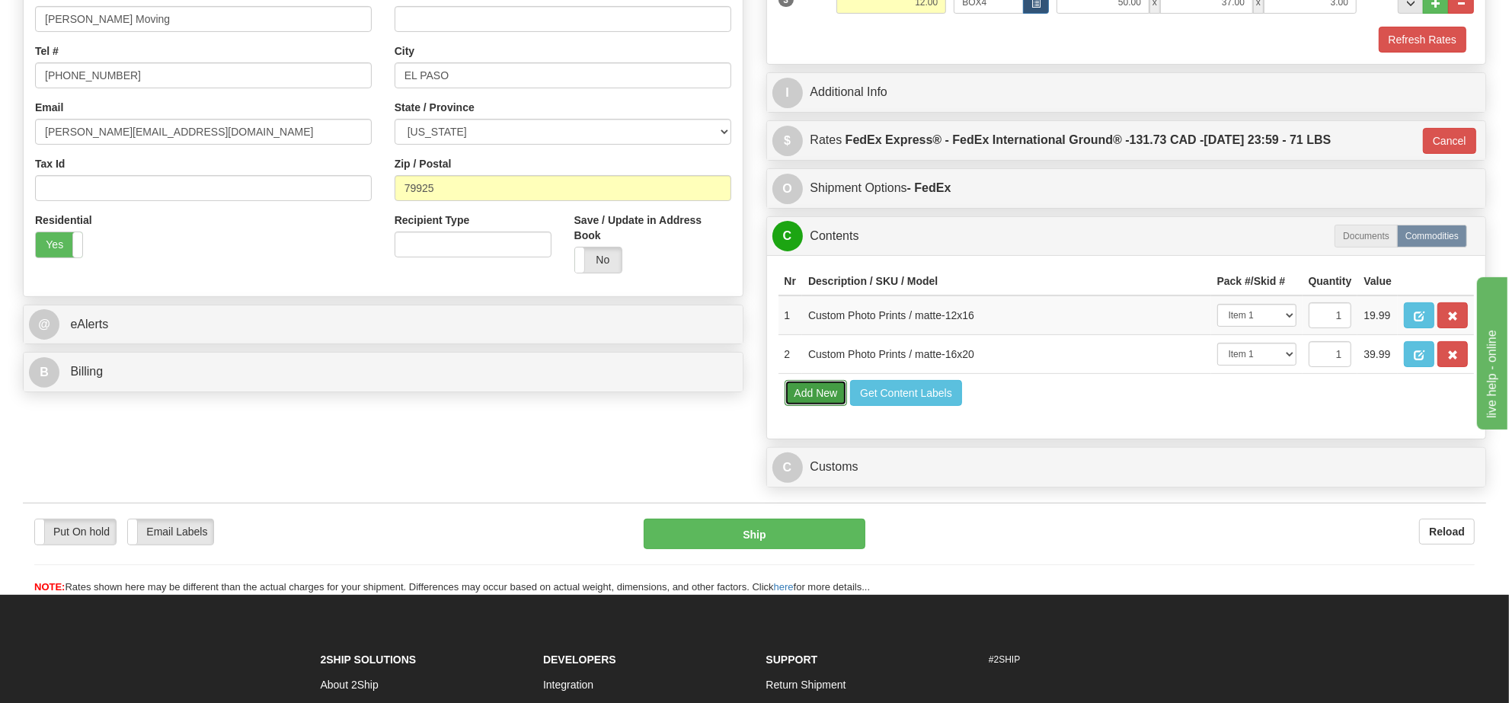
click at [801, 406] on button "Add New" at bounding box center [816, 393] width 63 height 26
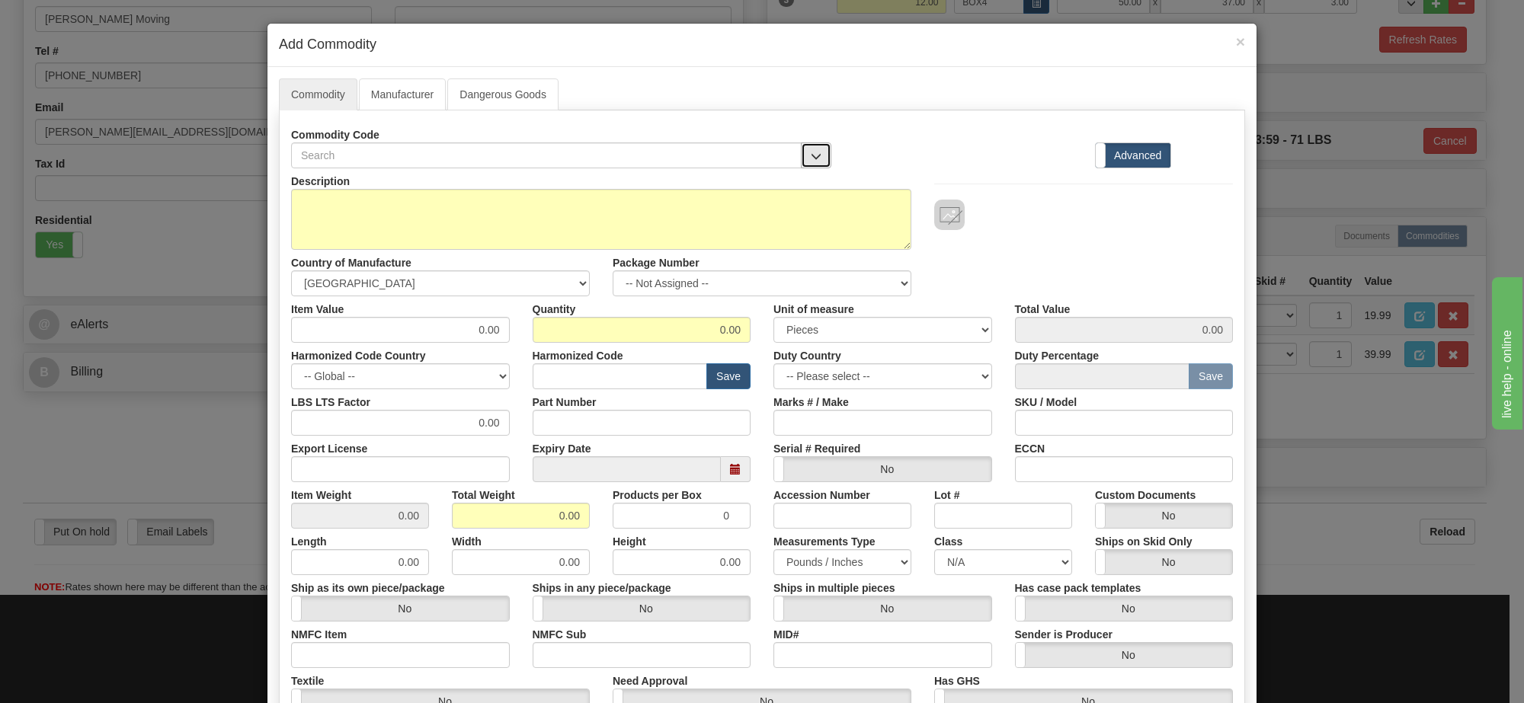
click at [812, 161] on span "button" at bounding box center [816, 157] width 11 height 10
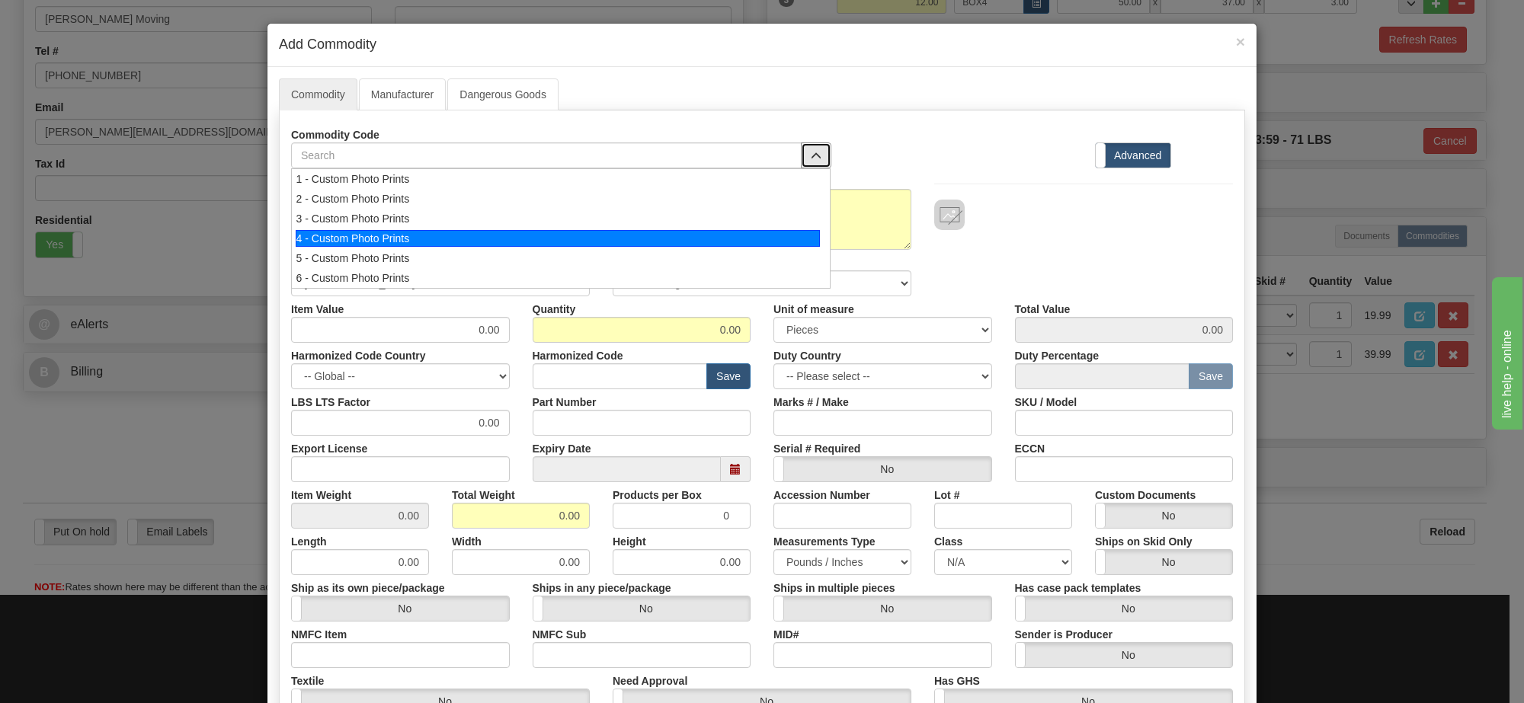
click at [772, 236] on div "4 - Custom Photo Prints" at bounding box center [558, 238] width 525 height 17
select select "1"
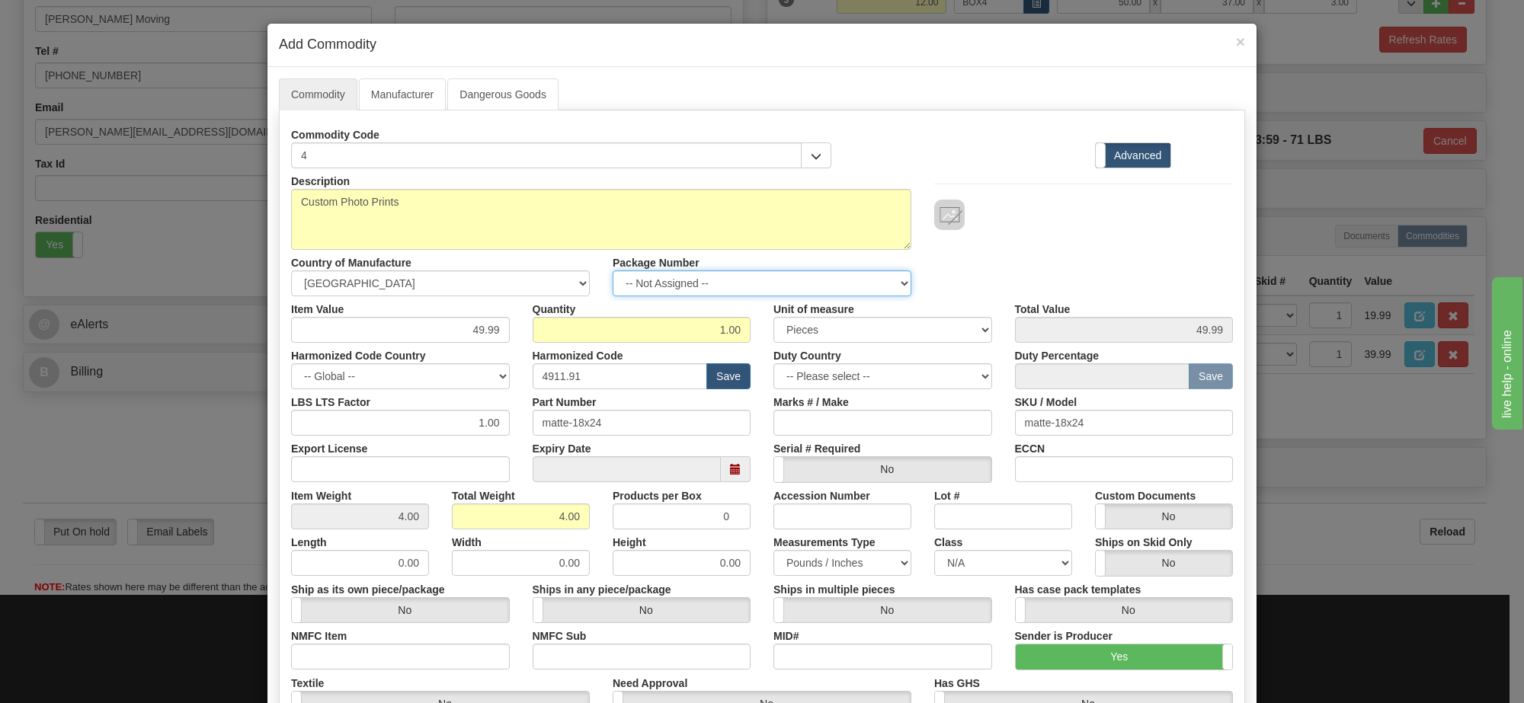
click at [868, 289] on select "-- Not Assigned -- Item 1 Item 2 Item 3" at bounding box center [762, 283] width 299 height 26
select select "0"
click at [613, 271] on select "-- Not Assigned -- Item 1 Item 2 Item 3" at bounding box center [762, 283] width 299 height 26
click at [811, 154] on span "button" at bounding box center [816, 157] width 11 height 10
click at [811, 162] on span "button" at bounding box center [816, 157] width 11 height 10
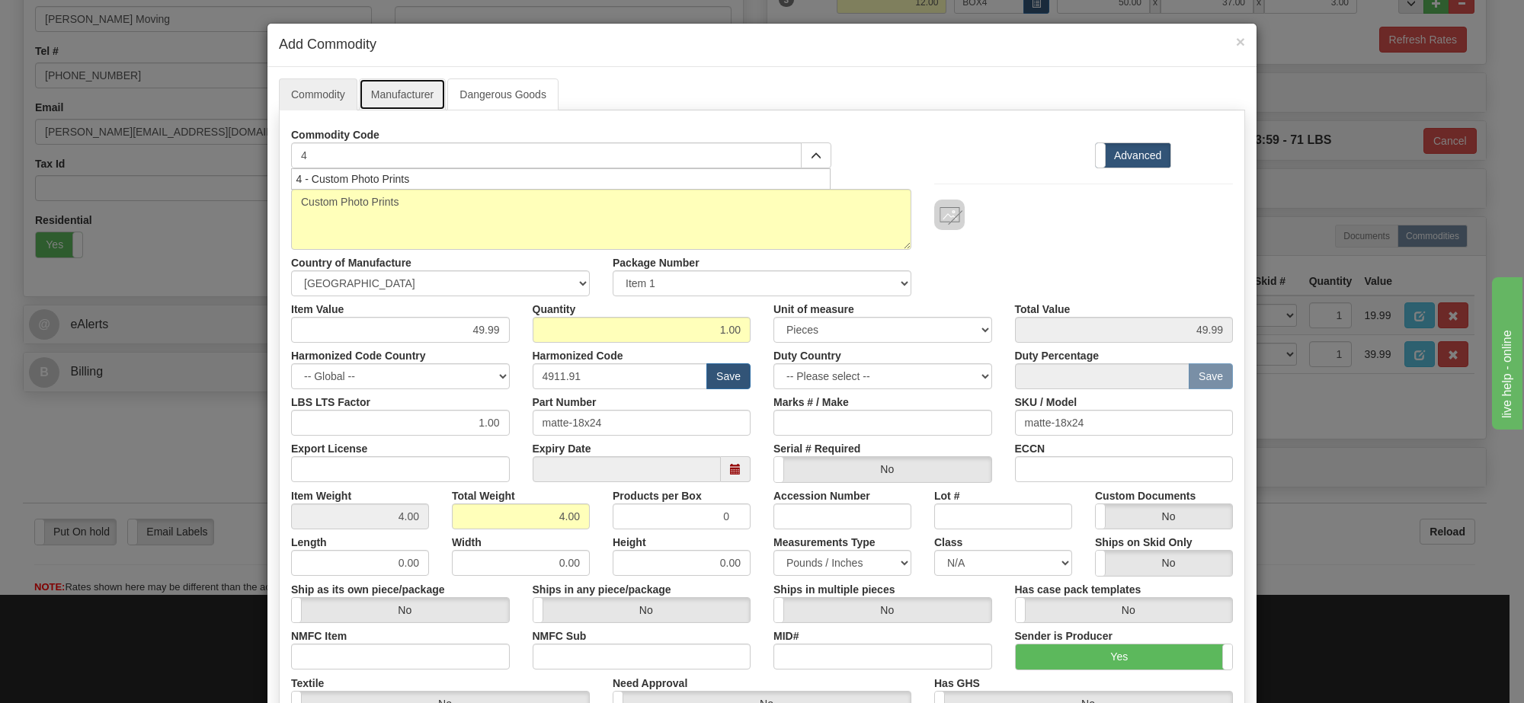
click at [421, 86] on link "Manufacturer" at bounding box center [402, 94] width 87 height 32
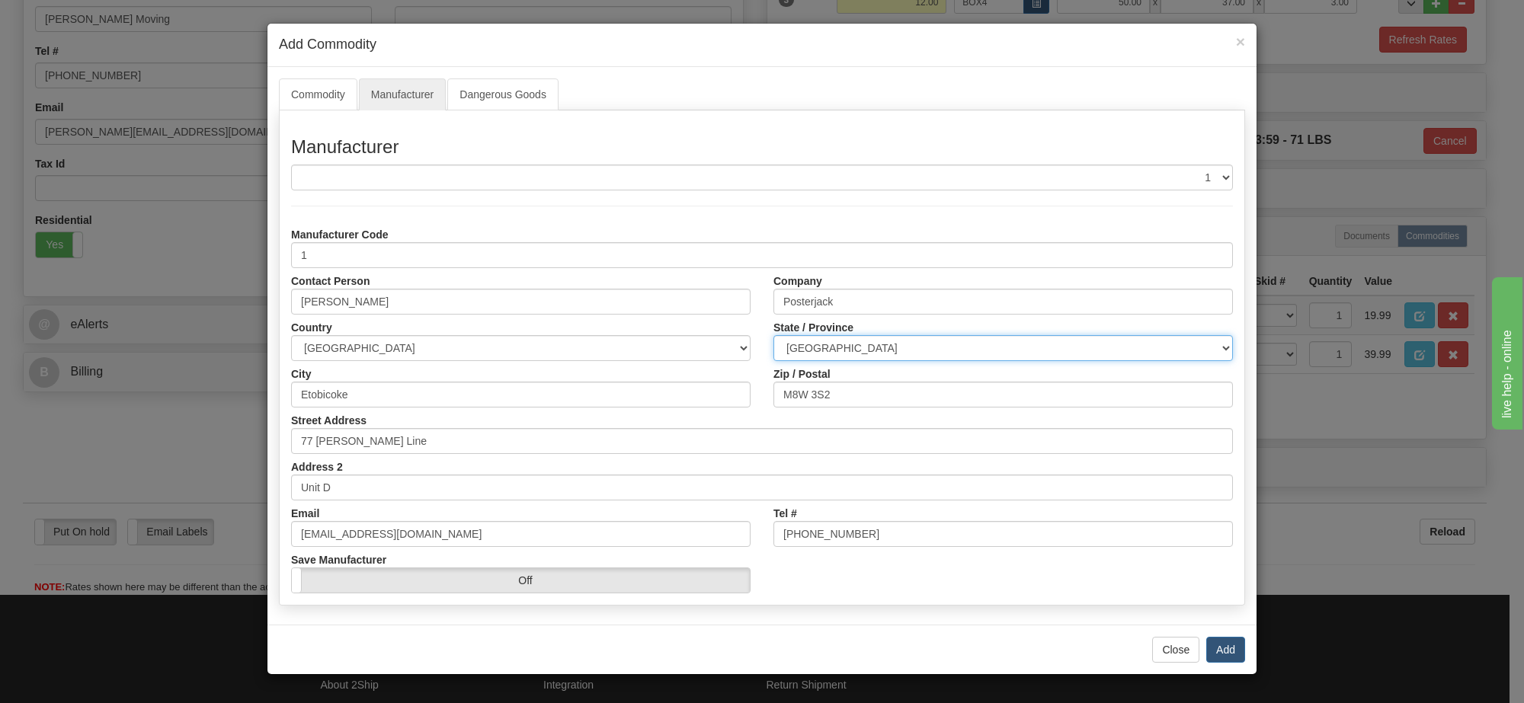
click at [900, 344] on select "ALBERTA BRITISH COLUMBIA MANITOBA NEW BRUNSWICK NEWFOUNDLAND NOVA SCOTIA NUNAVU…" at bounding box center [1002, 348] width 459 height 26
select select "ON"
click at [773, 336] on select "ALBERTA BRITISH COLUMBIA MANITOBA NEW BRUNSWICK NEWFOUNDLAND NOVA SCOTIA NUNAVU…" at bounding box center [1002, 348] width 459 height 26
click at [1230, 659] on button "Add" at bounding box center [1225, 650] width 39 height 26
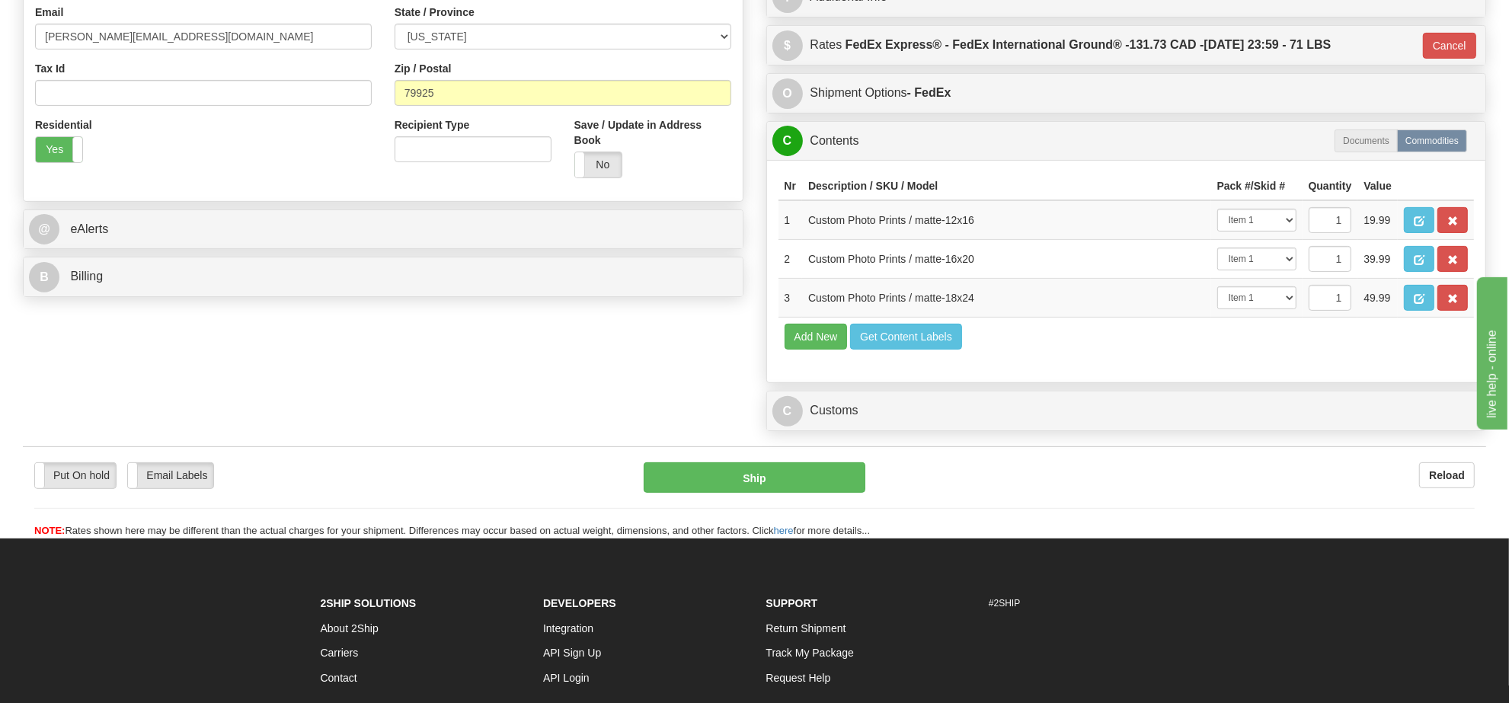
scroll to position [571, 0]
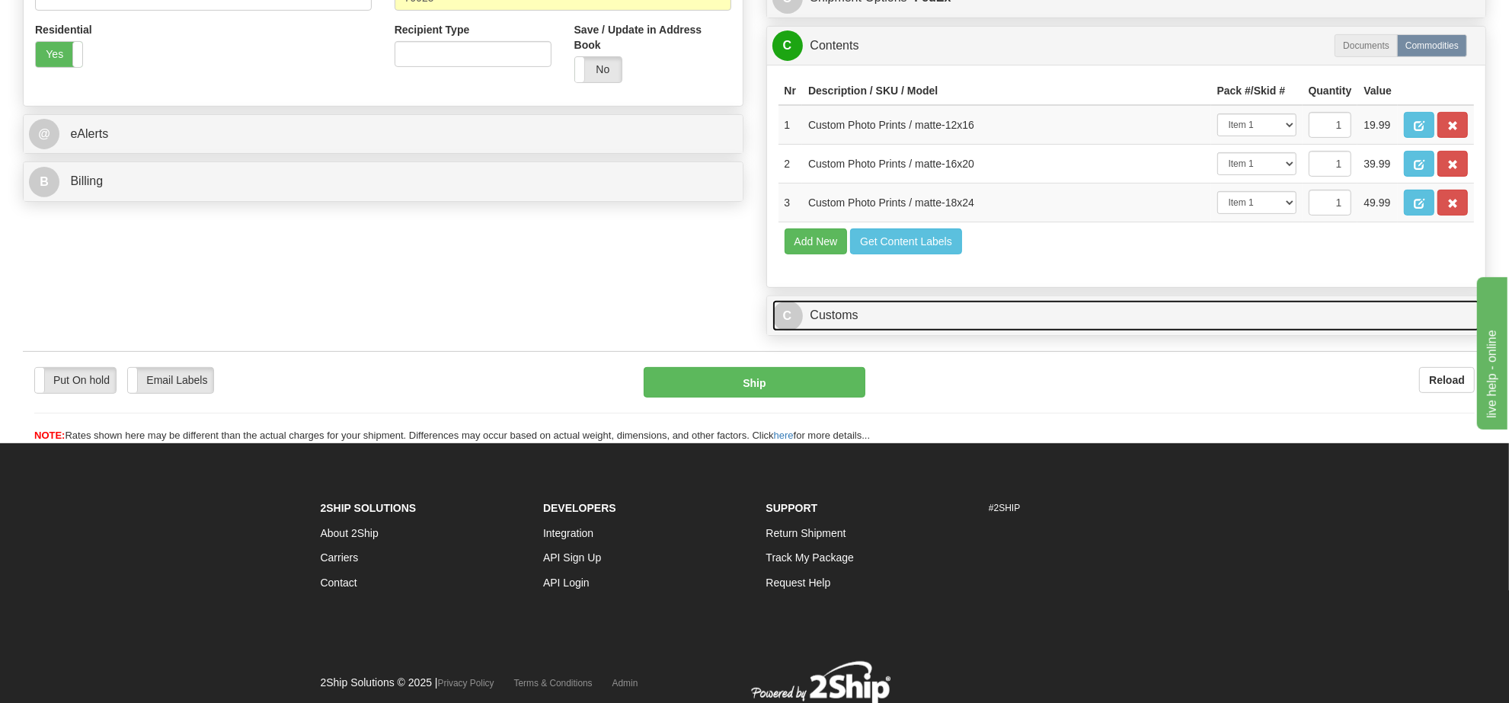
click at [907, 331] on link "C Customs" at bounding box center [1126, 315] width 708 height 31
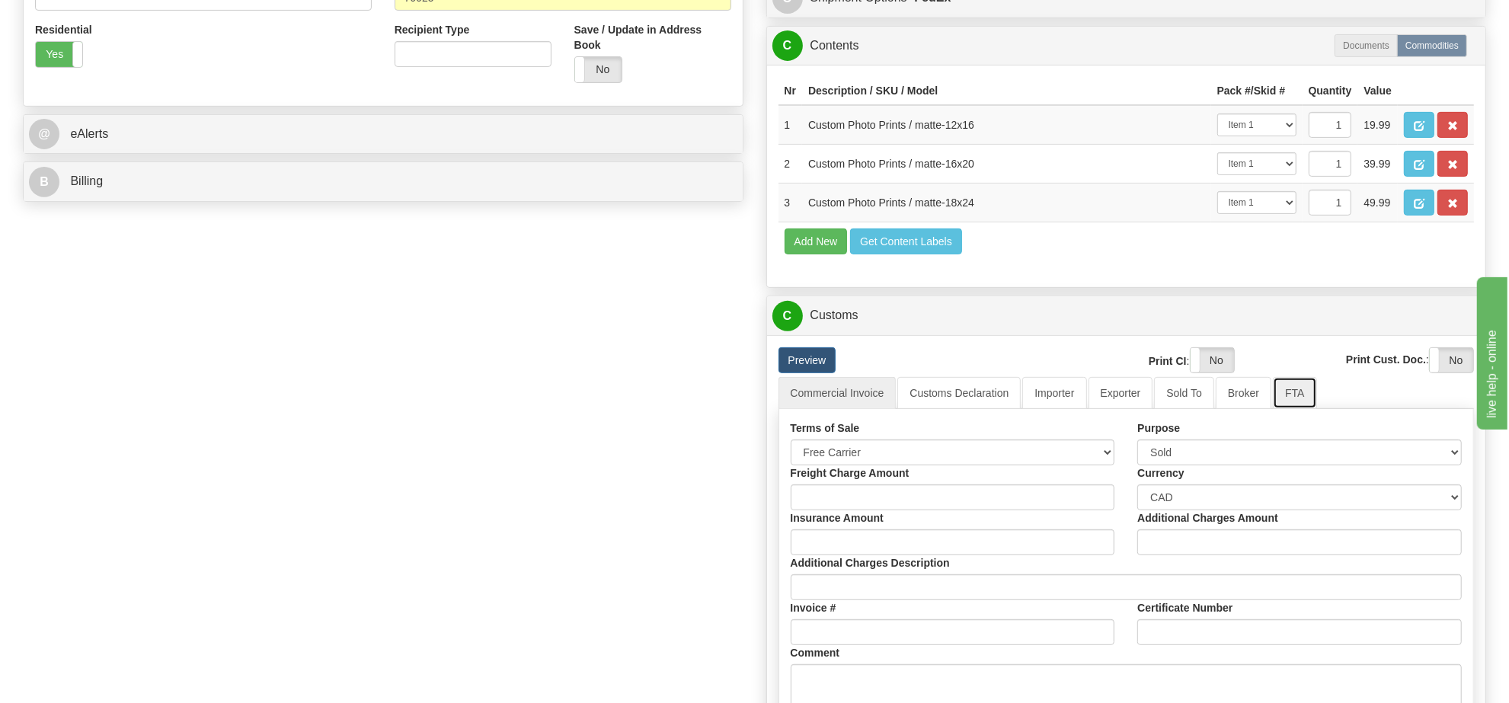
click at [1285, 409] on link "FTA" at bounding box center [1294, 393] width 43 height 32
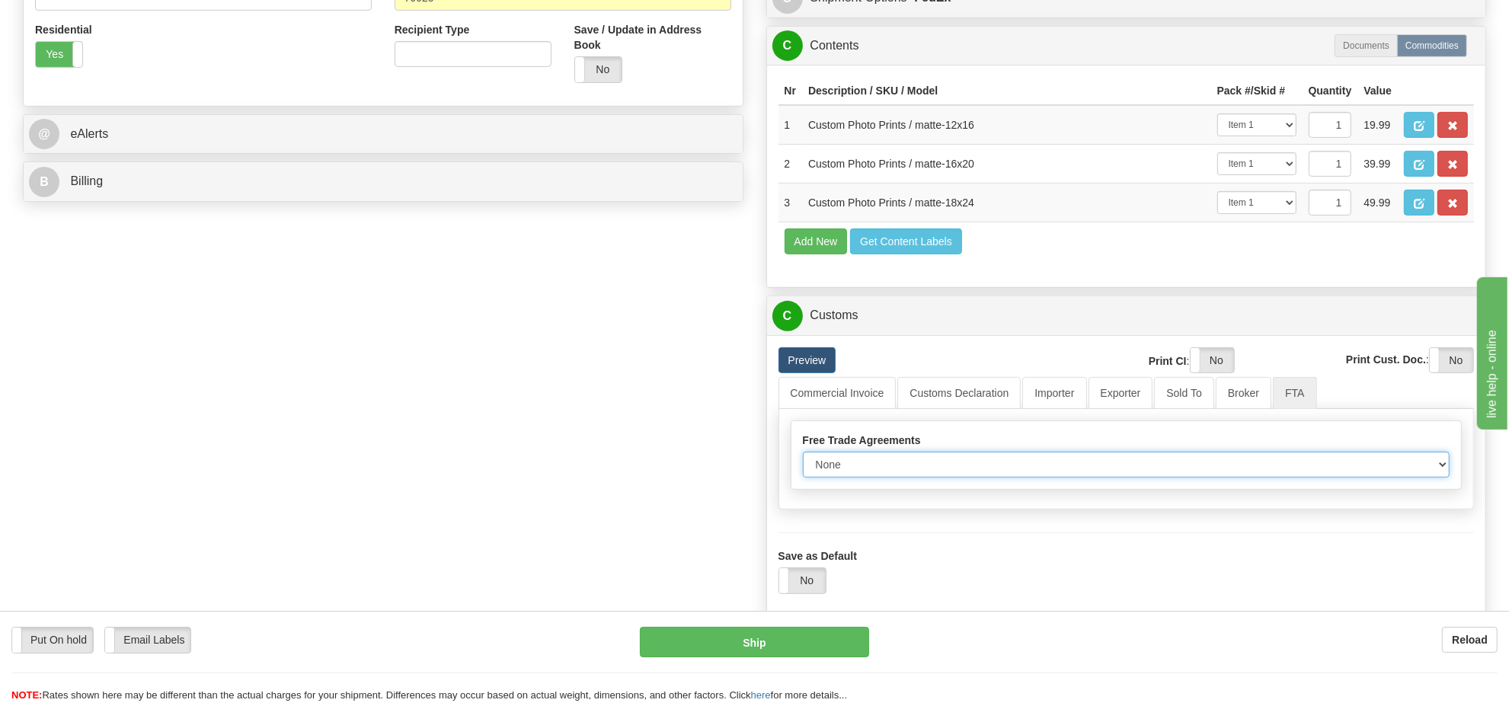
click at [1044, 478] on select "None Other USMCA CETA CUKTCA" at bounding box center [1127, 465] width 648 height 26
select select "1"
click at [803, 478] on select "None Other USMCA CETA CUKTCA" at bounding box center [1127, 465] width 648 height 26
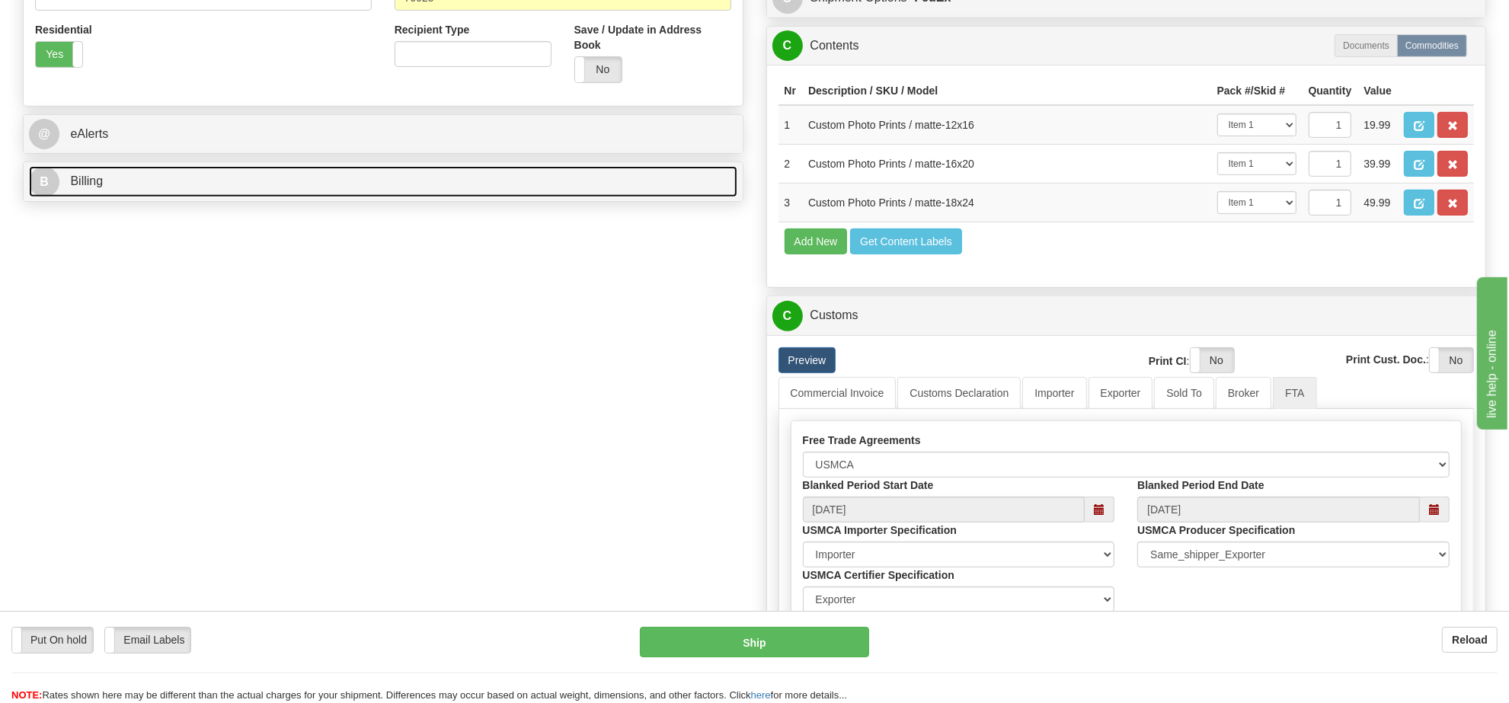
click at [297, 188] on link "B Billing" at bounding box center [383, 181] width 708 height 31
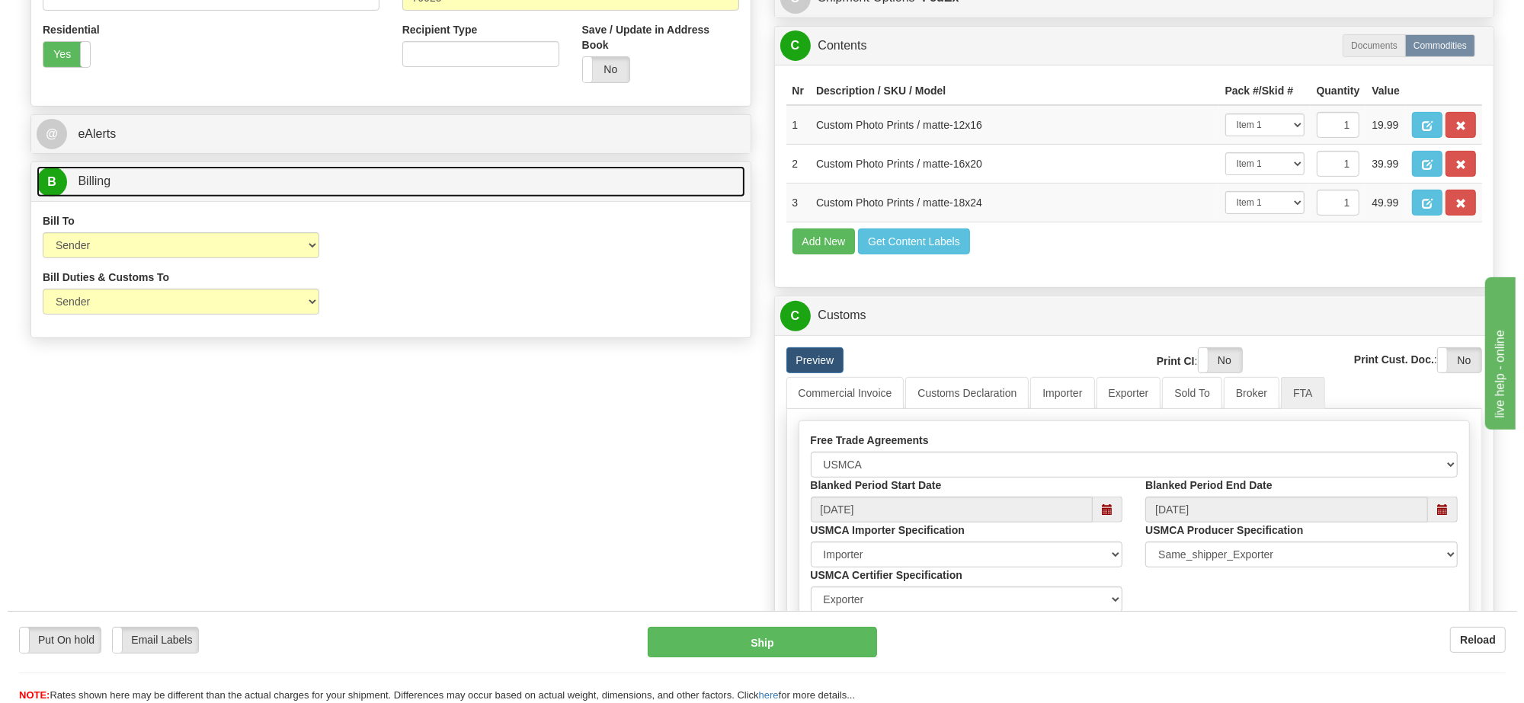
scroll to position [667, 0]
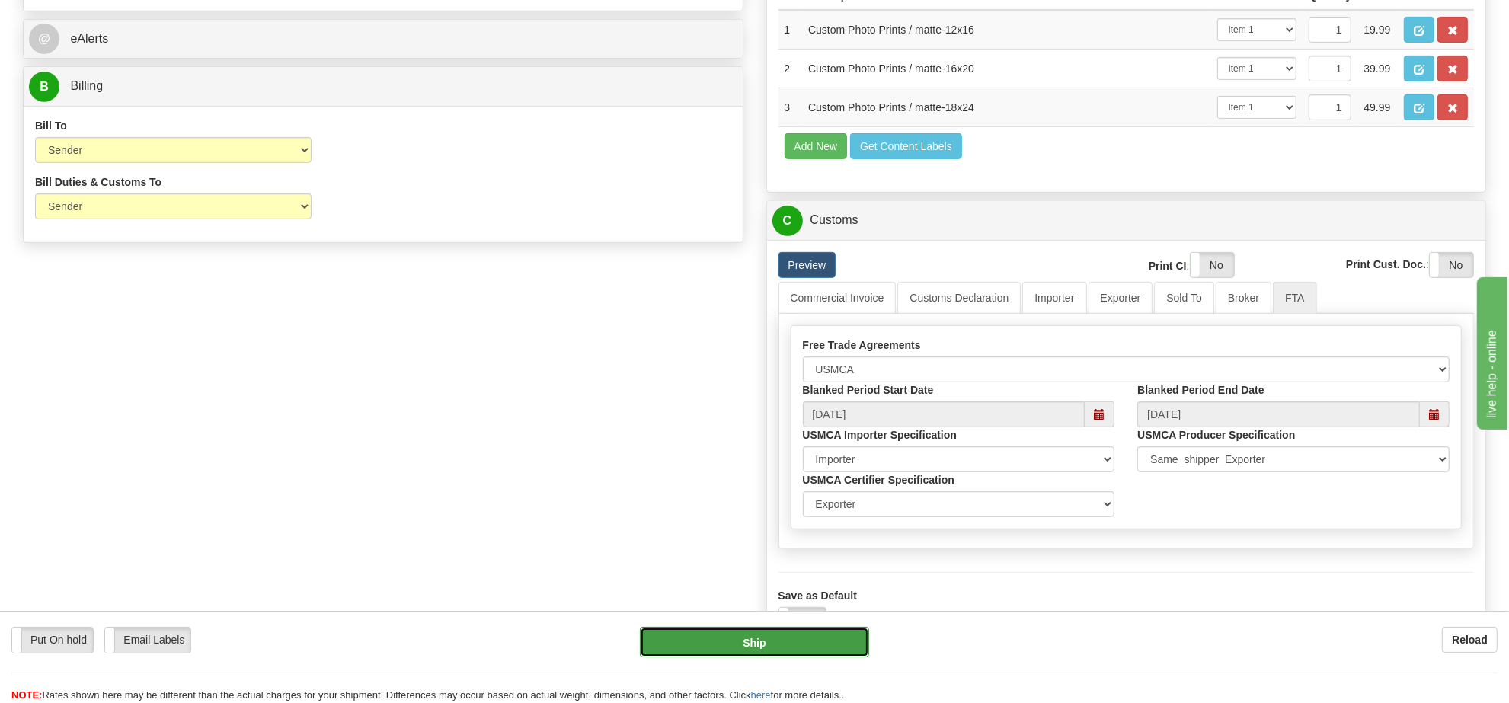
click at [824, 630] on button "Ship" at bounding box center [754, 642] width 229 height 30
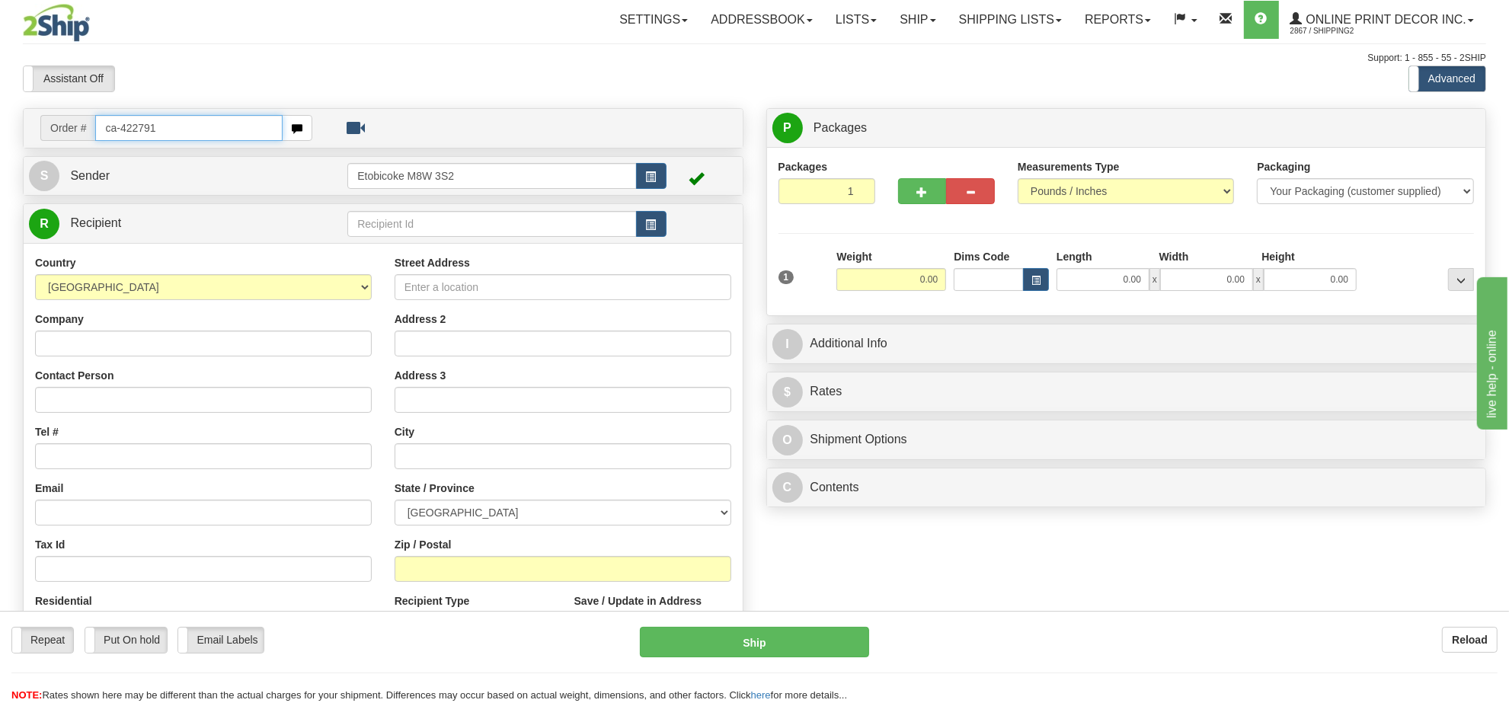
type input "ca-422791"
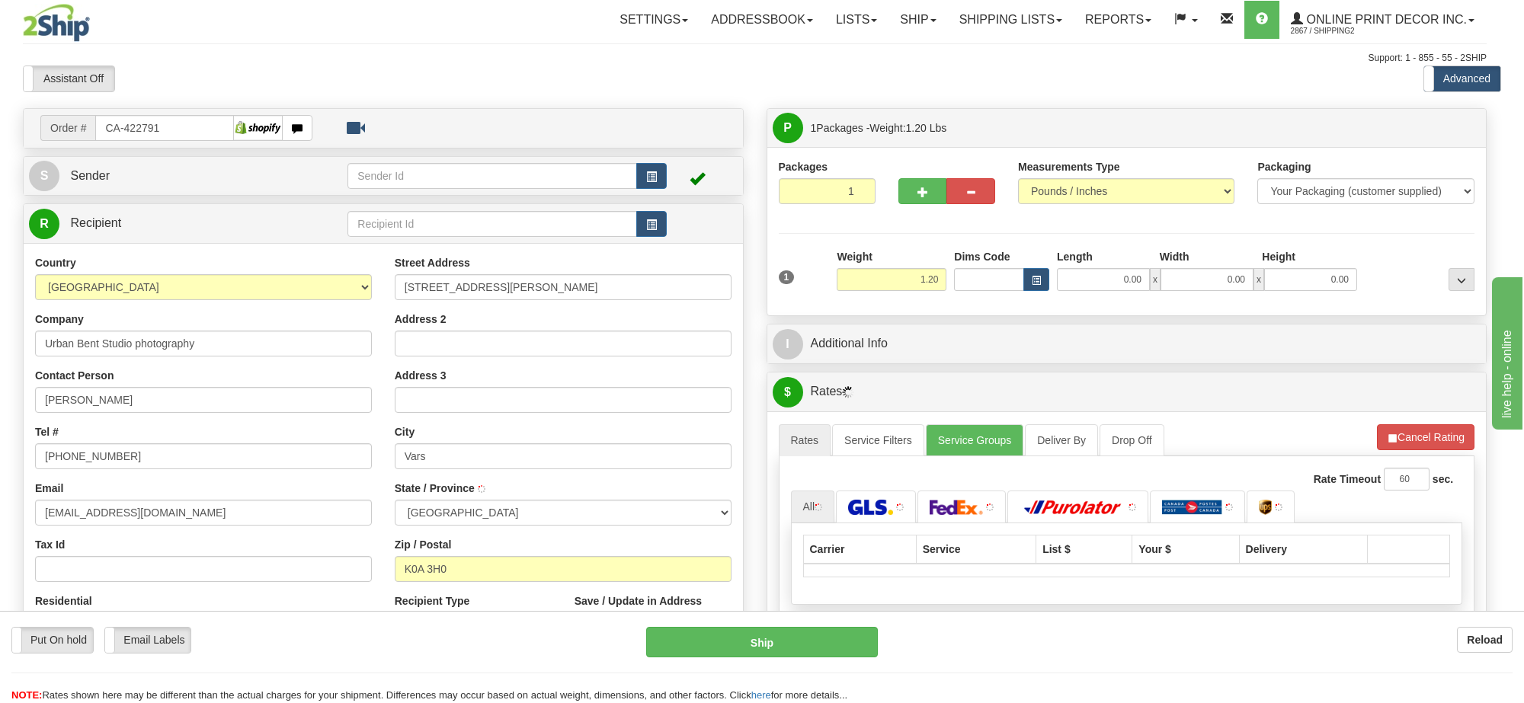
type input "VARS"
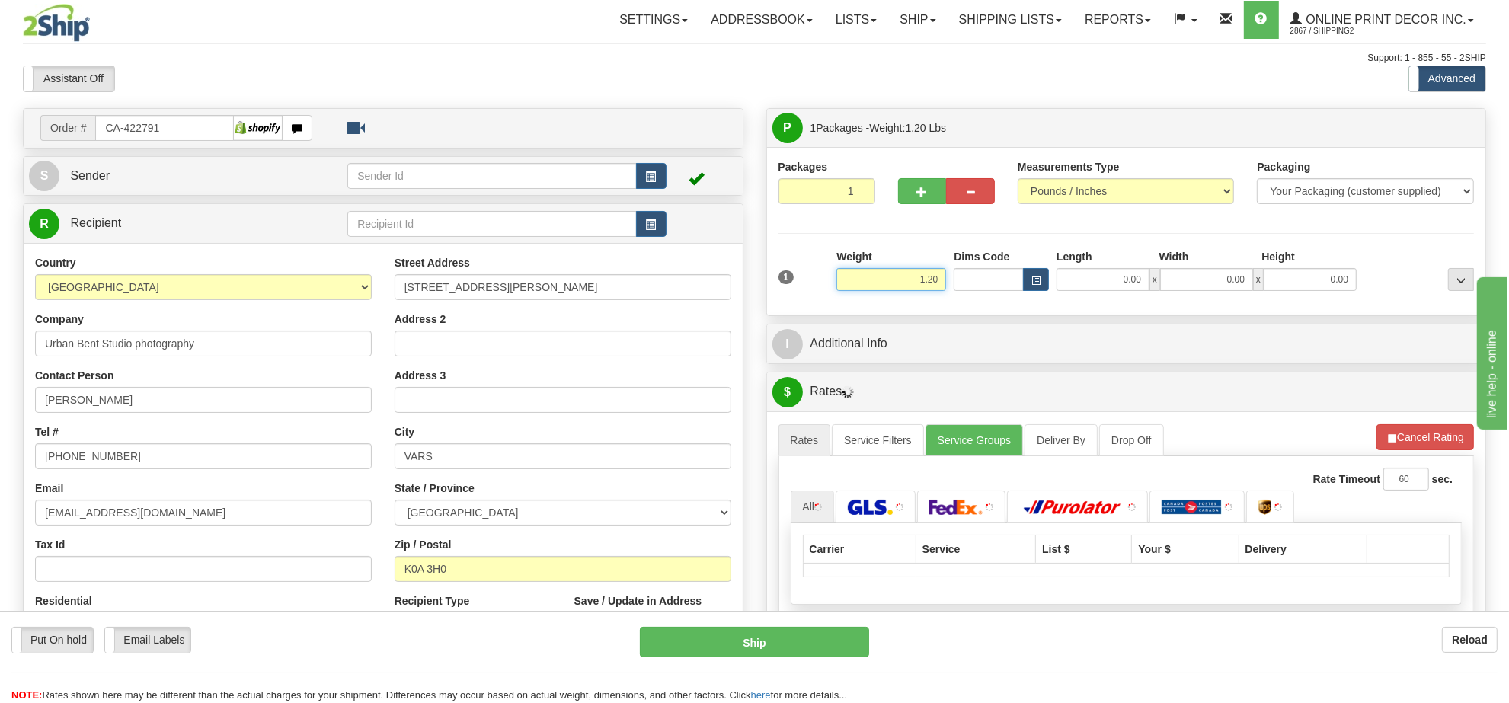
click at [927, 287] on input "1.20" at bounding box center [891, 279] width 110 height 23
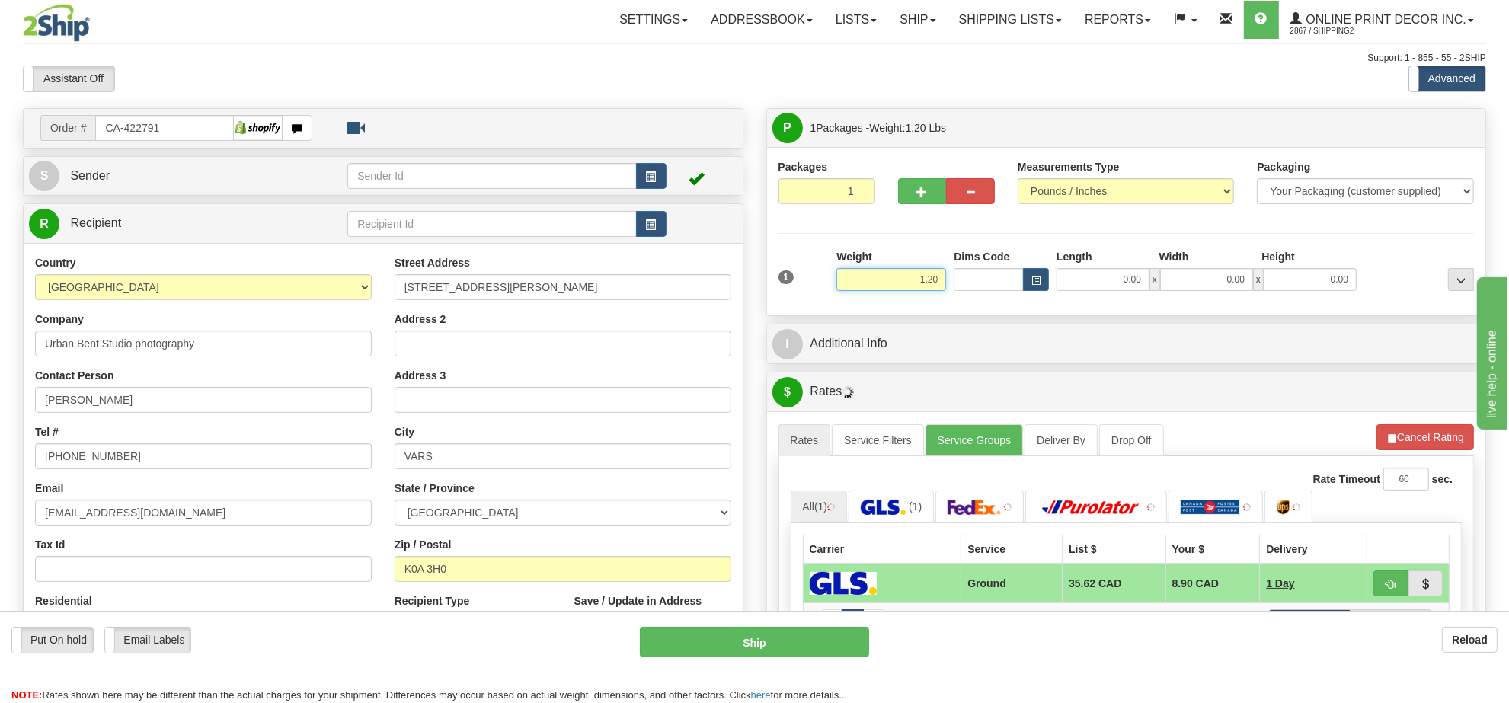
click at [927, 286] on input "1.20" at bounding box center [891, 279] width 110 height 23
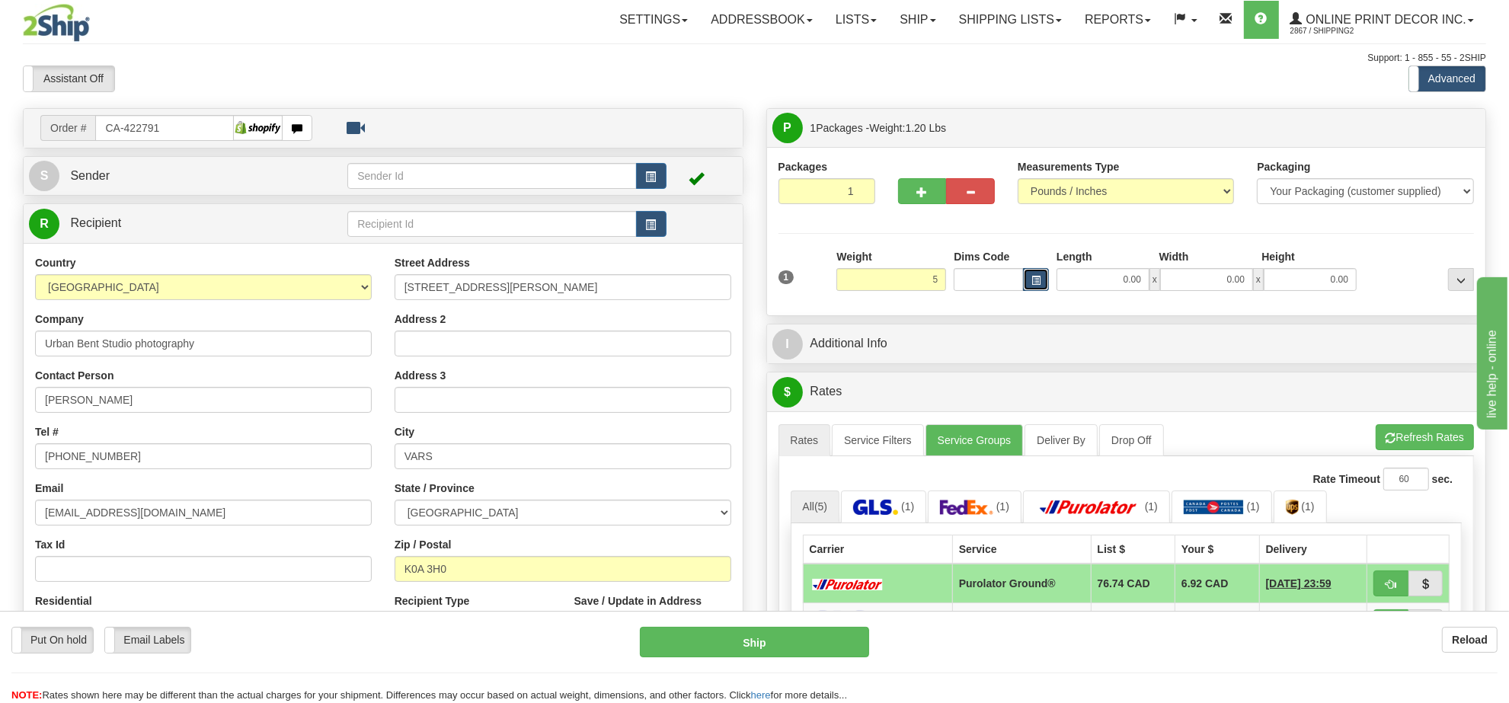
type input "5.00"
click at [1045, 283] on button "button" at bounding box center [1036, 279] width 26 height 23
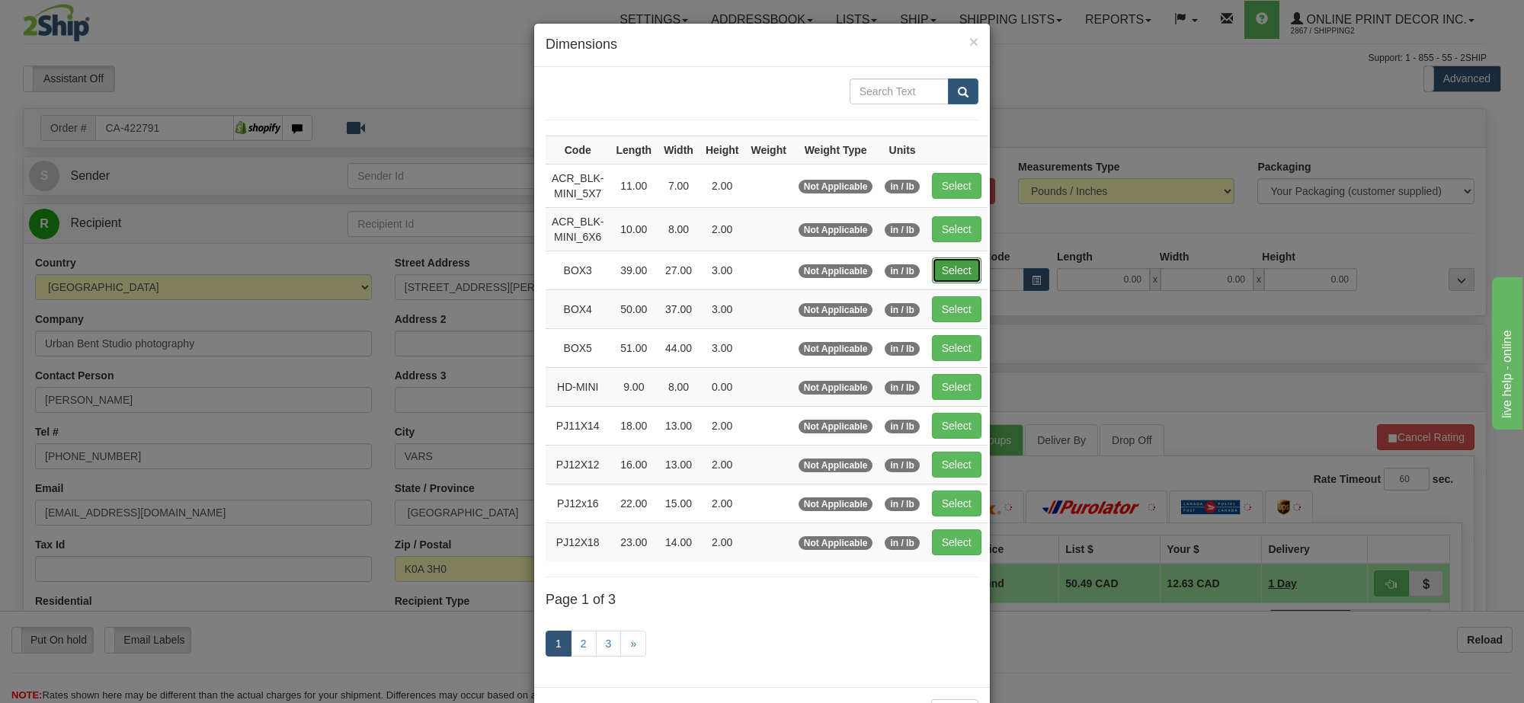
click at [952, 280] on button "Select" at bounding box center [957, 270] width 50 height 26
type input "BOX3"
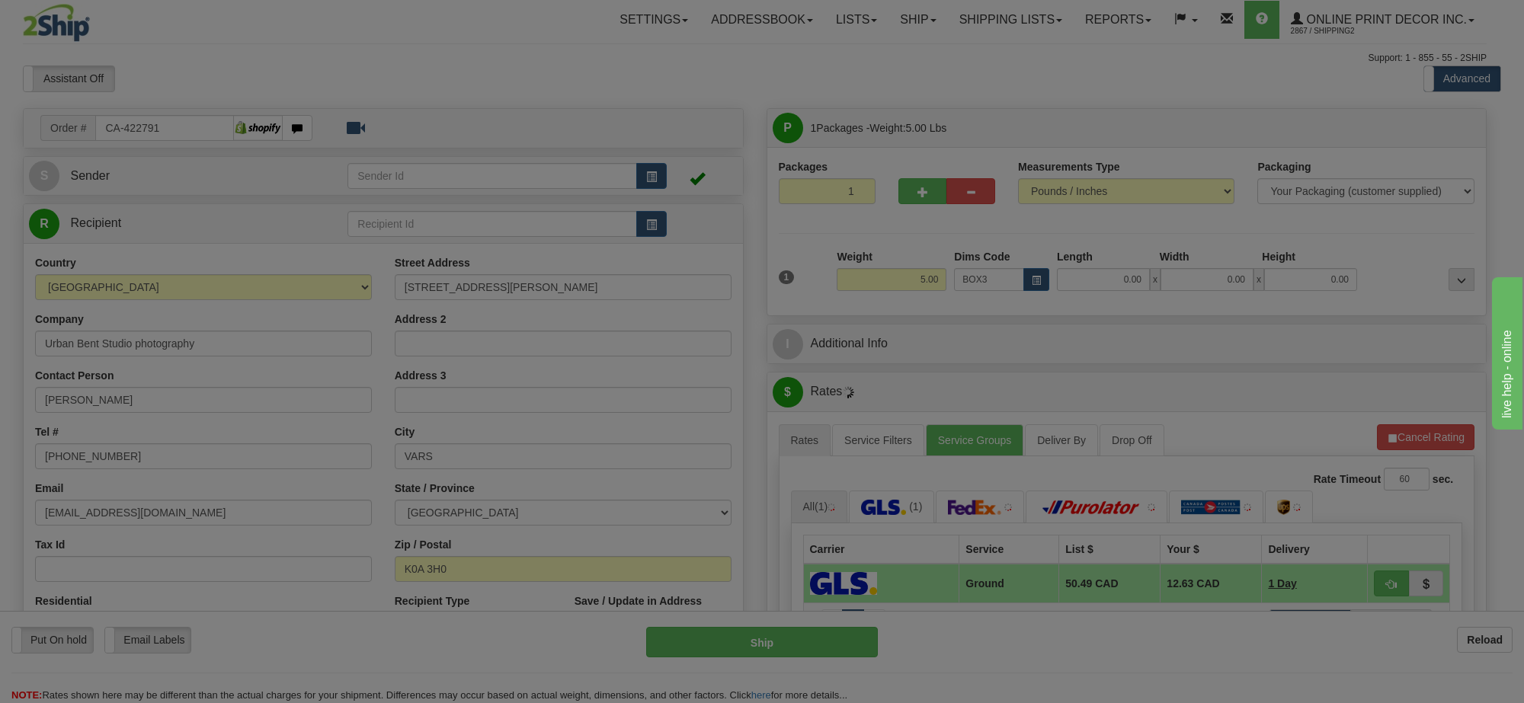
type input "39.00"
type input "27.00"
type input "3.00"
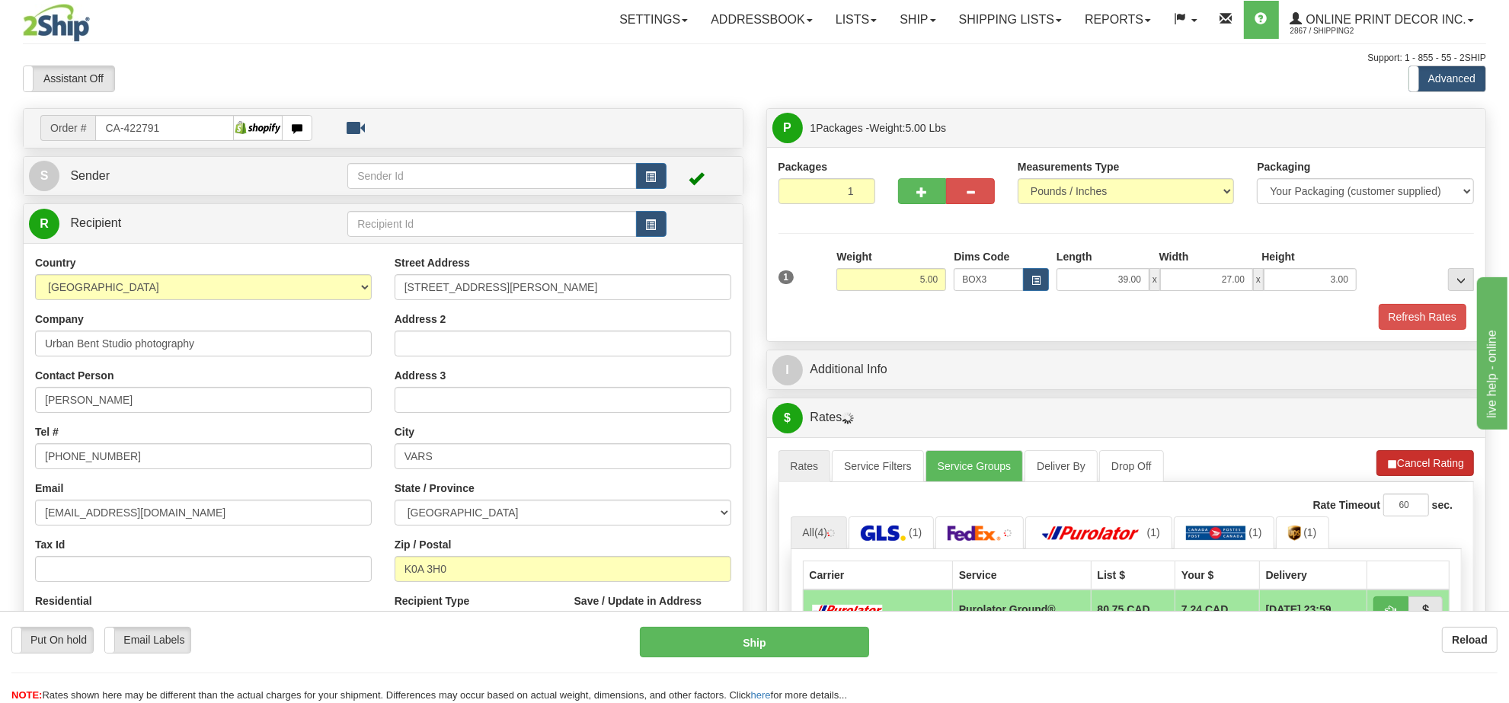
click at [1425, 467] on li "Refresh Rates Cancel Rating" at bounding box center [1426, 463] width 98 height 26
click at [1423, 469] on button "Refresh Rates" at bounding box center [1425, 463] width 98 height 26
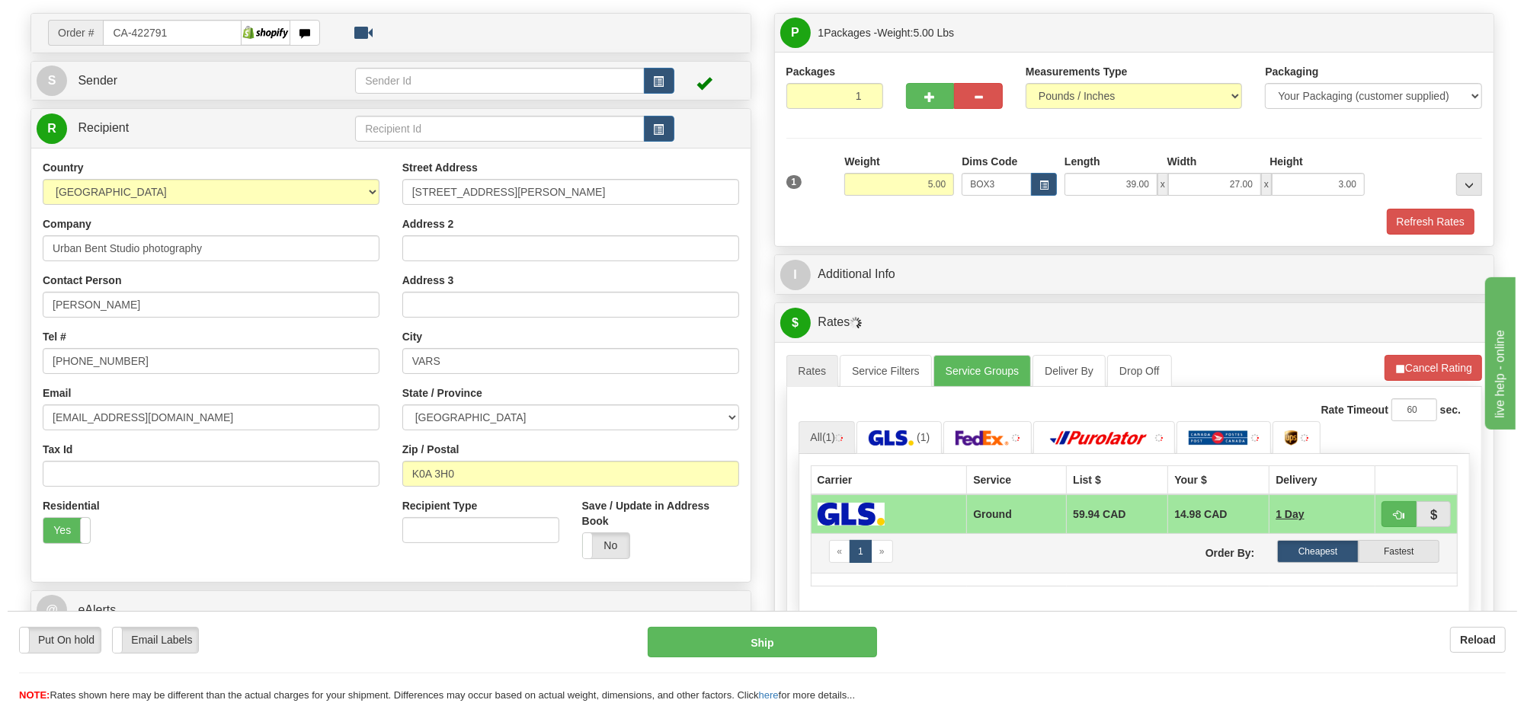
scroll to position [190, 0]
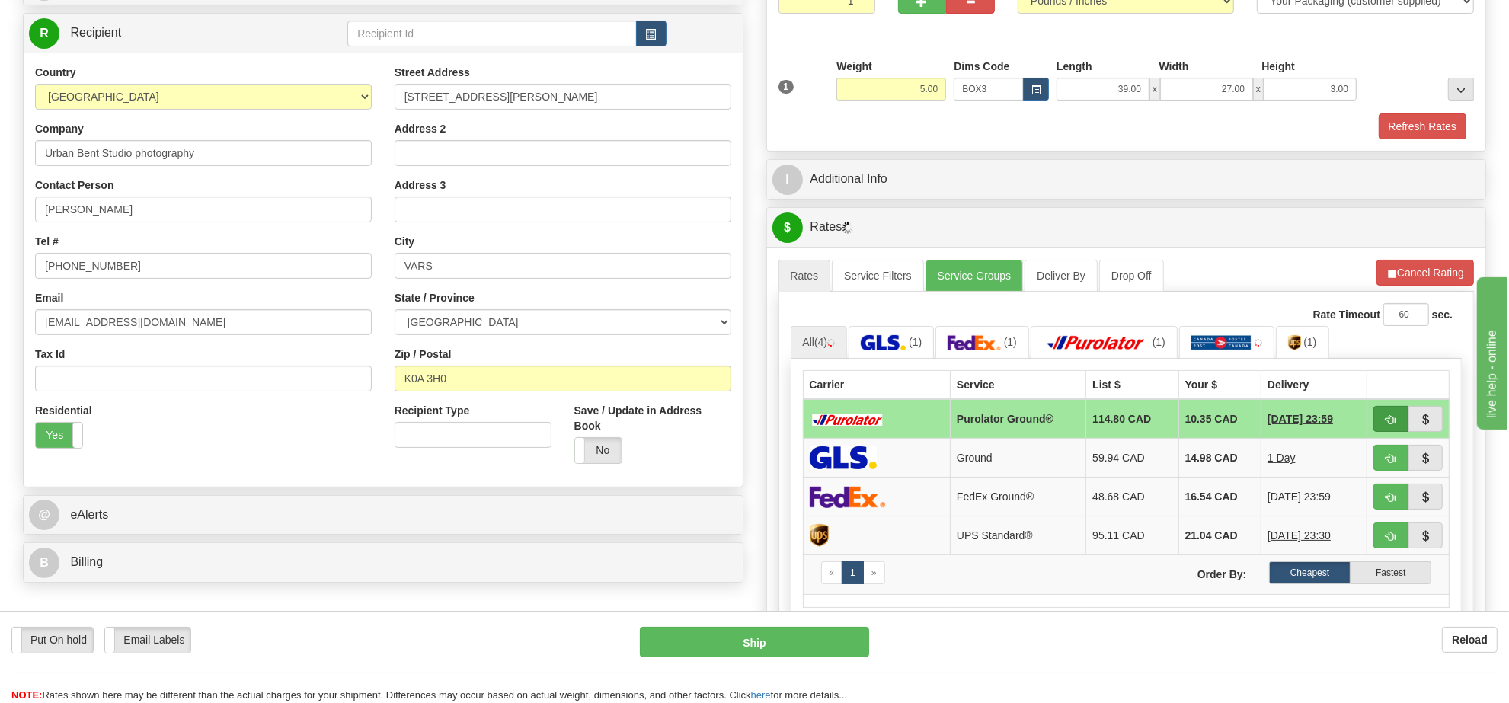
type input "260"
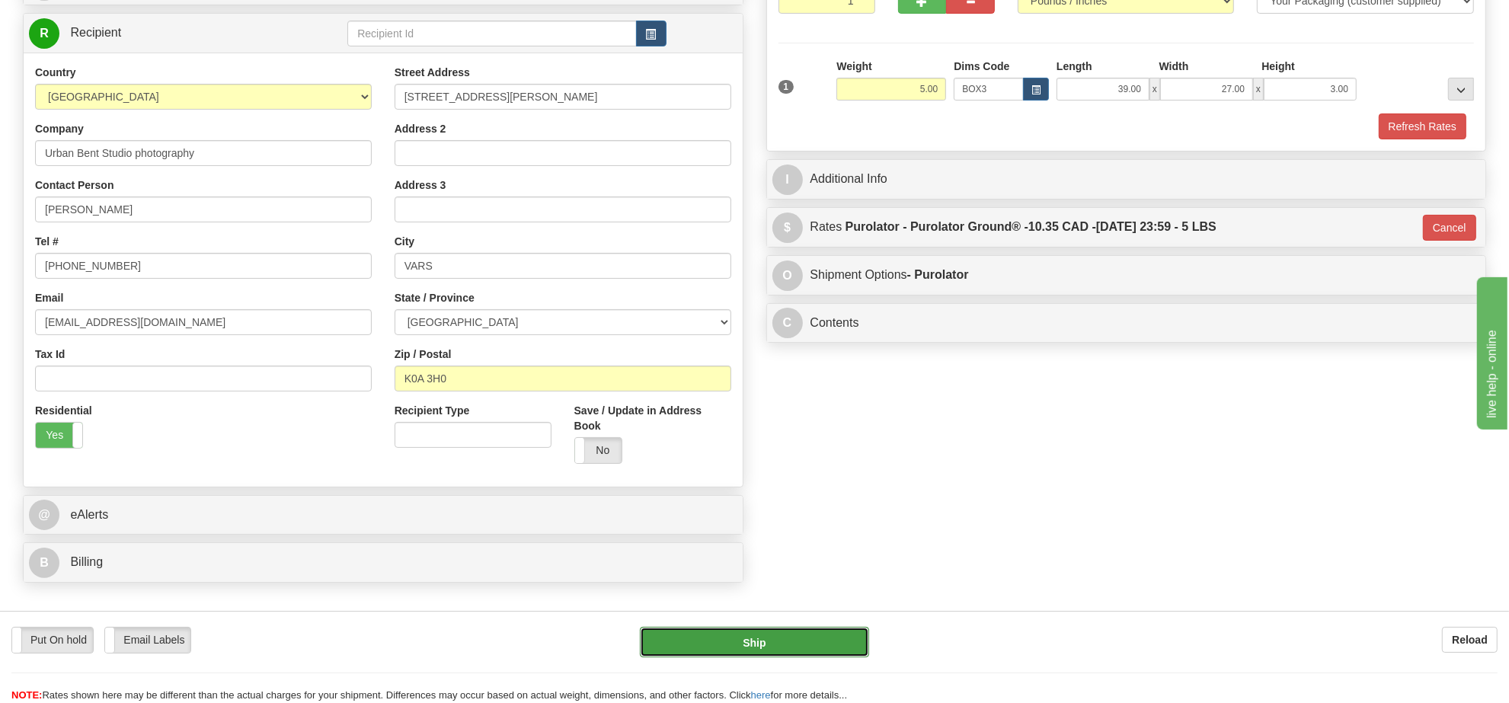
click at [829, 642] on button "Ship" at bounding box center [754, 642] width 229 height 30
